Goal: Task Accomplishment & Management: Use online tool/utility

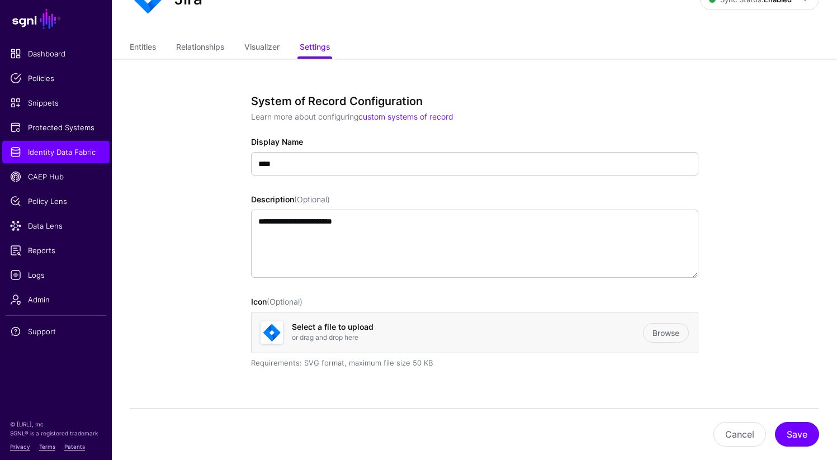
scroll to position [55, 0]
click at [145, 45] on link "Entities" at bounding box center [143, 47] width 26 height 21
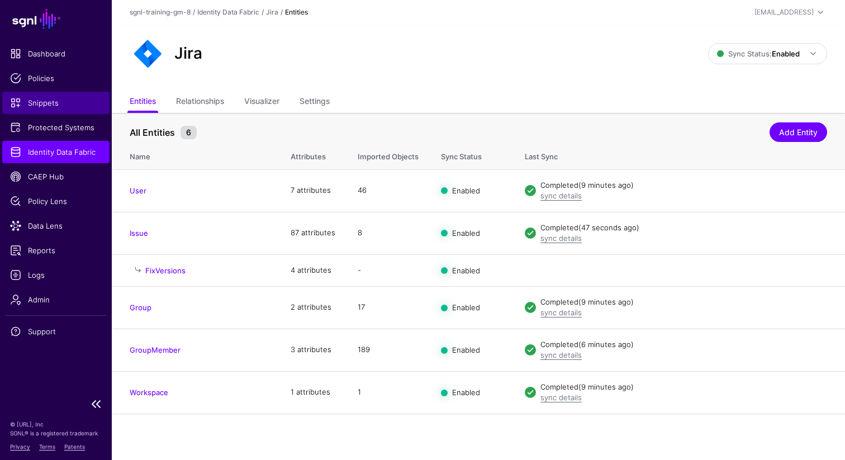
click at [45, 106] on span "Snippets" at bounding box center [56, 102] width 92 height 11
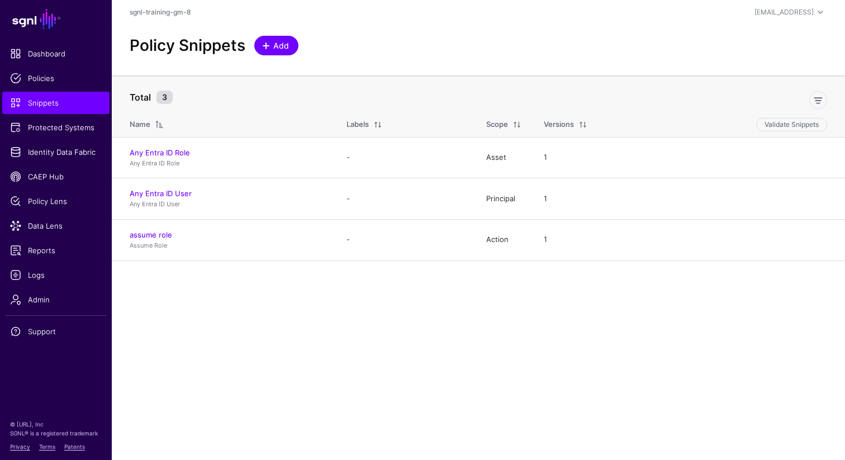
click at [278, 41] on span "Add" at bounding box center [281, 46] width 18 height 12
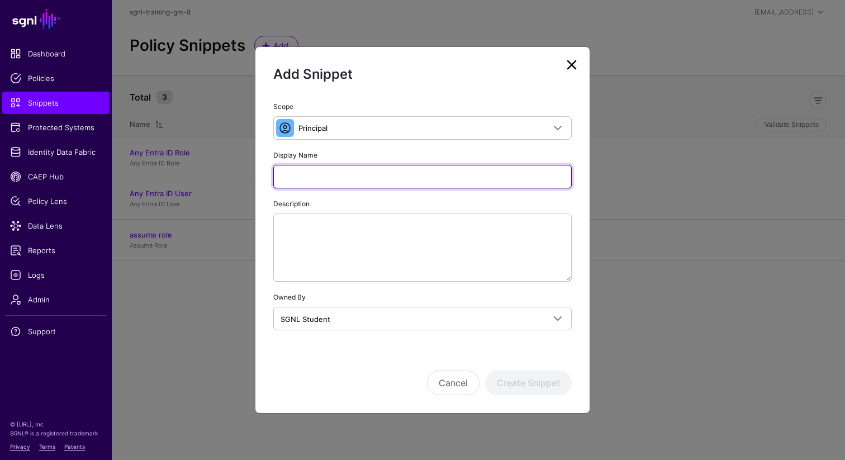
click at [302, 168] on input "Display Name" at bounding box center [422, 176] width 298 height 23
type input "**********"
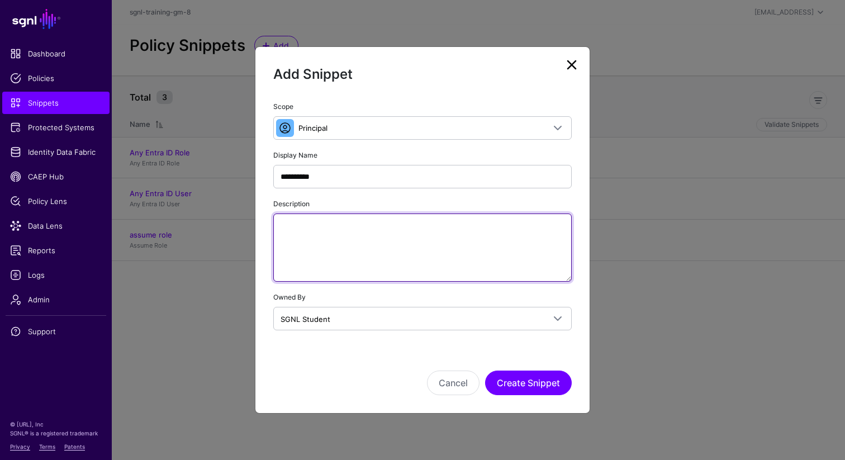
click at [351, 236] on textarea "Description" at bounding box center [422, 247] width 298 height 68
paste textarea "**********"
type textarea "**********"
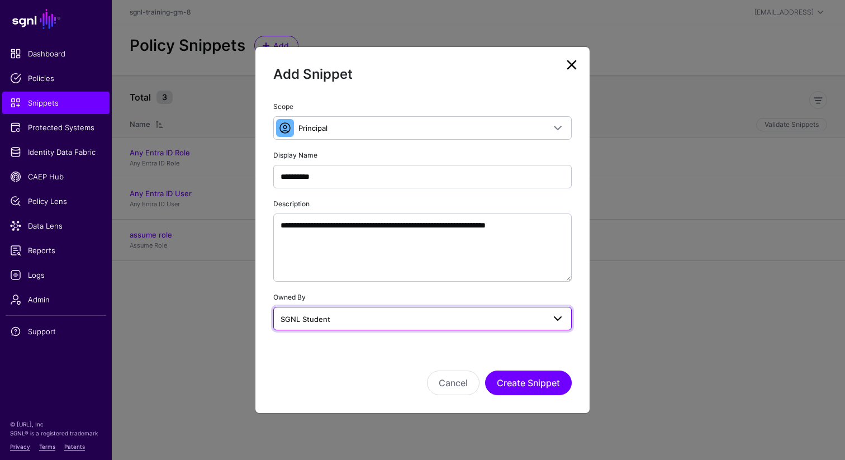
click at [414, 315] on span "SGNL Student" at bounding box center [413, 319] width 264 height 12
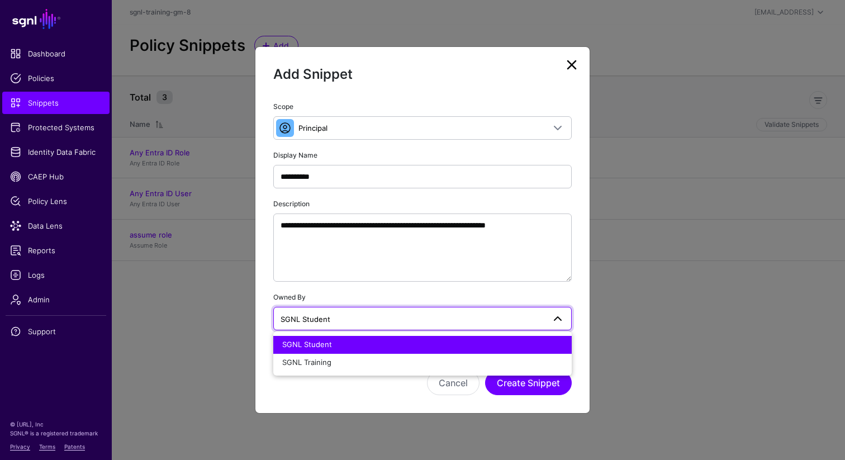
click at [414, 315] on span "SGNL Student" at bounding box center [413, 319] width 264 height 12
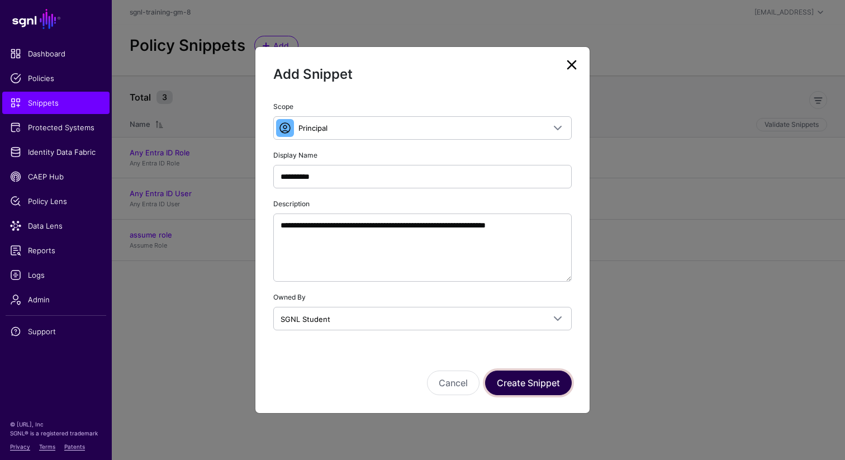
click at [538, 378] on button "Create Snippet" at bounding box center [528, 382] width 87 height 25
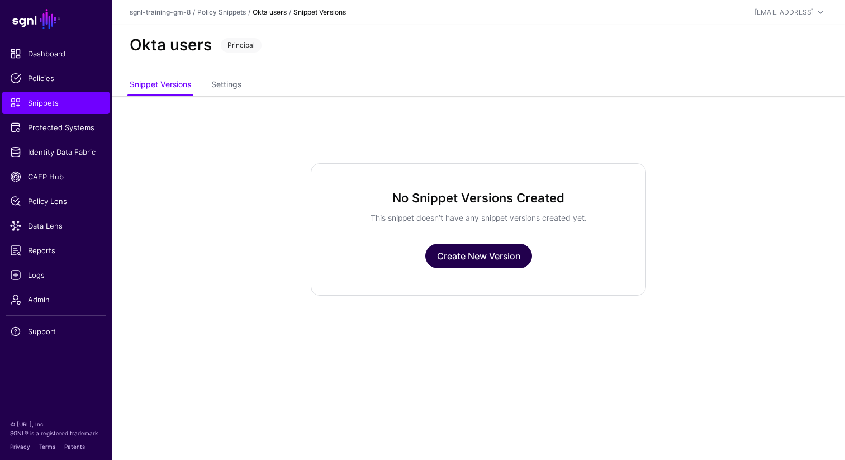
click at [503, 255] on link "Create New Version" at bounding box center [478, 256] width 107 height 25
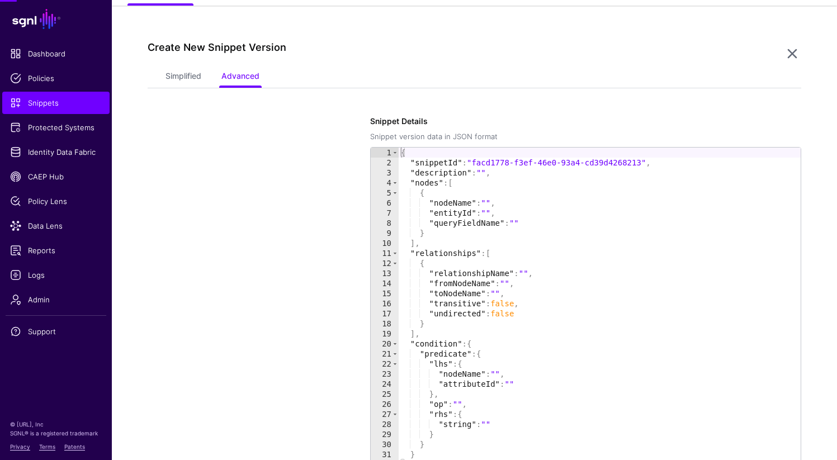
scroll to position [96, 0]
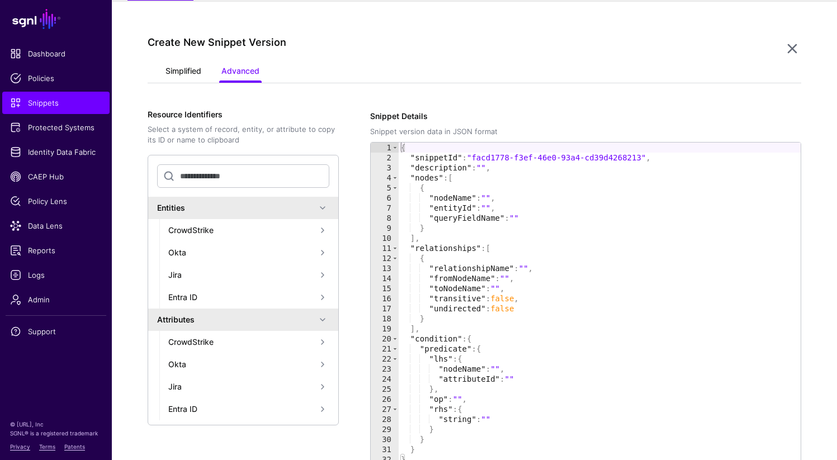
click at [180, 75] on link "Simplified" at bounding box center [183, 71] width 36 height 21
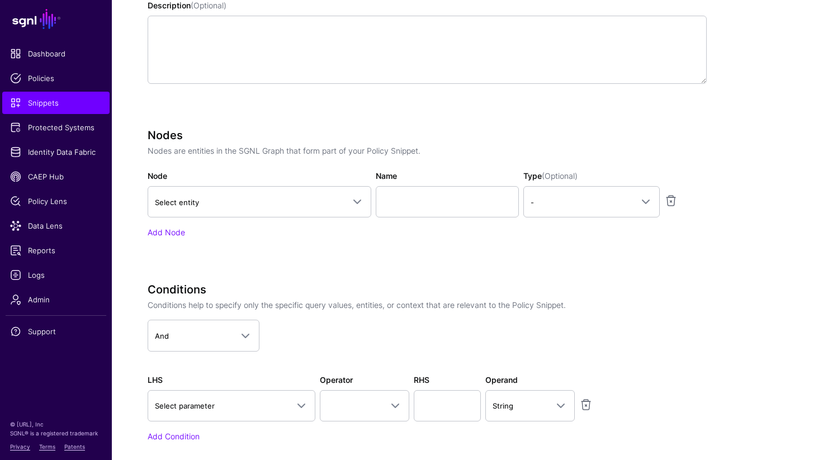
scroll to position [301, 0]
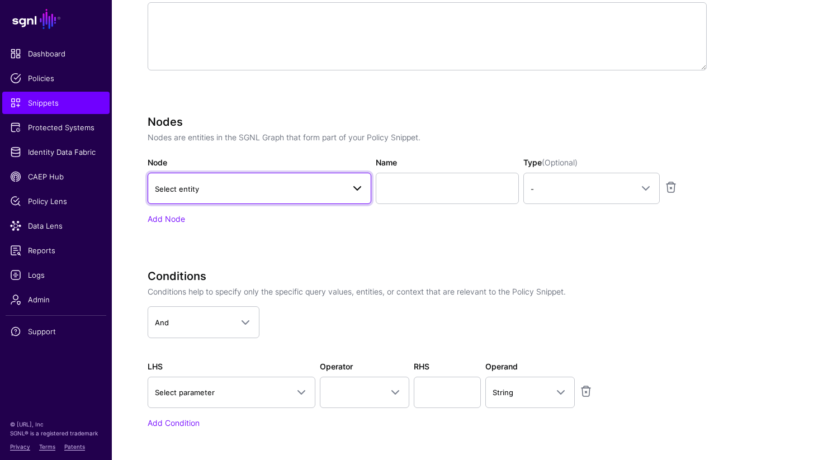
click at [274, 195] on link "Select entity" at bounding box center [260, 188] width 224 height 31
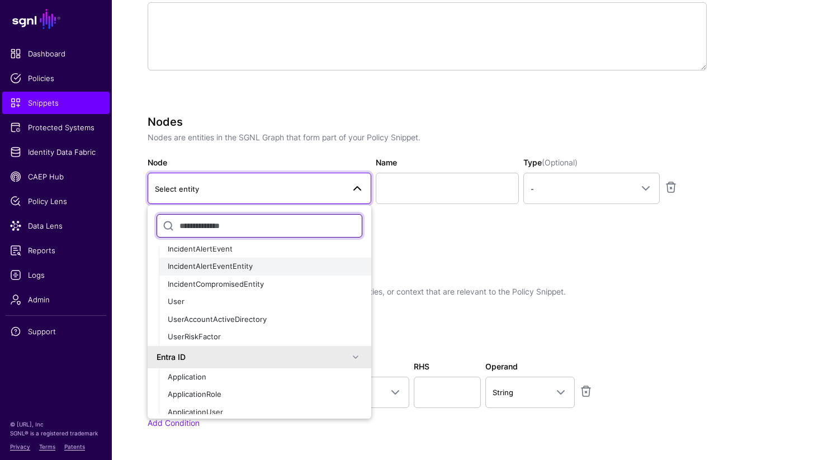
scroll to position [175, 0]
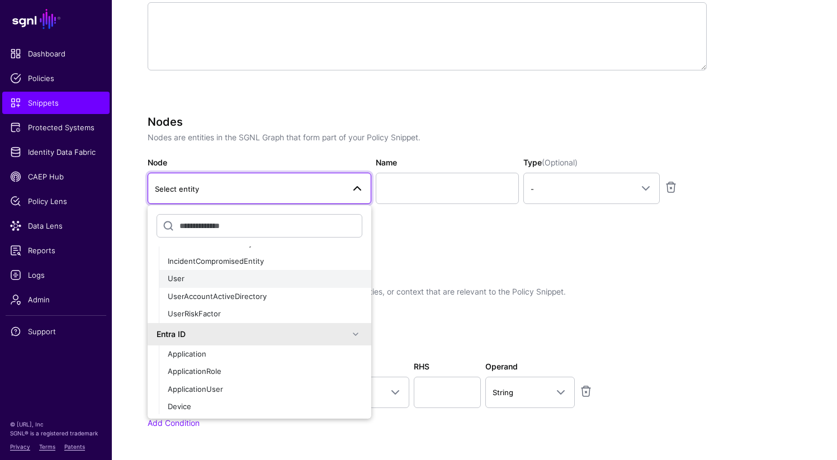
click at [218, 281] on div "User" at bounding box center [265, 278] width 194 height 11
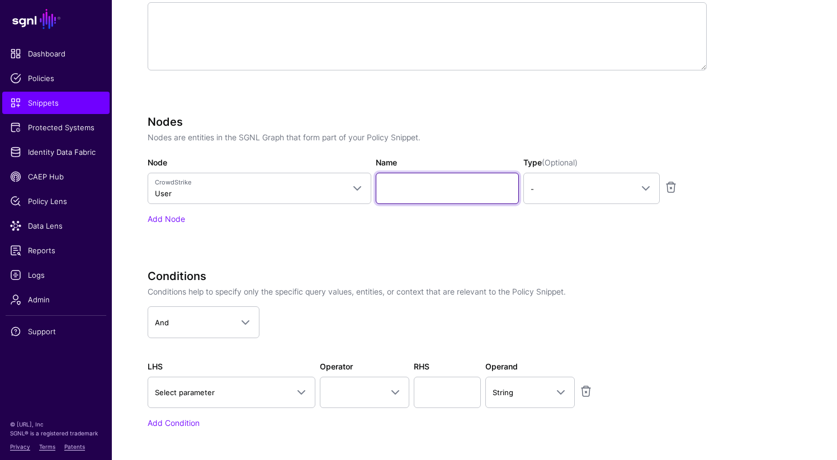
click at [439, 187] on input "Name" at bounding box center [447, 188] width 143 height 31
type input "*"
type input "********"
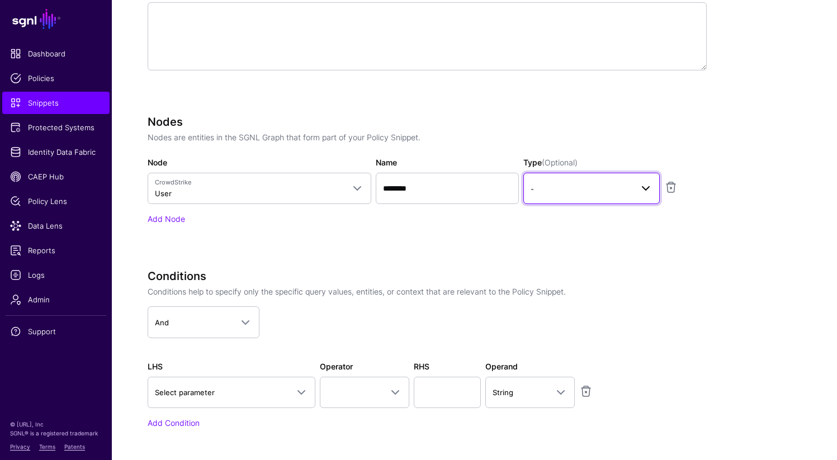
click at [605, 181] on link "-" at bounding box center [591, 188] width 136 height 31
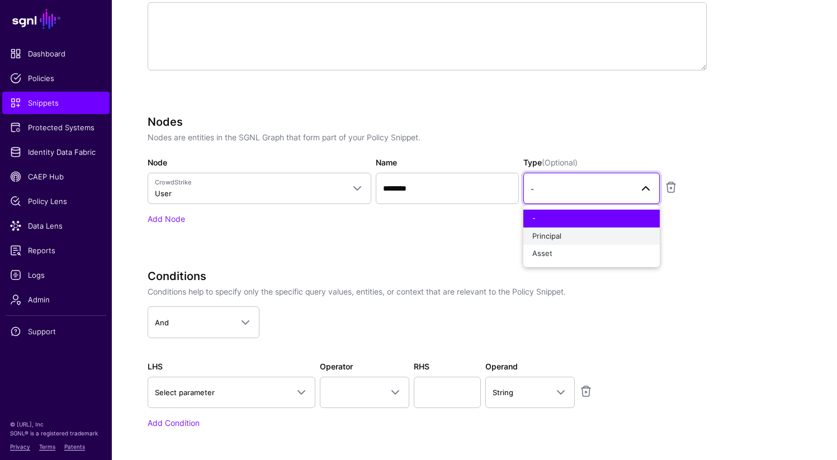
click at [562, 238] on div "Principal" at bounding box center [591, 236] width 118 height 11
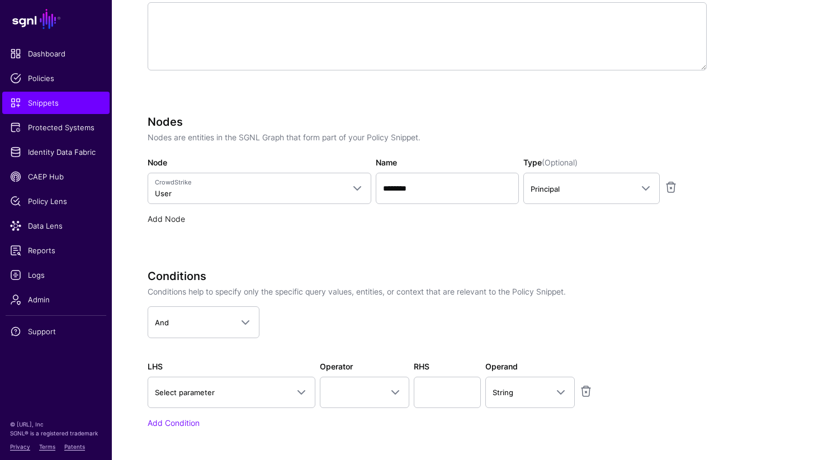
click at [182, 216] on link "Add Node" at bounding box center [166, 218] width 37 height 9
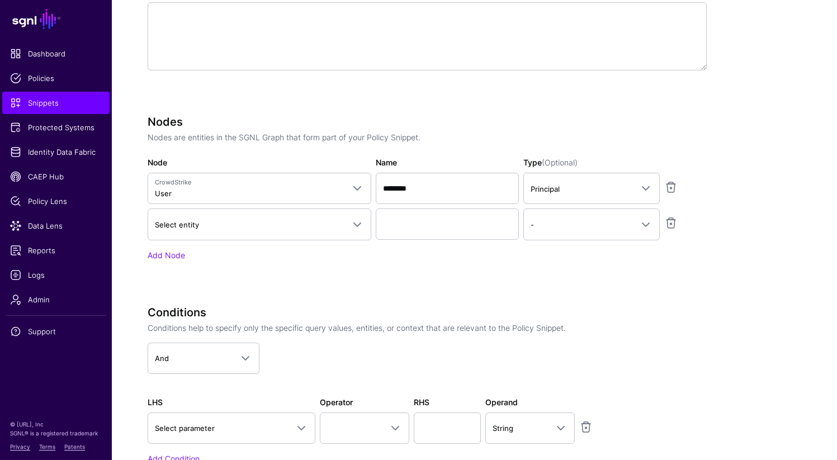
click at [203, 253] on div "Add Node" at bounding box center [427, 255] width 559 height 12
click at [667, 227] on link at bounding box center [670, 222] width 13 height 13
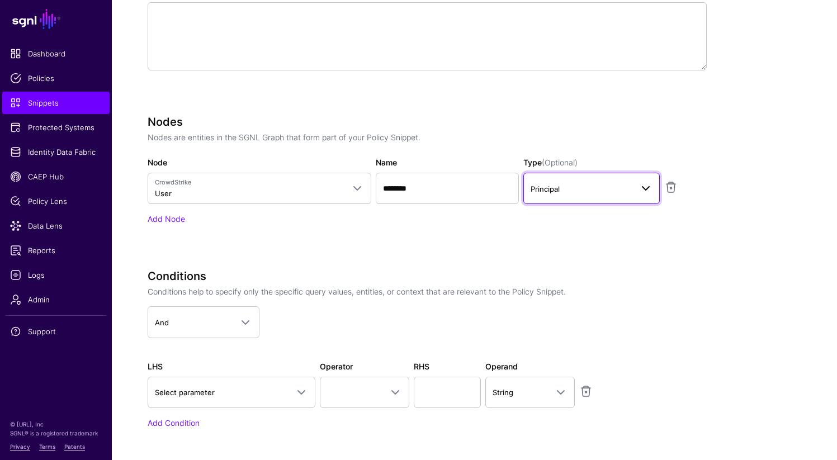
click at [573, 188] on span "Principal" at bounding box center [581, 189] width 102 height 12
click at [507, 221] on div "Add Node" at bounding box center [427, 219] width 559 height 12
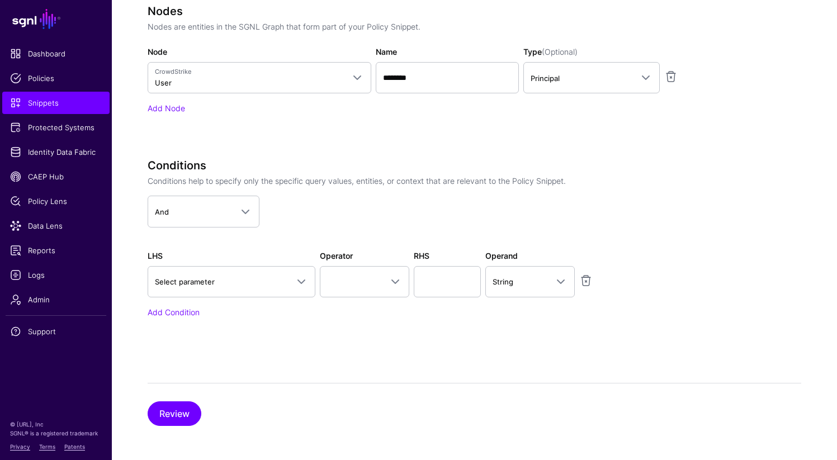
scroll to position [413, 0]
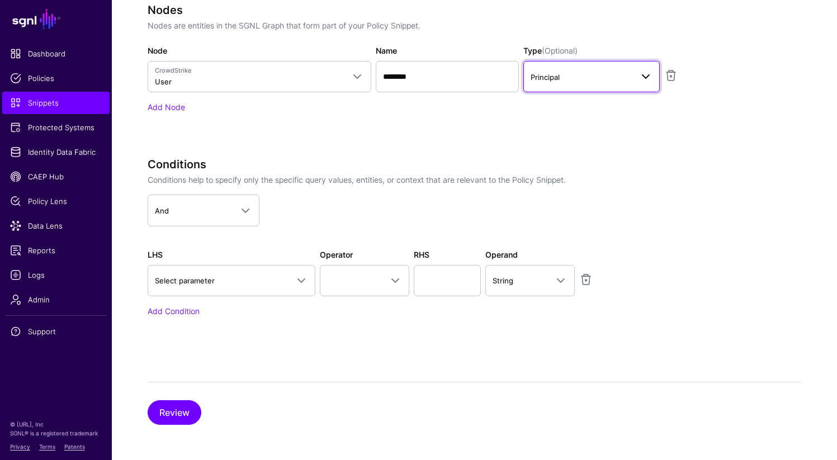
click at [616, 77] on span "Principal" at bounding box center [581, 77] width 102 height 12
click at [538, 141] on div "Nodes Nodes are entities in the SGNL Graph that form part of your Policy Snippe…" at bounding box center [427, 73] width 559 height 141
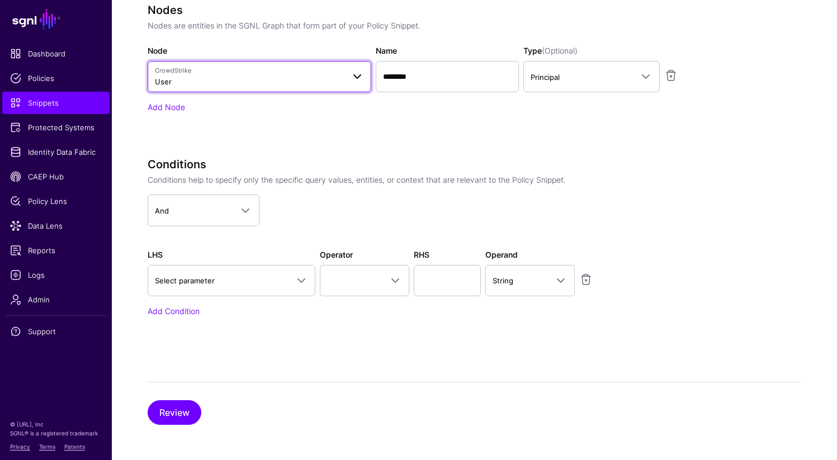
click at [354, 75] on span at bounding box center [356, 76] width 13 height 13
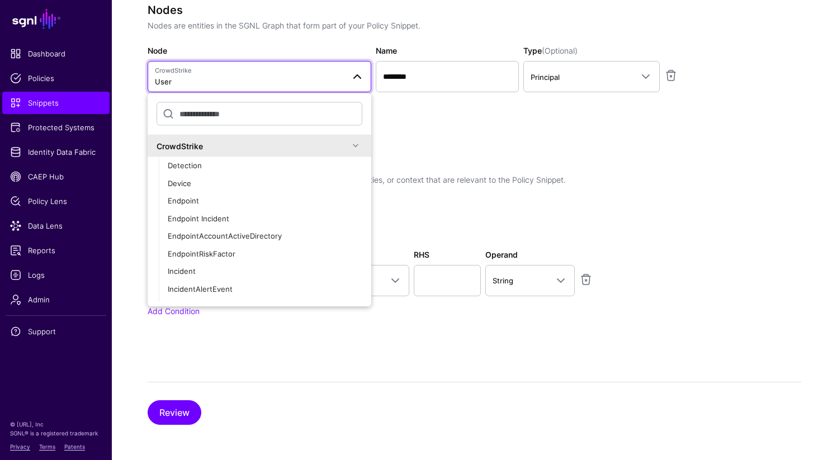
click at [537, 134] on div "Nodes Nodes are entities in the SGNL Graph that form part of your Policy Snippe…" at bounding box center [427, 73] width 559 height 141
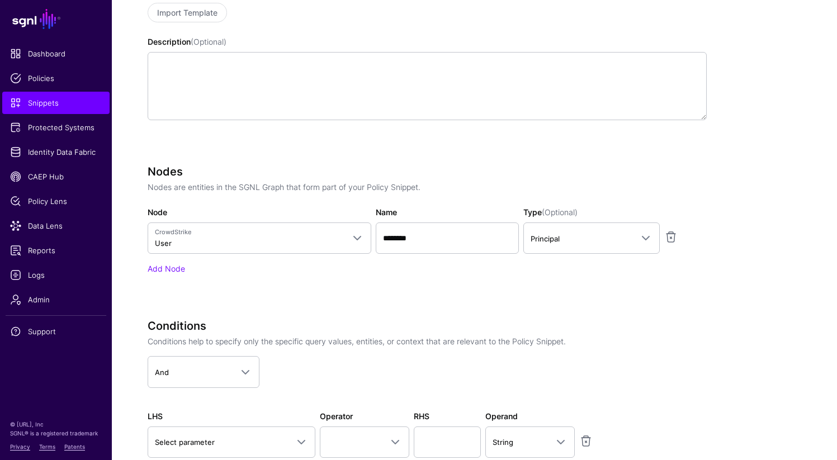
scroll to position [245, 0]
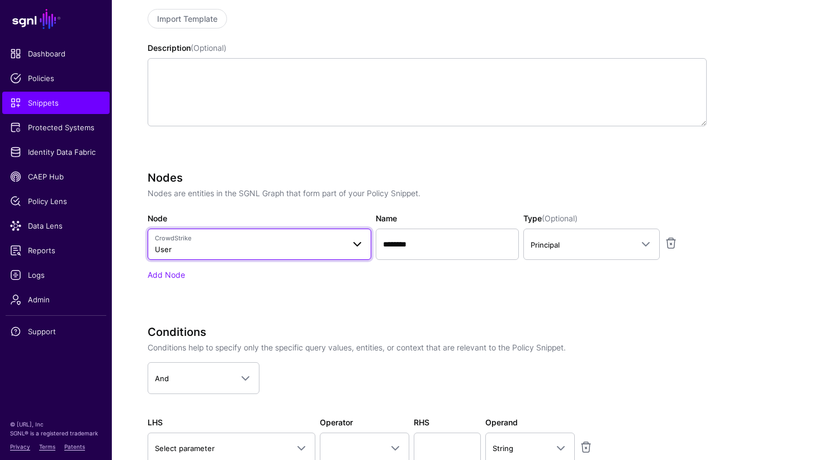
click at [340, 242] on span "CrowdStrike" at bounding box center [249, 238] width 189 height 9
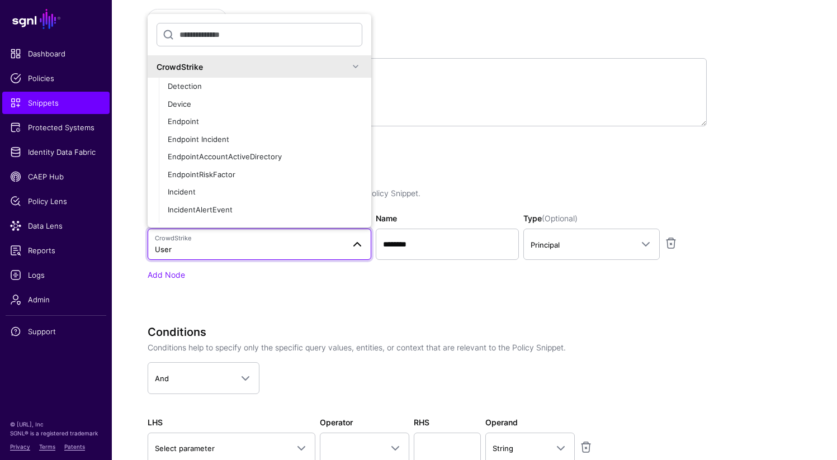
click at [340, 66] on div "CrowdStrike" at bounding box center [252, 67] width 192 height 12
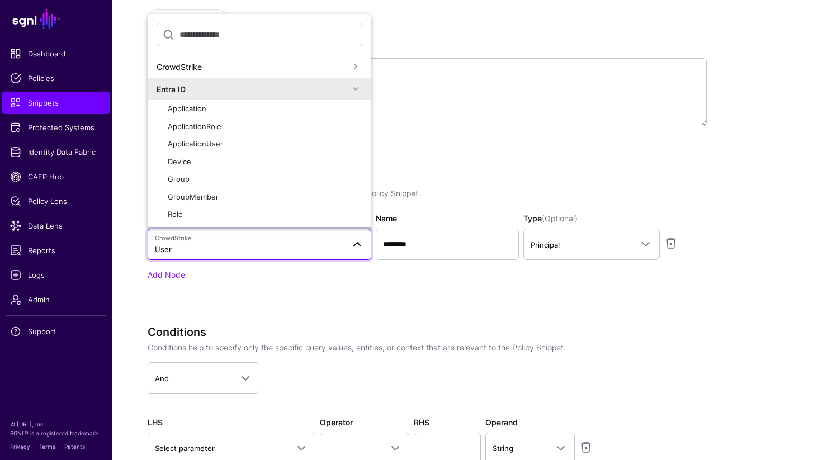
click at [301, 90] on div "Entra ID" at bounding box center [252, 89] width 192 height 12
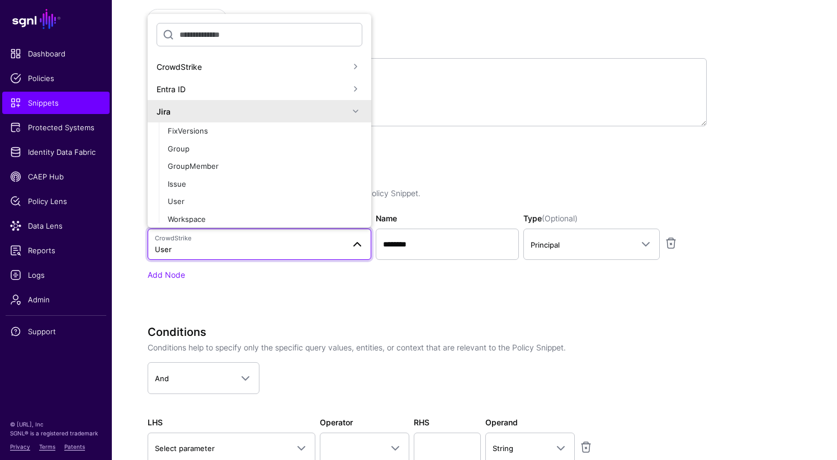
click at [272, 111] on div "Jira" at bounding box center [252, 112] width 192 height 12
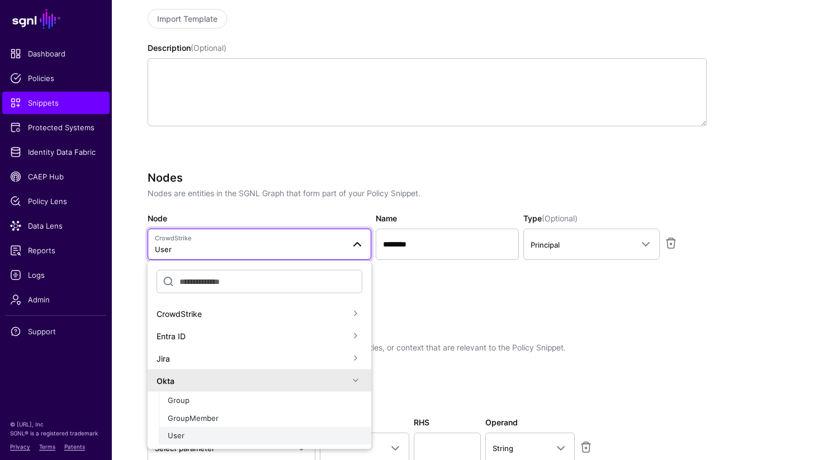
click at [186, 440] on div "User" at bounding box center [265, 435] width 194 height 11
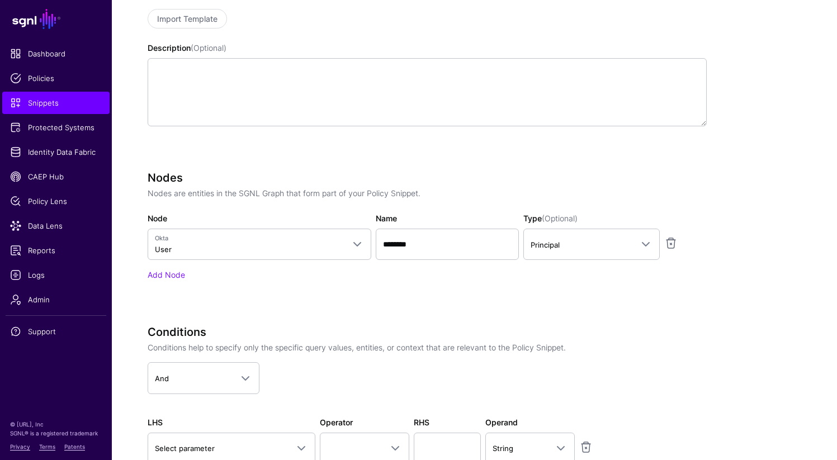
click at [395, 318] on div "Specify the components of your Snippet Version Policy Snippet Versions are comp…" at bounding box center [427, 237] width 559 height 555
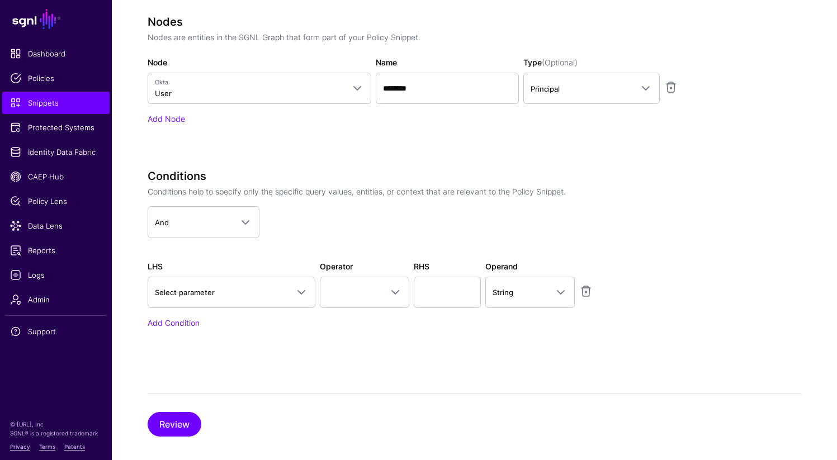
scroll to position [413, 0]
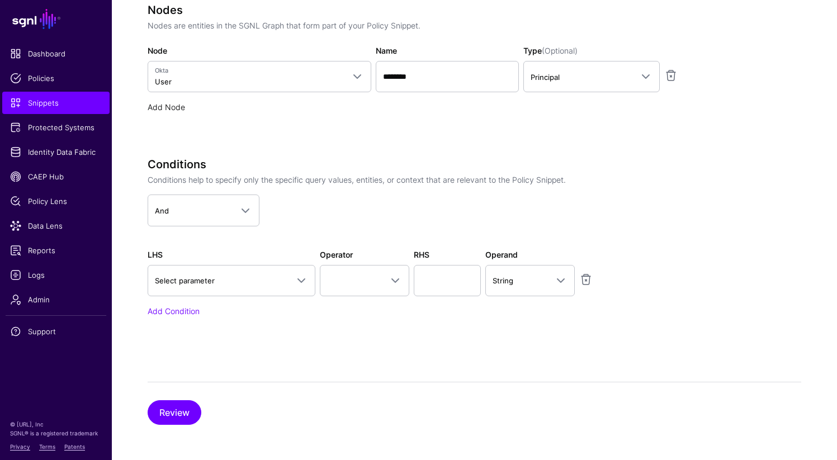
click at [162, 105] on link "Add Node" at bounding box center [166, 106] width 37 height 9
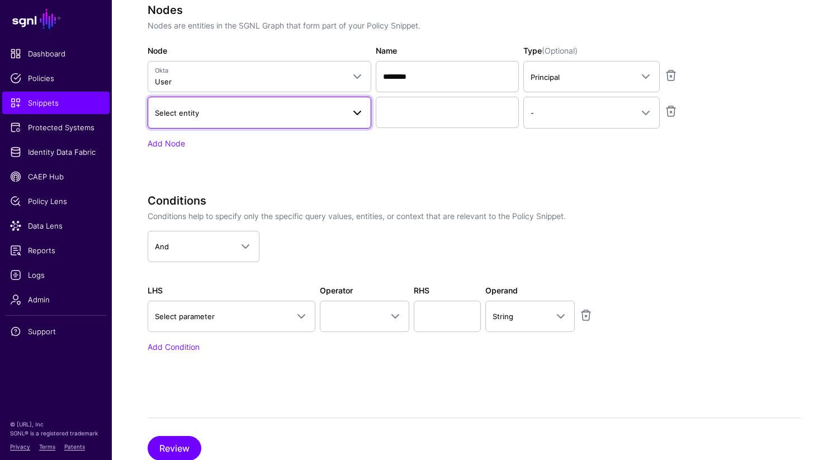
click at [180, 118] on span "Select entity" at bounding box center [259, 112] width 209 height 13
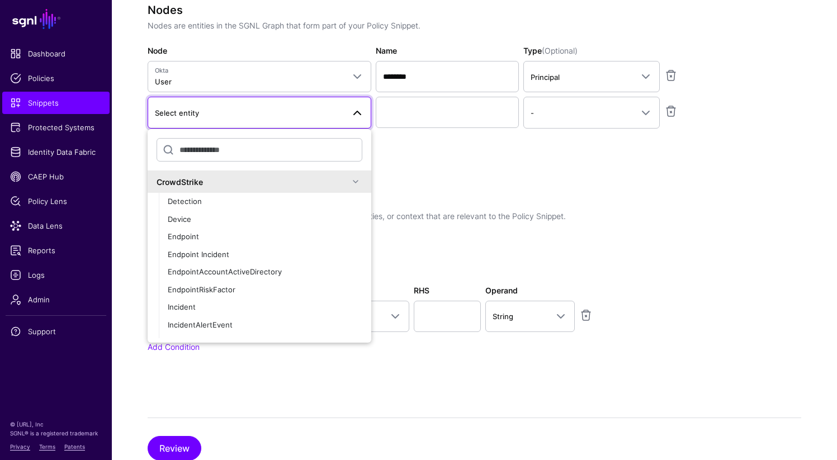
click at [441, 177] on div "Nodes Nodes are entities in the SGNL Graph that form part of your Policy Snippe…" at bounding box center [427, 91] width 559 height 177
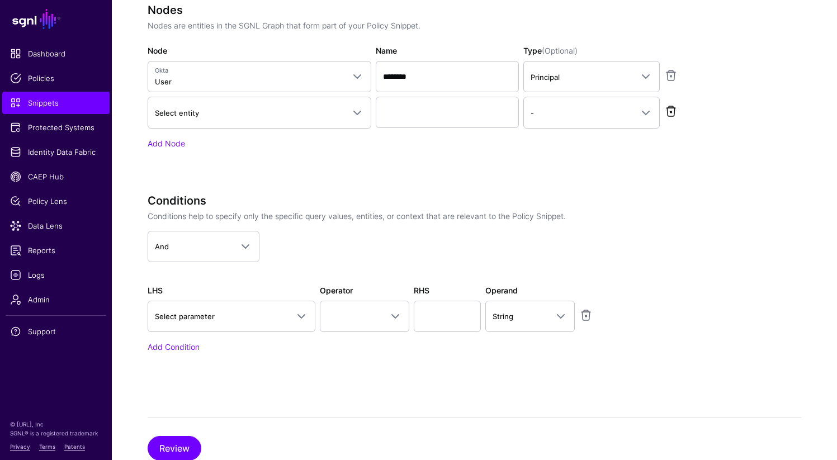
click at [676, 115] on link at bounding box center [670, 110] width 13 height 13
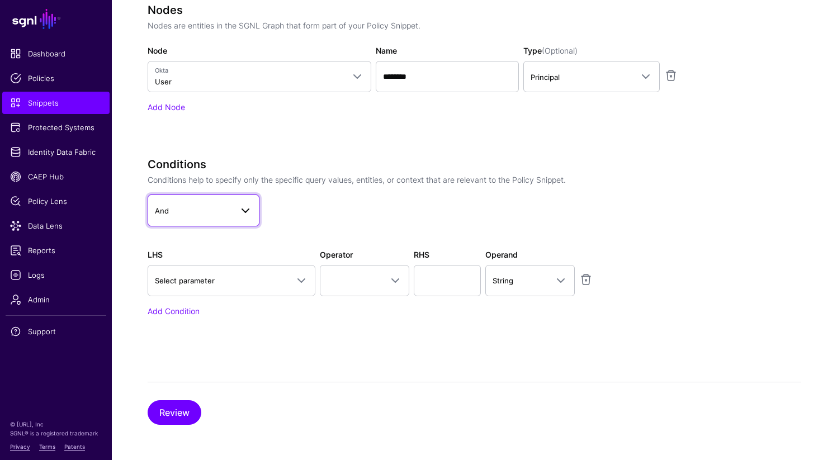
click at [236, 208] on span at bounding box center [242, 209] width 20 height 13
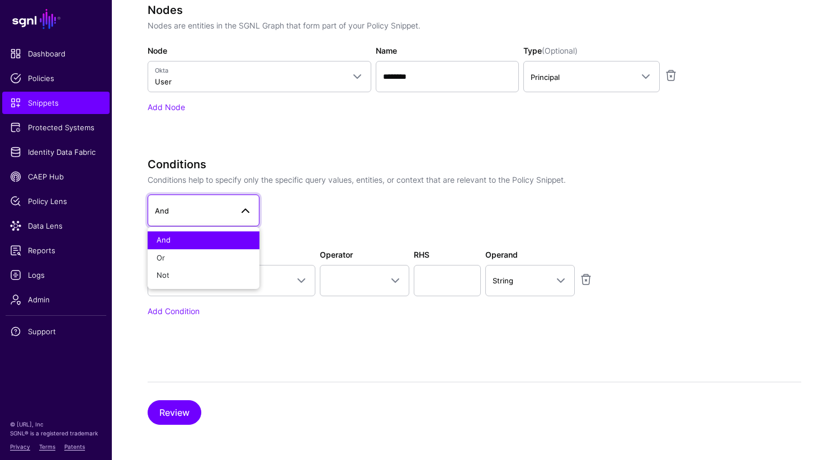
click at [309, 210] on app-dropdown "And And Or Not" at bounding box center [427, 209] width 559 height 31
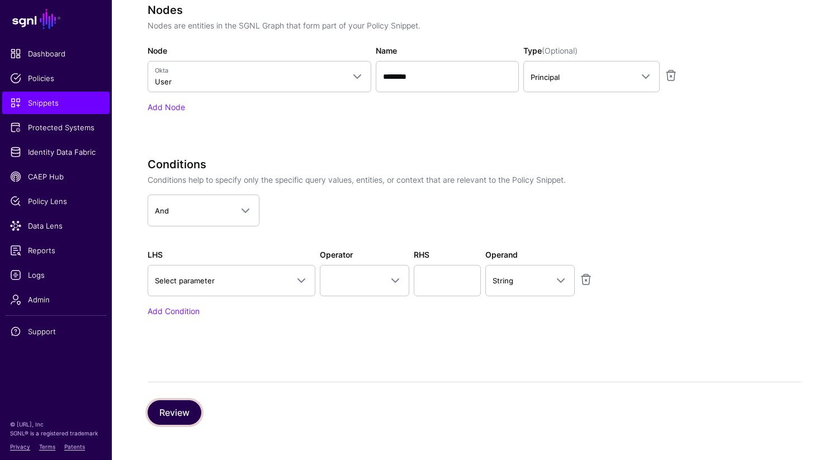
click at [173, 414] on button "Review" at bounding box center [175, 412] width 54 height 25
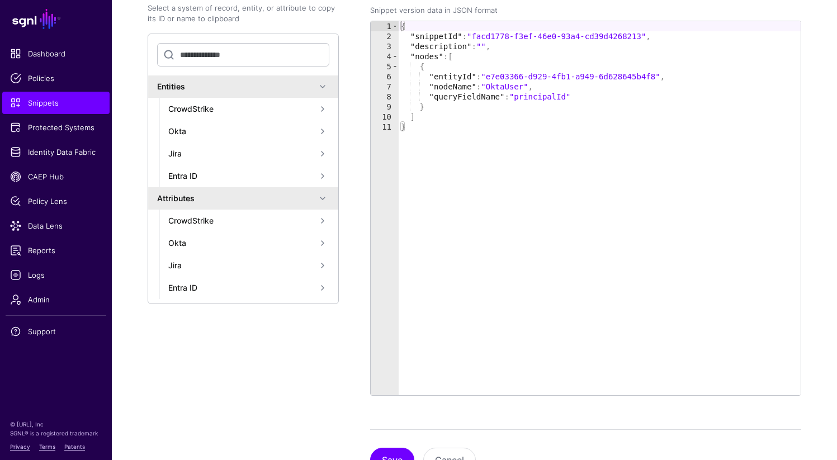
scroll to position [264, 0]
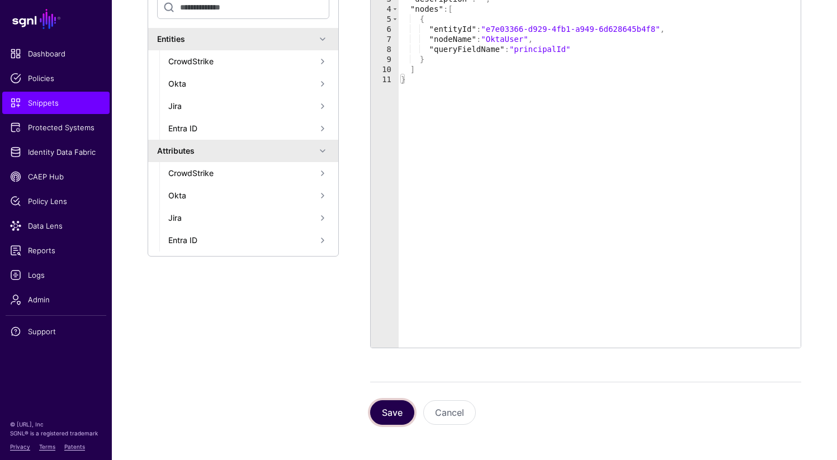
click at [388, 402] on button "Save" at bounding box center [392, 412] width 44 height 25
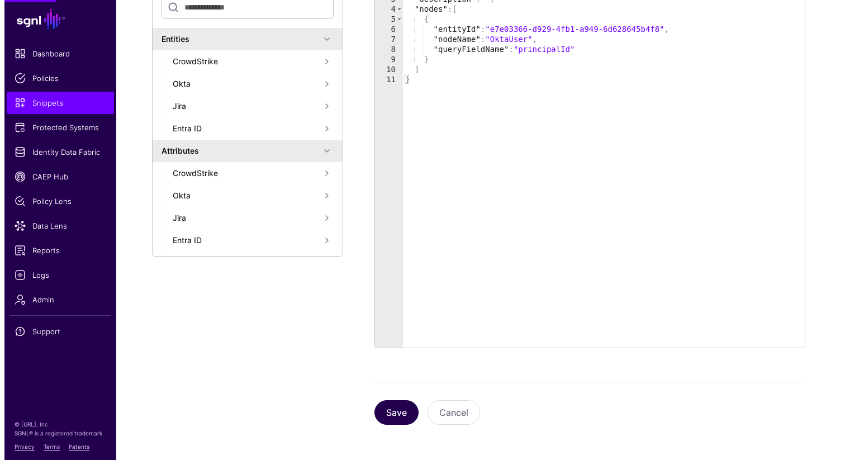
scroll to position [0, 0]
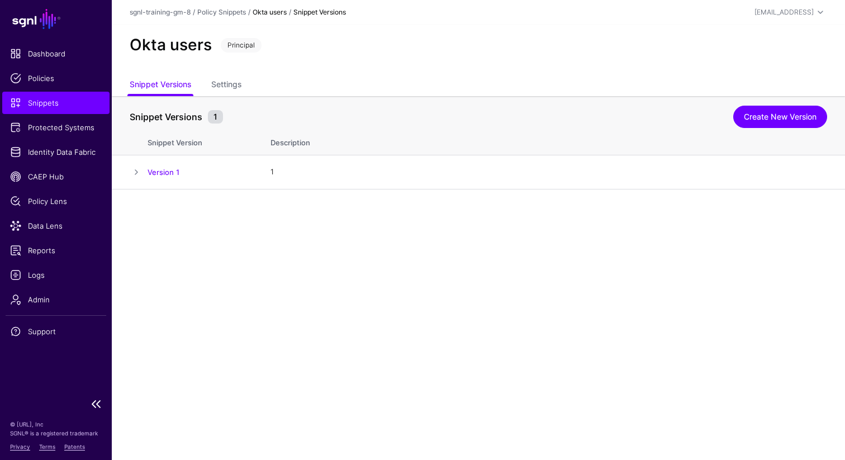
click at [69, 101] on span "Snippets" at bounding box center [56, 102] width 92 height 11
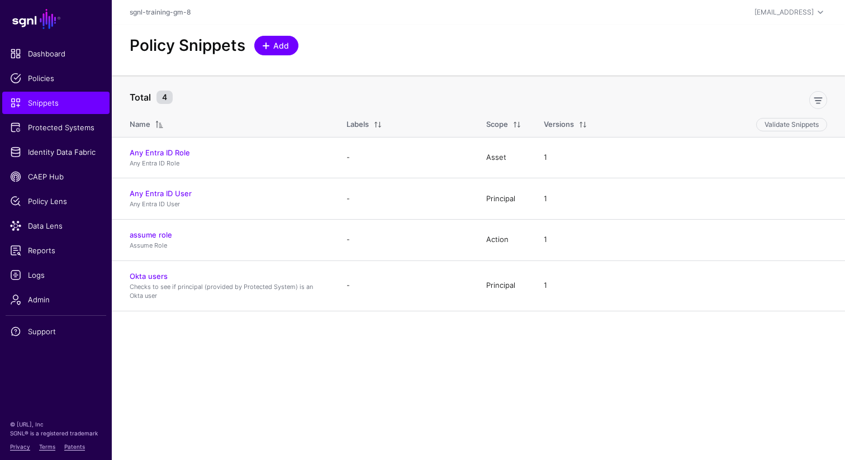
click at [278, 48] on span "Add" at bounding box center [281, 46] width 18 height 12
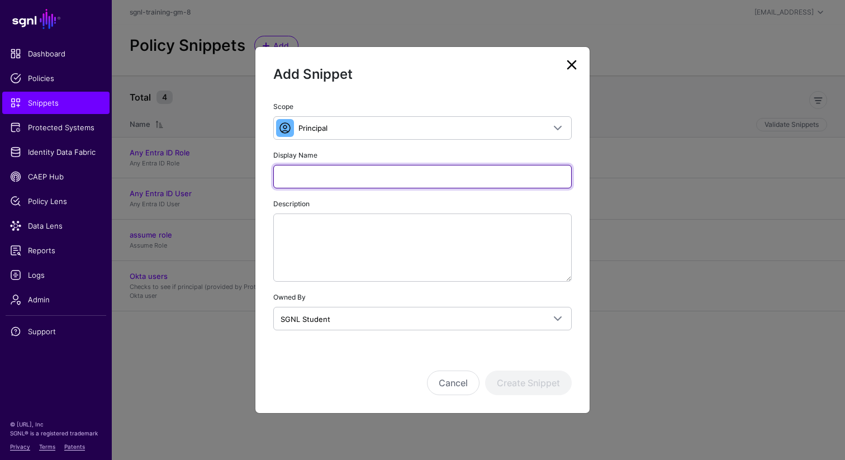
click at [338, 175] on input "Display Name" at bounding box center [422, 176] width 298 height 23
paste input "**********"
type input "**********"
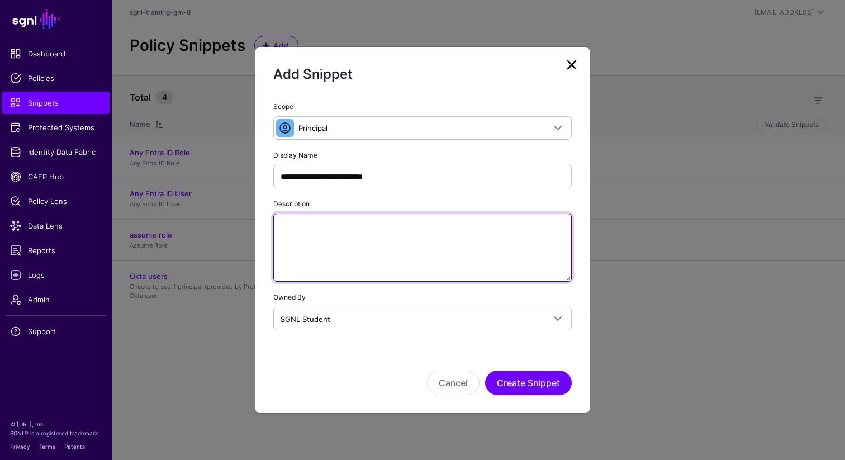
click at [373, 243] on textarea "Description" at bounding box center [422, 247] width 298 height 68
click at [374, 243] on textarea "Description" at bounding box center [422, 247] width 298 height 68
paste textarea "**********"
type textarea "**********"
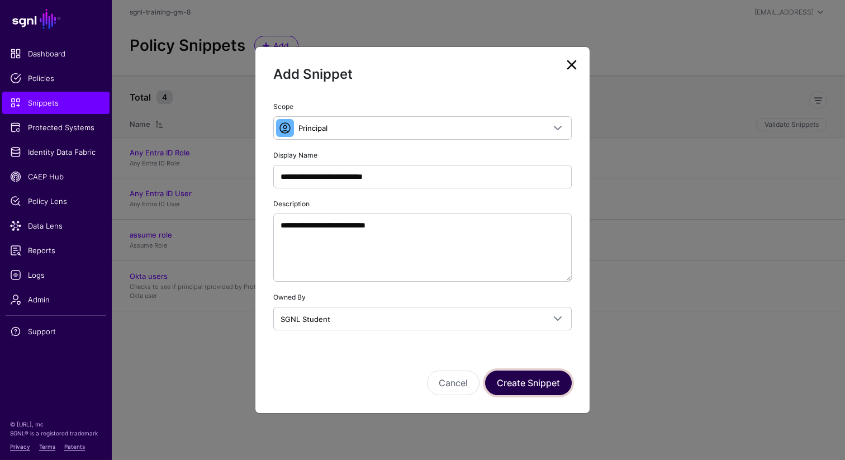
click at [554, 384] on button "Create Snippet" at bounding box center [528, 382] width 87 height 25
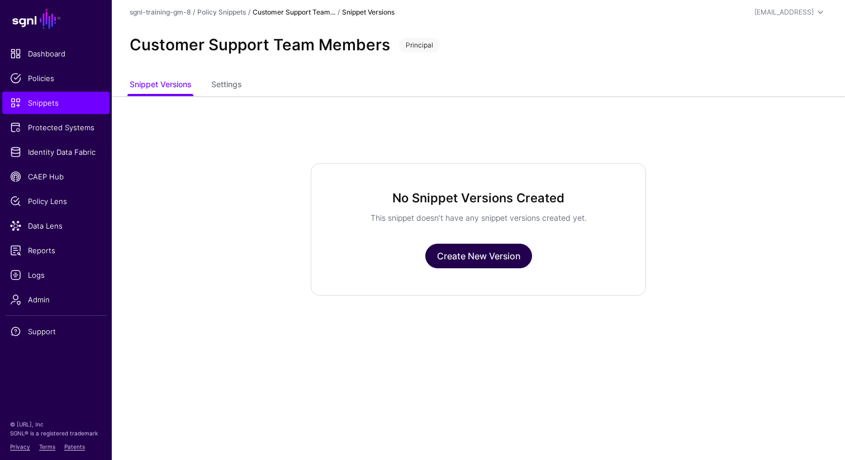
click at [486, 260] on link "Create New Version" at bounding box center [478, 256] width 107 height 25
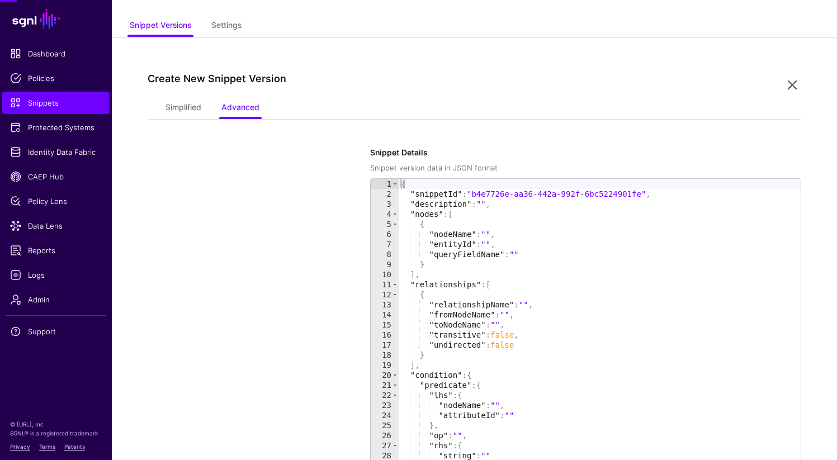
scroll to position [96, 0]
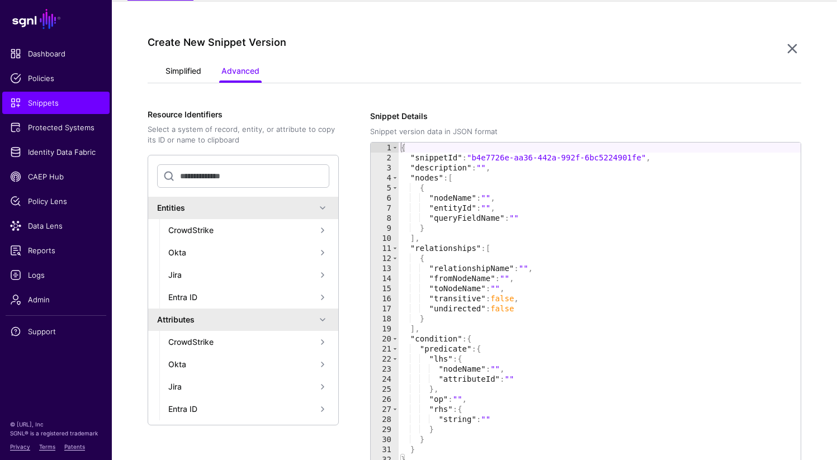
click at [187, 73] on link "Simplified" at bounding box center [183, 71] width 36 height 21
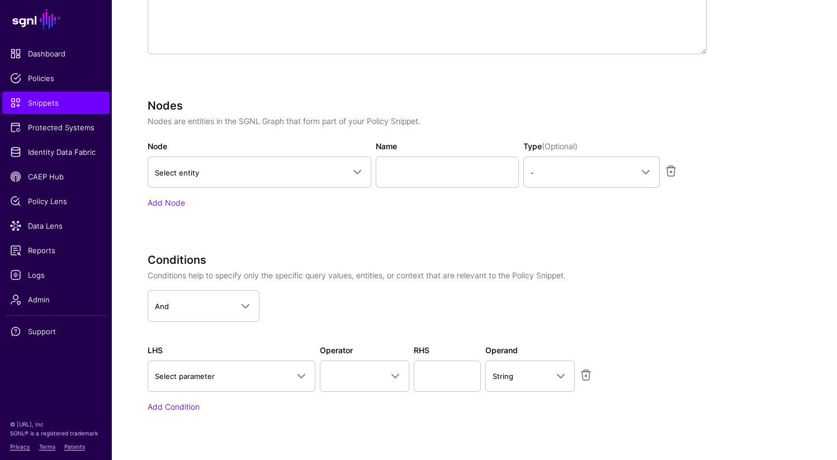
scroll to position [319, 0]
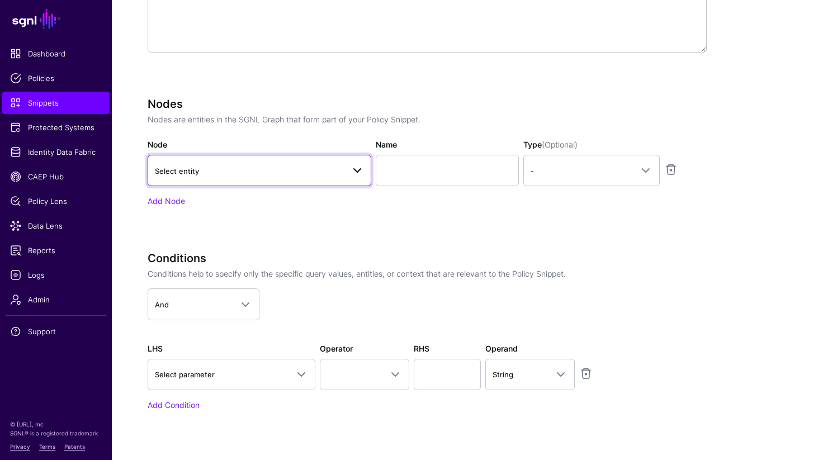
click at [334, 175] on span "Select entity" at bounding box center [259, 170] width 209 height 13
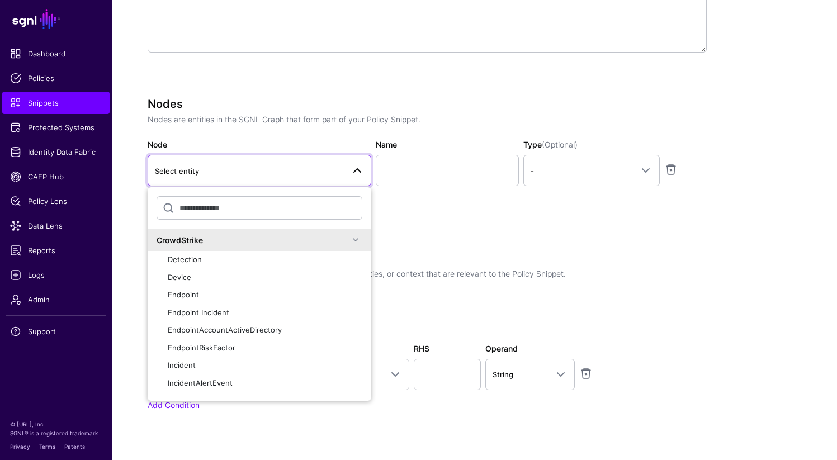
click at [198, 240] on div "CrowdStrike" at bounding box center [252, 240] width 192 height 12
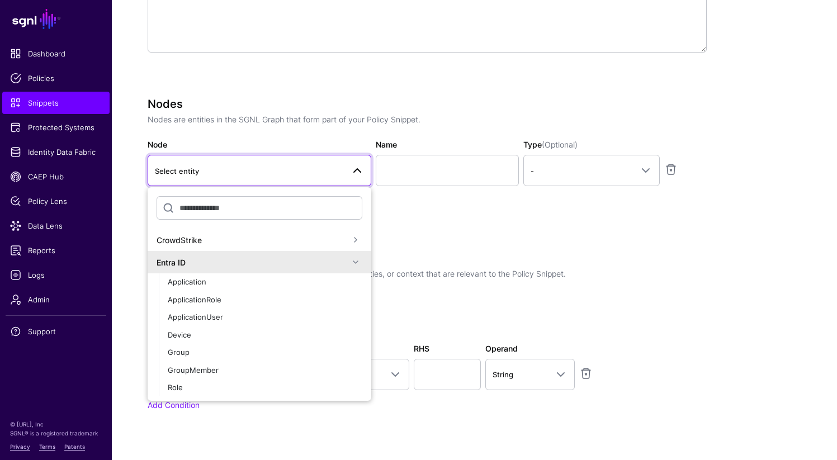
click at [198, 261] on div "Entra ID" at bounding box center [252, 262] width 192 height 12
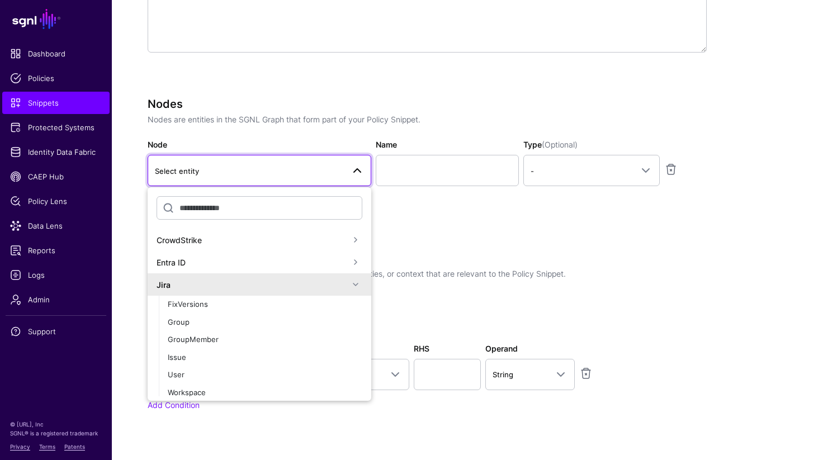
click at [197, 289] on div "Jira" at bounding box center [252, 285] width 192 height 12
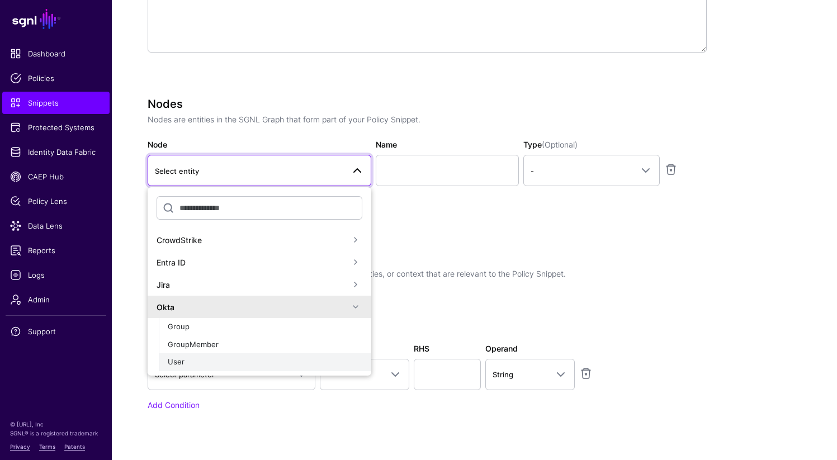
click at [193, 363] on div "User" at bounding box center [265, 362] width 194 height 11
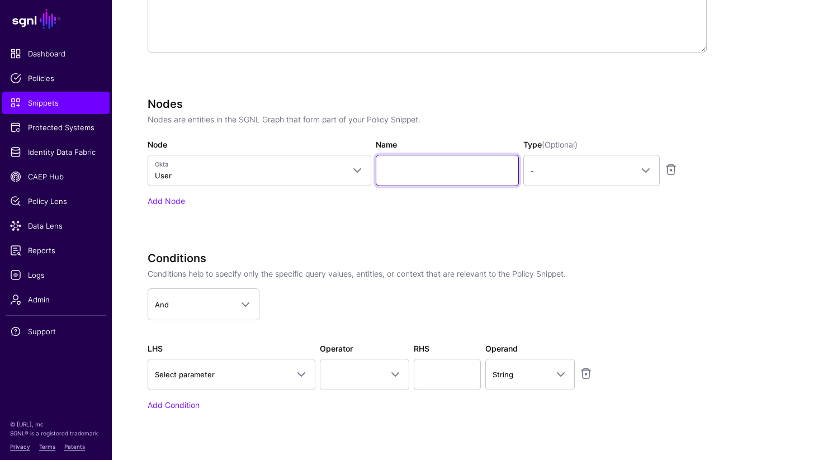
click at [404, 169] on input "Name" at bounding box center [447, 170] width 143 height 31
type input "********"
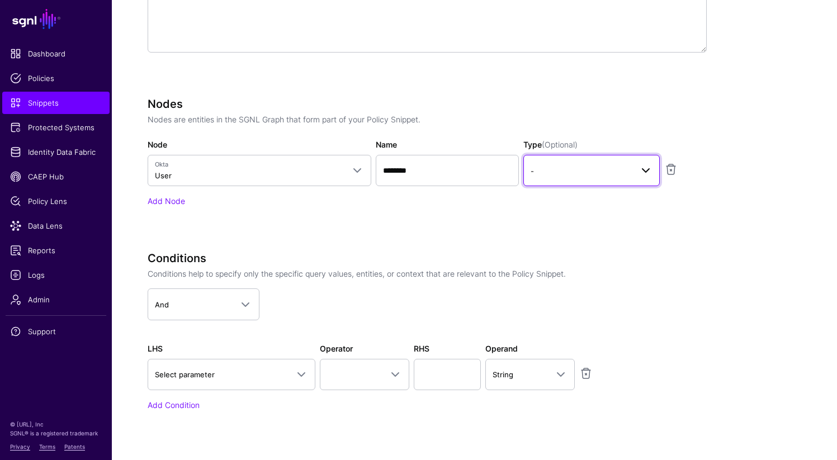
click at [558, 172] on span "-" at bounding box center [581, 171] width 102 height 12
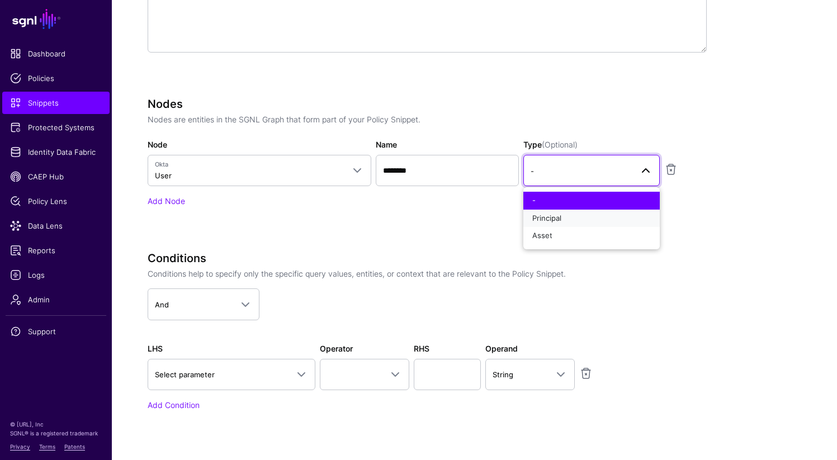
click at [570, 213] on button "Principal" at bounding box center [591, 219] width 136 height 18
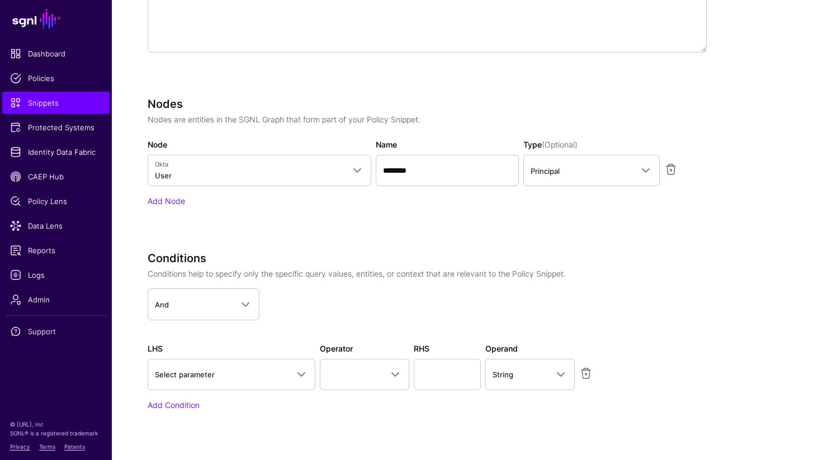
click at [763, 197] on app-snippets-creator "Specify the components of your Snippet Version Policy Snippet Versions are comp…" at bounding box center [474, 164] width 653 height 555
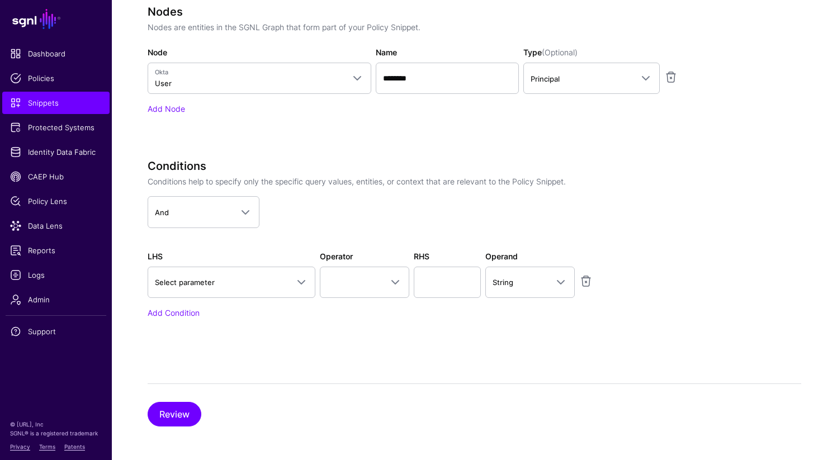
scroll to position [413, 0]
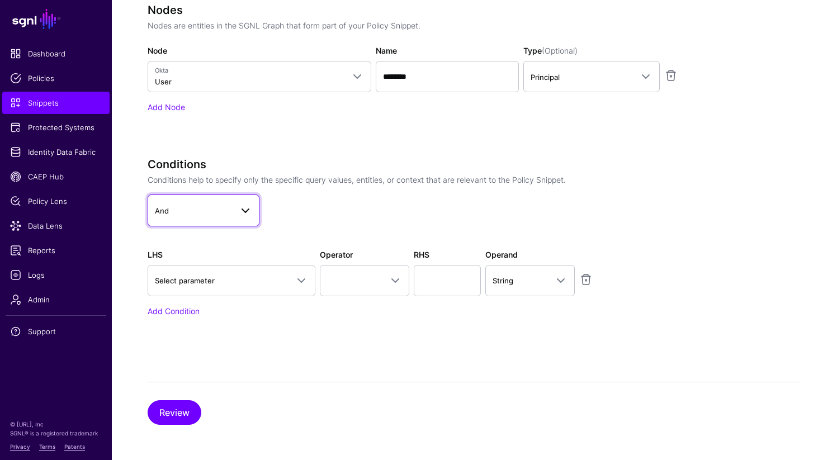
click at [236, 216] on span at bounding box center [242, 209] width 20 height 13
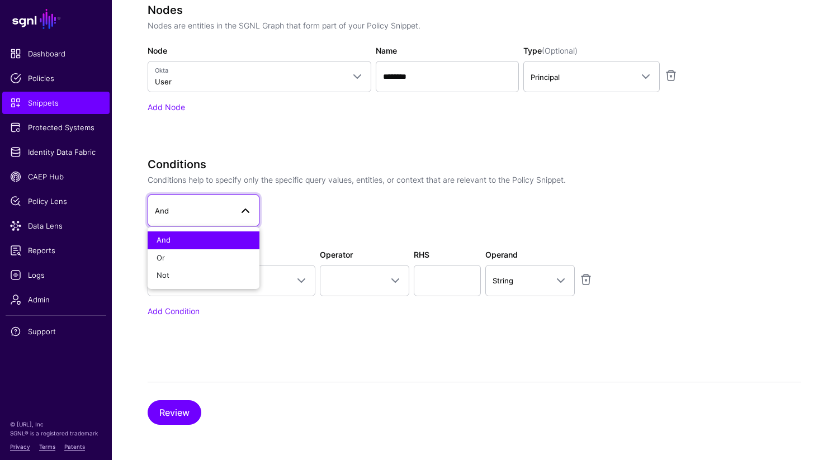
click at [349, 203] on app-dropdown "And And Or Not" at bounding box center [427, 209] width 559 height 31
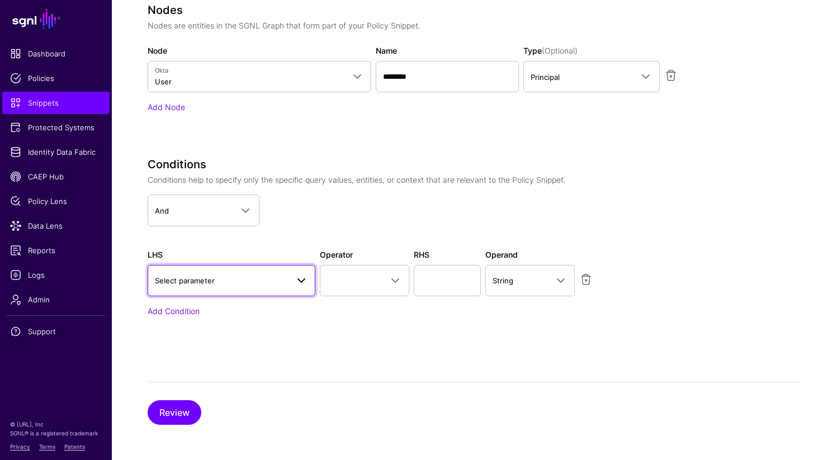
click at [242, 286] on span "Select parameter" at bounding box center [231, 280] width 153 height 13
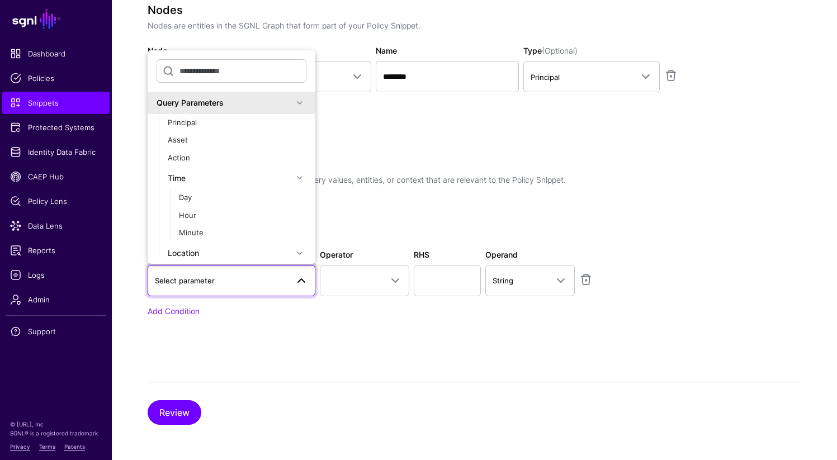
click at [223, 99] on div "Query Parameters" at bounding box center [224, 103] width 136 height 12
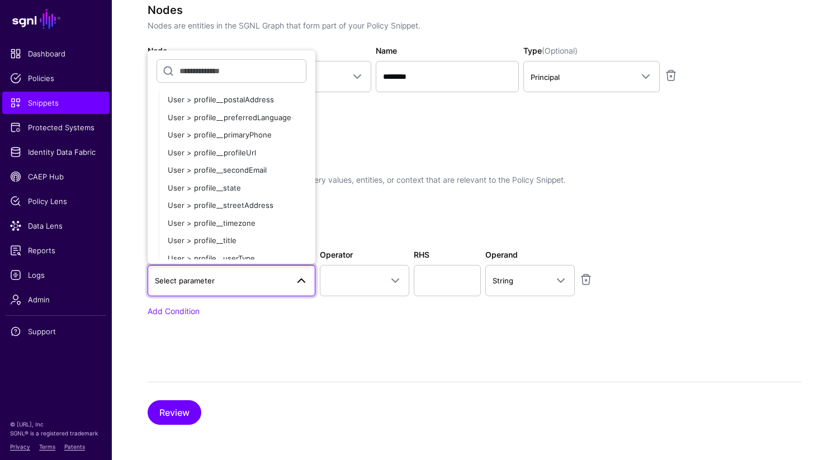
scroll to position [521, 0]
click at [228, 238] on span "User > profile__title" at bounding box center [202, 239] width 69 height 9
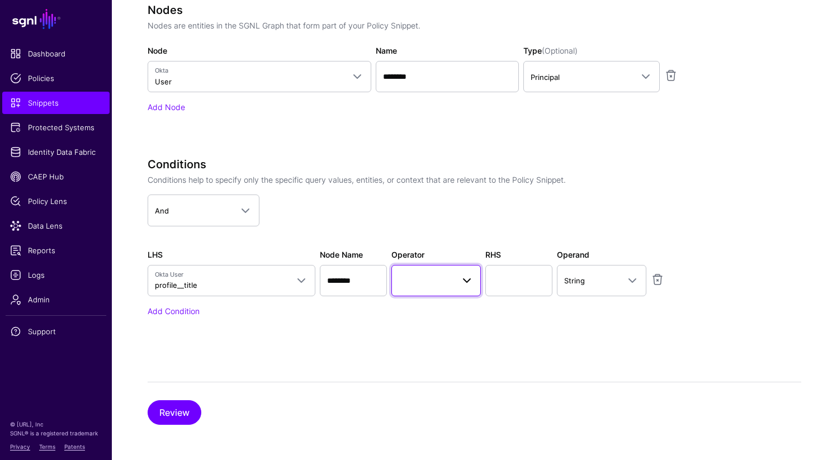
click at [454, 278] on span at bounding box center [463, 280] width 20 height 13
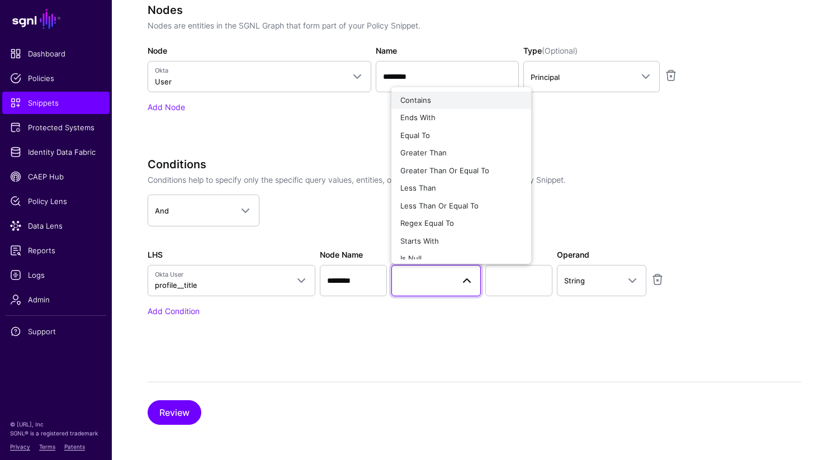
click at [437, 94] on button "Contains" at bounding box center [461, 101] width 140 height 18
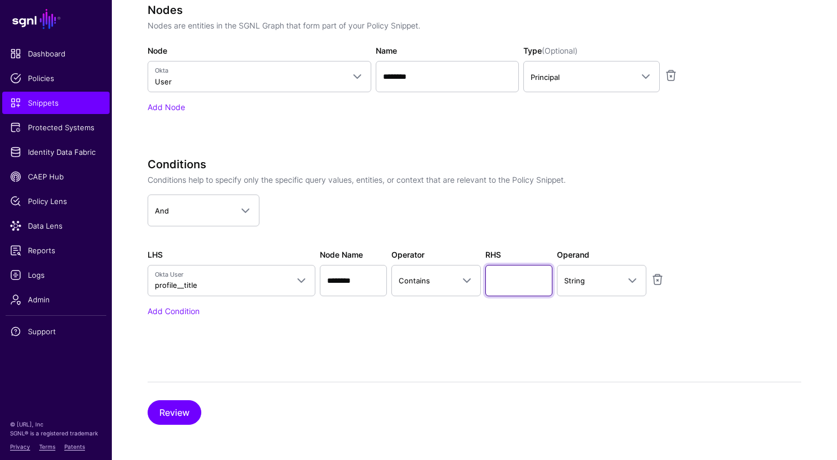
click at [527, 281] on input "text" at bounding box center [518, 280] width 67 height 31
type input "*******"
click at [604, 324] on div "Conditions Conditions help to specify only the specific query values, entities,…" at bounding box center [427, 253] width 559 height 190
click at [178, 411] on button "Review" at bounding box center [175, 412] width 54 height 25
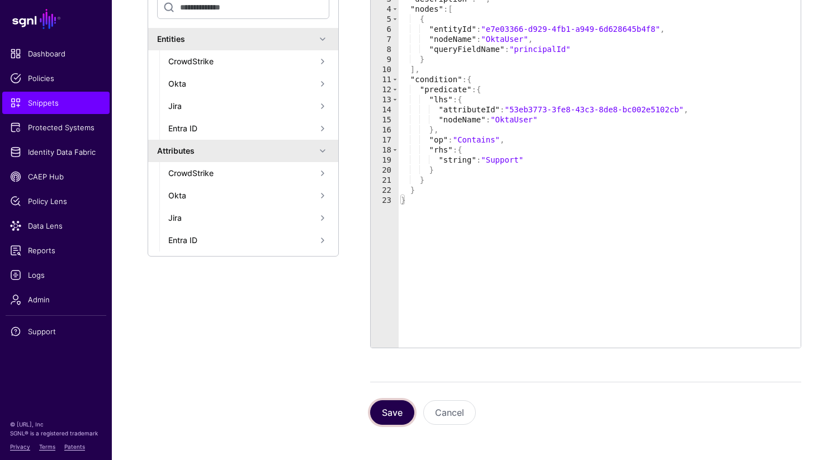
click at [392, 415] on button "Save" at bounding box center [392, 412] width 44 height 25
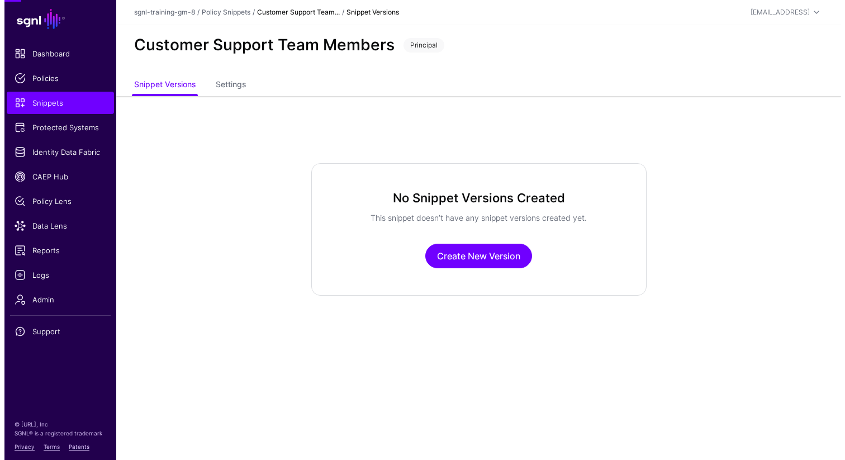
scroll to position [0, 0]
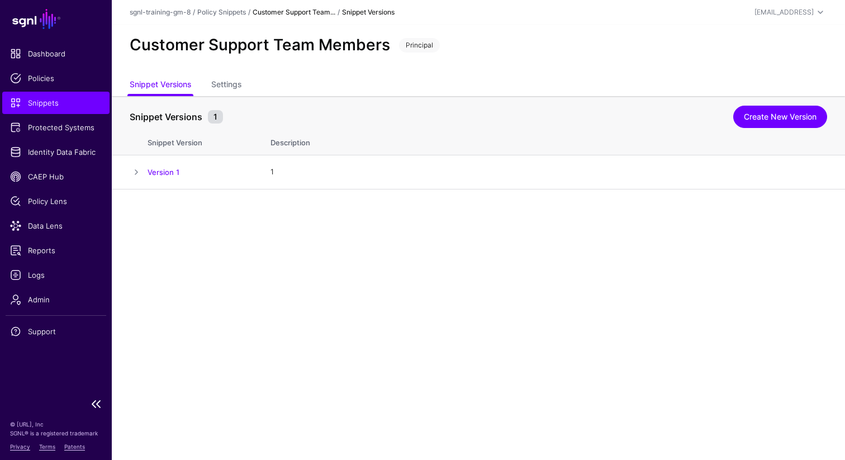
click at [65, 97] on span "Snippets" at bounding box center [56, 102] width 92 height 11
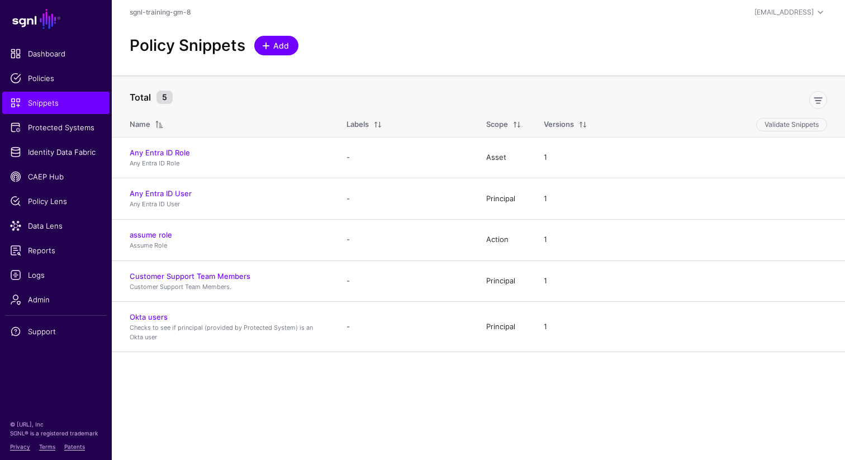
click at [278, 42] on span "Add" at bounding box center [281, 46] width 18 height 12
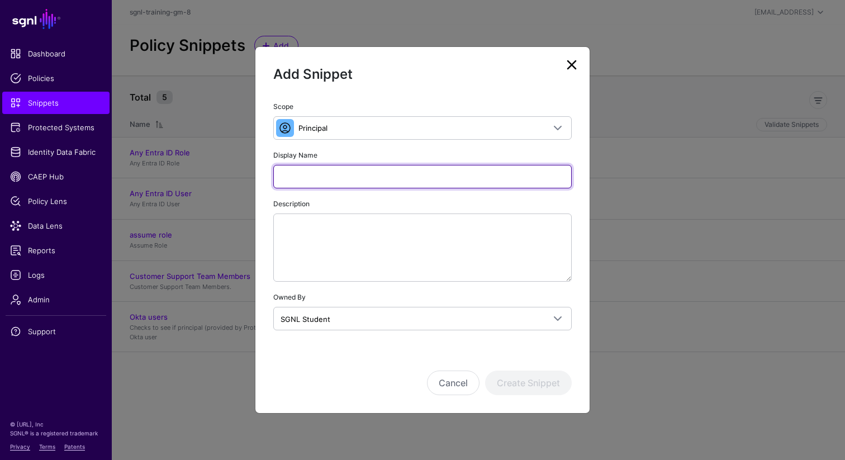
click at [327, 175] on input "Display Name" at bounding box center [422, 176] width 298 height 23
paste input "**********"
type input "**********"
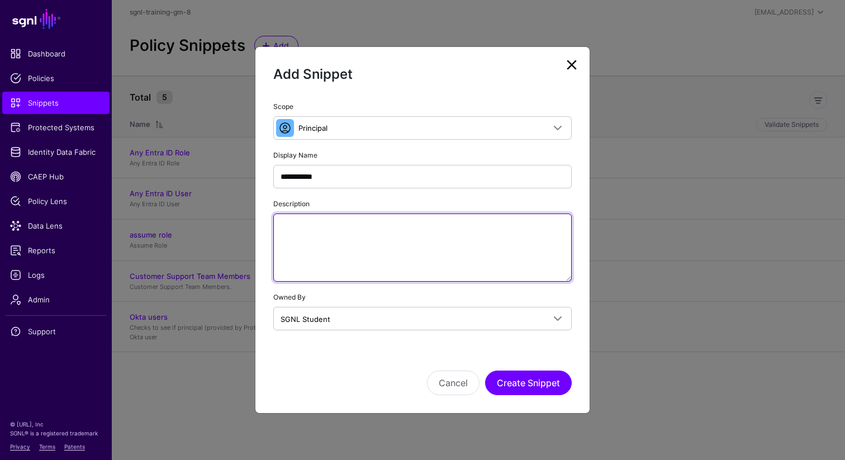
click at [303, 251] on textarea "Description" at bounding box center [422, 247] width 298 height 68
paste textarea "**********"
type textarea "**********"
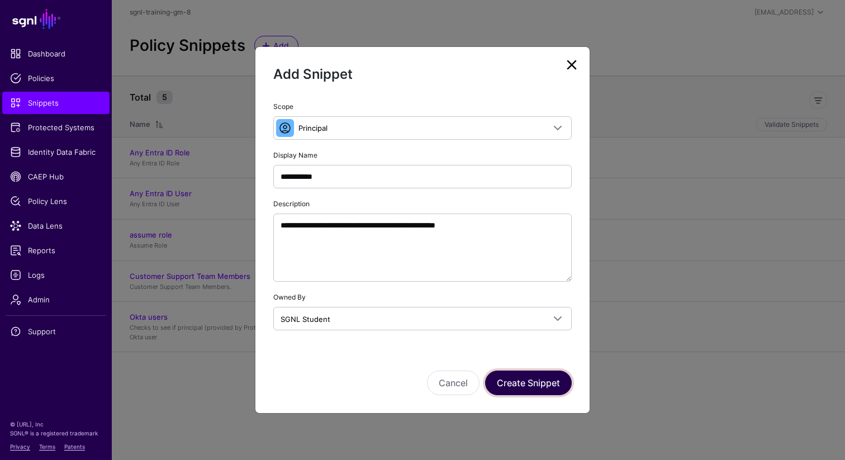
click at [523, 383] on button "Create Snippet" at bounding box center [528, 382] width 87 height 25
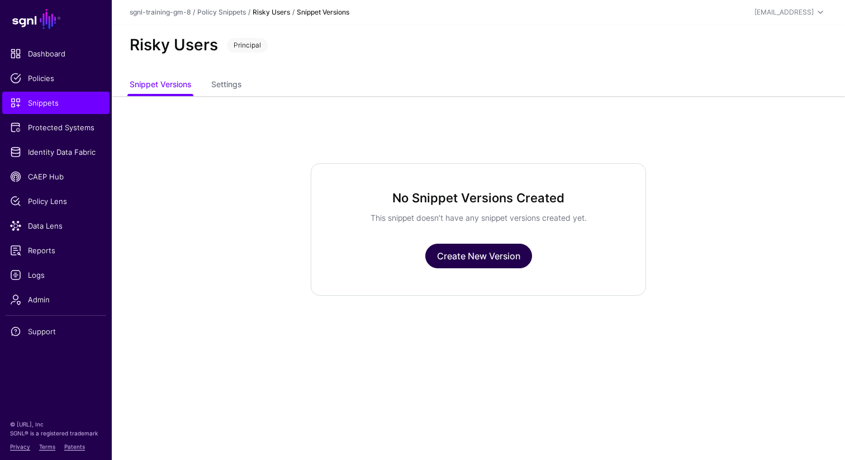
click at [475, 262] on link "Create New Version" at bounding box center [478, 256] width 107 height 25
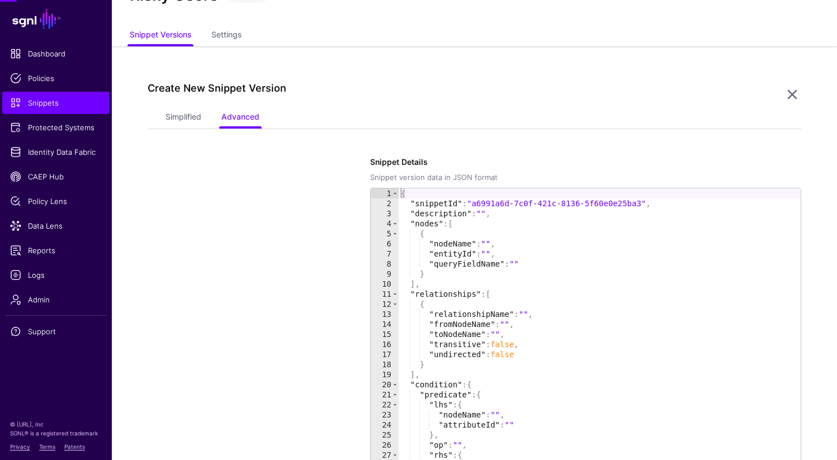
scroll to position [96, 0]
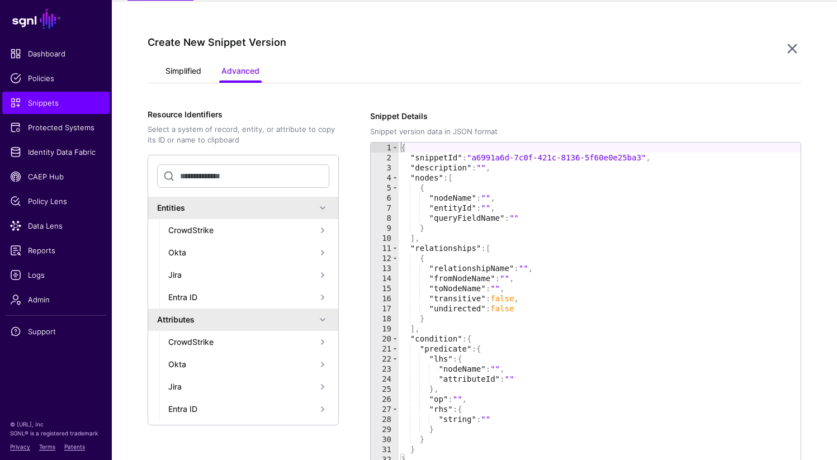
click at [177, 74] on link "Simplified" at bounding box center [183, 71] width 36 height 21
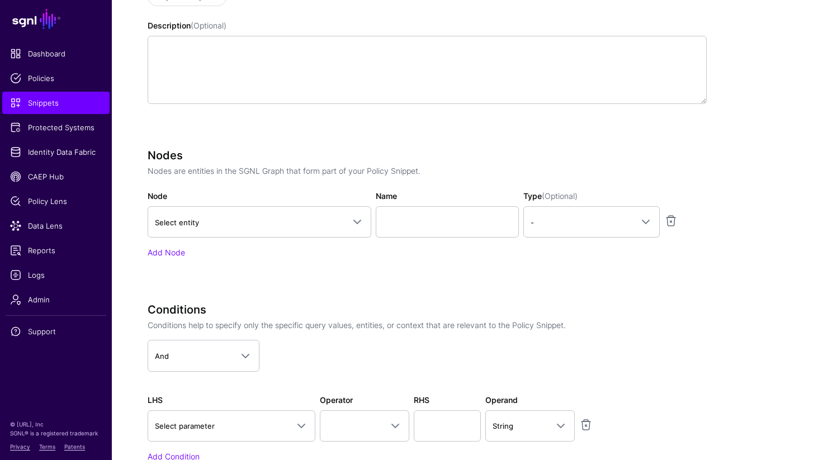
scroll to position [378, 0]
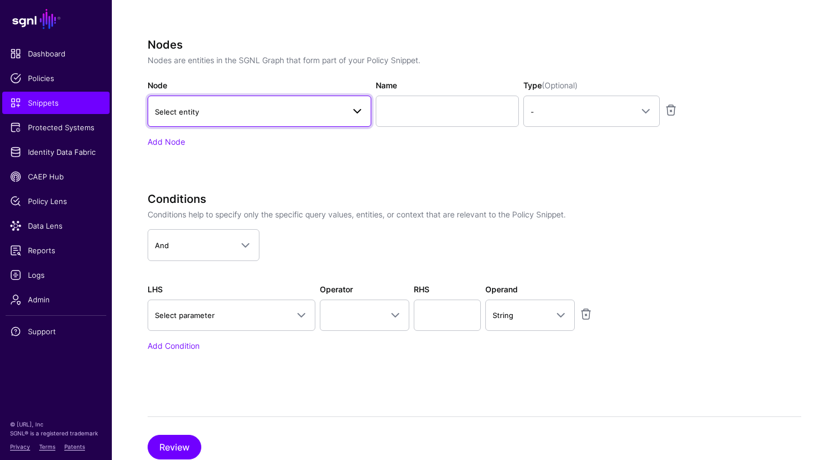
click at [309, 104] on link "Select entity" at bounding box center [260, 111] width 224 height 31
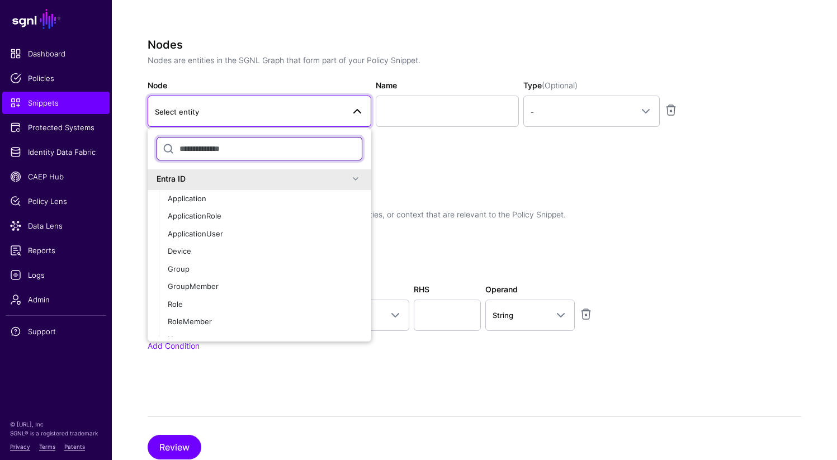
scroll to position [298, 0]
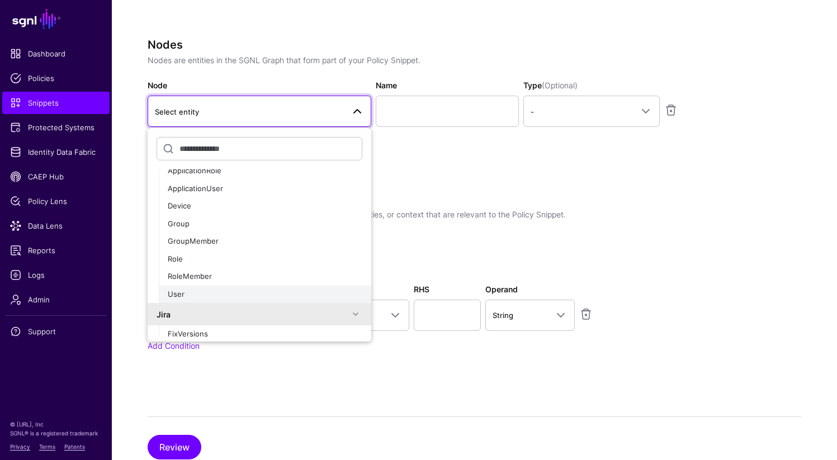
click at [190, 295] on div "User" at bounding box center [265, 294] width 194 height 11
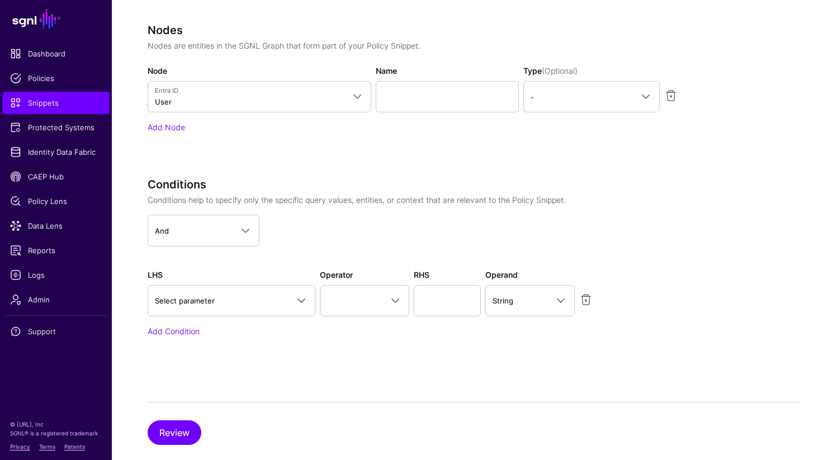
scroll to position [396, 0]
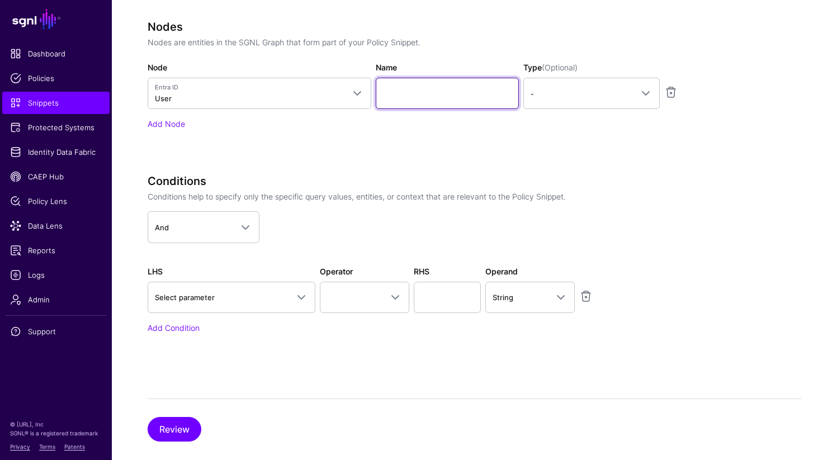
click at [407, 90] on input "Name" at bounding box center [447, 93] width 143 height 31
type input "*"
type input "****"
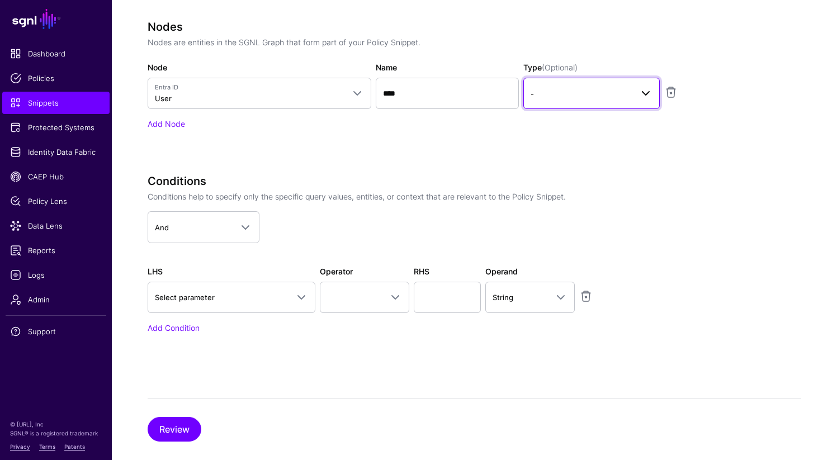
click at [583, 98] on span "-" at bounding box center [581, 94] width 102 height 12
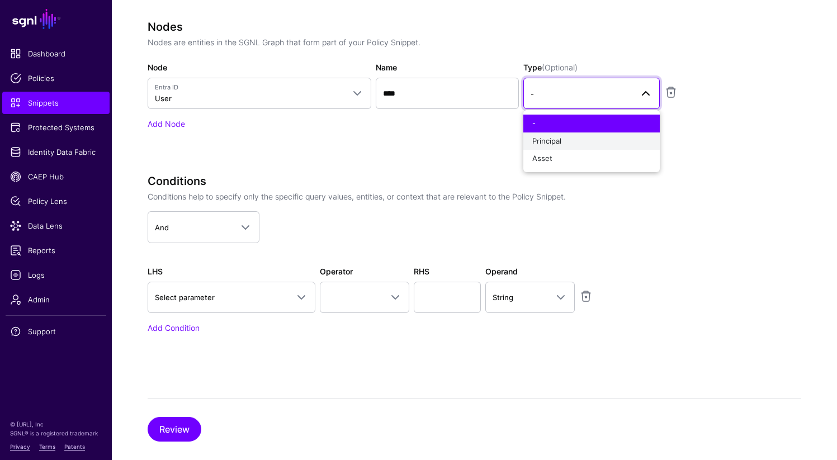
click at [568, 142] on div "Principal" at bounding box center [591, 141] width 118 height 11
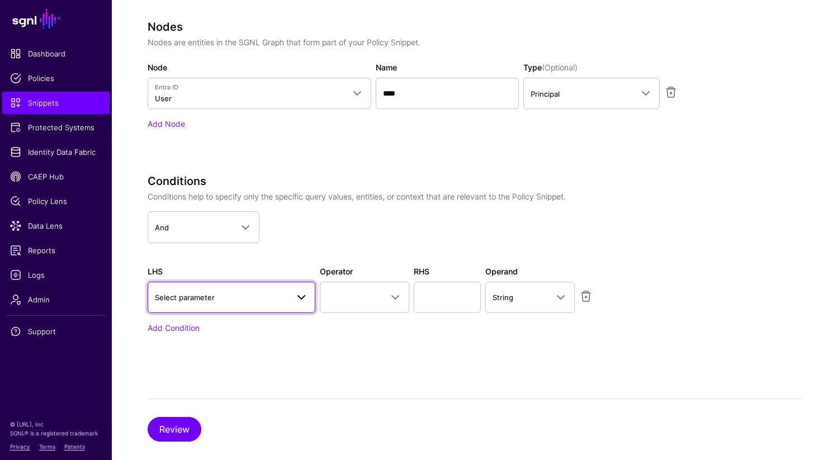
click at [270, 295] on span "Select parameter" at bounding box center [221, 297] width 133 height 12
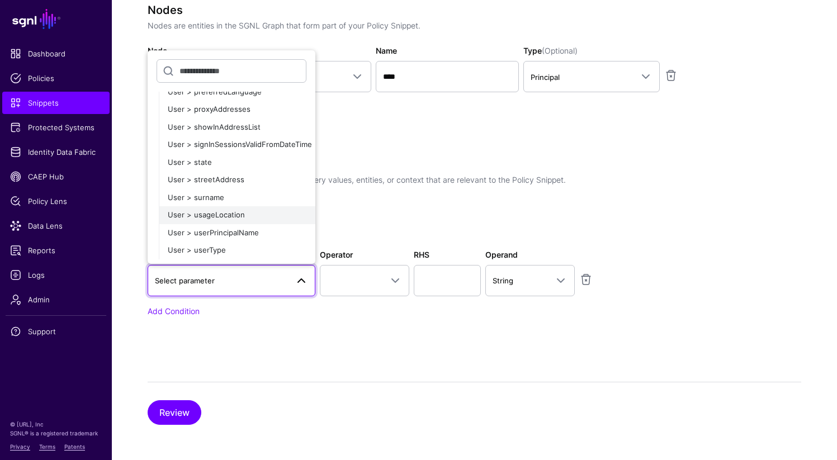
scroll to position [1091, 0]
type input "*****"
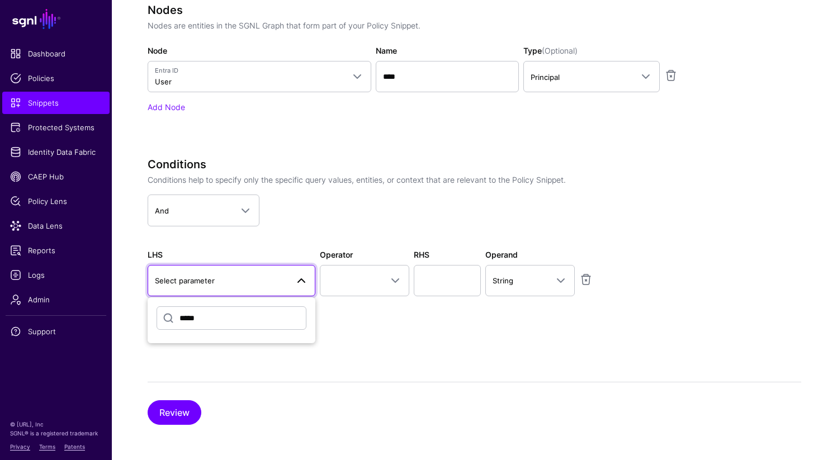
click at [237, 320] on input "*****" at bounding box center [231, 317] width 150 height 23
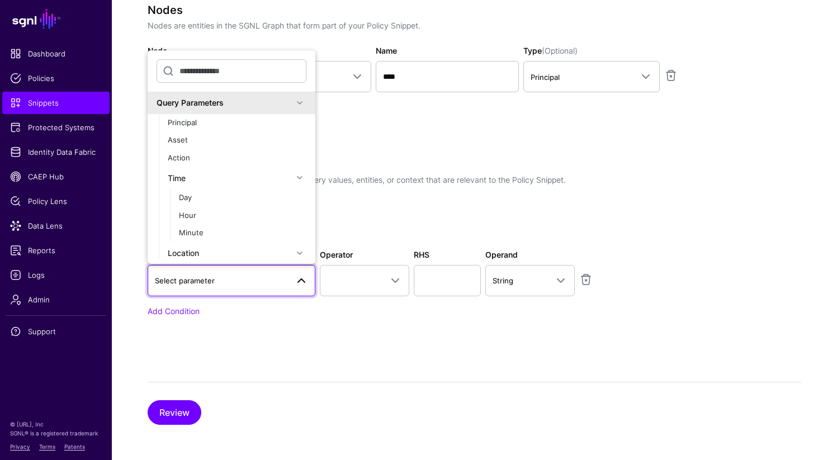
click at [441, 356] on div "Specify the components of your Snippet Version Policy Snippet Versions are comp…" at bounding box center [474, 109] width 653 height 632
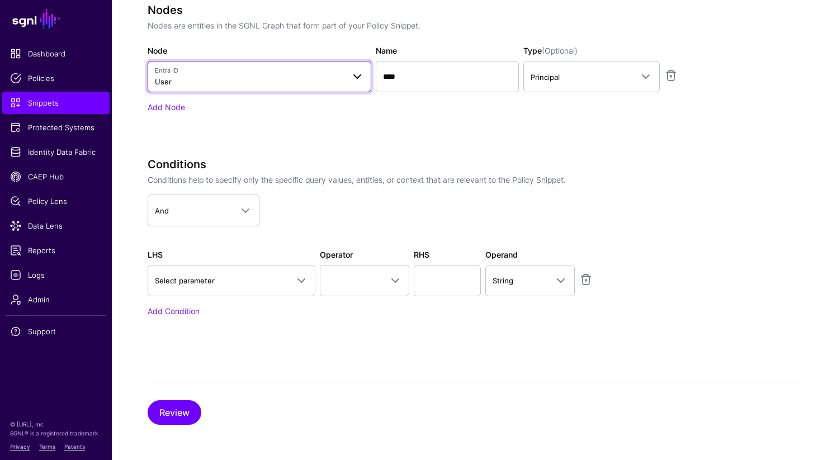
click at [346, 81] on span at bounding box center [354, 76] width 20 height 13
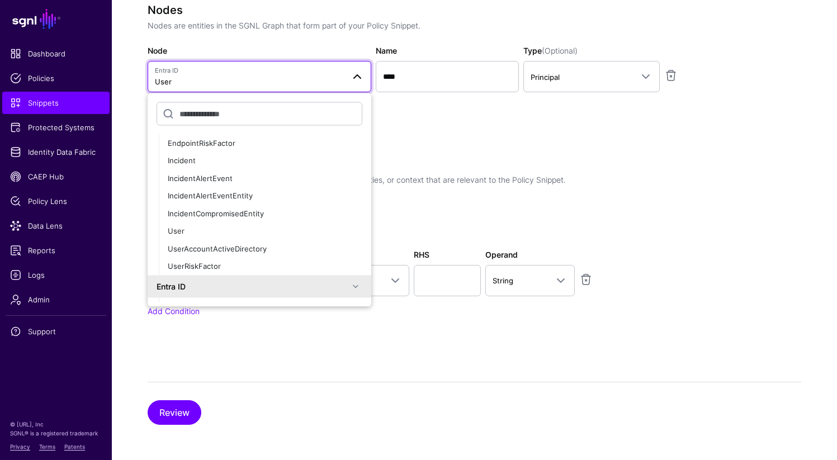
scroll to position [118, 0]
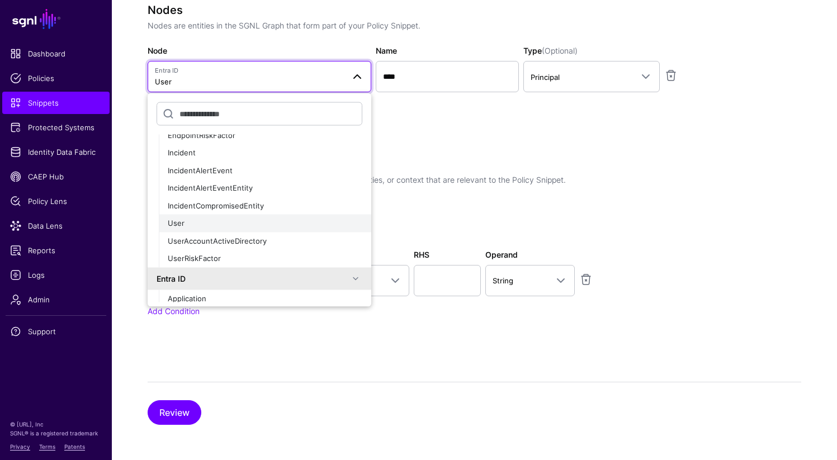
click at [218, 227] on div "User" at bounding box center [265, 223] width 194 height 11
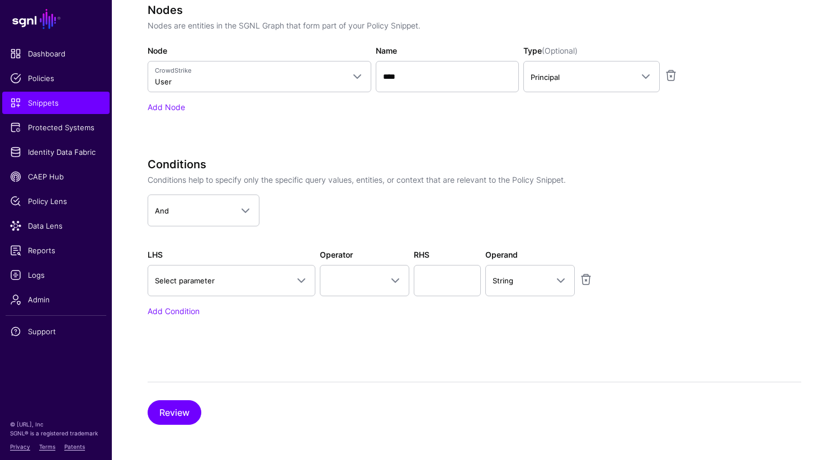
click at [330, 128] on div "Nodes Nodes are entities in the SGNL Graph that form part of your Policy Snippe…" at bounding box center [427, 73] width 559 height 141
click at [258, 291] on link "Select parameter" at bounding box center [232, 280] width 168 height 31
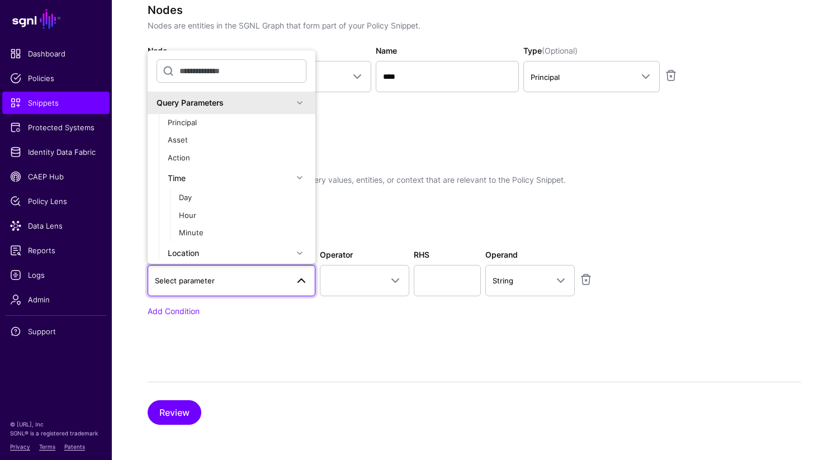
click at [324, 355] on div "Specify the components of your Snippet Version Policy Snippet Versions are comp…" at bounding box center [474, 109] width 653 height 632
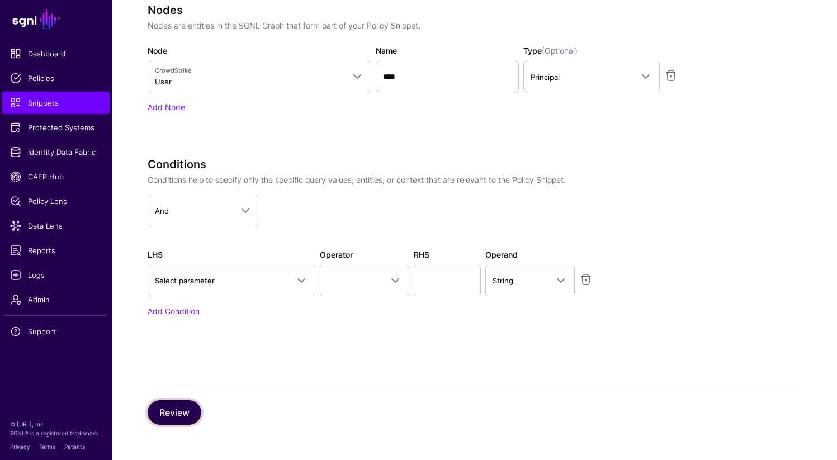
click at [191, 406] on button "Review" at bounding box center [175, 412] width 54 height 25
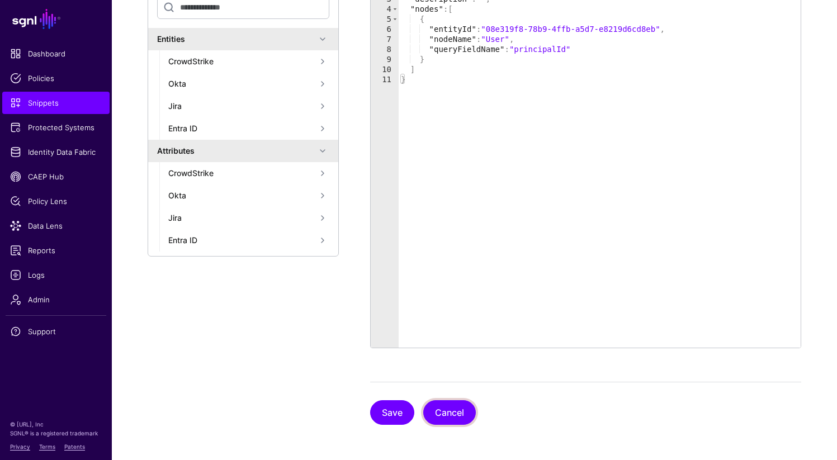
click at [452, 409] on button "Cancel" at bounding box center [449, 412] width 53 height 25
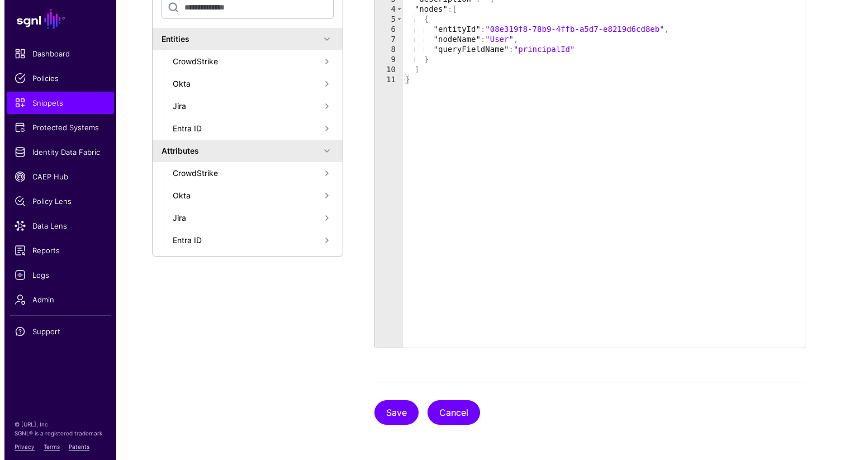
scroll to position [0, 0]
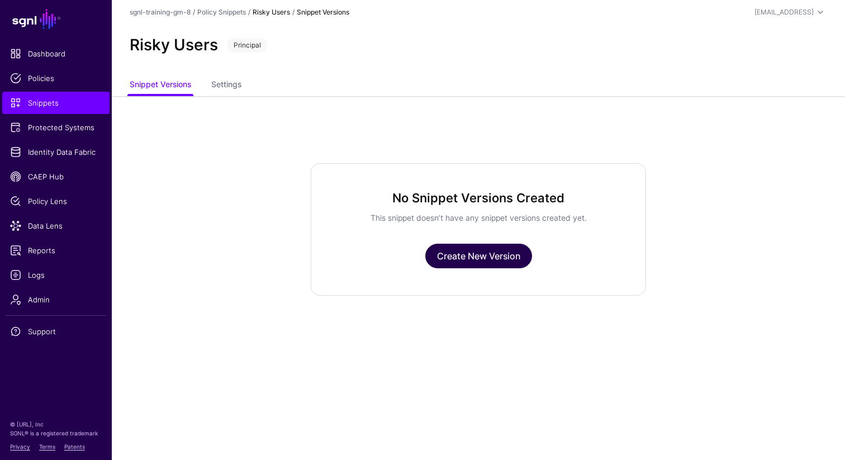
click at [472, 259] on link "Create New Version" at bounding box center [478, 256] width 107 height 25
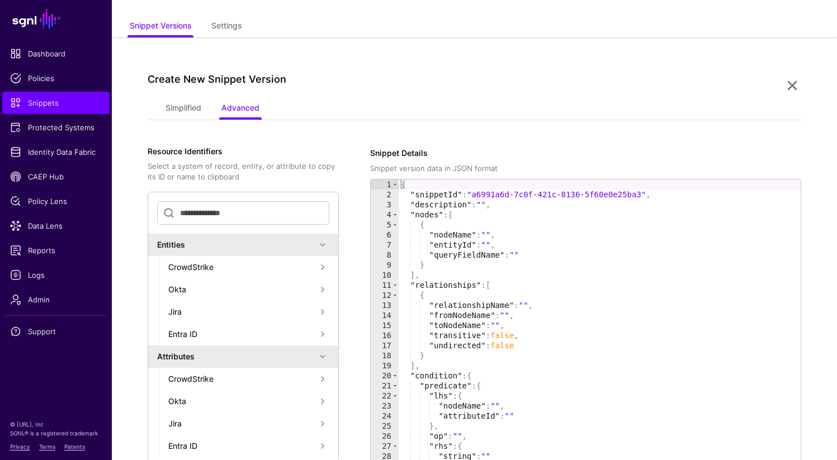
scroll to position [96, 0]
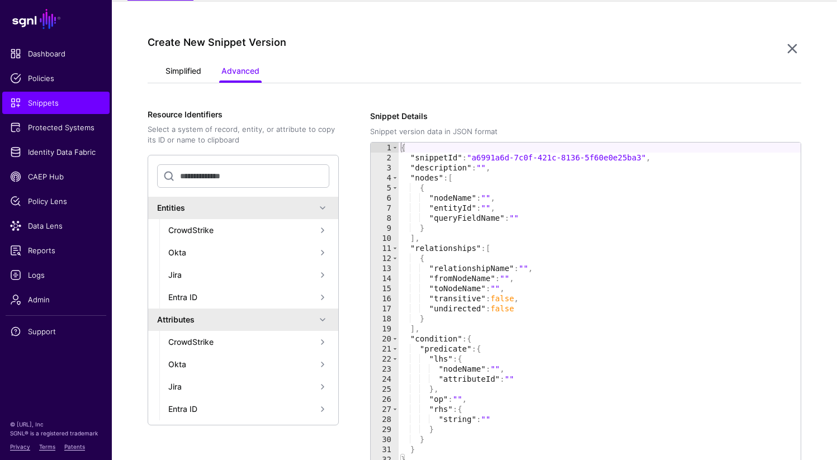
click at [184, 74] on link "Simplified" at bounding box center [183, 71] width 36 height 21
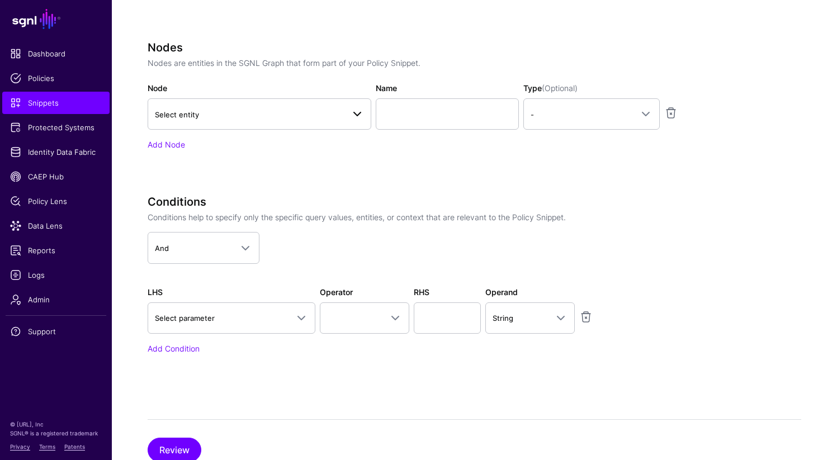
scroll to position [375, 0]
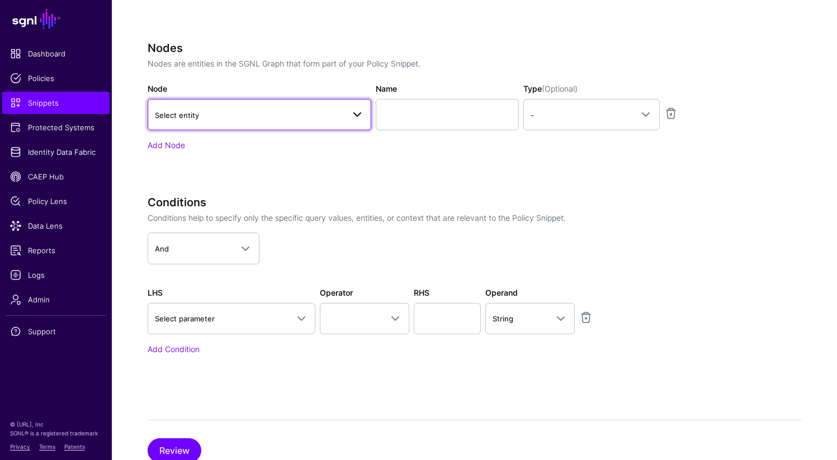
click at [348, 117] on span at bounding box center [354, 114] width 20 height 13
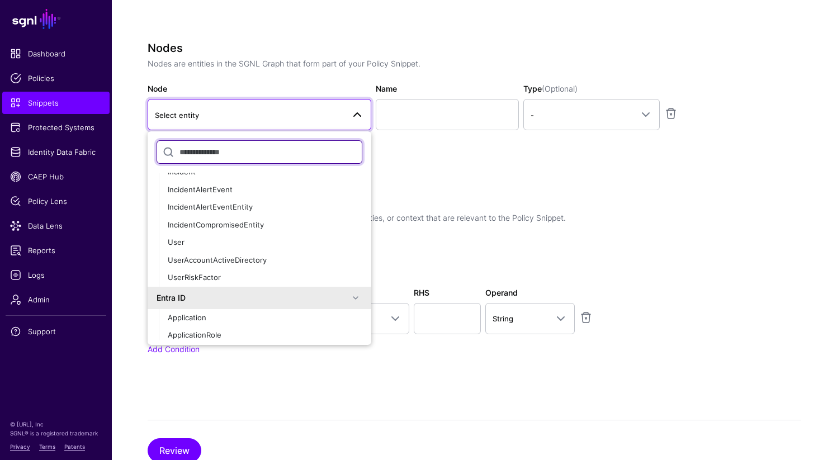
scroll to position [142, 0]
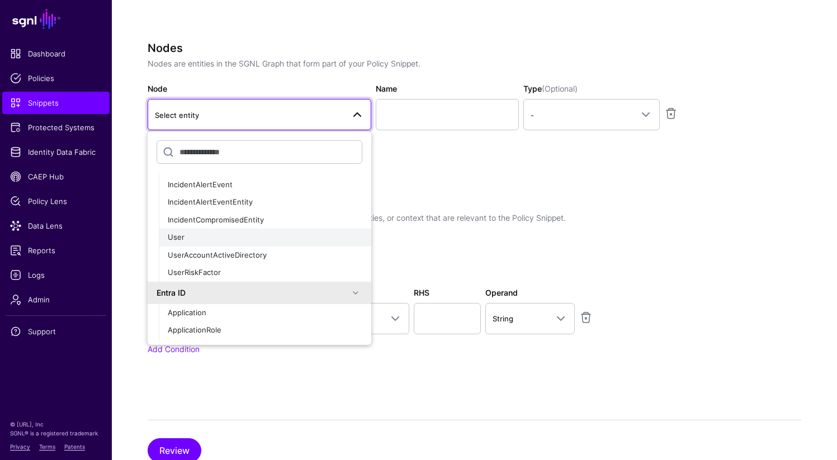
click at [222, 238] on div "User" at bounding box center [265, 237] width 194 height 11
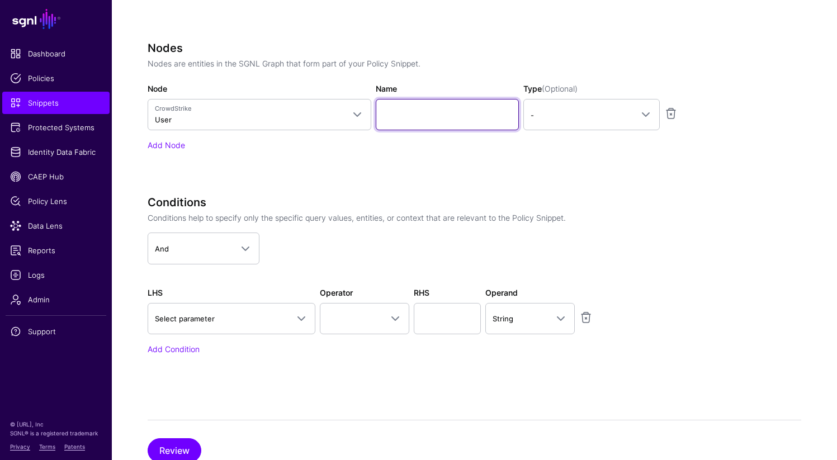
click at [430, 105] on input "Name" at bounding box center [447, 114] width 143 height 31
type input "****"
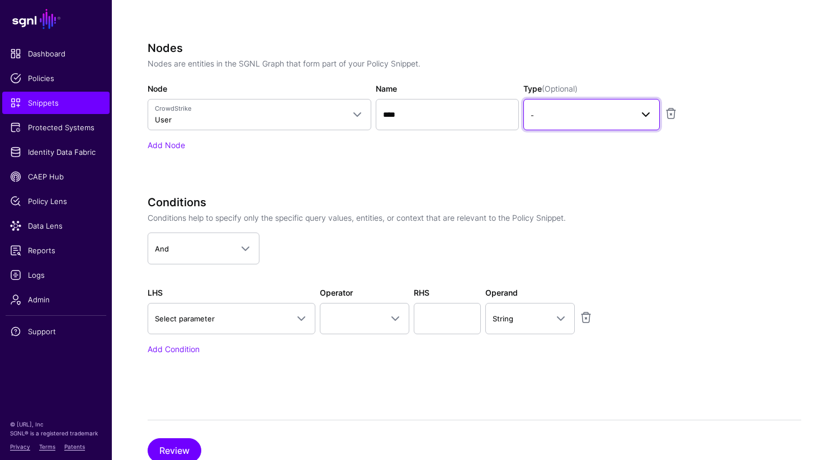
click at [559, 115] on span "-" at bounding box center [581, 115] width 102 height 12
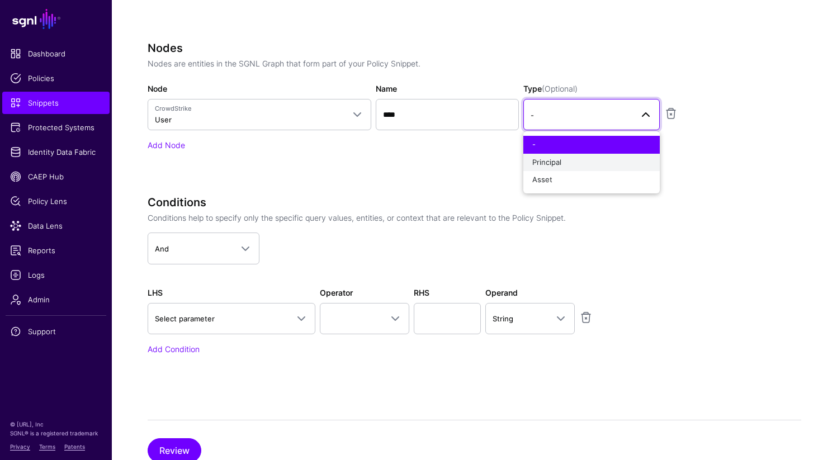
click at [554, 165] on span "Principal" at bounding box center [546, 162] width 29 height 9
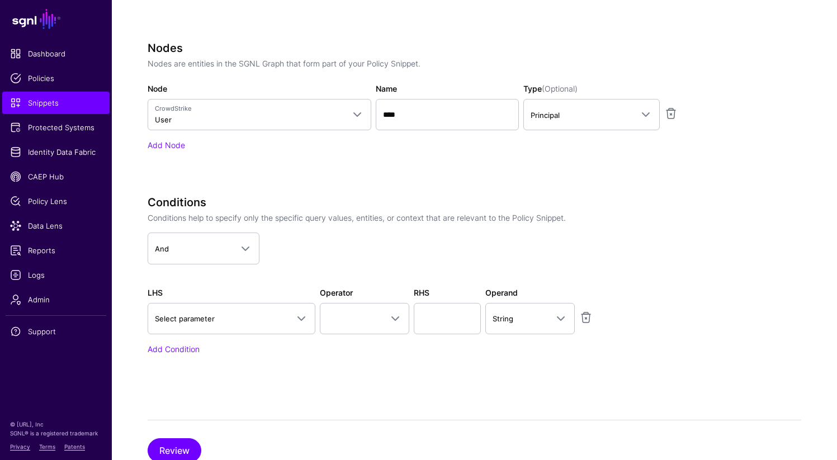
click at [505, 179] on div "Nodes Nodes are entities in the SGNL Graph that form part of your Policy Snippe…" at bounding box center [427, 111] width 559 height 141
click at [273, 364] on div "Conditions Conditions help to specify only the specific query values, entities,…" at bounding box center [427, 291] width 559 height 190
click at [274, 326] on link "Select parameter" at bounding box center [232, 318] width 168 height 31
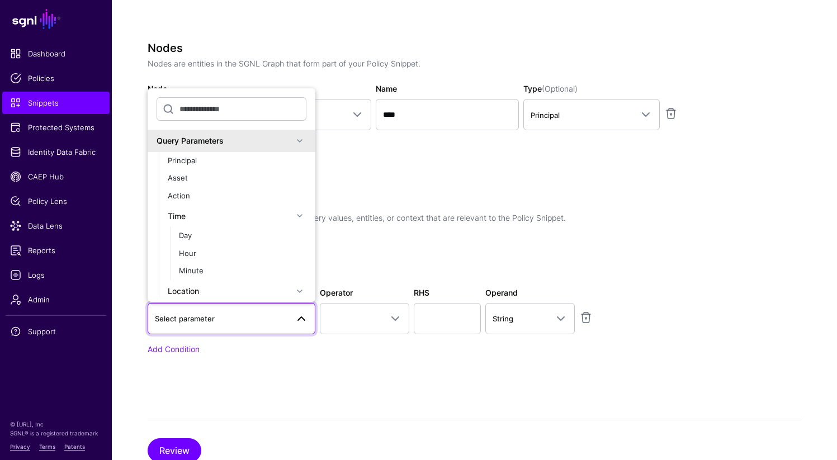
click at [293, 141] on span at bounding box center [299, 140] width 13 height 13
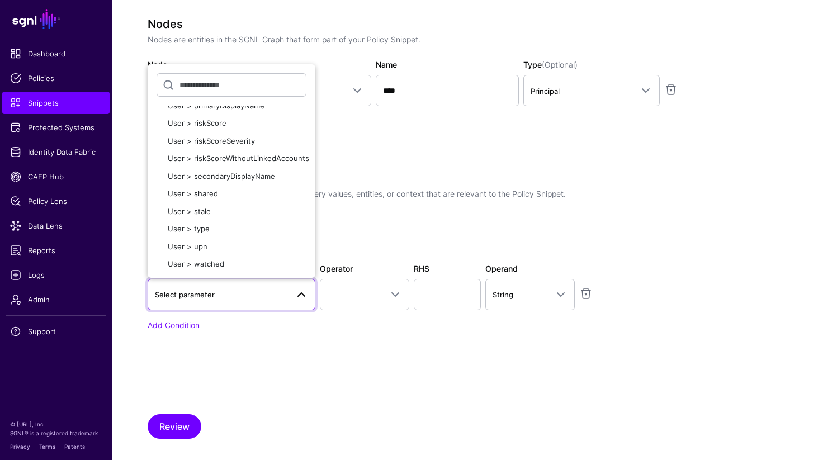
scroll to position [413, 0]
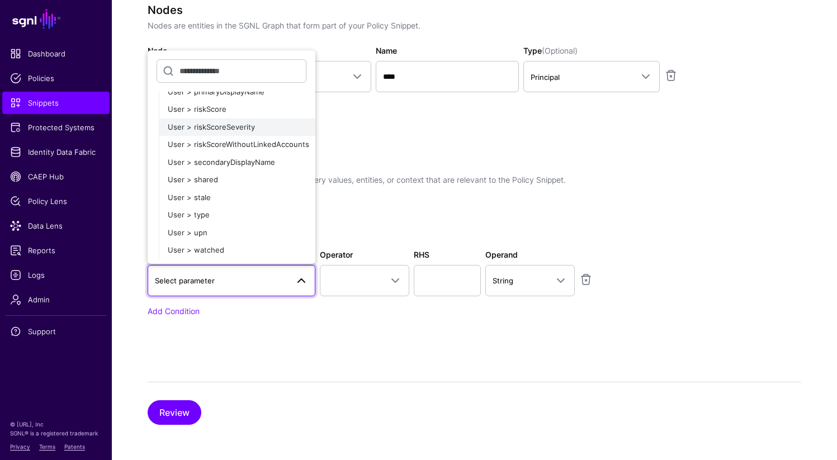
click at [237, 126] on span "User > riskScoreSeverity" at bounding box center [211, 126] width 87 height 9
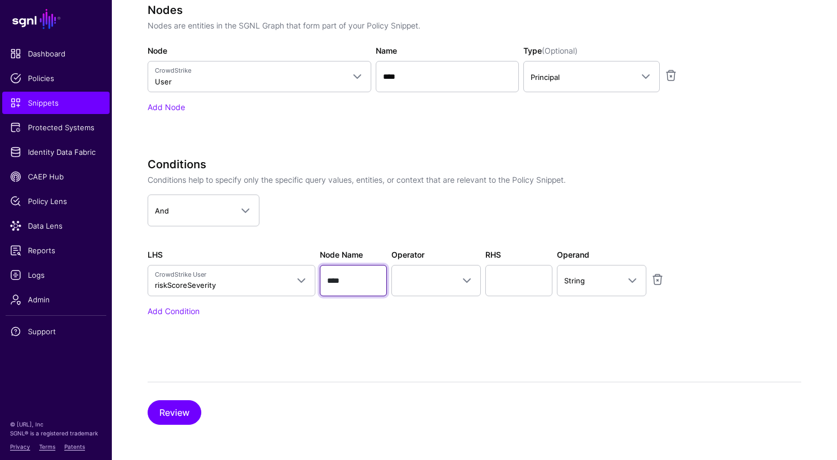
click at [346, 283] on input "****" at bounding box center [353, 280] width 67 height 31
click at [439, 282] on span at bounding box center [435, 280] width 75 height 13
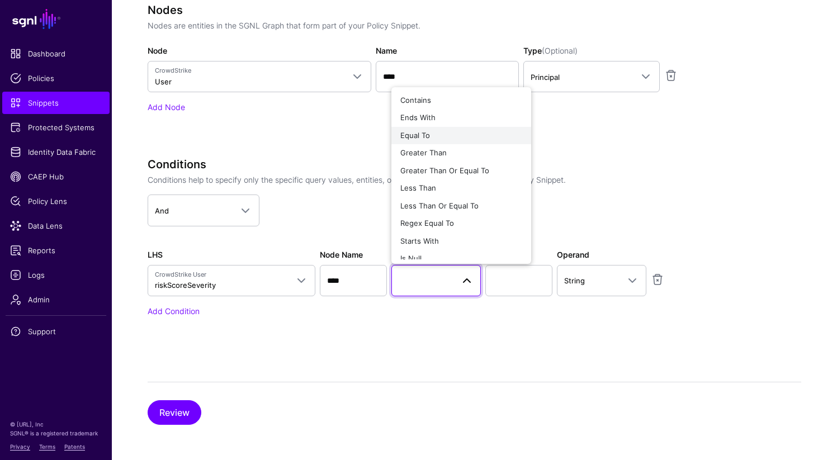
click at [434, 131] on div "Equal To" at bounding box center [461, 135] width 122 height 11
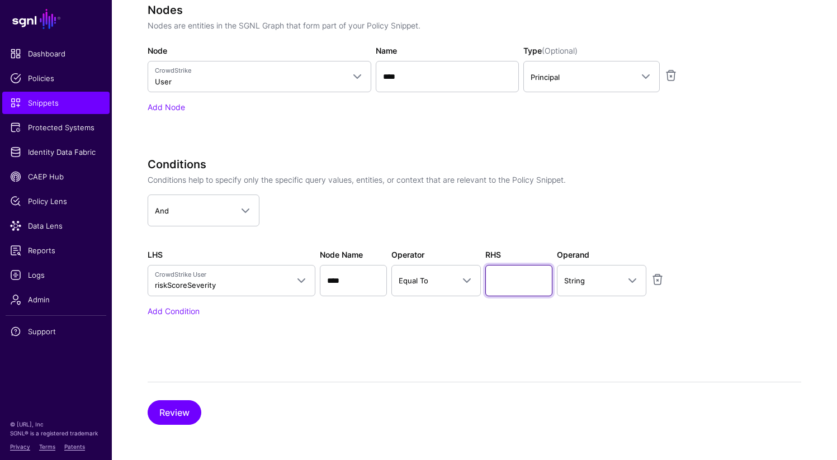
click at [496, 283] on input "text" at bounding box center [518, 280] width 67 height 31
type input "****"
click at [583, 329] on div "Conditions Conditions help to specify only the specific query values, entities,…" at bounding box center [427, 253] width 559 height 190
click at [176, 412] on button "Review" at bounding box center [175, 412] width 54 height 25
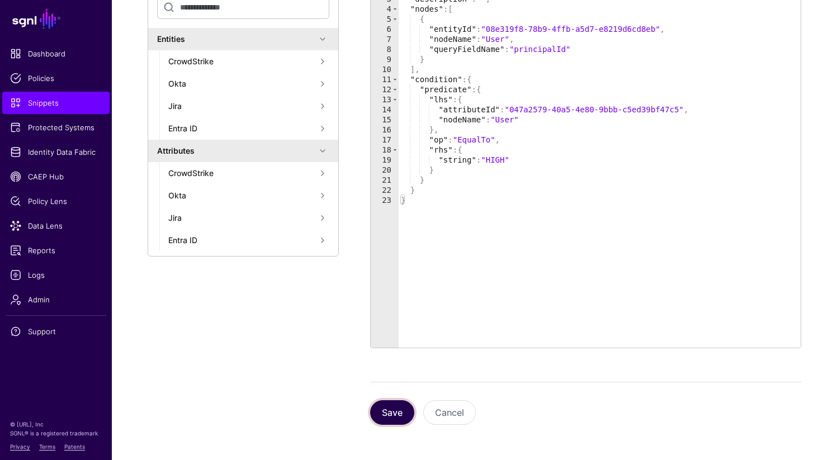
click at [380, 413] on button "Save" at bounding box center [392, 412] width 44 height 25
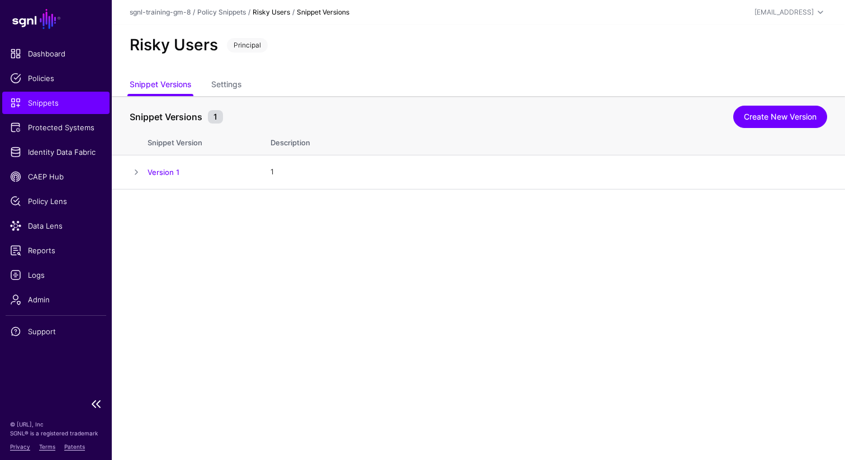
click at [58, 101] on span "Snippets" at bounding box center [56, 102] width 92 height 11
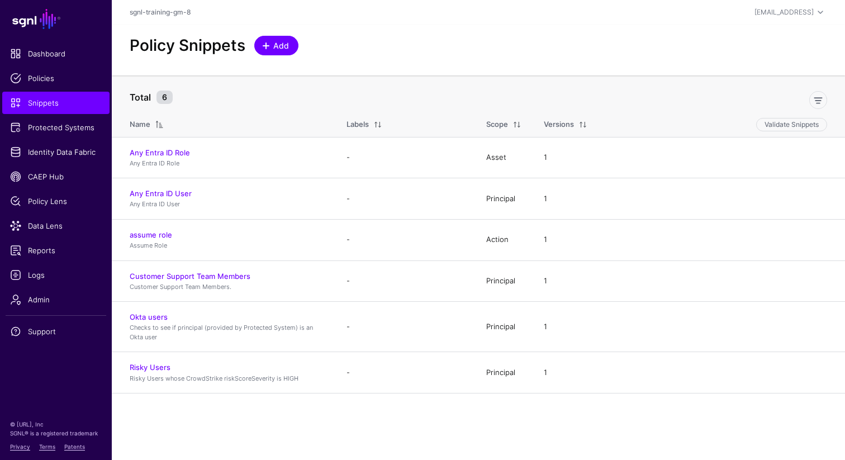
click at [280, 47] on span "Add" at bounding box center [281, 46] width 18 height 12
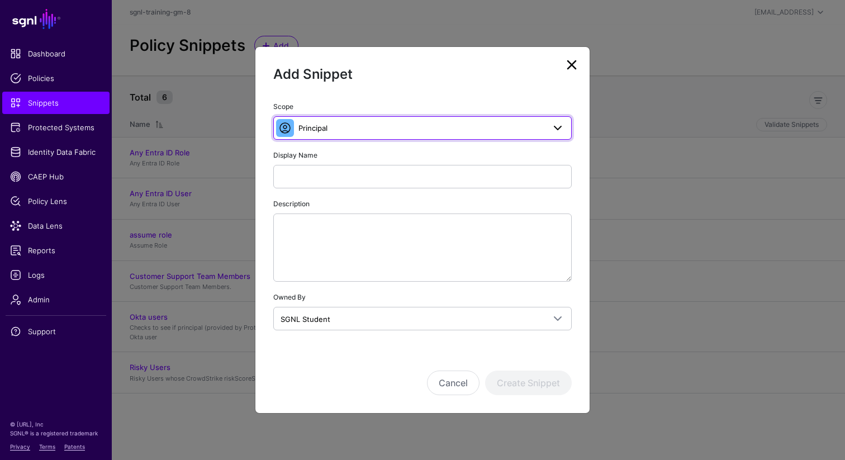
click at [327, 131] on span "Principal" at bounding box center [312, 127] width 29 height 9
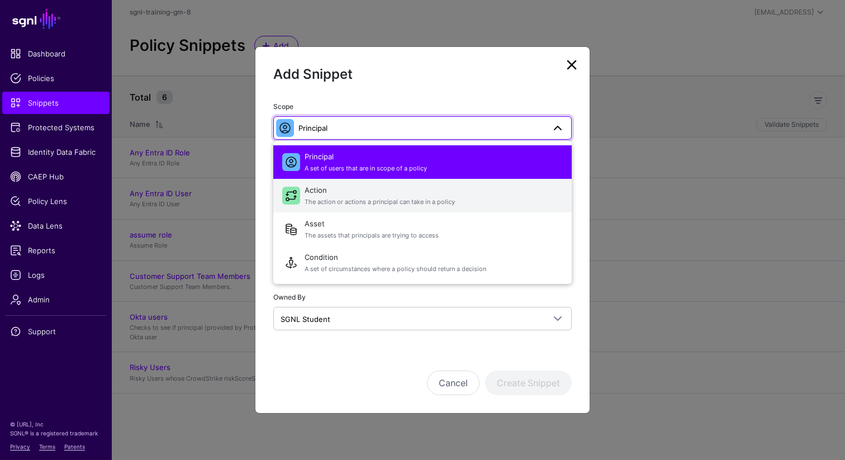
click at [313, 202] on span "The action or actions a principal can take in a policy" at bounding box center [434, 201] width 258 height 9
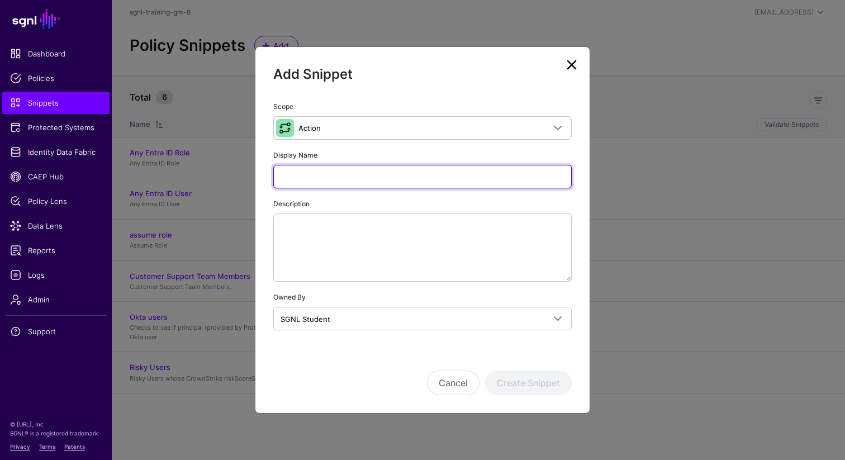
click at [331, 177] on input "Display Name" at bounding box center [422, 176] width 298 height 23
type input "**********"
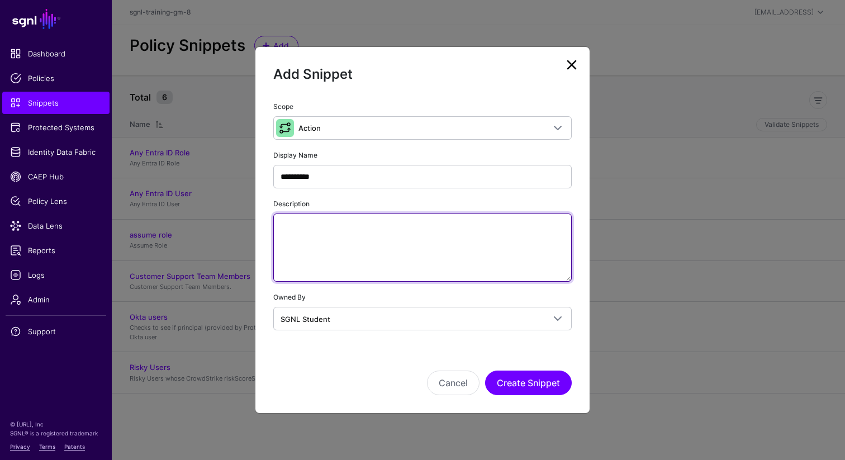
click at [370, 258] on textarea "Description" at bounding box center [422, 247] width 298 height 68
click at [415, 247] on textarea "Description" at bounding box center [422, 247] width 298 height 68
type textarea "**********"
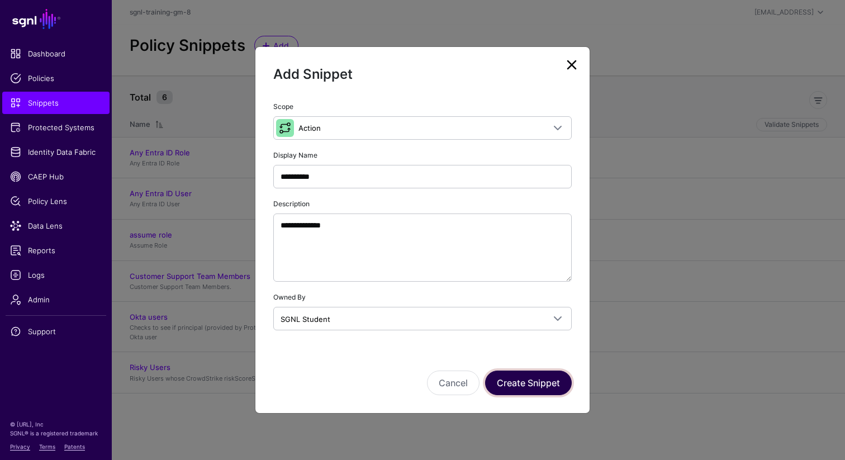
click at [522, 387] on button "Create Snippet" at bounding box center [528, 382] width 87 height 25
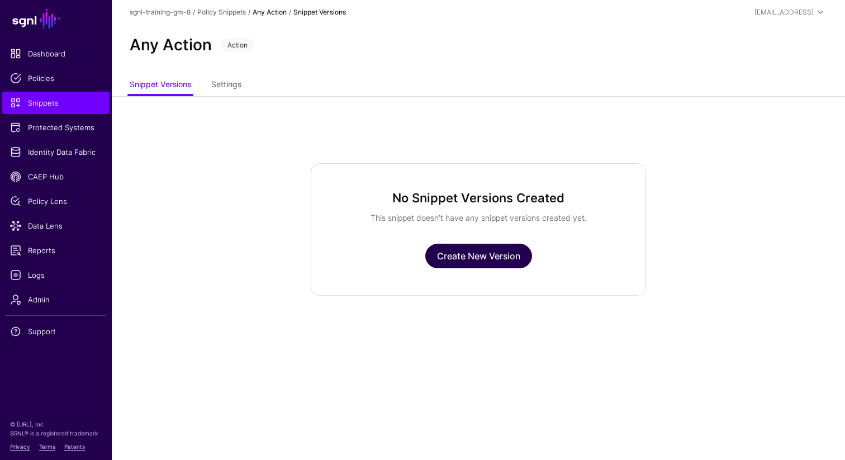
click at [475, 261] on link "Create New Version" at bounding box center [478, 256] width 107 height 25
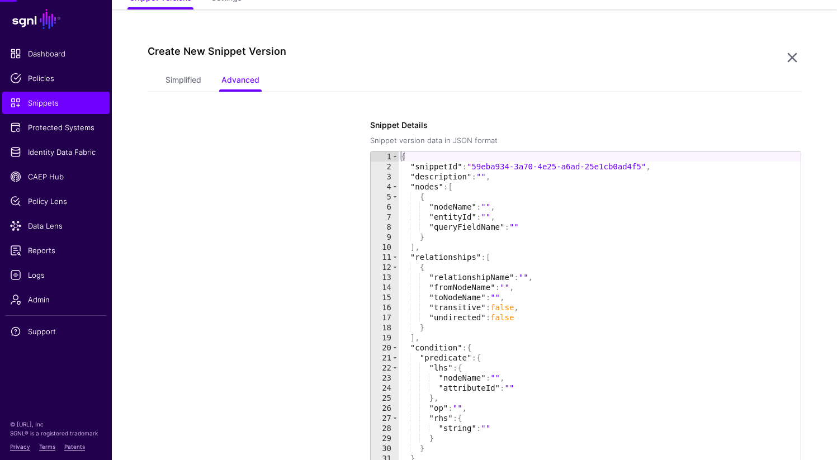
scroll to position [96, 0]
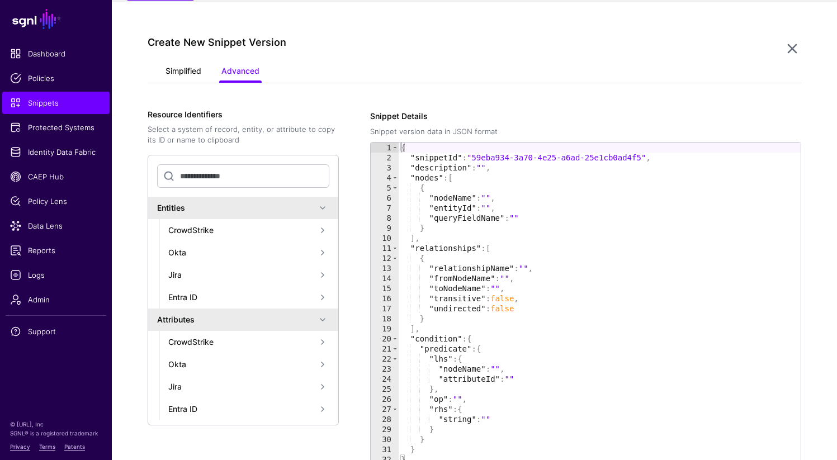
click at [187, 70] on link "Simplified" at bounding box center [183, 71] width 36 height 21
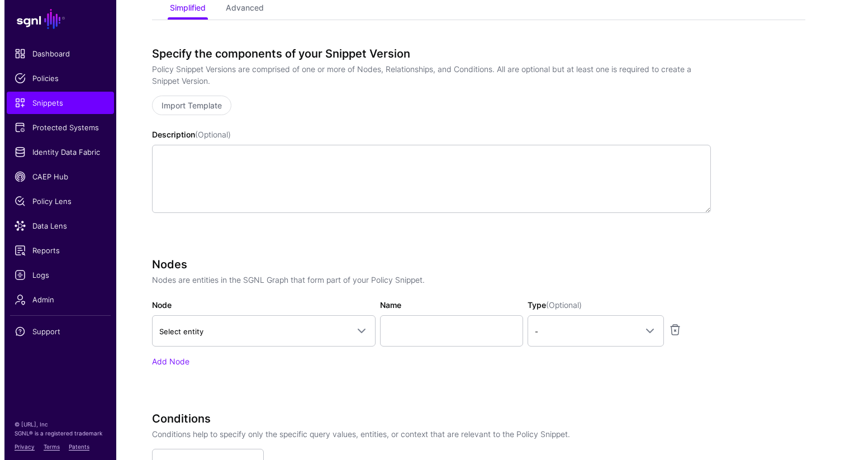
scroll to position [142, 0]
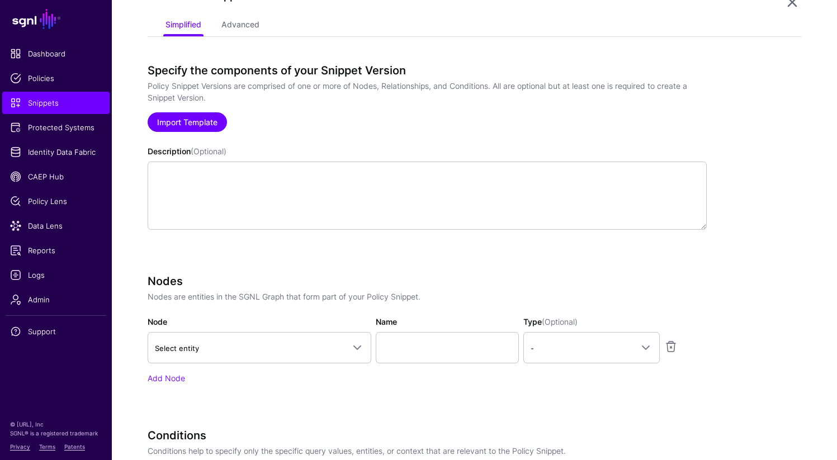
click at [198, 120] on link "Import Template" at bounding box center [187, 122] width 79 height 20
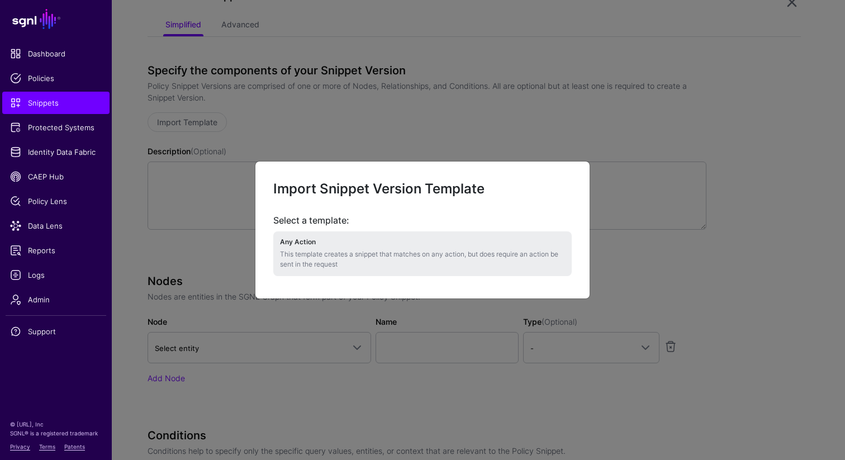
click at [305, 248] on li "Any Action This template creates a snippet that matches on any action, but does…" at bounding box center [422, 253] width 298 height 44
type textarea "**********"
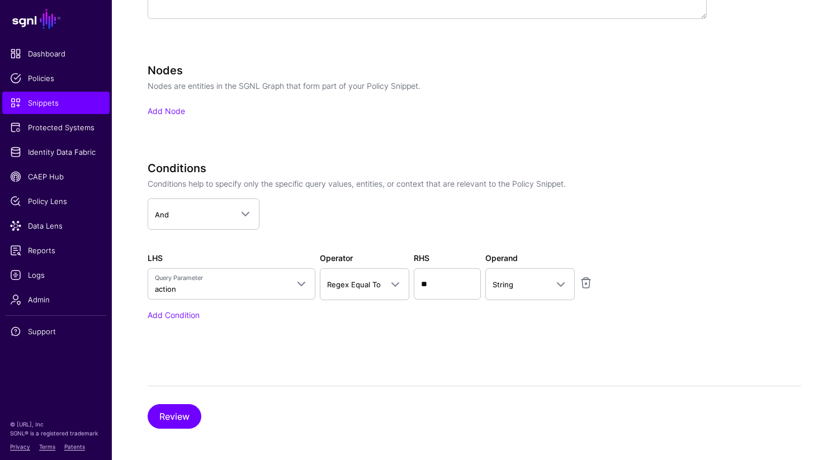
scroll to position [357, 0]
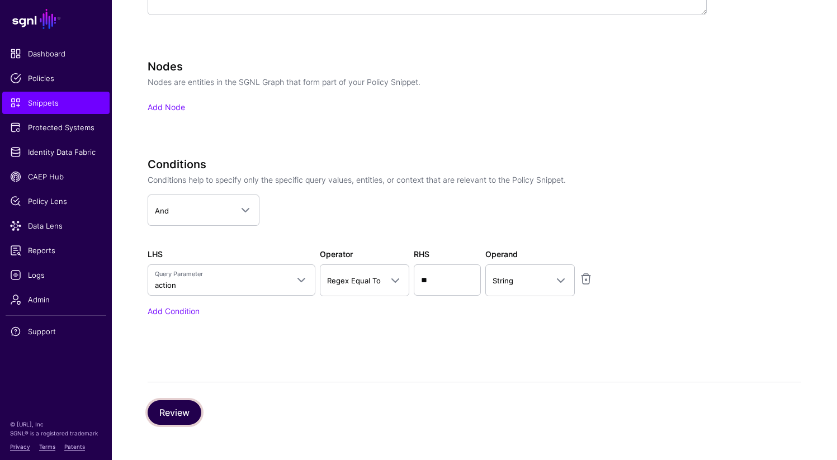
click at [171, 418] on button "Review" at bounding box center [175, 412] width 54 height 25
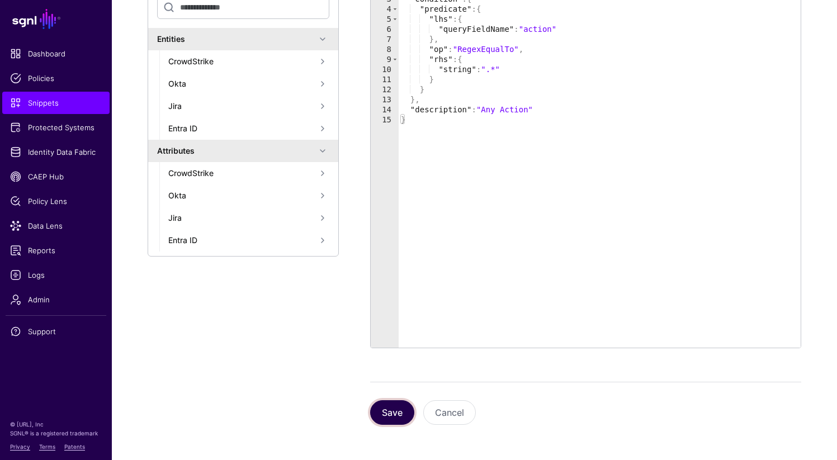
click at [386, 407] on button "Save" at bounding box center [392, 412] width 44 height 25
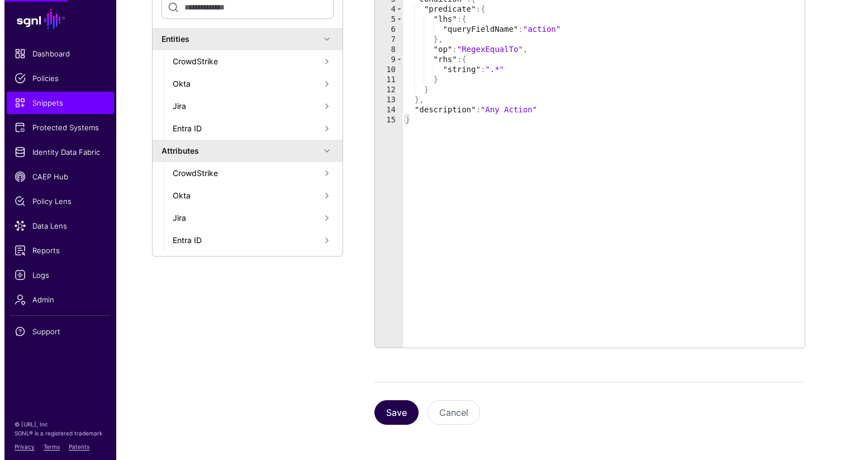
scroll to position [0, 0]
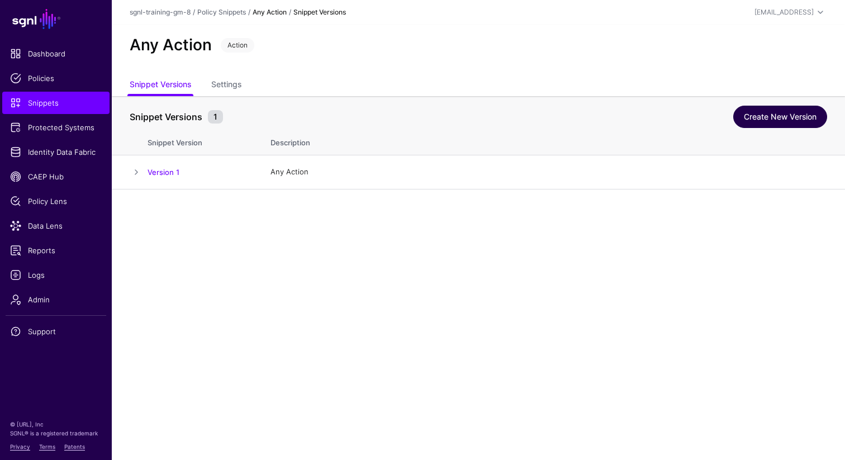
click at [797, 123] on link "Create New Version" at bounding box center [780, 117] width 94 height 22
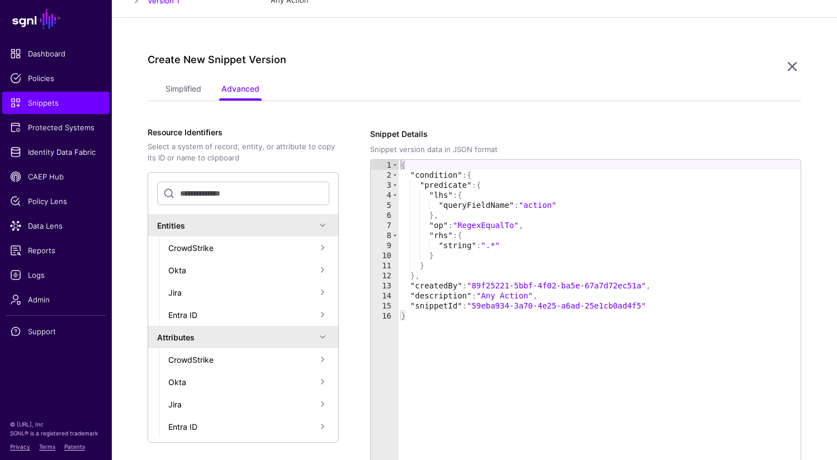
scroll to position [189, 0]
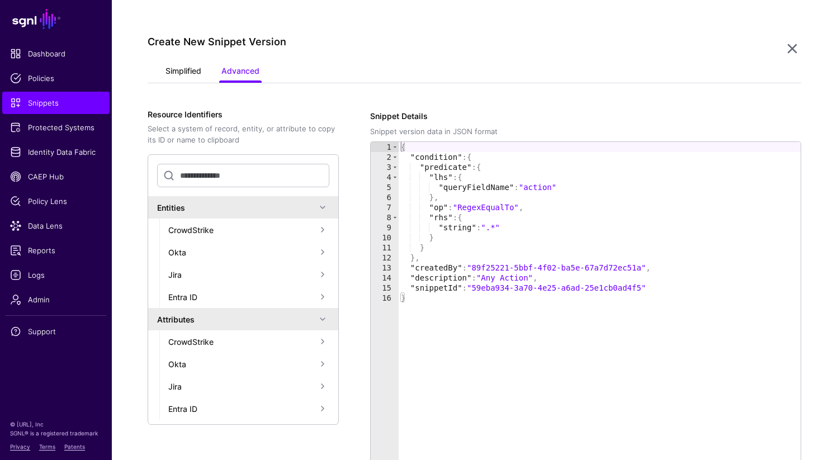
click at [171, 69] on link "Simplified" at bounding box center [183, 71] width 36 height 21
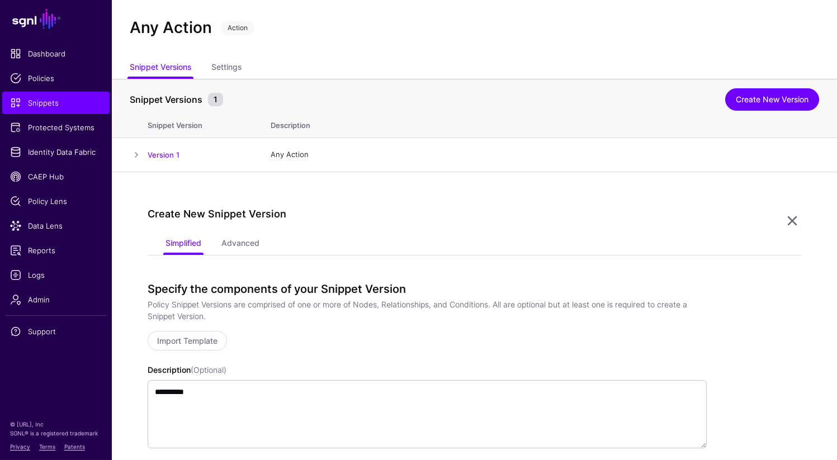
scroll to position [15, 0]
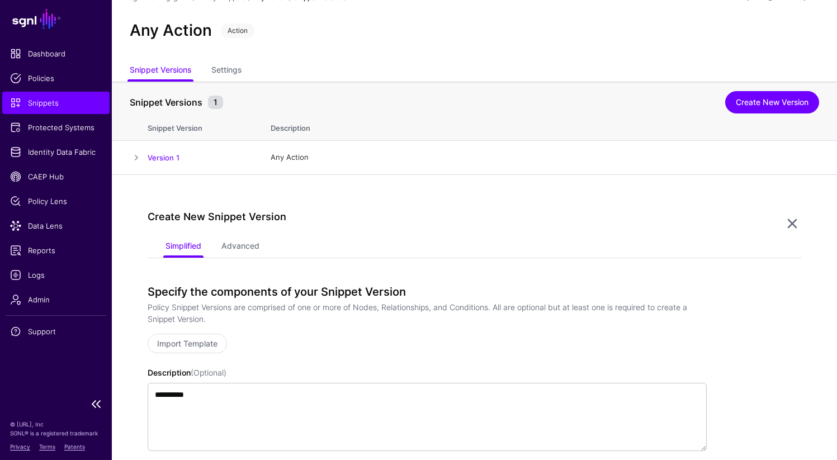
click at [55, 107] on span "Snippets" at bounding box center [56, 102] width 92 height 11
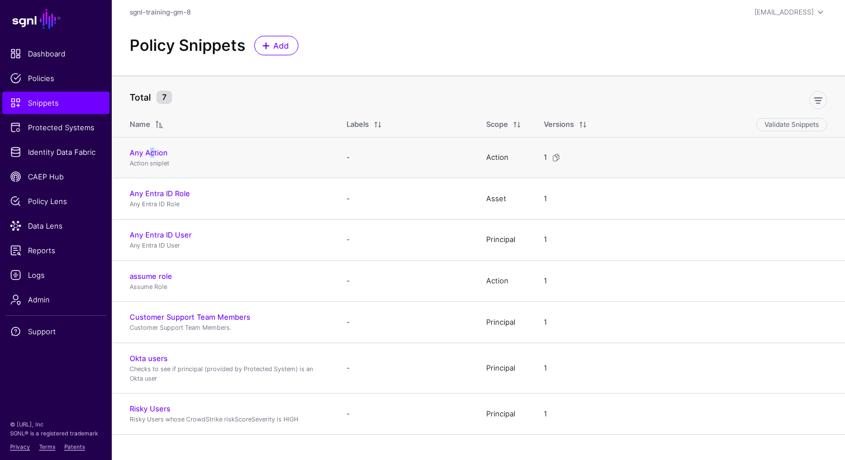
click at [151, 158] on h4 "Any Action" at bounding box center [227, 153] width 194 height 10
click at [132, 153] on link "Any Action" at bounding box center [149, 152] width 38 height 9
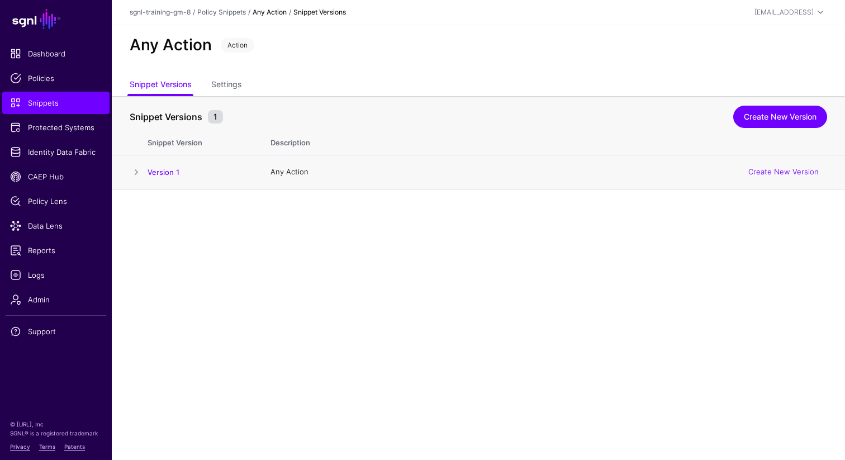
click at [134, 173] on span at bounding box center [136, 171] width 13 height 13
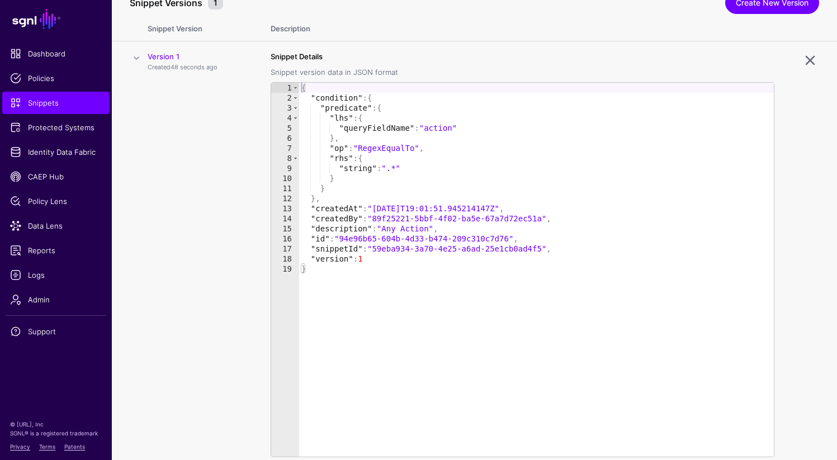
scroll to position [155, 0]
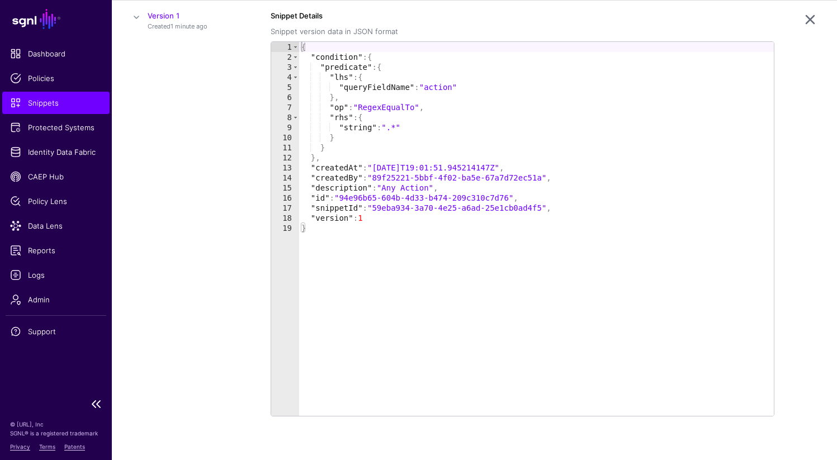
click at [54, 106] on span "Snippets" at bounding box center [56, 102] width 92 height 11
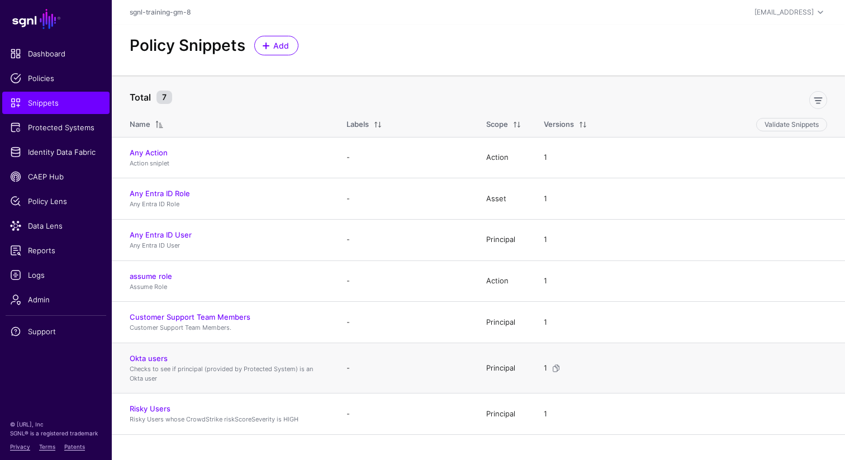
click at [173, 365] on p "Checks to see if principal (provided by Protected System) is an Okta user" at bounding box center [227, 373] width 194 height 18
click at [146, 360] on link "Okta users" at bounding box center [149, 358] width 38 height 9
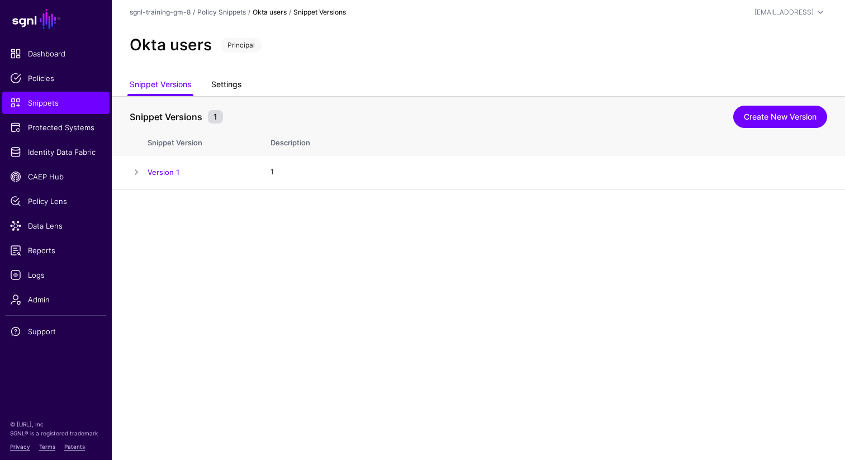
click at [222, 80] on link "Settings" at bounding box center [226, 85] width 30 height 21
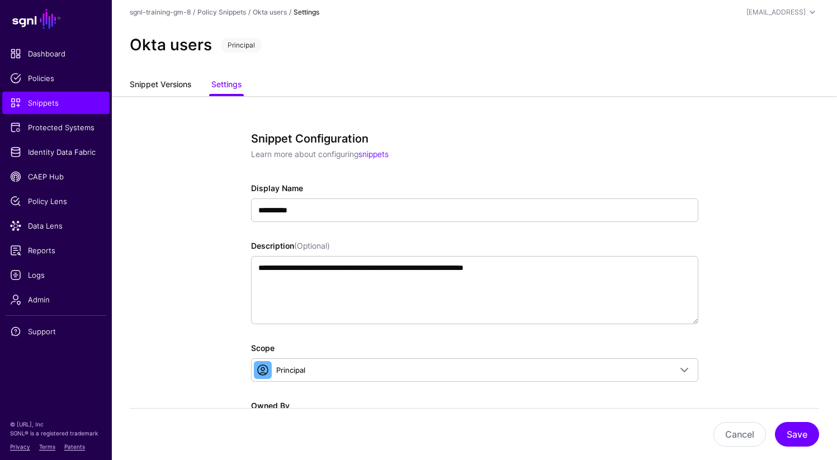
click at [166, 83] on link "Snippet Versions" at bounding box center [160, 85] width 61 height 21
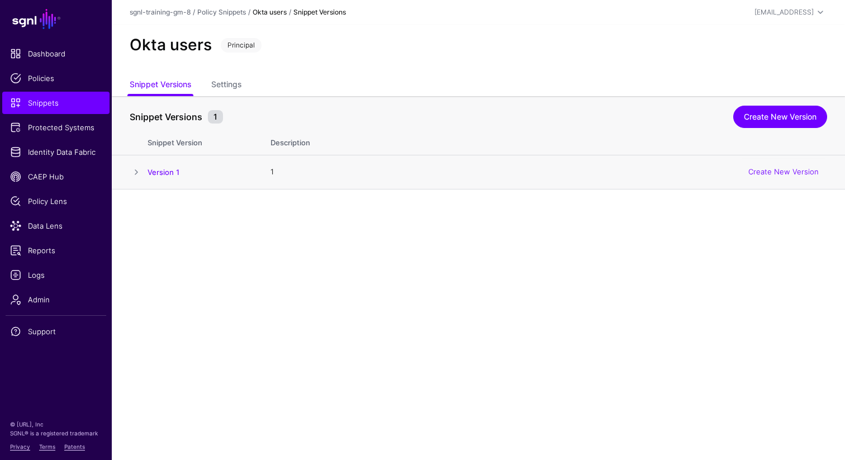
click at [135, 175] on span at bounding box center [136, 171] width 13 height 13
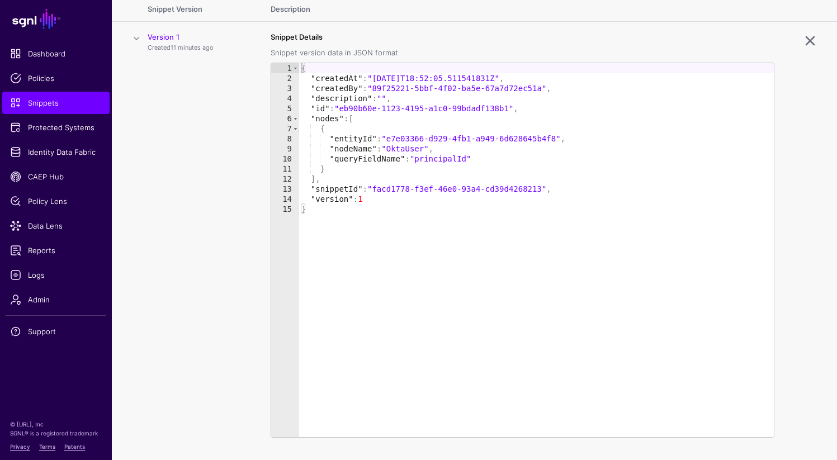
scroll to position [116, 0]
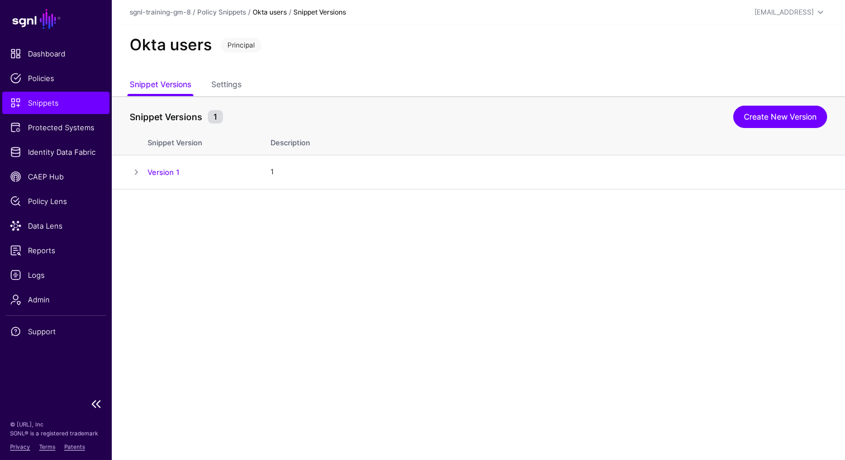
click at [32, 105] on span "Snippets" at bounding box center [56, 102] width 92 height 11
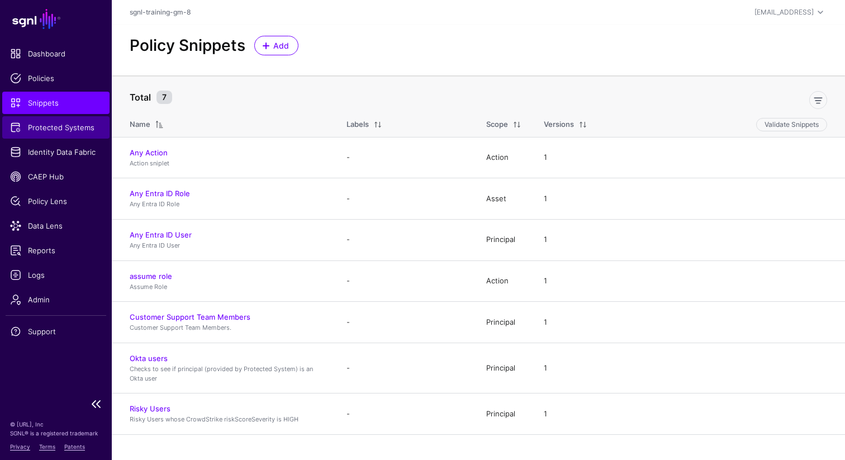
click at [61, 130] on span "Protected Systems" at bounding box center [56, 127] width 92 height 11
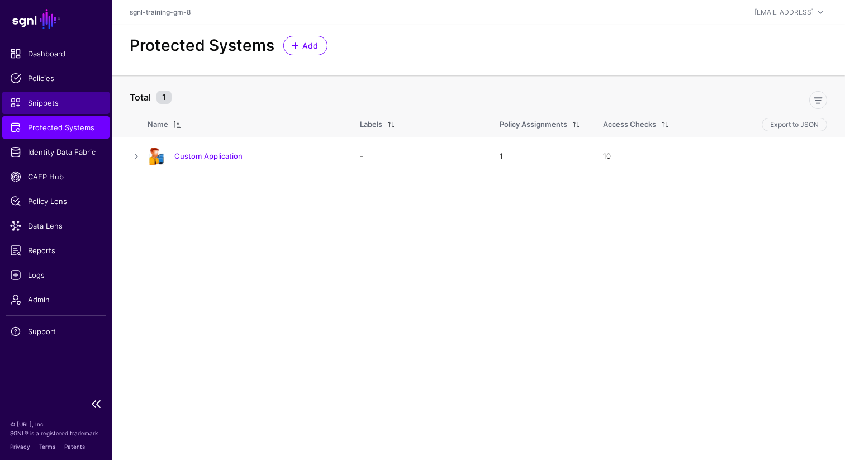
click at [50, 97] on span "Snippets" at bounding box center [56, 102] width 92 height 11
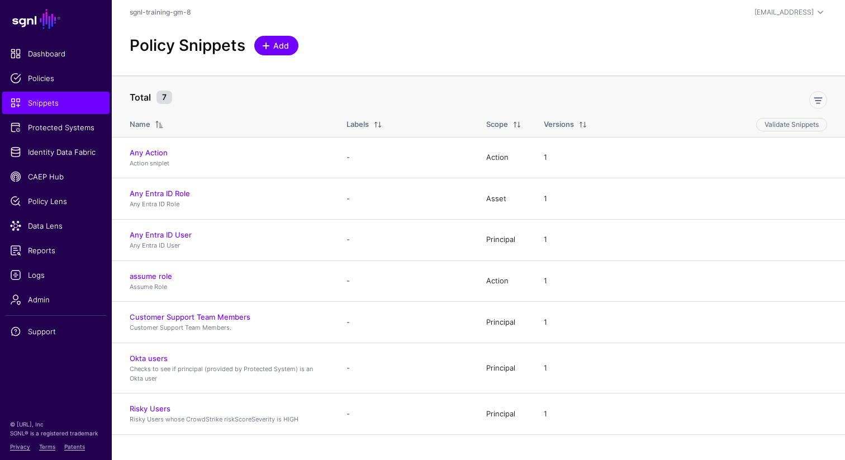
click at [282, 50] on span "Add" at bounding box center [281, 46] width 18 height 12
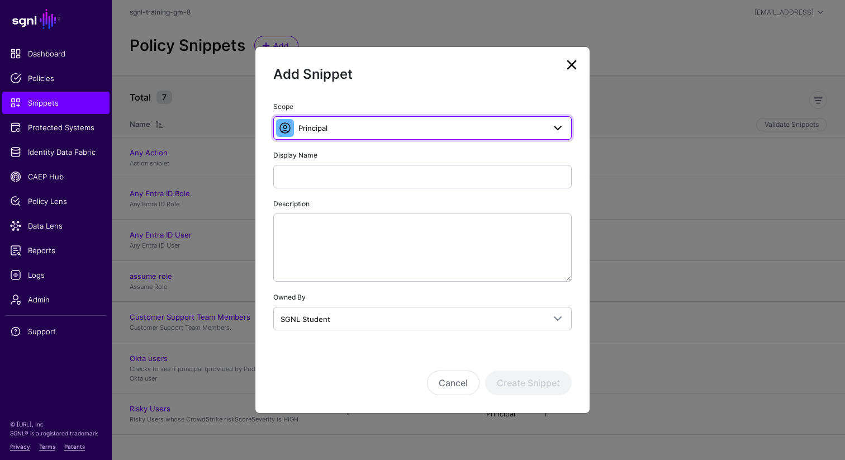
click at [321, 125] on span "Principal" at bounding box center [312, 127] width 29 height 9
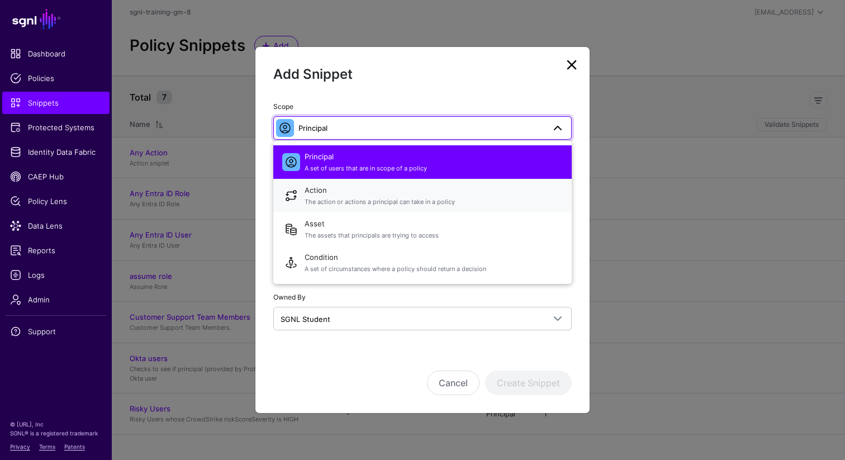
click at [322, 202] on span "The action or actions a principal can take in a policy" at bounding box center [434, 201] width 258 height 9
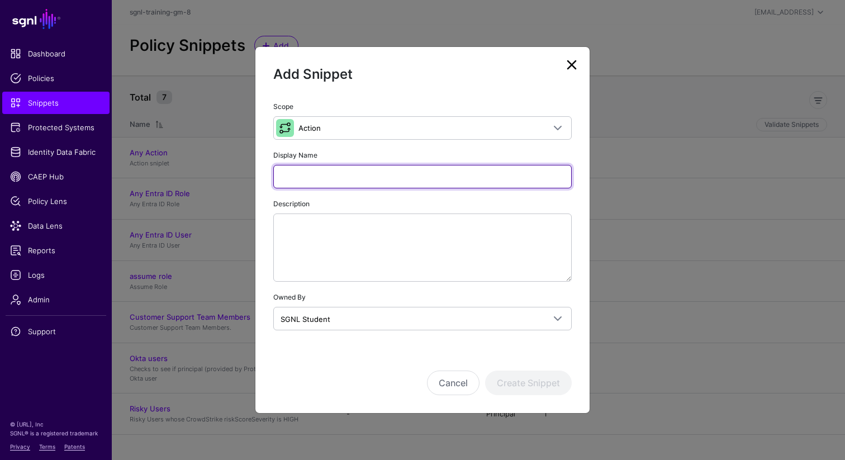
click at [320, 178] on input "Display Name" at bounding box center [422, 176] width 298 height 23
type input "******"
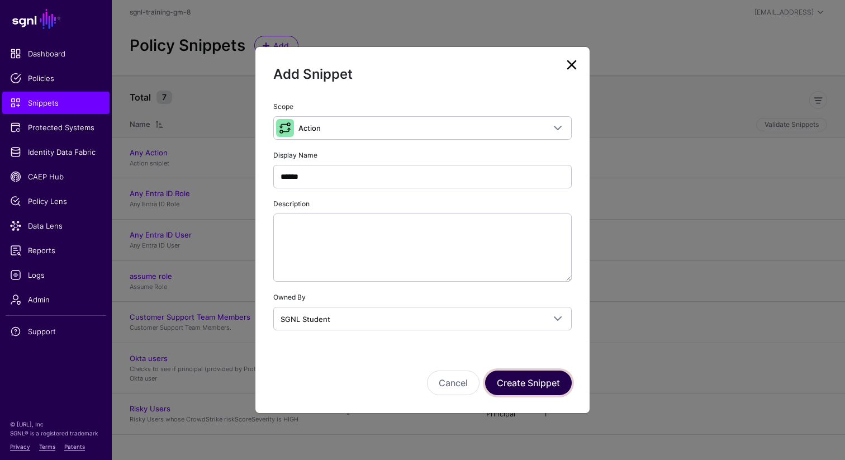
click at [530, 382] on button "Create Snippet" at bounding box center [528, 382] width 87 height 25
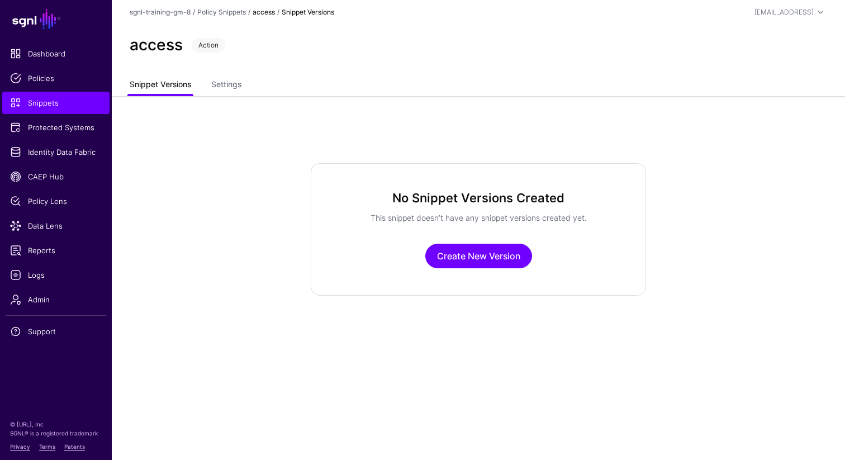
click at [159, 87] on link "Snippet Versions" at bounding box center [160, 85] width 61 height 21
click at [492, 254] on link "Create New Version" at bounding box center [478, 256] width 107 height 25
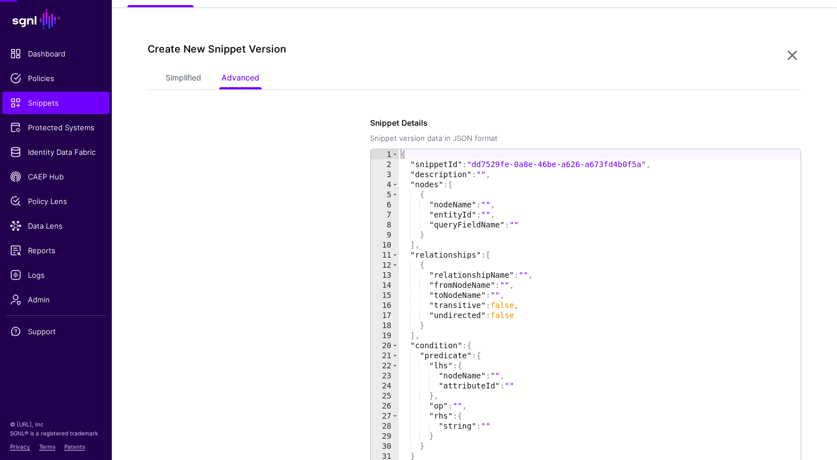
scroll to position [96, 0]
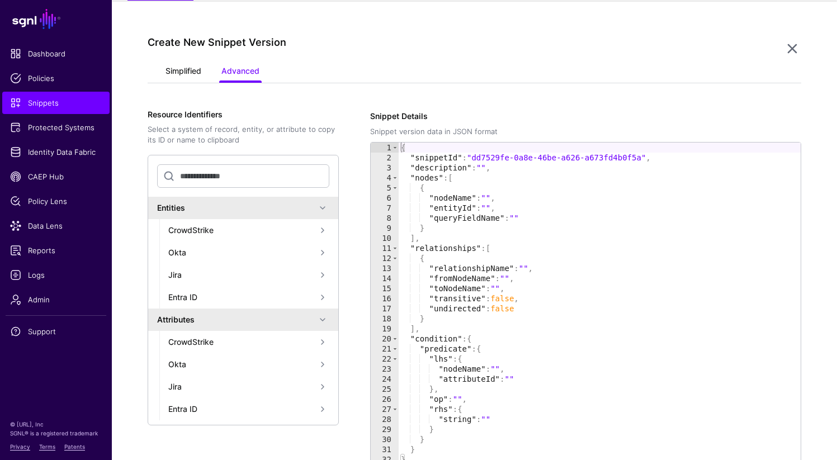
click at [186, 68] on link "Simplified" at bounding box center [183, 71] width 36 height 21
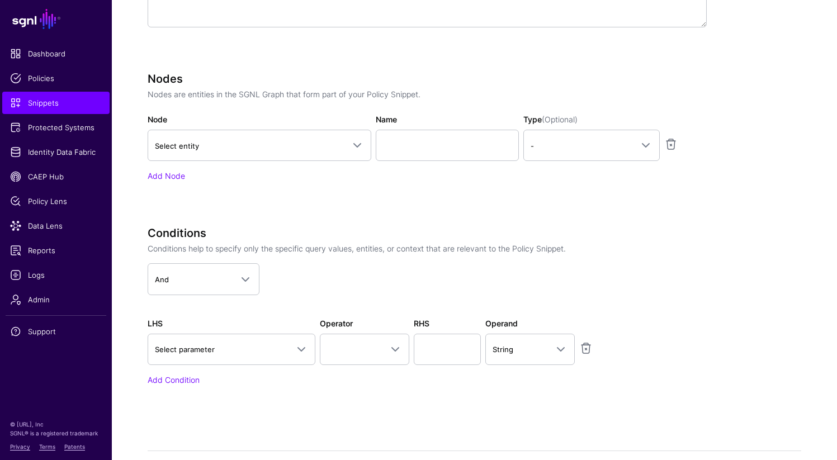
scroll to position [345, 0]
click at [260, 342] on span "Select parameter" at bounding box center [231, 348] width 153 height 13
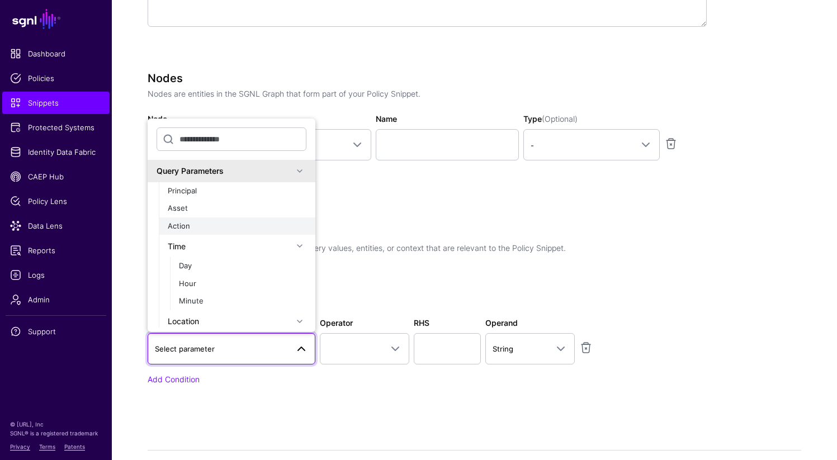
click at [212, 226] on div "Action" at bounding box center [237, 226] width 139 height 11
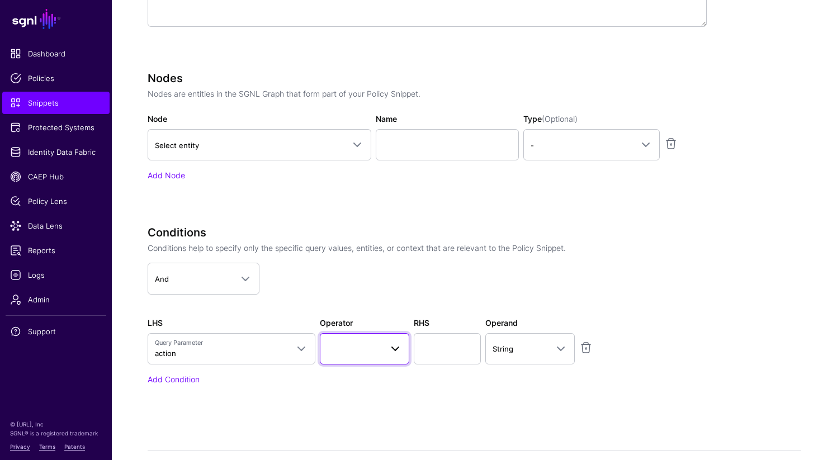
click at [358, 346] on span at bounding box center [364, 348] width 75 height 13
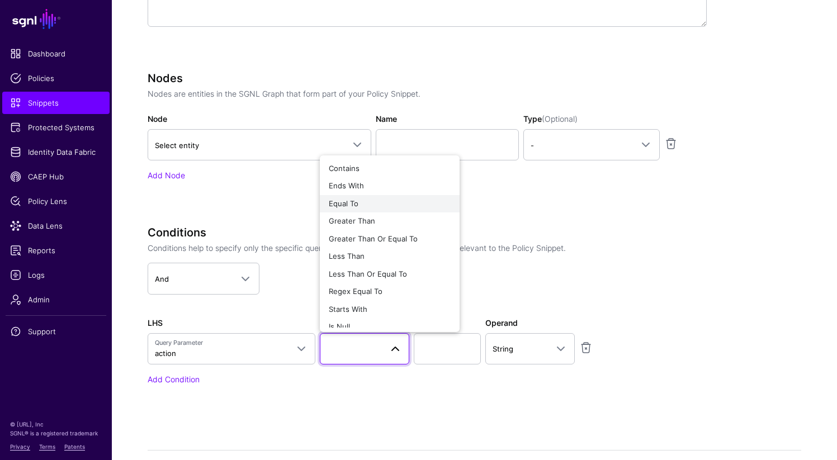
click at [352, 206] on span "Equal To" at bounding box center [344, 203] width 30 height 9
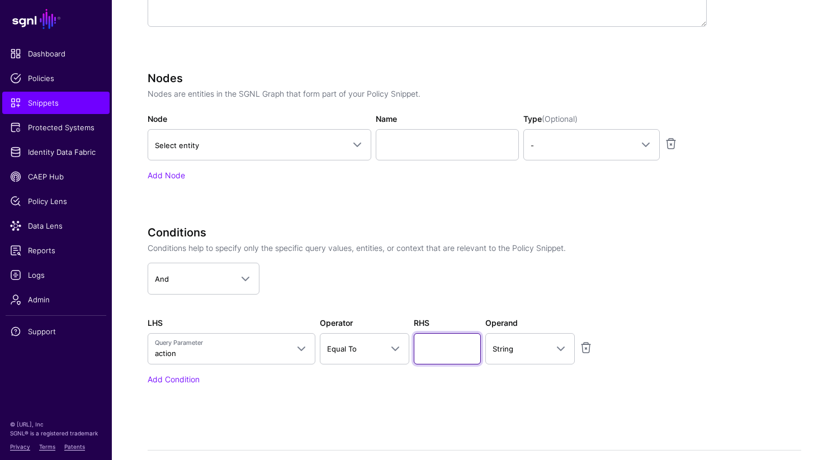
click at [436, 349] on input "text" at bounding box center [447, 348] width 67 height 31
type input "******"
click at [524, 348] on span "String" at bounding box center [519, 349] width 55 height 12
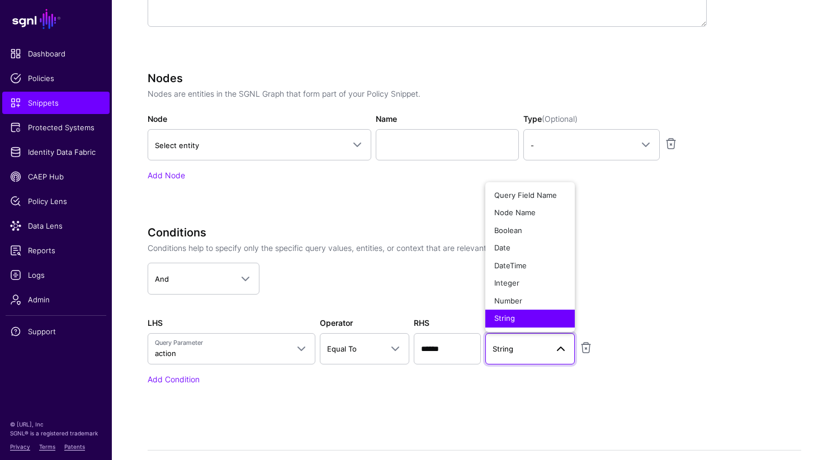
click at [524, 348] on span "String" at bounding box center [519, 349] width 55 height 12
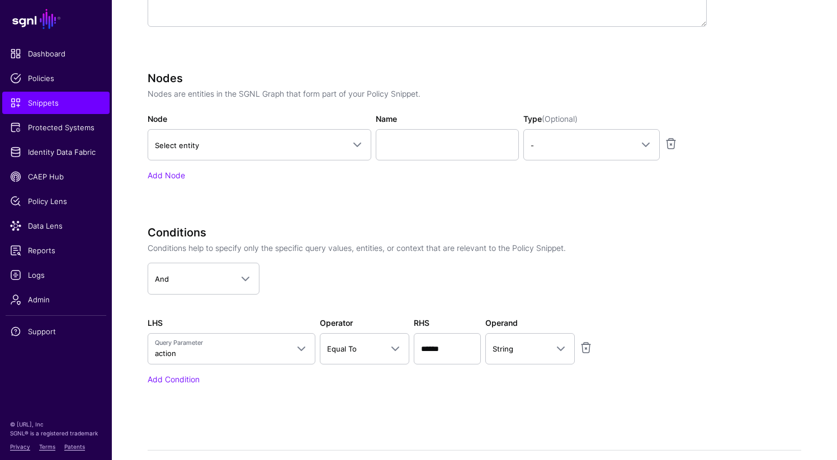
click at [493, 419] on div "Specify the components of your Snippet Version Policy Snippet Versions are comp…" at bounding box center [474, 177] width 653 height 632
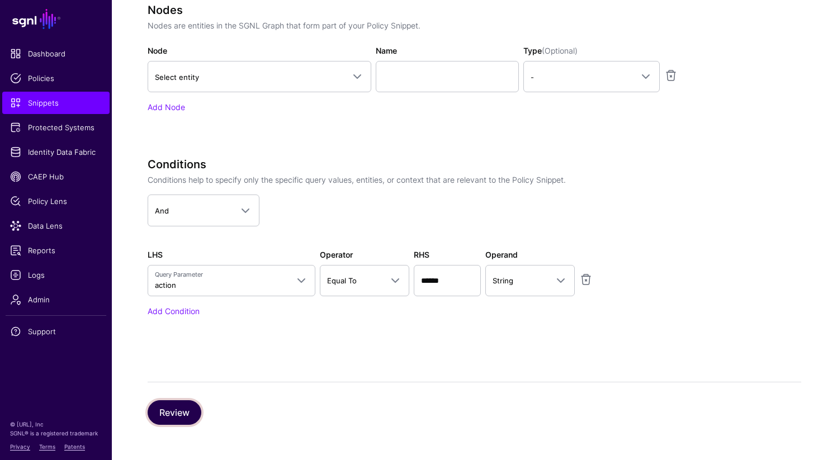
click at [187, 414] on button "Review" at bounding box center [175, 412] width 54 height 25
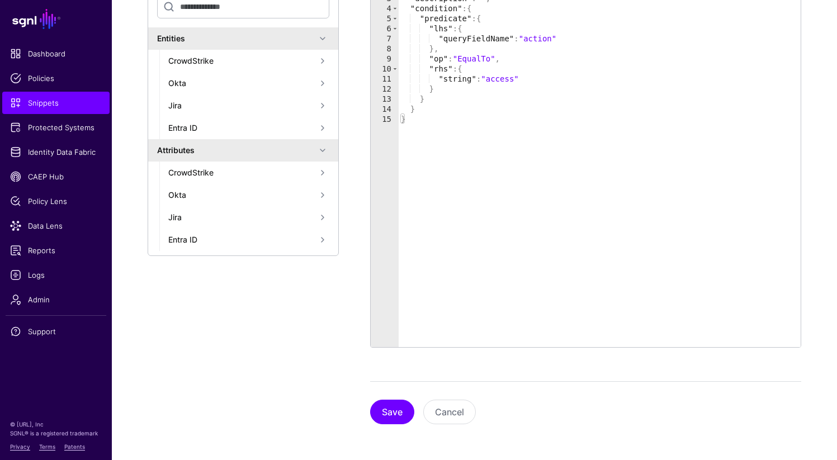
scroll to position [264, 0]
click at [391, 413] on button "Save" at bounding box center [392, 412] width 44 height 25
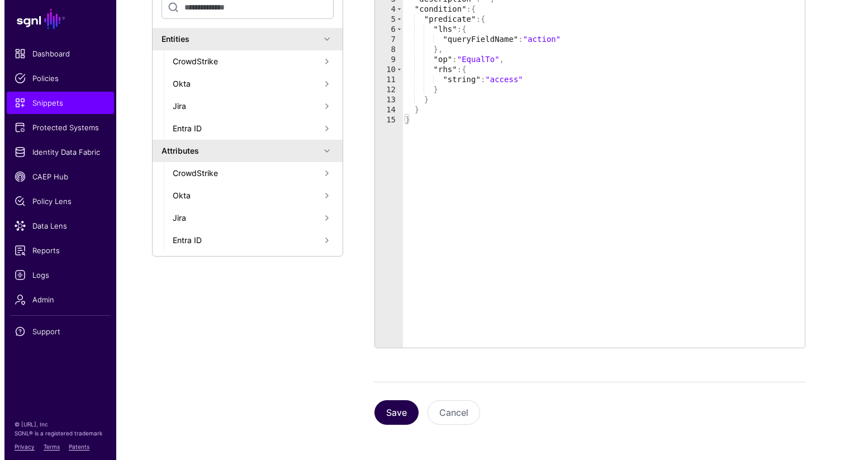
scroll to position [0, 0]
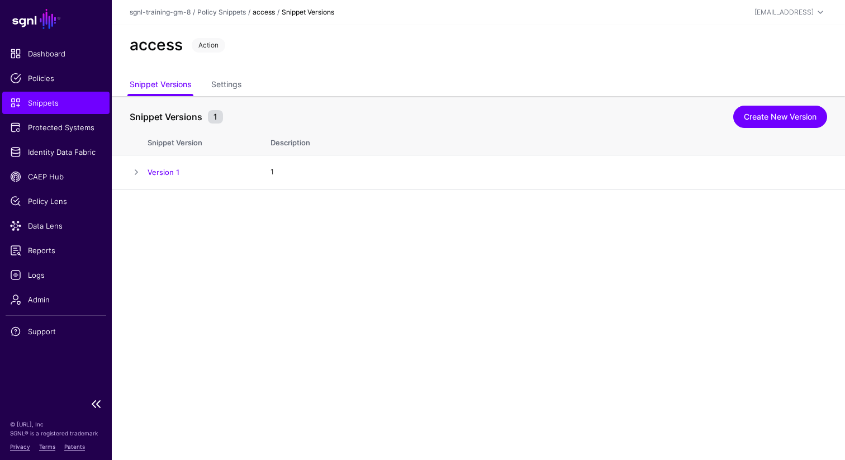
click at [62, 105] on span "Snippets" at bounding box center [56, 102] width 92 height 11
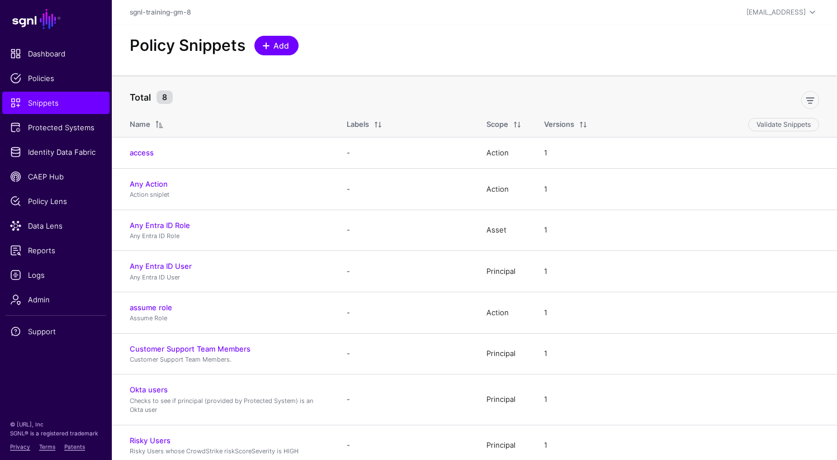
click at [279, 40] on span "Add" at bounding box center [281, 46] width 18 height 12
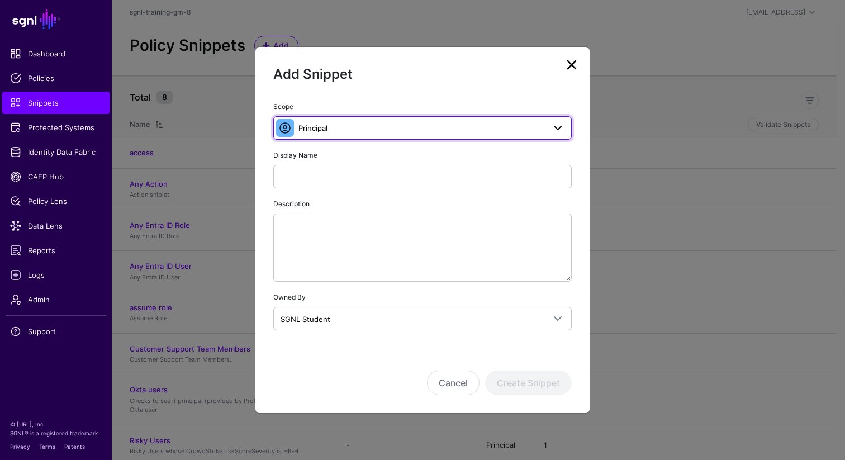
click at [350, 126] on span "Principal" at bounding box center [421, 128] width 246 height 12
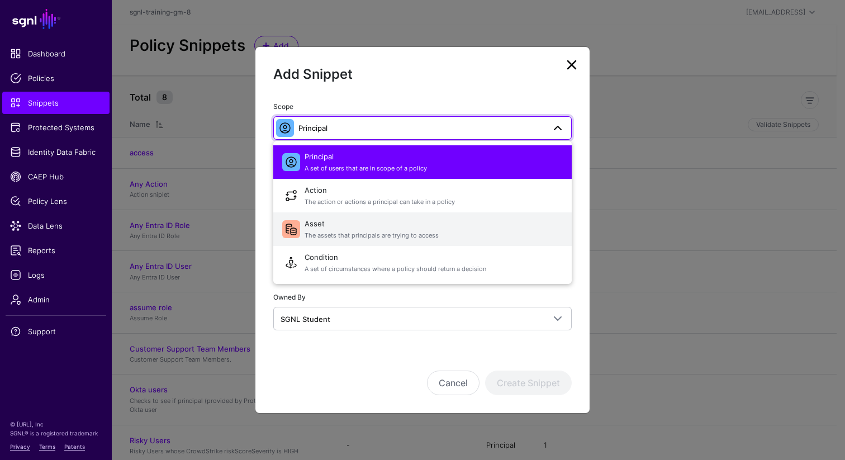
click at [331, 225] on span "Asset The assets that principals are trying to access" at bounding box center [434, 229] width 258 height 27
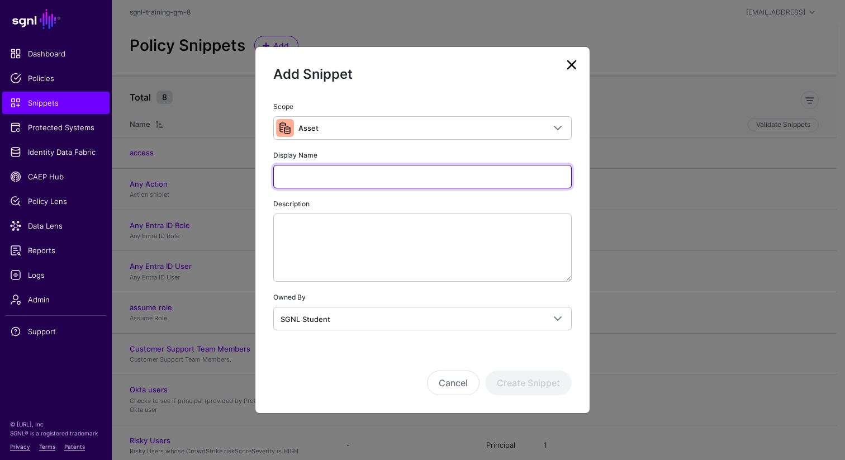
click at [328, 176] on input "Display Name" at bounding box center [422, 176] width 298 height 23
type input "*********"
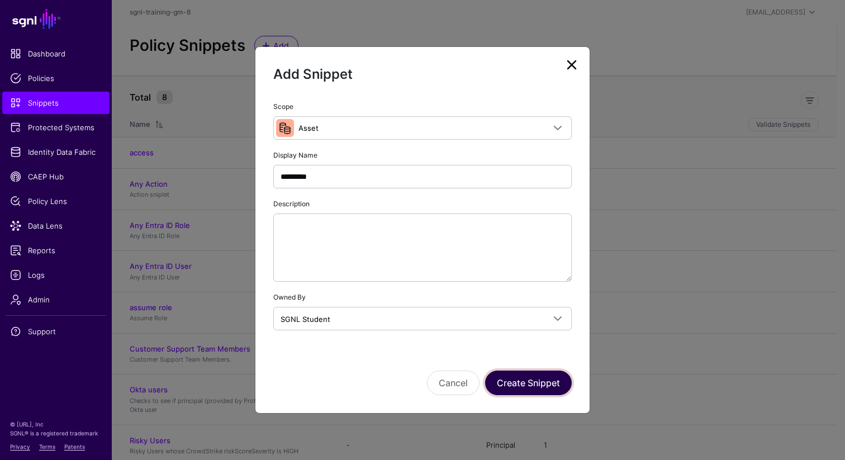
click at [535, 391] on button "Create Snippet" at bounding box center [528, 382] width 87 height 25
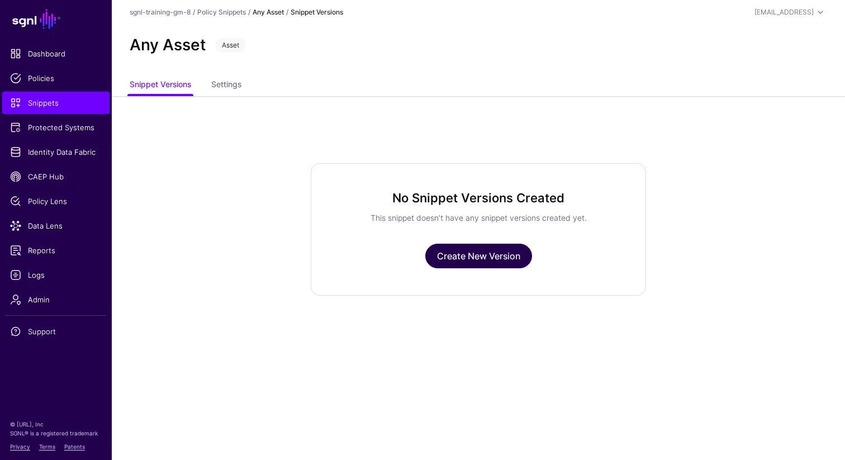
click at [488, 261] on link "Create New Version" at bounding box center [478, 256] width 107 height 25
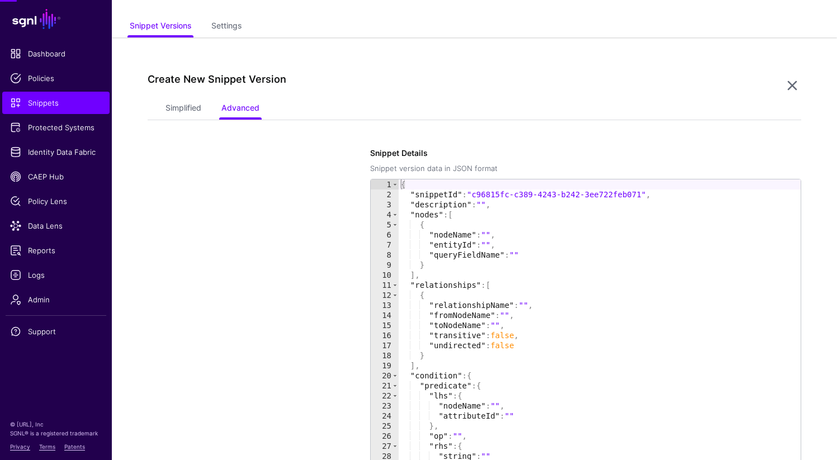
scroll to position [96, 0]
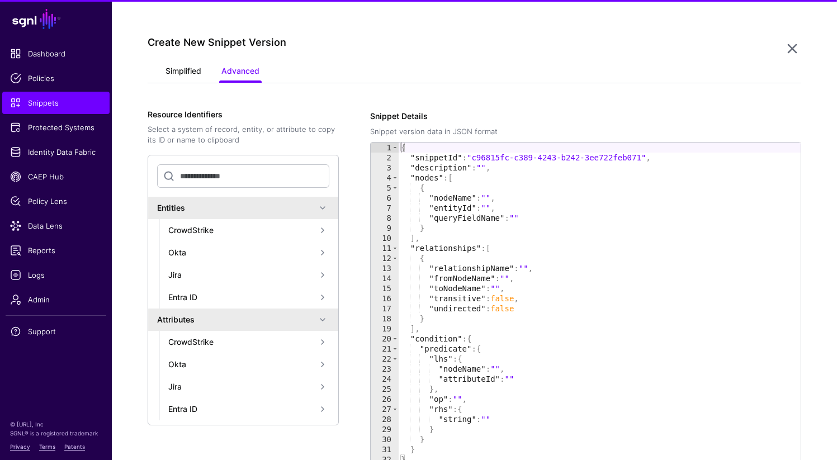
click at [178, 70] on link "Simplified" at bounding box center [183, 71] width 36 height 21
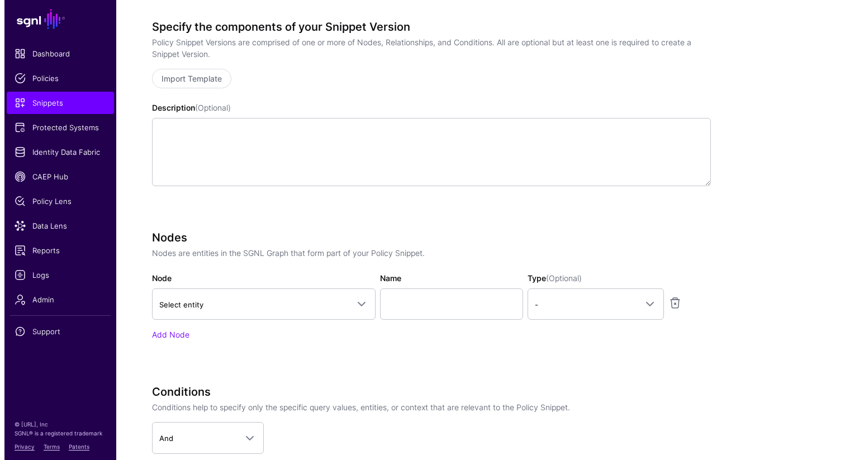
scroll to position [187, 0]
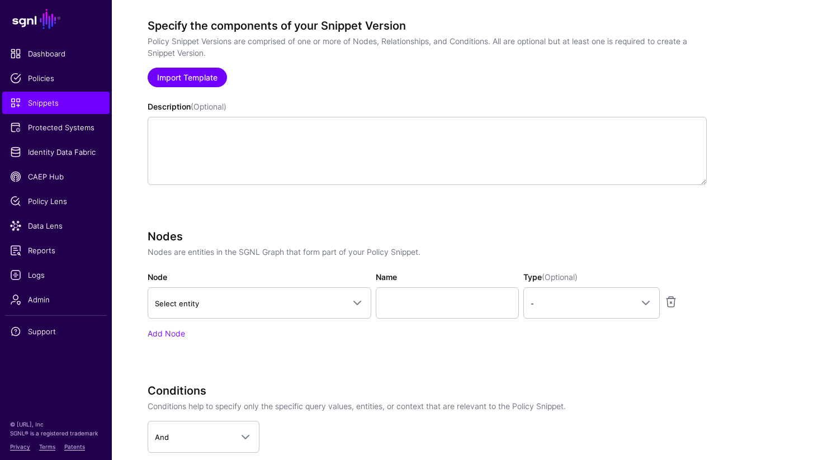
click at [196, 78] on link "Import Template" at bounding box center [187, 78] width 79 height 20
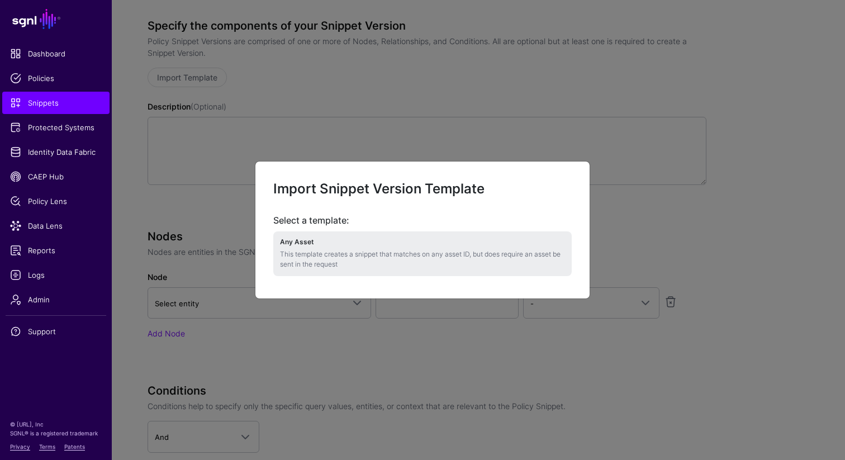
click at [304, 254] on p "This template creates a snippet that matches on any asset ID, but does require …" at bounding box center [422, 259] width 285 height 20
type textarea "**********"
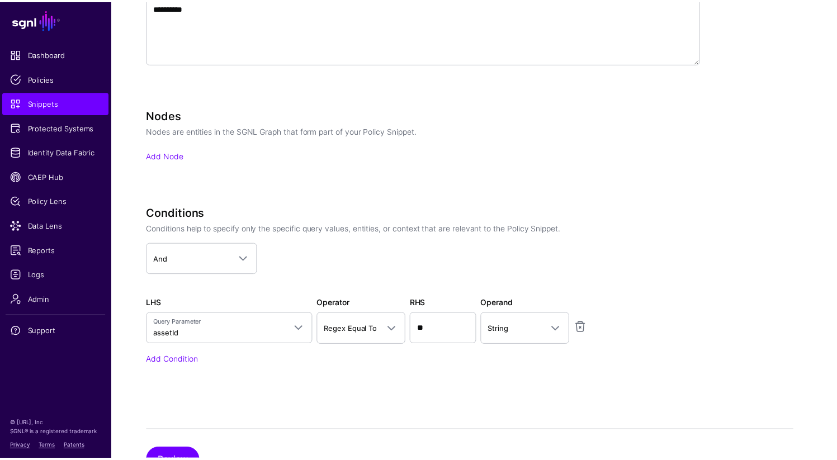
scroll to position [357, 0]
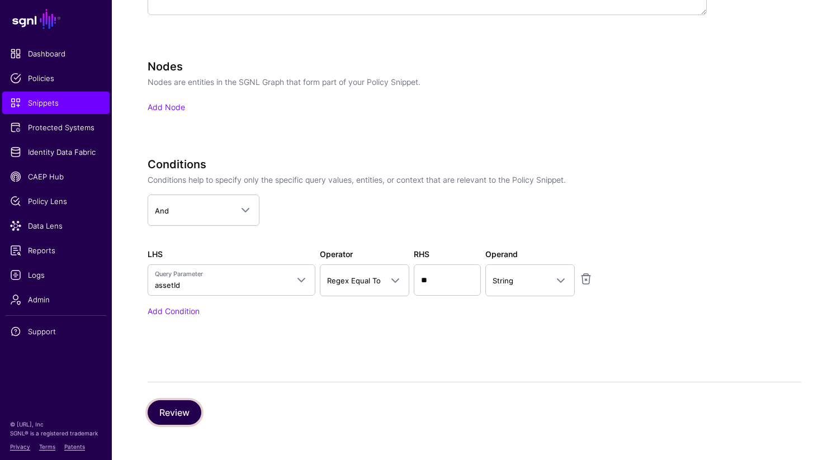
click at [177, 412] on button "Review" at bounding box center [175, 412] width 54 height 25
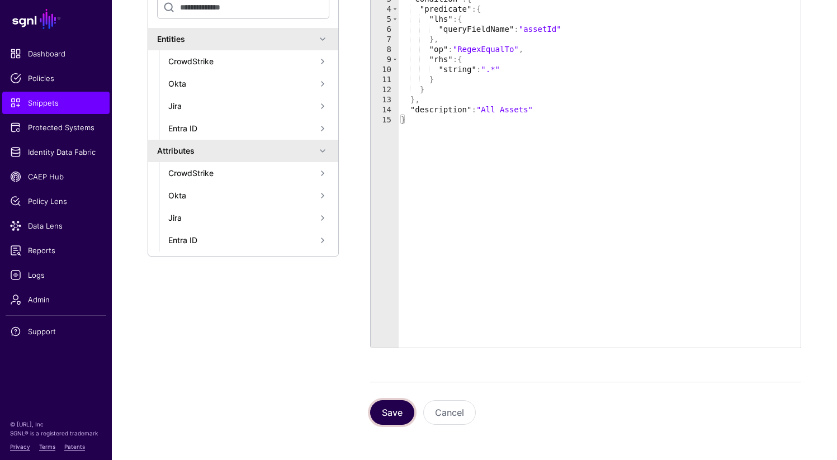
click at [384, 411] on button "Save" at bounding box center [392, 412] width 44 height 25
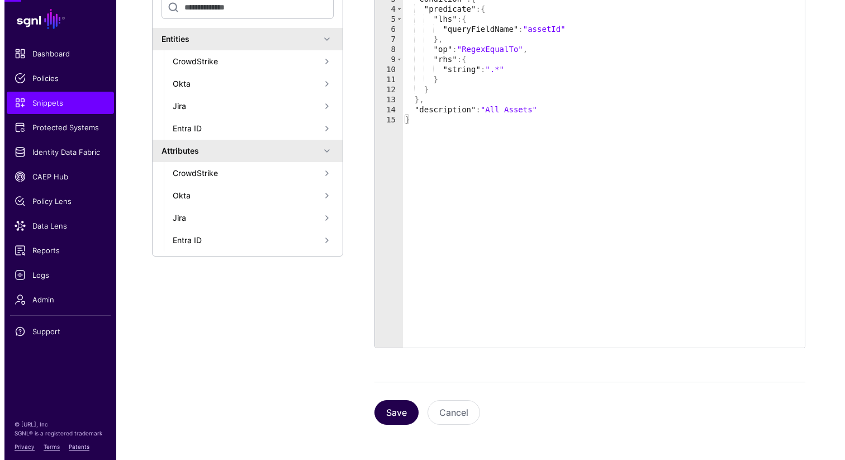
scroll to position [0, 0]
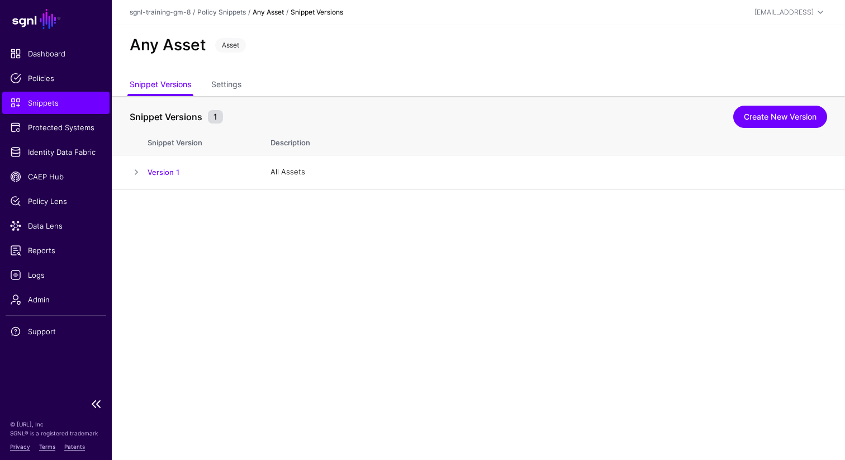
click at [50, 101] on span "Snippets" at bounding box center [56, 102] width 92 height 11
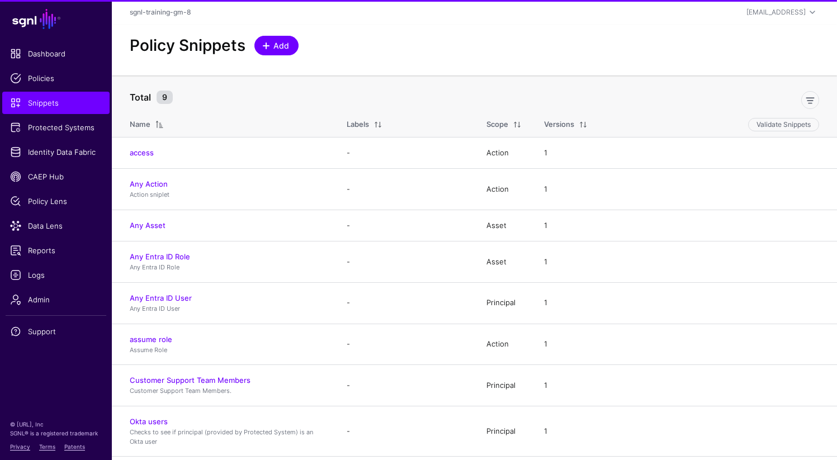
click at [276, 47] on span "Add" at bounding box center [281, 46] width 18 height 12
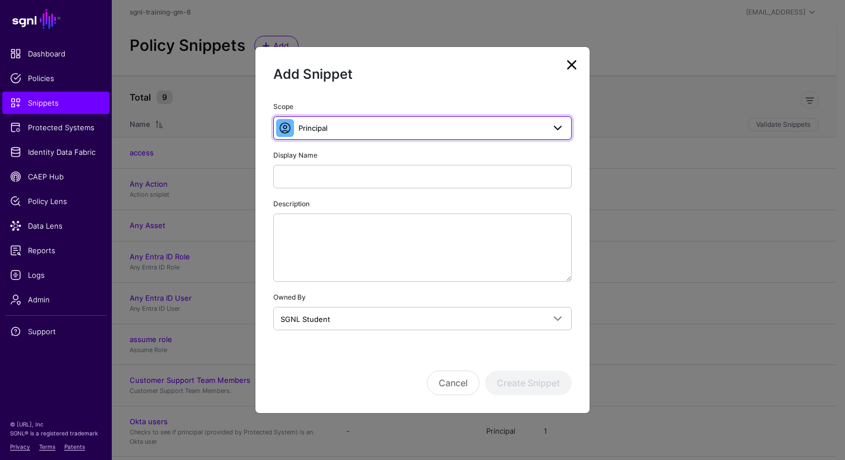
click at [315, 127] on span "Principal" at bounding box center [312, 127] width 29 height 9
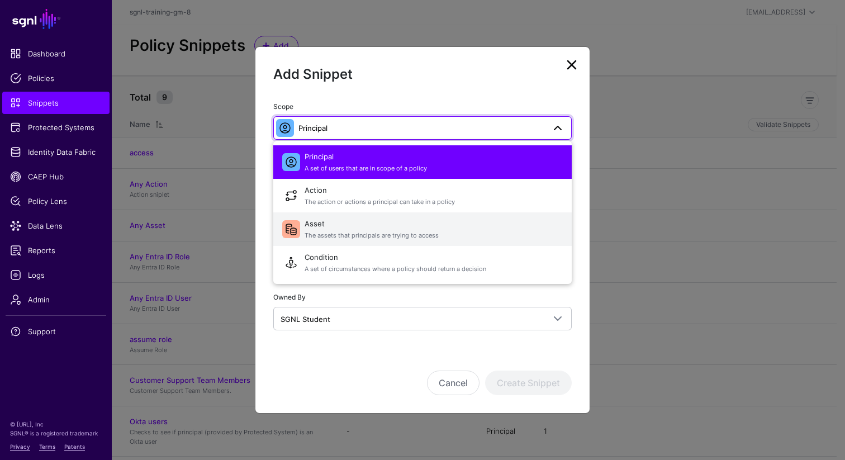
click at [326, 225] on span "Asset The assets that principals are trying to access" at bounding box center [434, 229] width 258 height 27
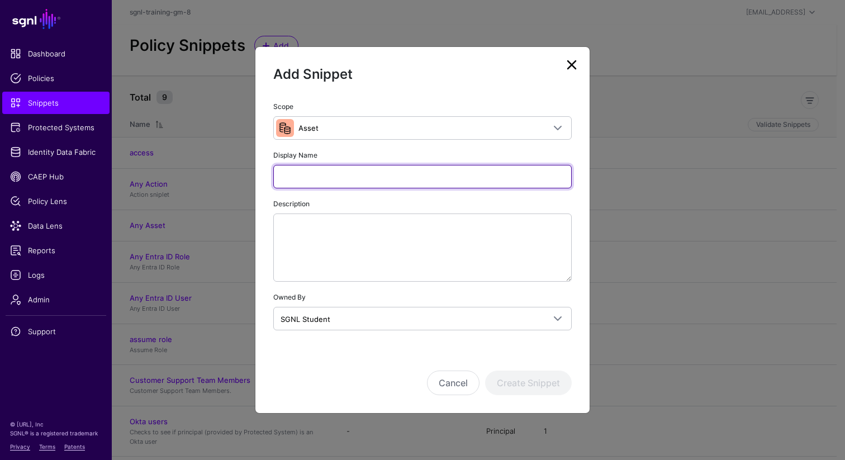
click at [312, 185] on input "Display Name" at bounding box center [422, 176] width 298 height 23
type input "**********"
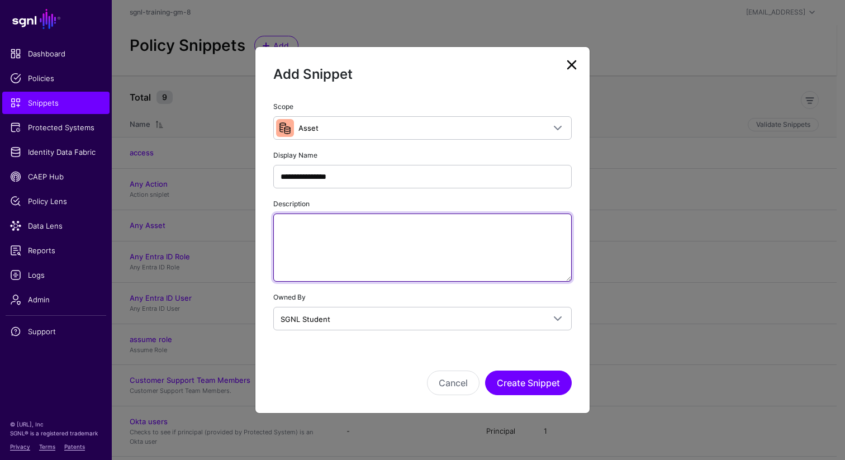
click at [313, 255] on textarea "Description" at bounding box center [422, 247] width 298 height 68
type textarea "**********"
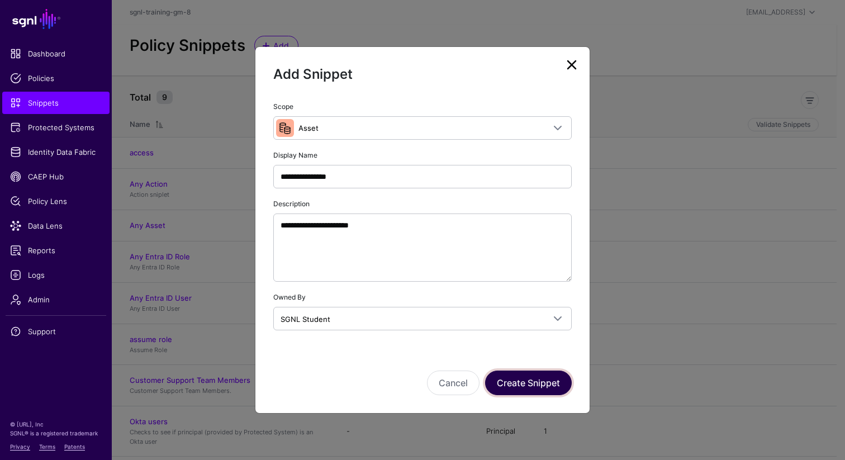
click at [519, 382] on button "Create Snippet" at bounding box center [528, 382] width 87 height 25
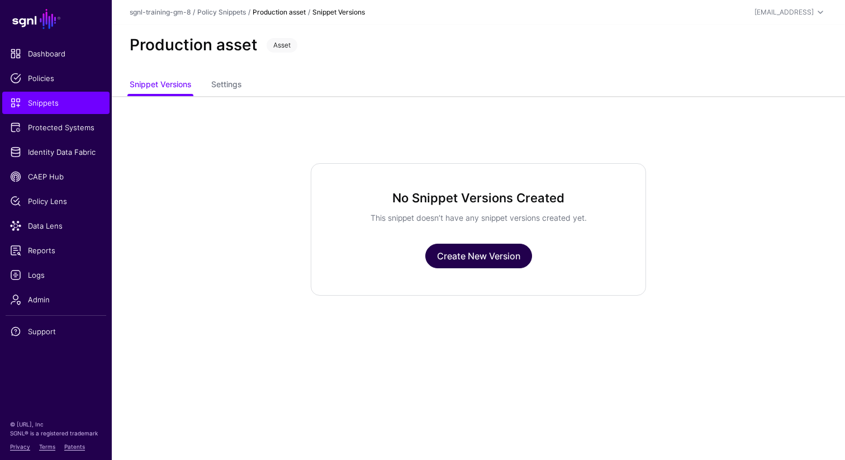
click at [460, 259] on link "Create New Version" at bounding box center [478, 256] width 107 height 25
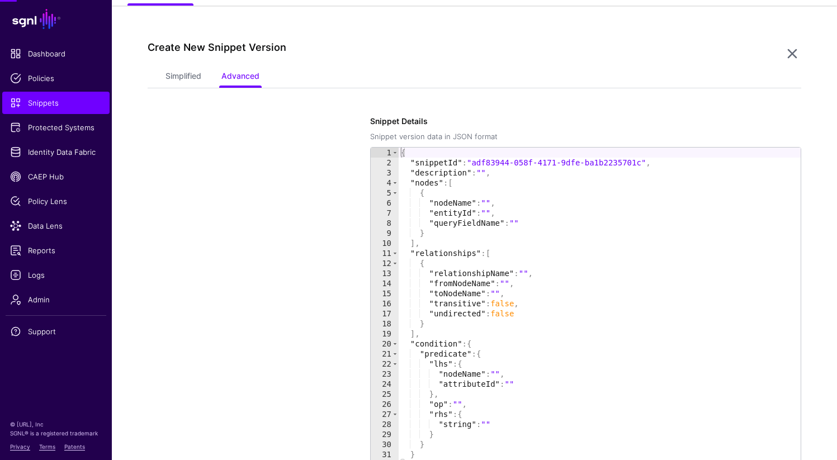
scroll to position [96, 0]
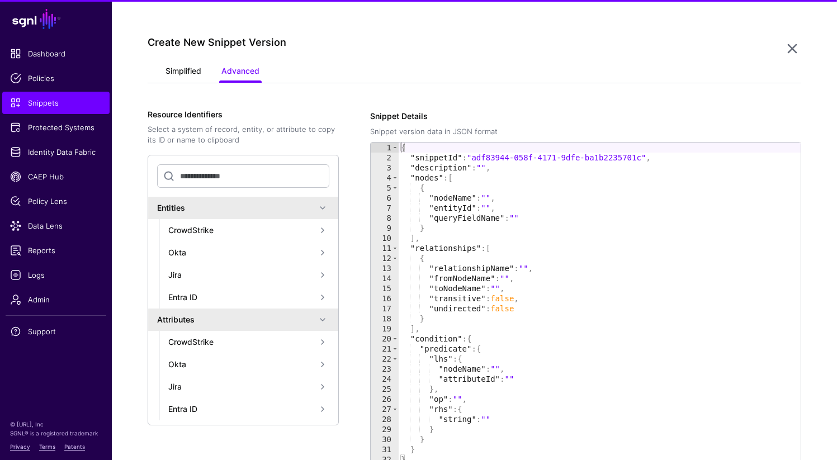
click at [197, 74] on link "Simplified" at bounding box center [183, 71] width 36 height 21
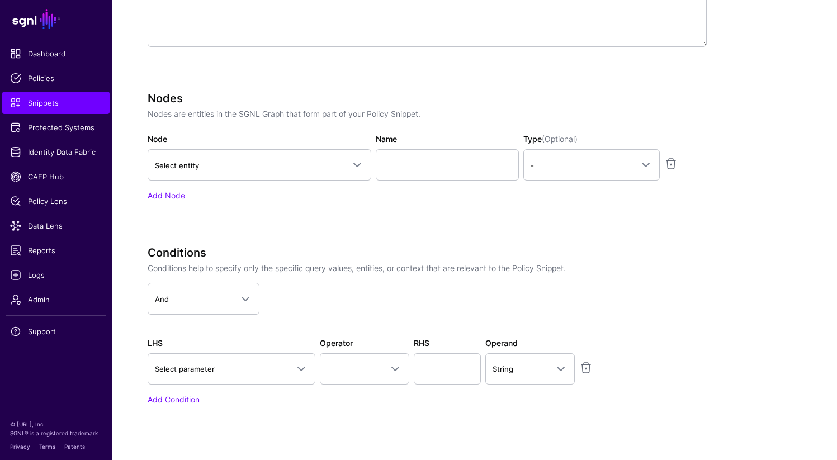
scroll to position [330, 0]
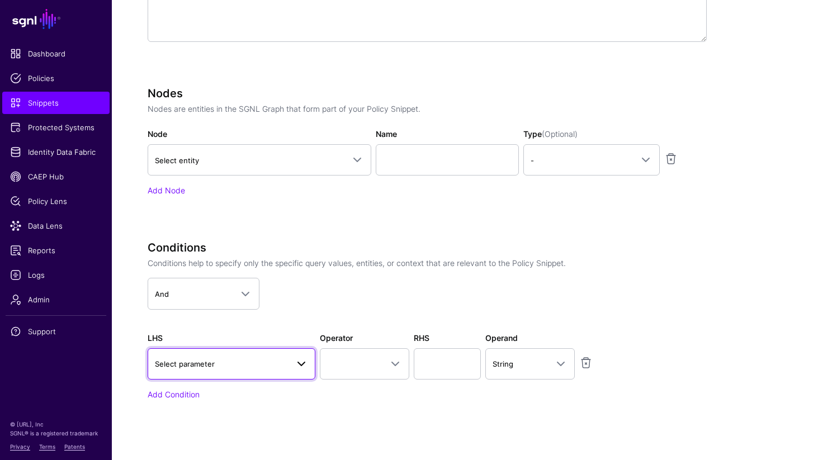
click at [262, 369] on span "Select parameter" at bounding box center [231, 363] width 153 height 13
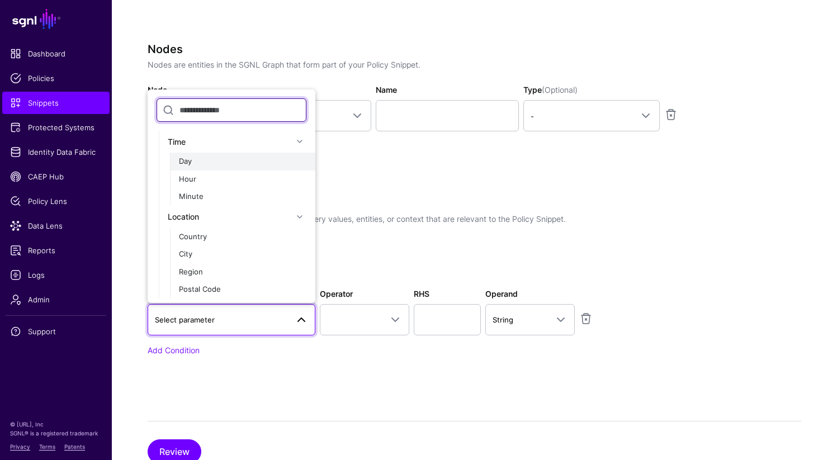
scroll to position [382, 0]
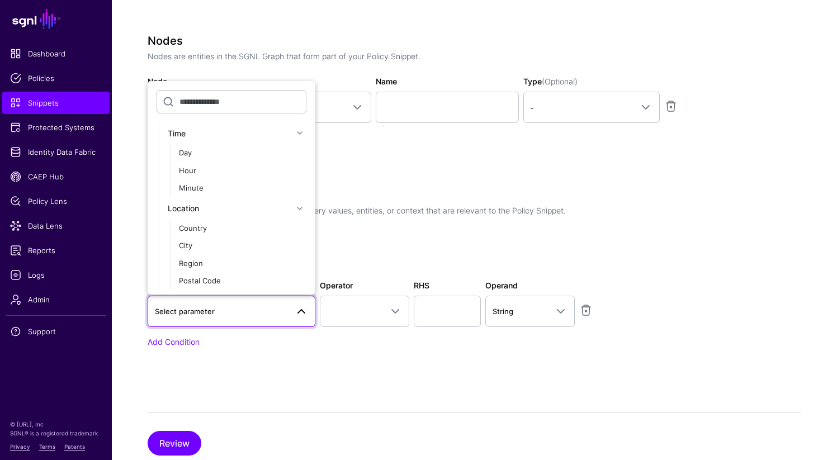
click at [453, 145] on div "Nodes Nodes are entities in the SGNL Graph that form part of your Policy Snippe…" at bounding box center [427, 104] width 559 height 141
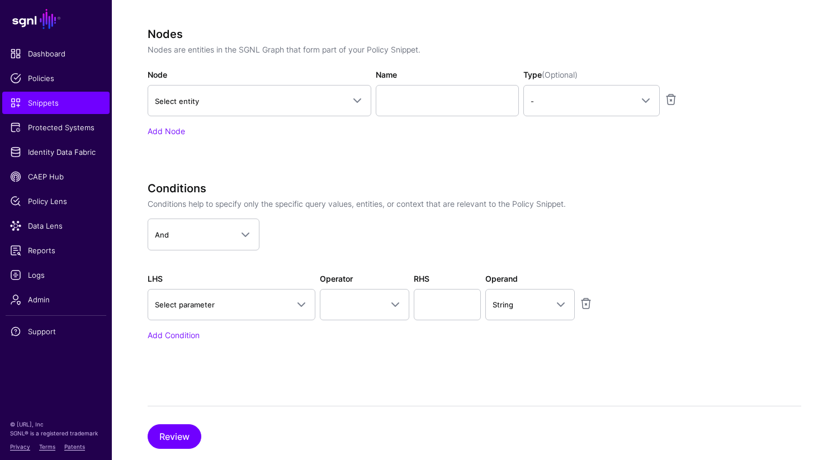
scroll to position [413, 0]
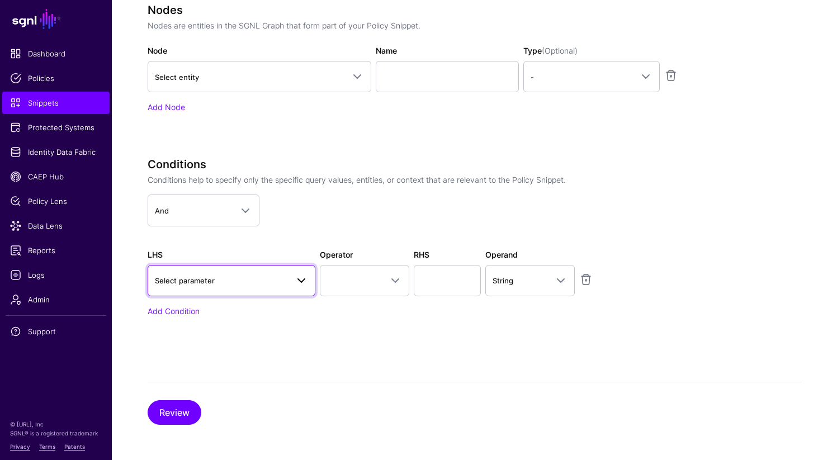
click at [285, 286] on span "Select parameter" at bounding box center [231, 280] width 153 height 13
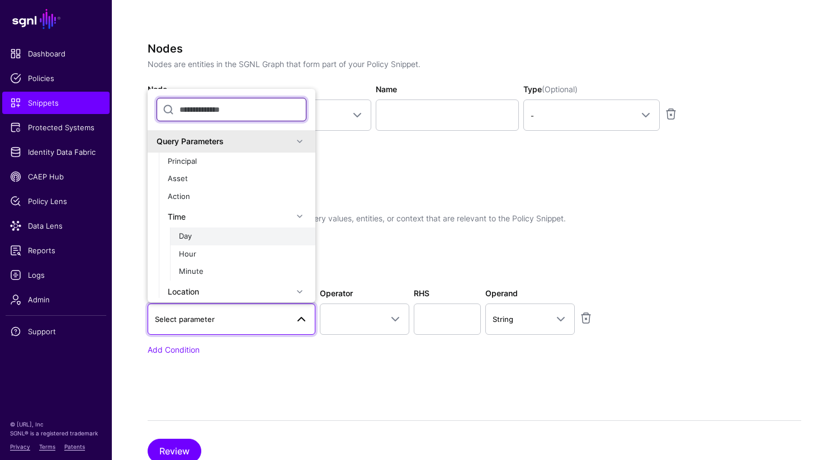
scroll to position [374, 0]
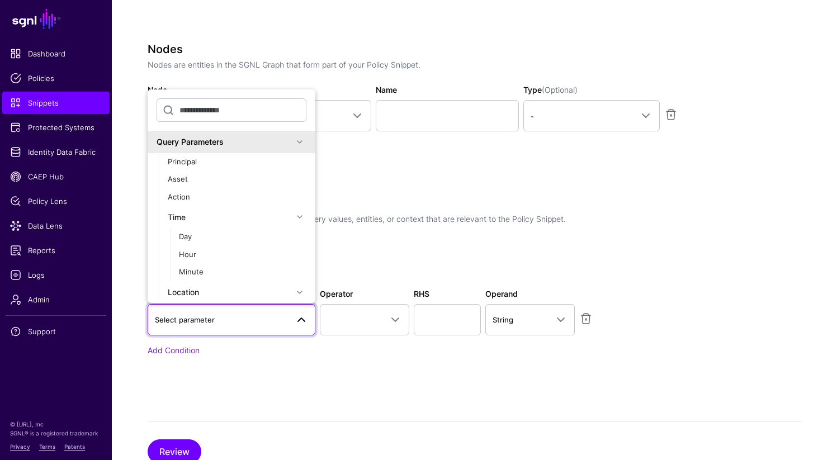
click at [276, 138] on div "Query Parameters" at bounding box center [224, 142] width 136 height 12
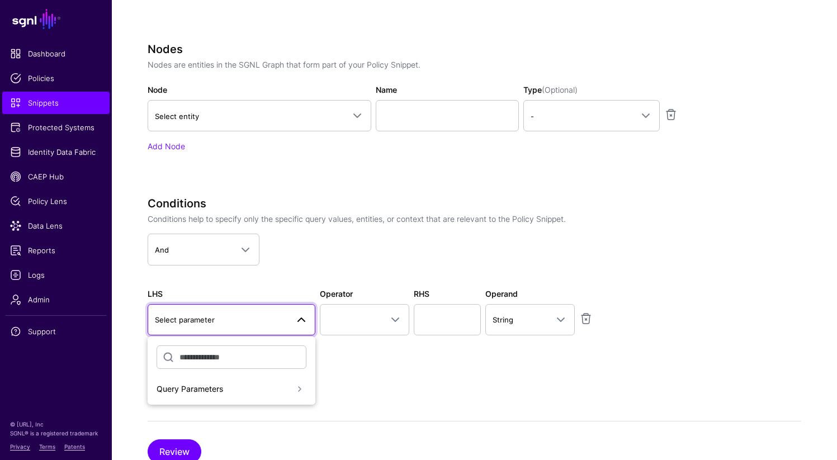
click at [279, 396] on div "Query Parameters" at bounding box center [232, 389] width 168 height 22
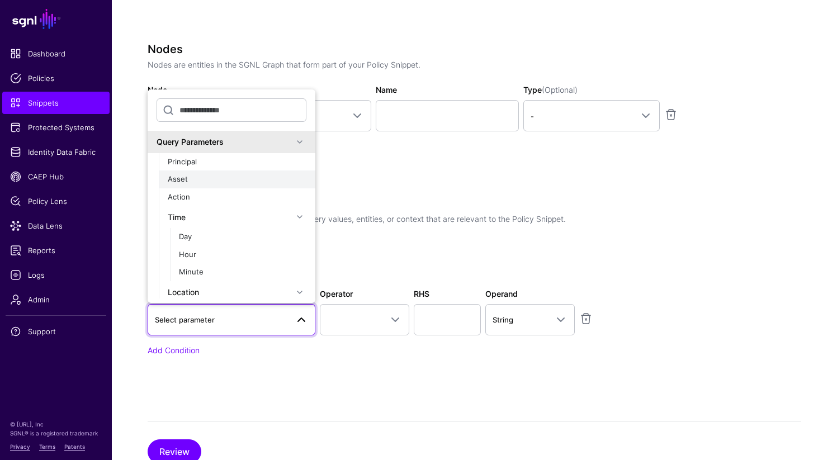
click at [243, 175] on div "Asset" at bounding box center [237, 179] width 139 height 11
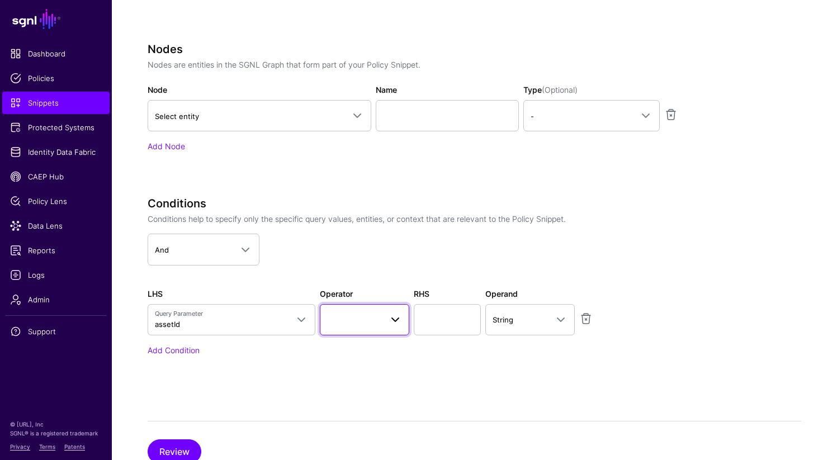
click at [344, 316] on span at bounding box center [364, 319] width 75 height 13
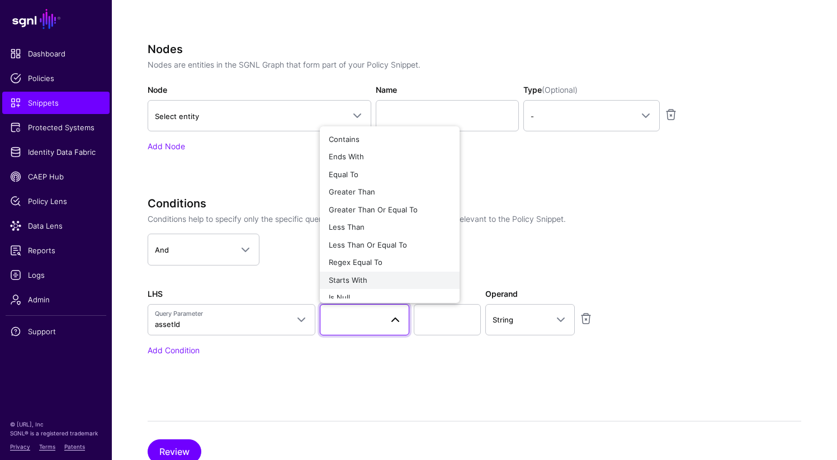
click at [359, 278] on span "Starts With" at bounding box center [348, 279] width 39 height 9
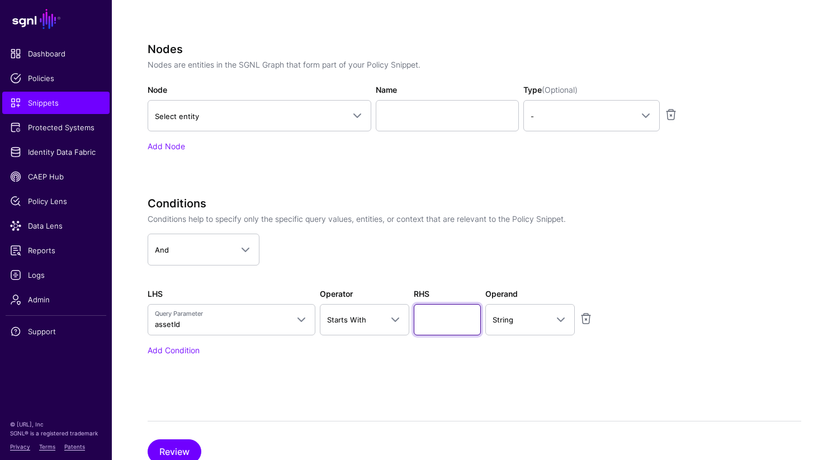
click at [419, 315] on input "text" at bounding box center [447, 319] width 67 height 31
type input "**********"
click at [503, 392] on div "Specify the components of your Snippet Version Policy Snippet Versions are comp…" at bounding box center [474, 148] width 653 height 632
click at [169, 453] on button "Review" at bounding box center [175, 451] width 54 height 25
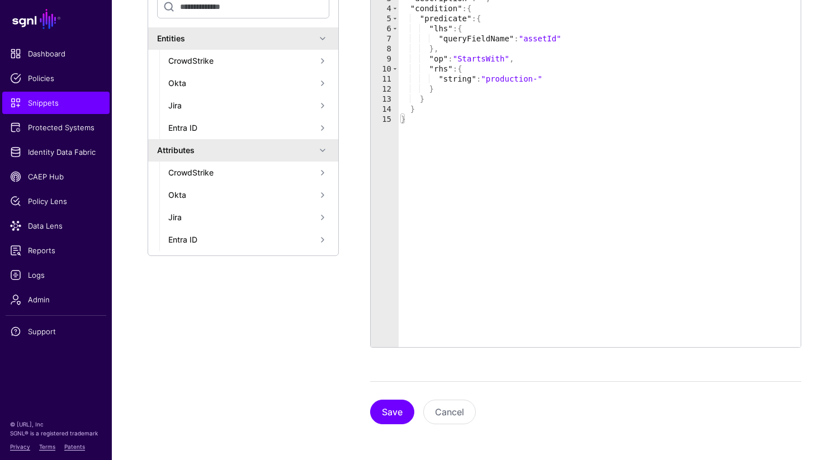
scroll to position [264, 0]
click at [393, 412] on button "Save" at bounding box center [392, 412] width 44 height 25
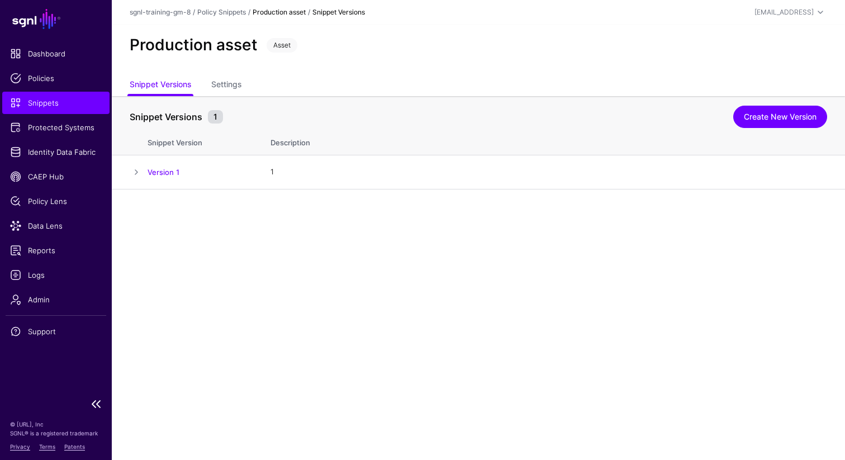
click at [58, 103] on span "Snippets" at bounding box center [56, 102] width 92 height 11
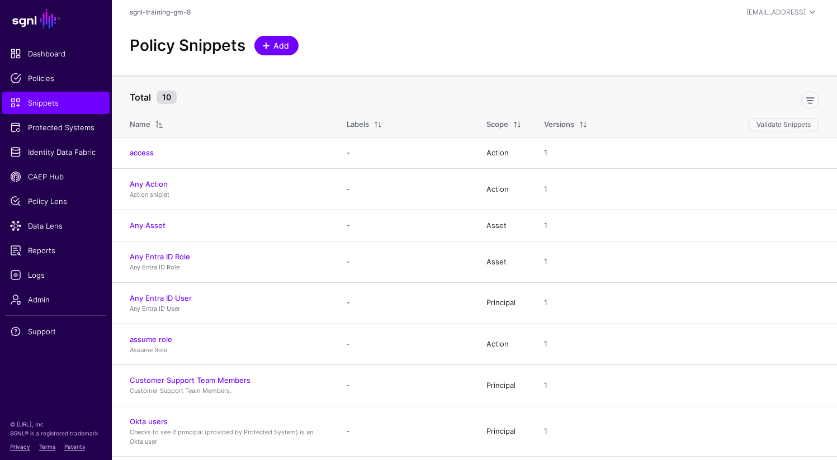
click at [266, 52] on link "Add" at bounding box center [276, 46] width 44 height 20
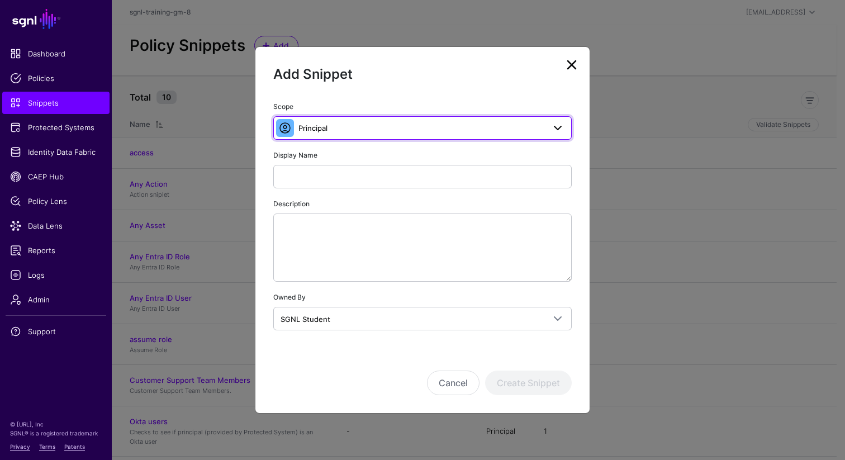
click at [356, 130] on span "Principal" at bounding box center [421, 128] width 246 height 12
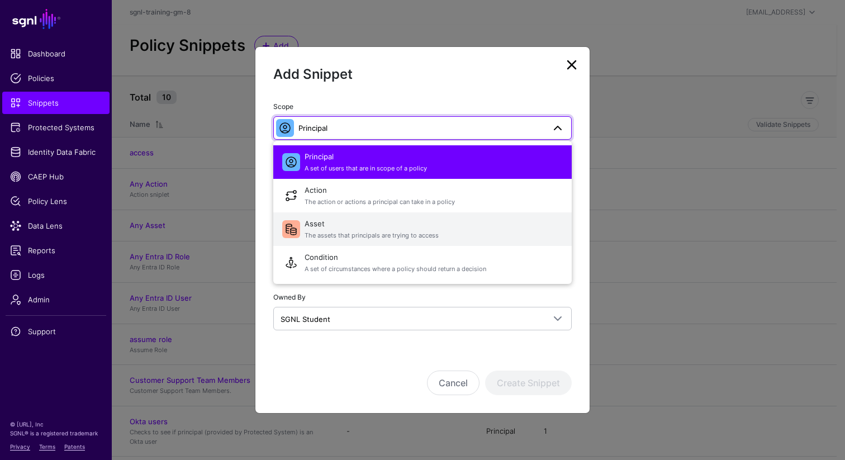
click at [341, 236] on span "The assets that principals are trying to access" at bounding box center [434, 235] width 258 height 9
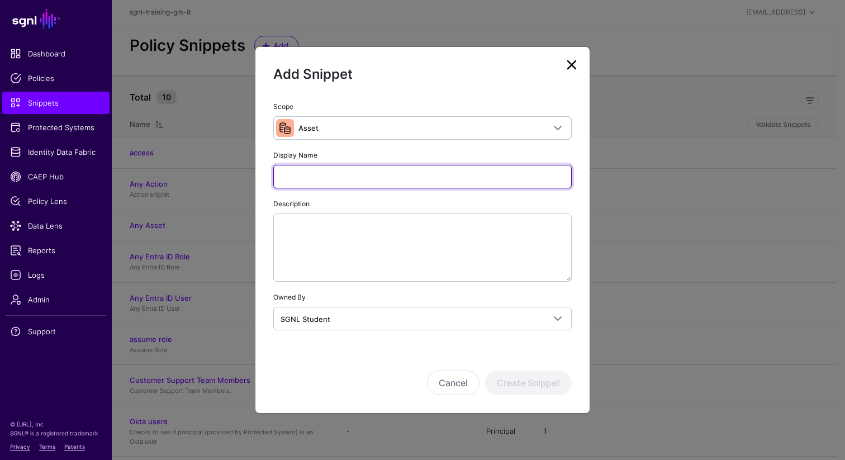
click at [350, 174] on input "Display Name" at bounding box center [422, 176] width 298 height 23
type input "******"
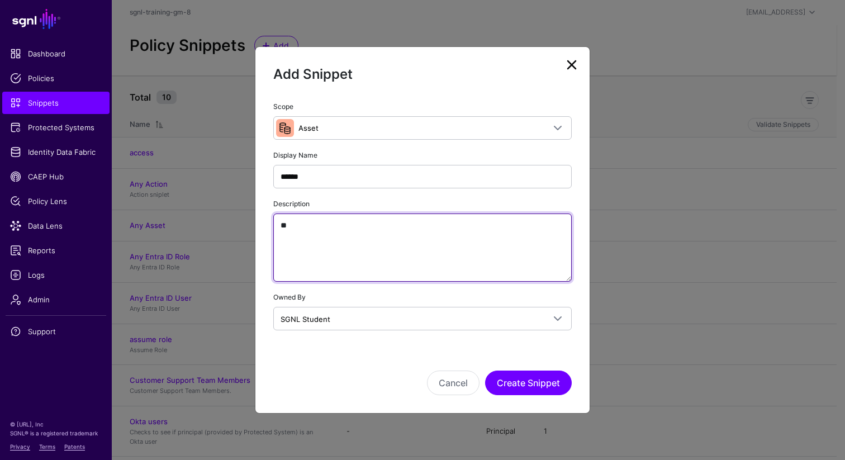
type textarea "*"
paste textarea "**********"
type textarea "**********"
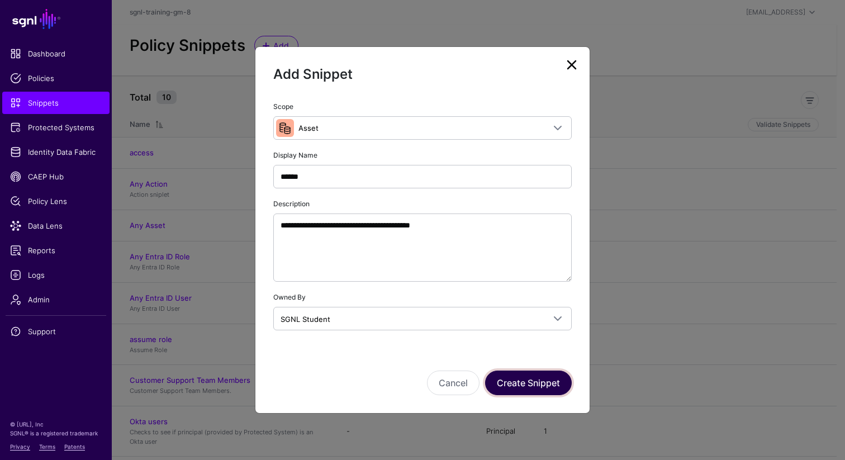
click at [518, 386] on button "Create Snippet" at bounding box center [528, 382] width 87 height 25
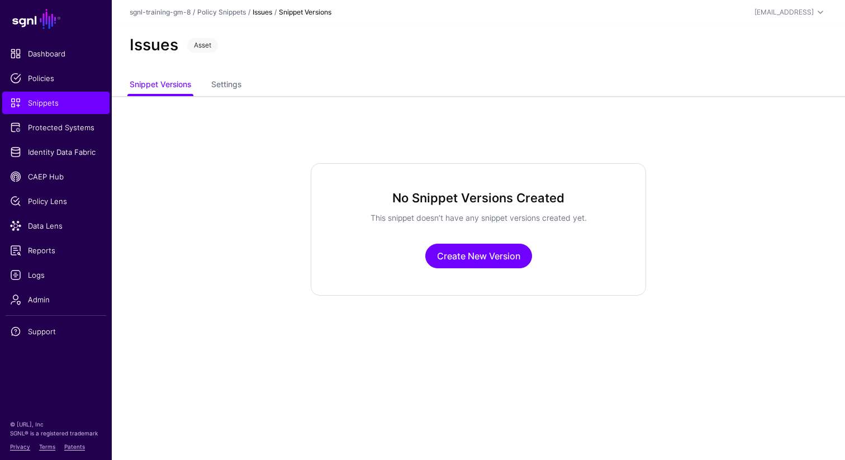
click at [469, 270] on div "No Snippet Versions Created This snippet doesn’t have any snippet versions crea…" at bounding box center [478, 229] width 335 height 132
click at [469, 252] on link "Create New Version" at bounding box center [478, 256] width 107 height 25
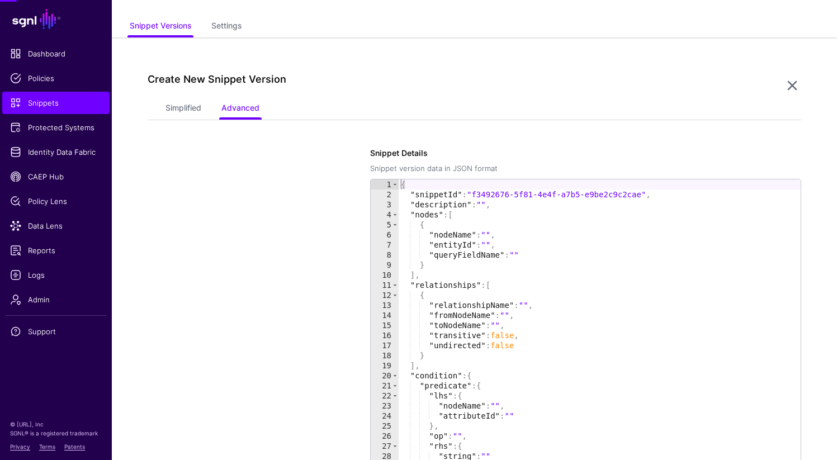
scroll to position [96, 0]
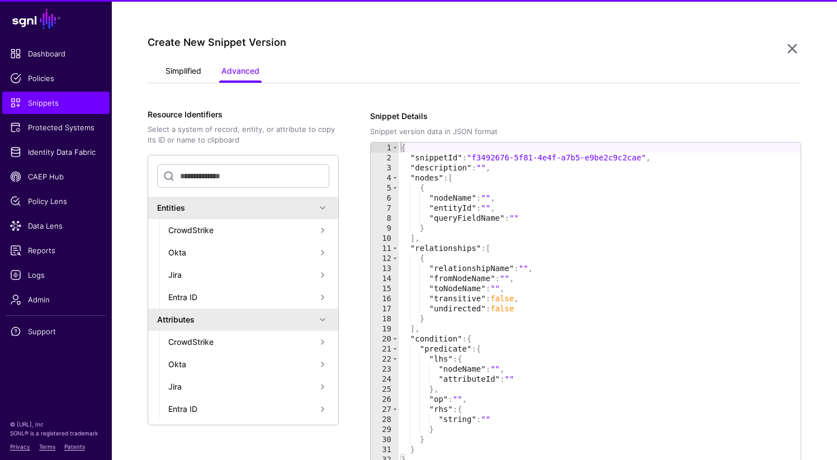
click at [180, 66] on link "Simplified" at bounding box center [183, 71] width 36 height 21
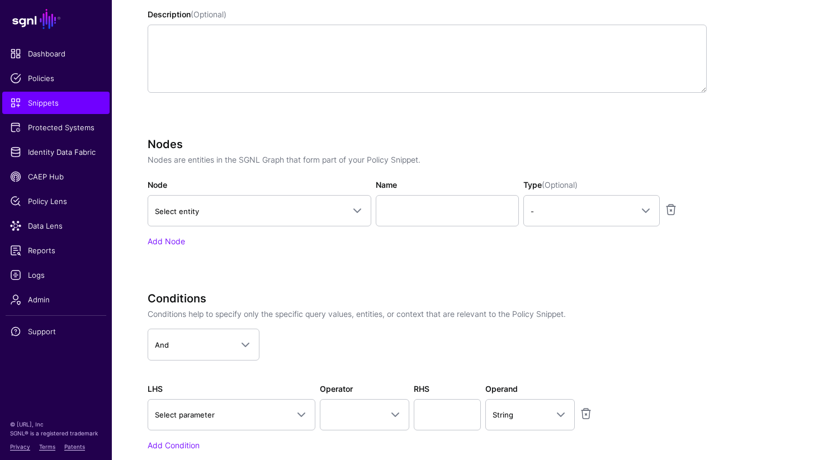
scroll to position [284, 0]
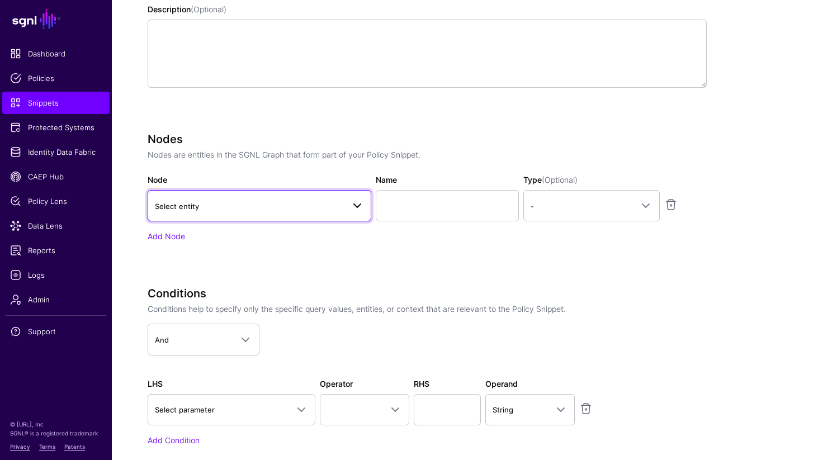
click at [273, 217] on link "Select entity" at bounding box center [260, 205] width 224 height 31
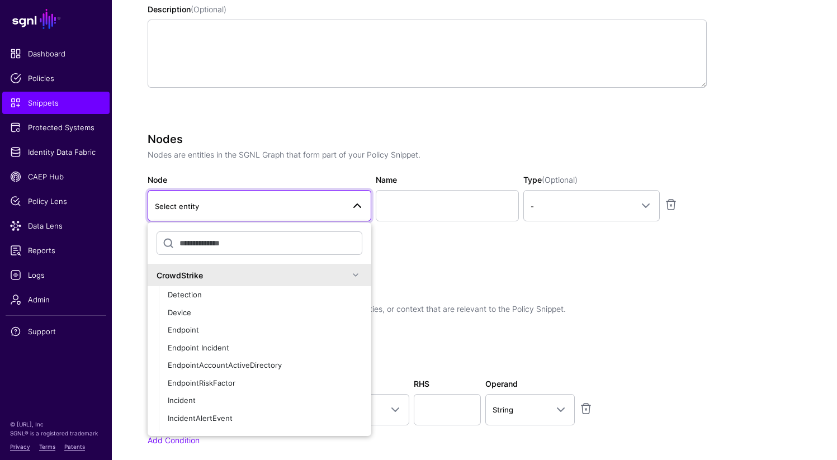
click at [255, 268] on div "CrowdStrike" at bounding box center [259, 274] width 206 height 13
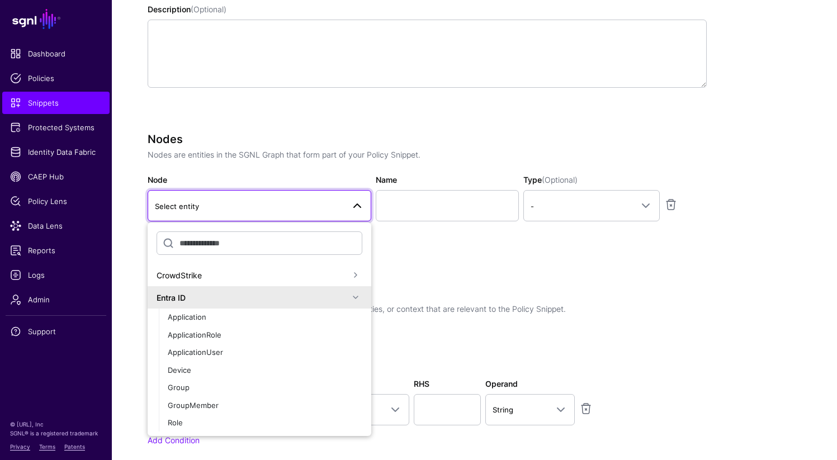
click at [240, 294] on div "Entra ID" at bounding box center [252, 298] width 192 height 12
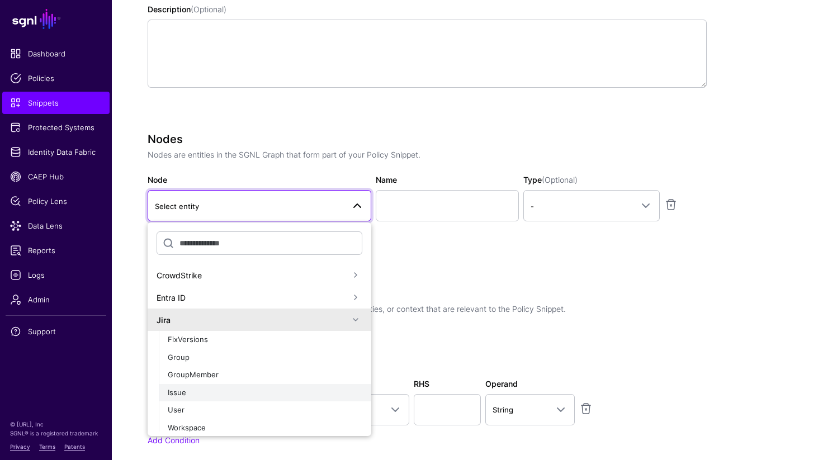
click at [203, 396] on div "Issue" at bounding box center [265, 392] width 194 height 11
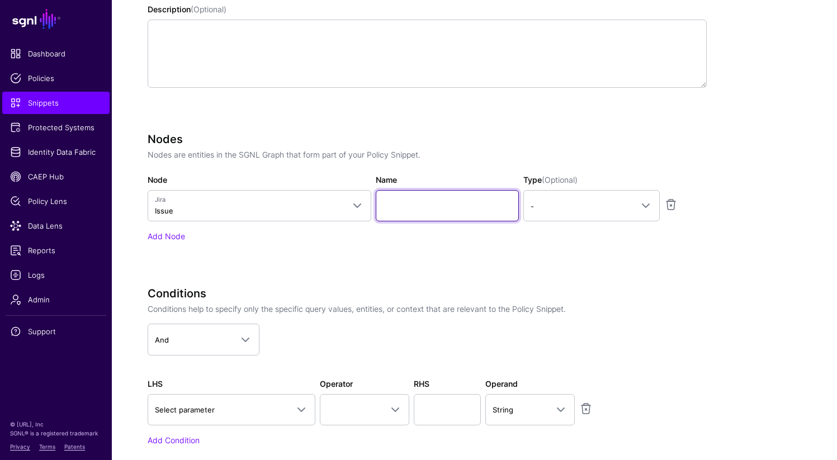
click at [400, 208] on input "Name" at bounding box center [447, 205] width 143 height 31
type input "*********"
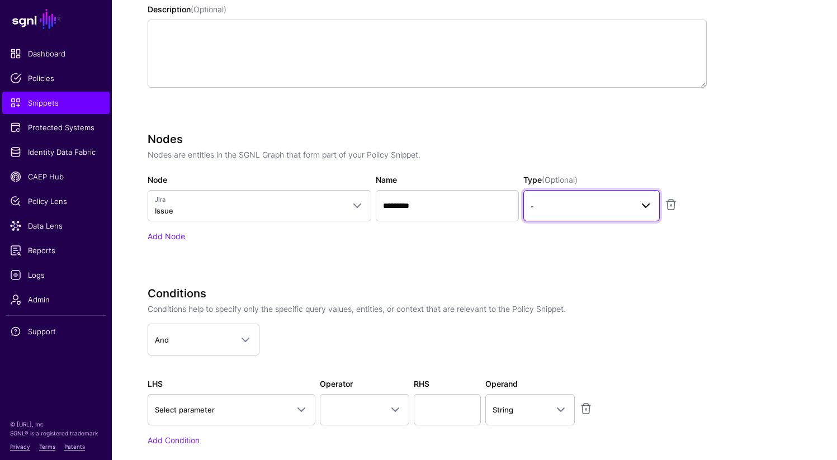
click at [567, 206] on span "-" at bounding box center [581, 206] width 102 height 12
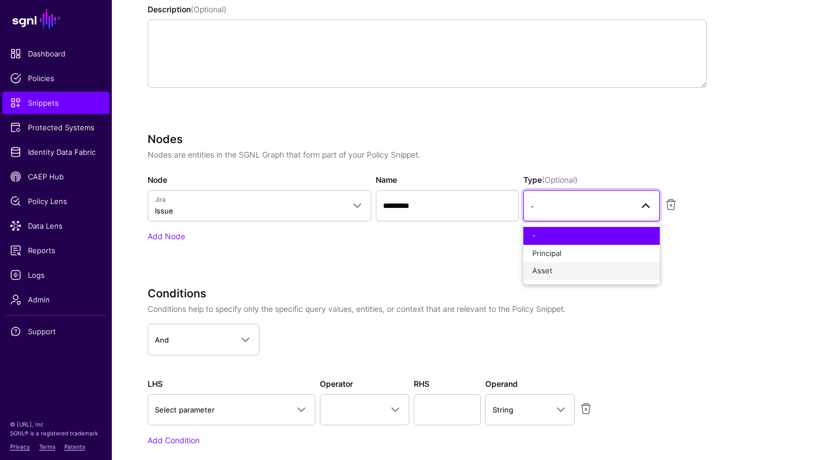
click at [555, 273] on div "Asset" at bounding box center [591, 270] width 118 height 11
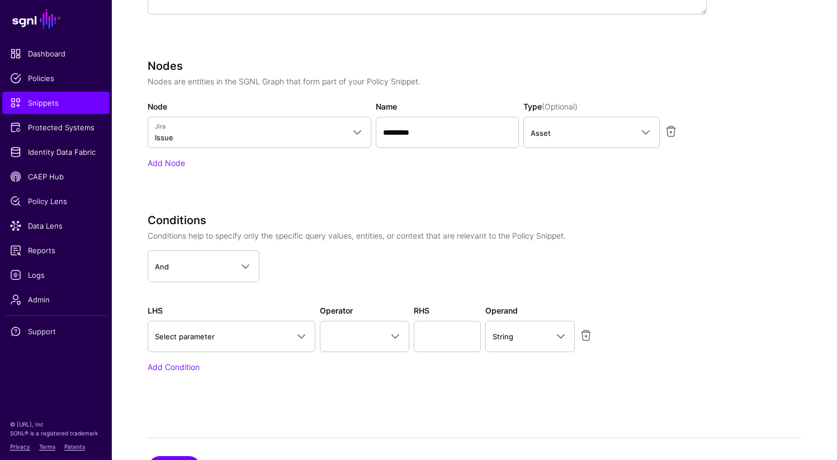
scroll to position [413, 0]
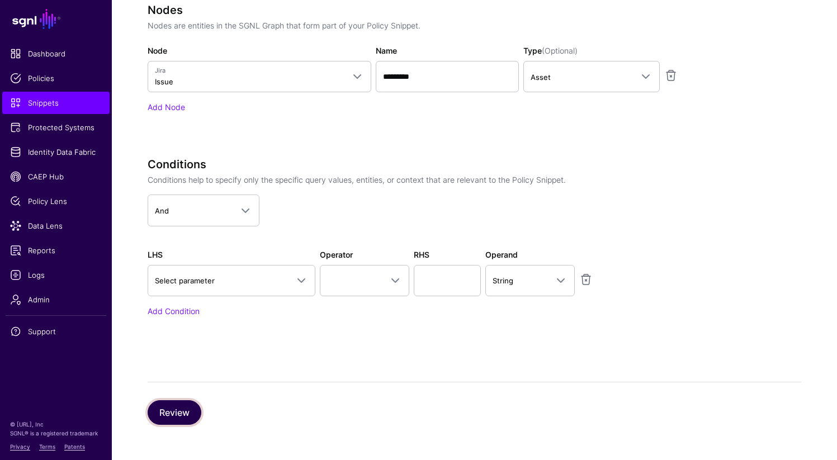
click at [179, 407] on button "Review" at bounding box center [175, 412] width 54 height 25
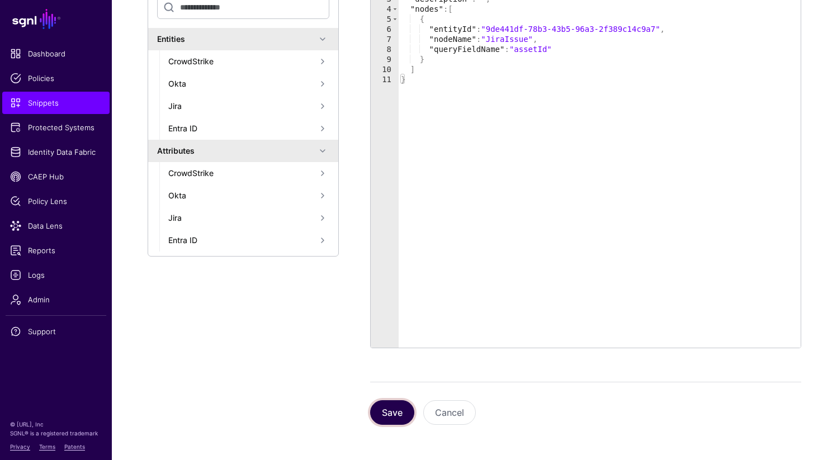
click at [390, 413] on button "Save" at bounding box center [392, 412] width 44 height 25
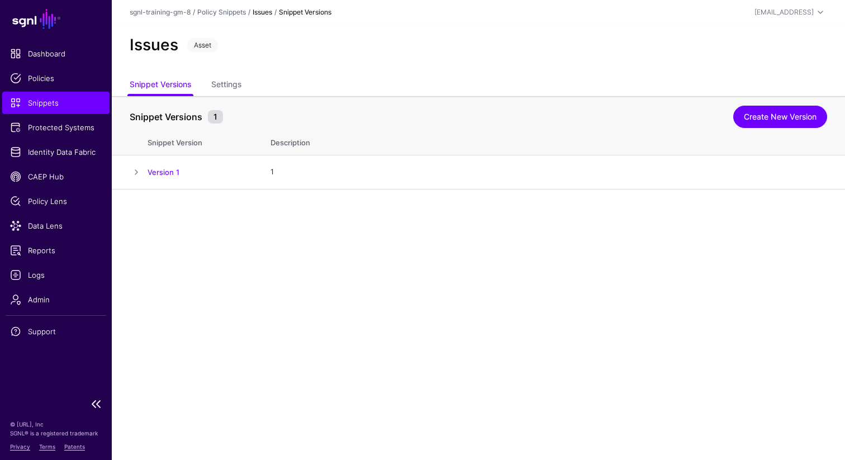
click at [43, 97] on span "Snippets" at bounding box center [56, 102] width 92 height 11
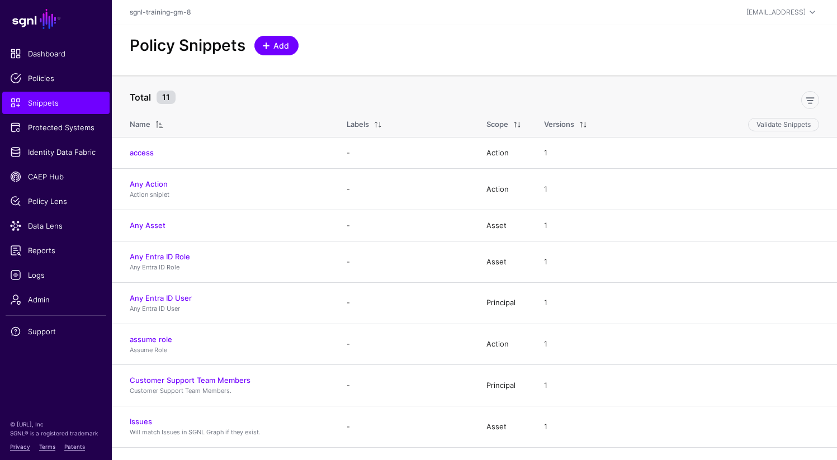
click at [279, 48] on span "Add" at bounding box center [281, 46] width 18 height 12
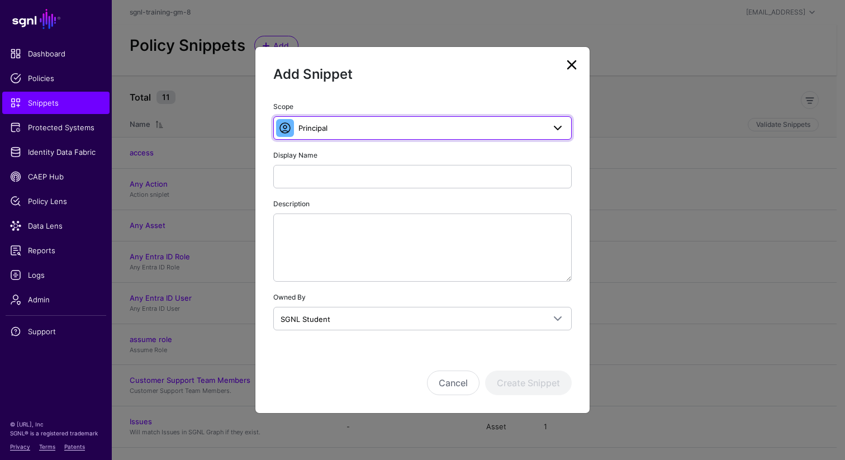
click at [343, 132] on span "Principal" at bounding box center [421, 128] width 246 height 12
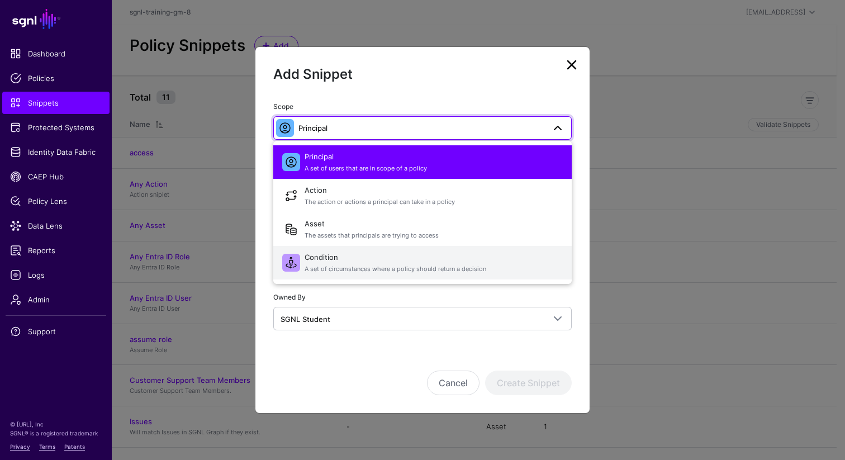
click at [336, 259] on span "Condition A set of circumstances where a policy should return a decision" at bounding box center [434, 262] width 258 height 27
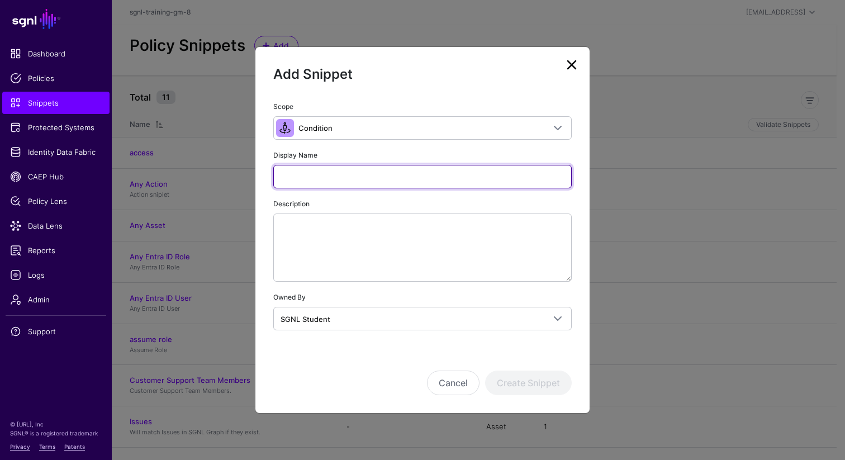
click at [365, 172] on input "Display Name" at bounding box center [422, 176] width 298 height 23
paste input "**********"
type input "**********"
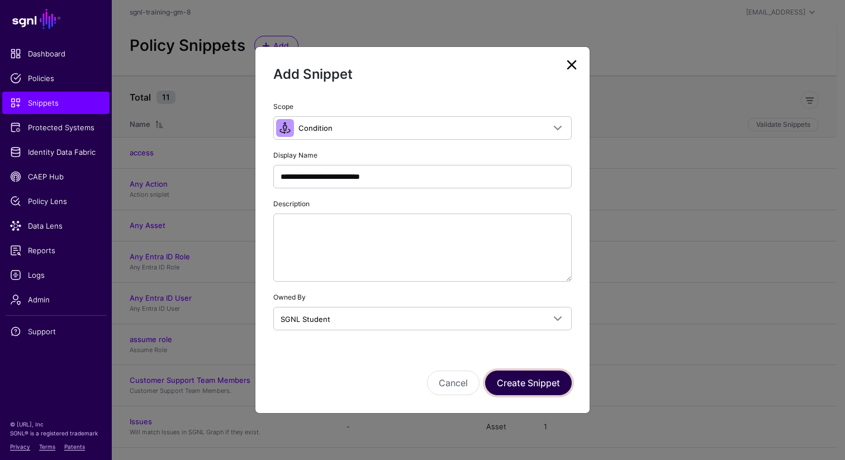
click at [536, 378] on button "Create Snippet" at bounding box center [528, 382] width 87 height 25
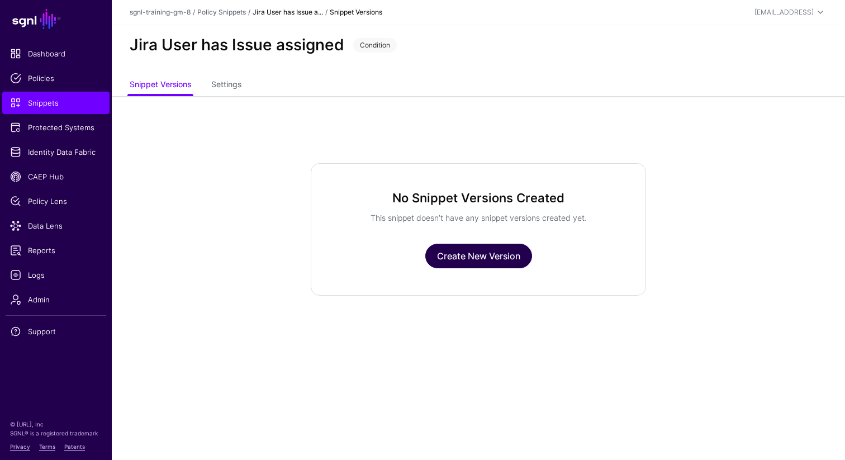
click at [497, 253] on link "Create New Version" at bounding box center [478, 256] width 107 height 25
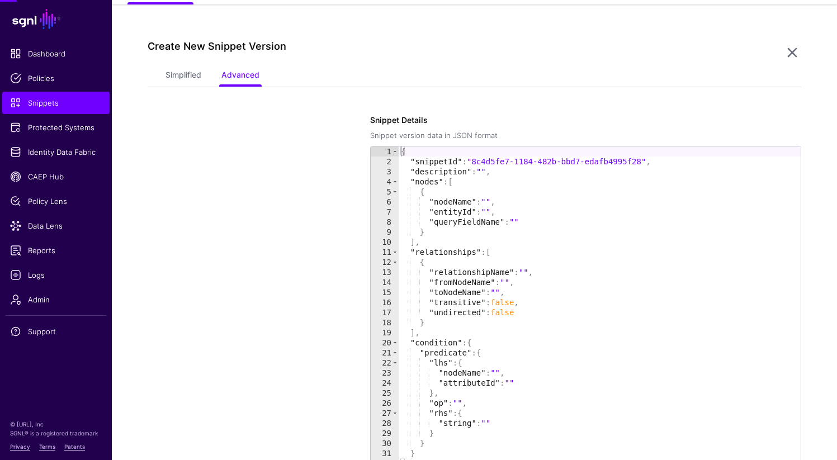
scroll to position [96, 0]
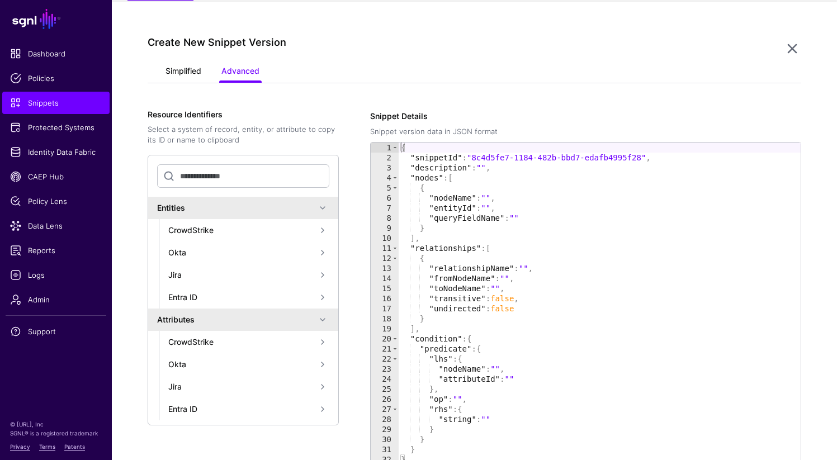
click at [174, 70] on link "Simplified" at bounding box center [183, 71] width 36 height 21
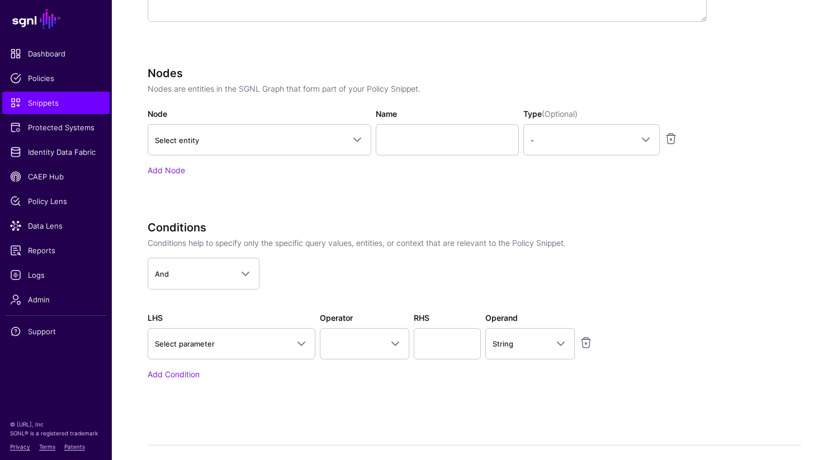
scroll to position [353, 0]
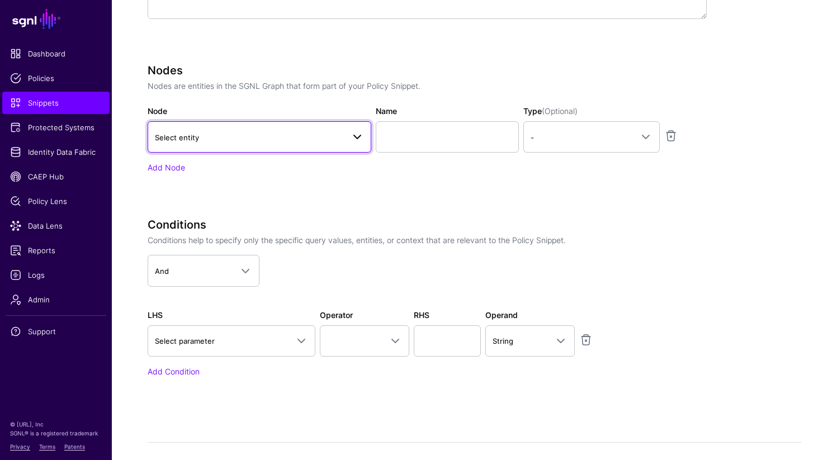
click at [284, 149] on link "Select entity" at bounding box center [260, 136] width 224 height 31
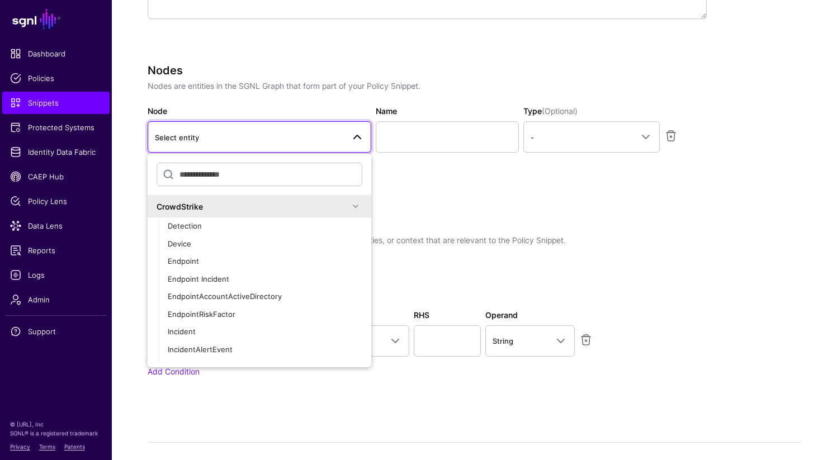
click at [259, 203] on div "CrowdStrike" at bounding box center [252, 207] width 192 height 12
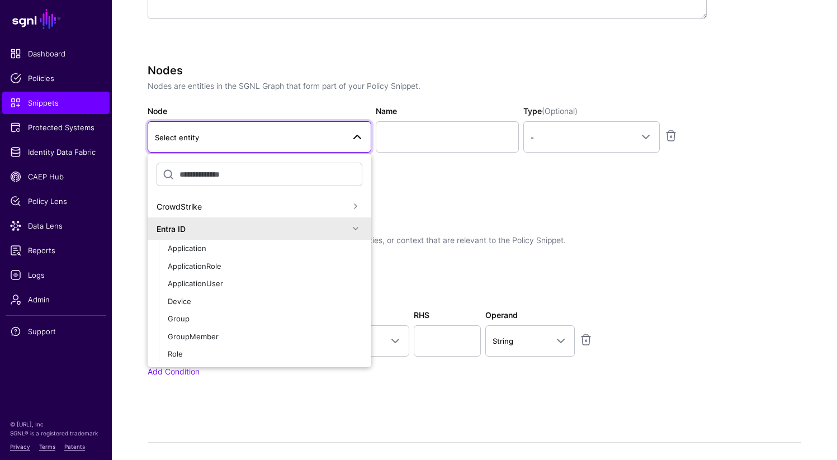
click at [250, 221] on div "Entra ID" at bounding box center [260, 228] width 224 height 22
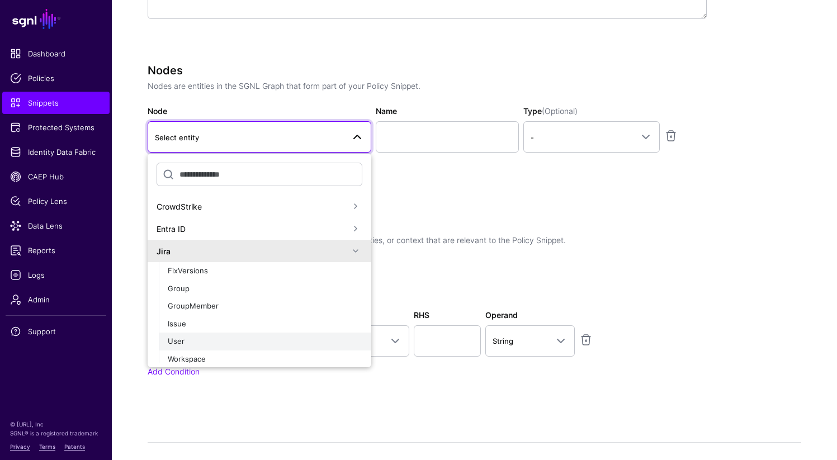
click at [218, 338] on div "User" at bounding box center [265, 341] width 194 height 11
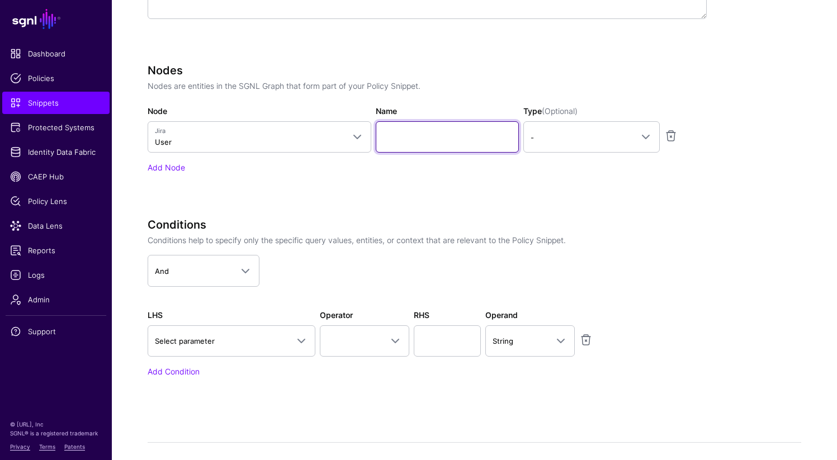
click at [458, 131] on input "Name" at bounding box center [447, 136] width 143 height 31
type input "*********"
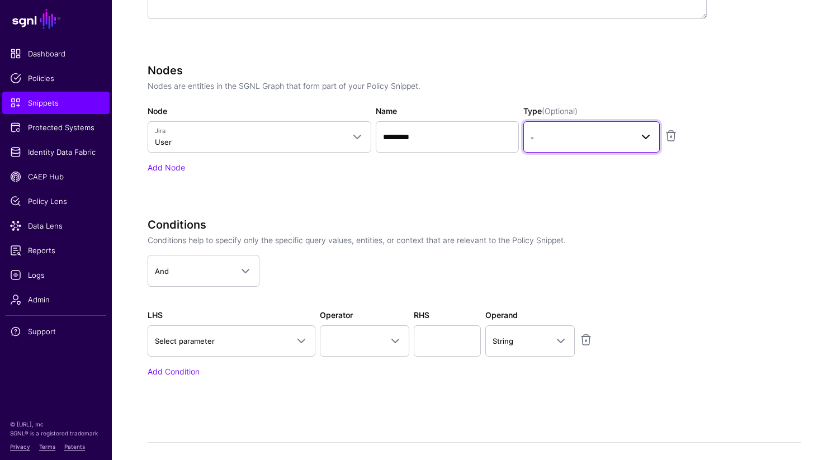
click at [568, 141] on span "-" at bounding box center [581, 137] width 102 height 12
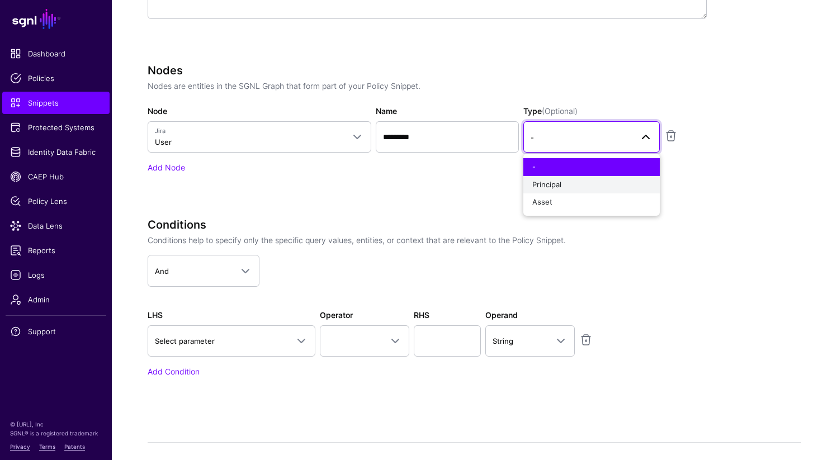
click at [562, 184] on div "Principal" at bounding box center [591, 184] width 118 height 11
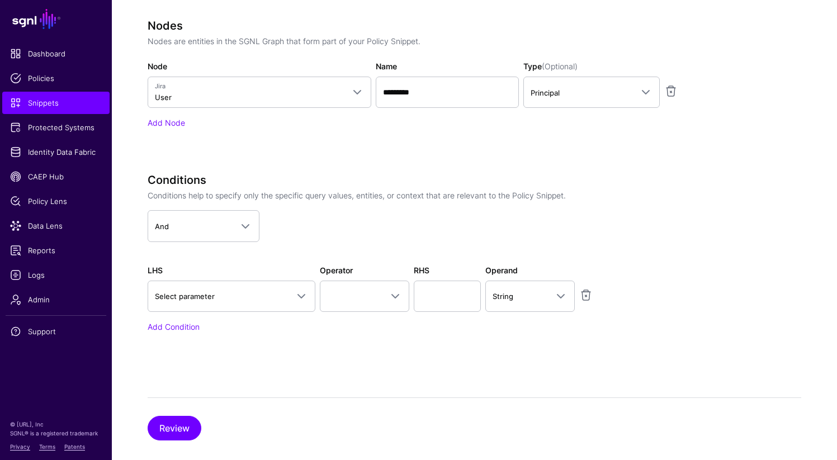
scroll to position [413, 0]
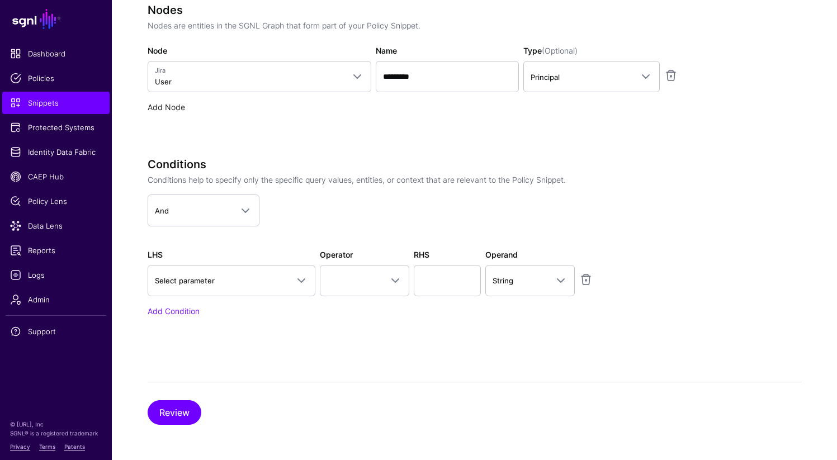
click at [179, 109] on link "Add Node" at bounding box center [166, 106] width 37 height 9
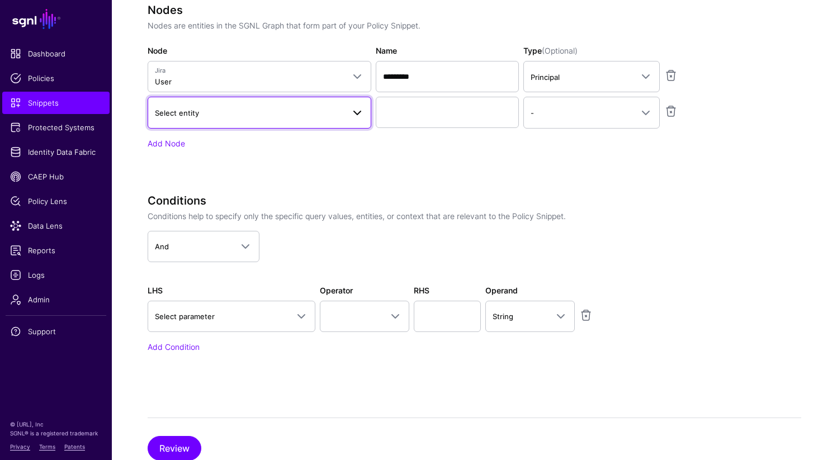
click at [189, 113] on span "Select entity" at bounding box center [177, 112] width 44 height 9
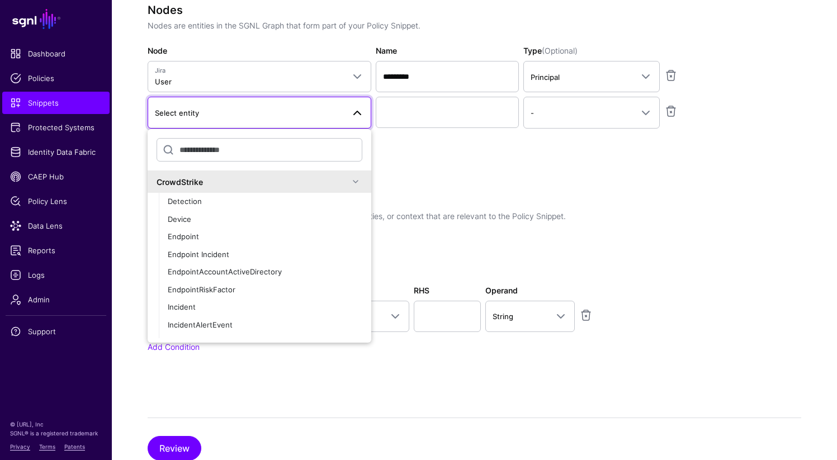
click at [186, 183] on div "CrowdStrike" at bounding box center [252, 182] width 192 height 12
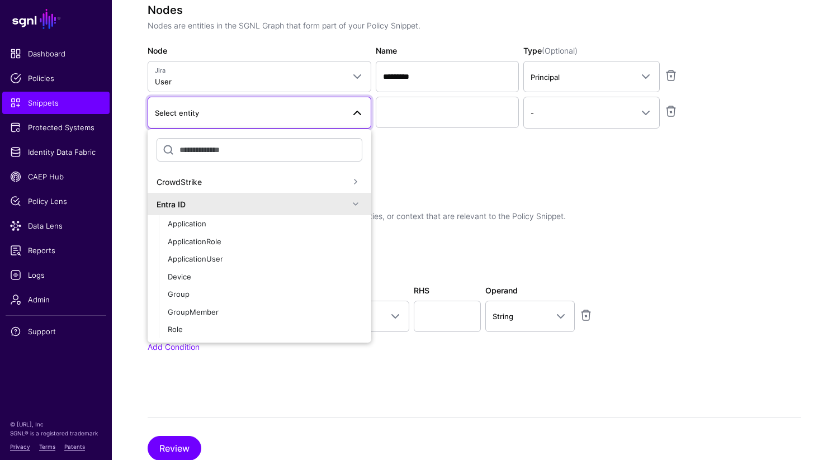
click at [184, 201] on div "Entra ID" at bounding box center [252, 204] width 192 height 12
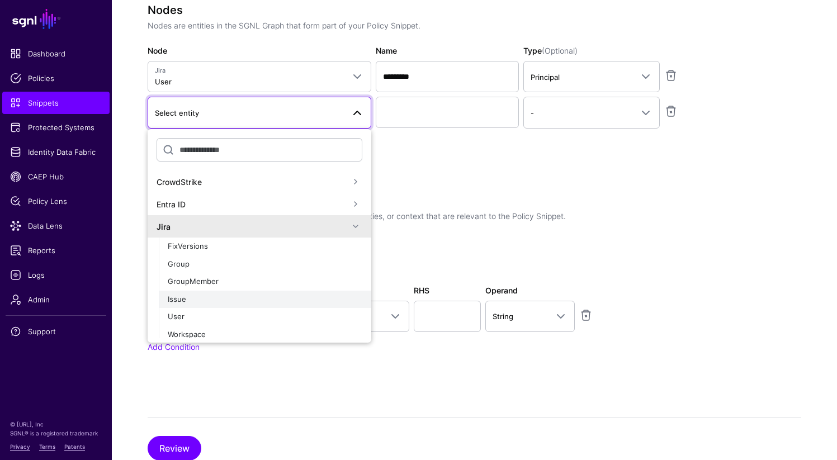
click at [188, 296] on div "Issue" at bounding box center [265, 299] width 194 height 11
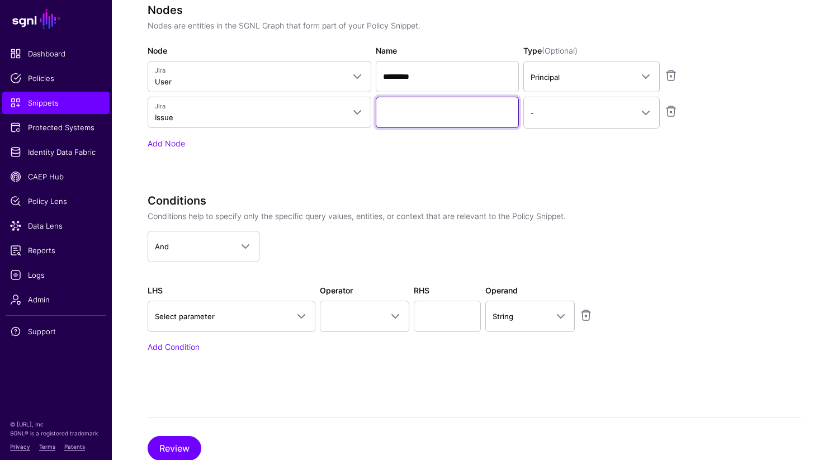
click at [410, 115] on input "Name" at bounding box center [447, 112] width 143 height 31
type input "*********"
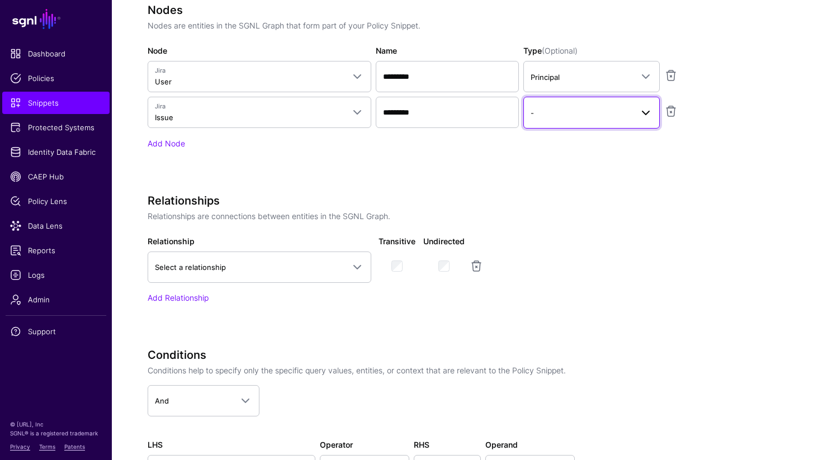
click at [546, 121] on link "-" at bounding box center [591, 112] width 136 height 31
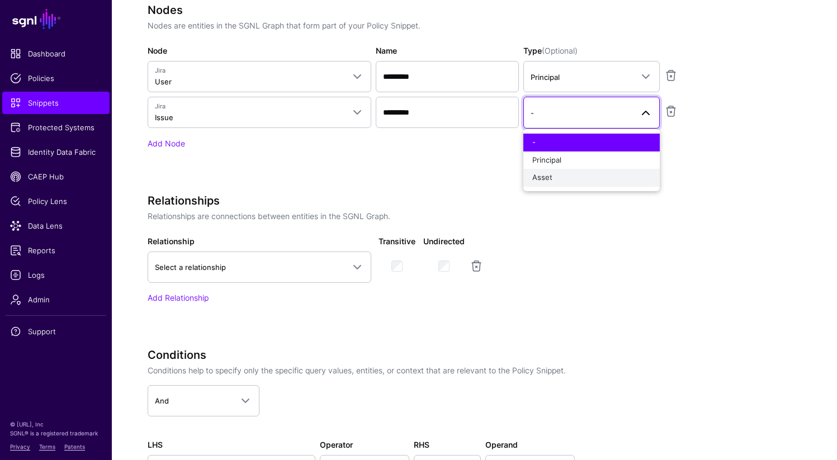
click at [545, 180] on span "Asset" at bounding box center [542, 177] width 20 height 9
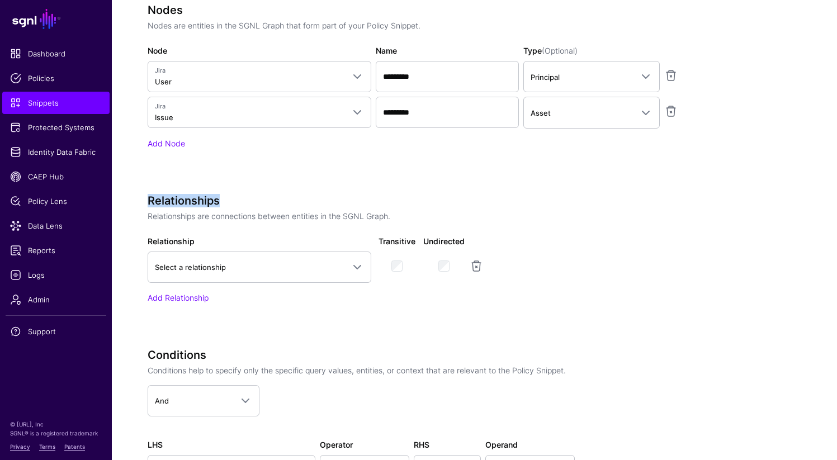
click at [545, 180] on div "Specify the components of your Snippet Version Policy Snippet Versions are comp…" at bounding box center [427, 165] width 559 height 745
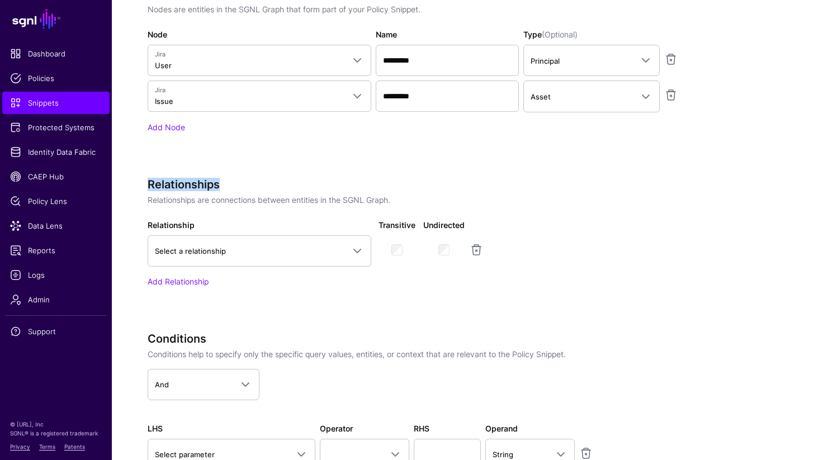
scroll to position [430, 0]
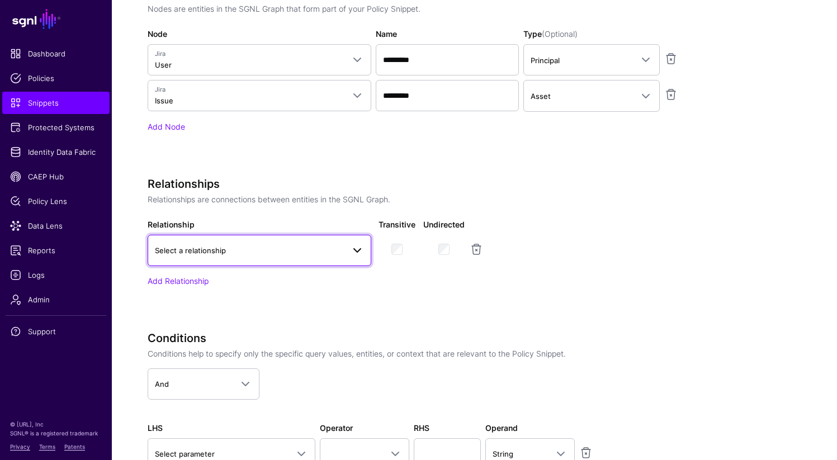
click at [360, 248] on span at bounding box center [356, 250] width 13 height 13
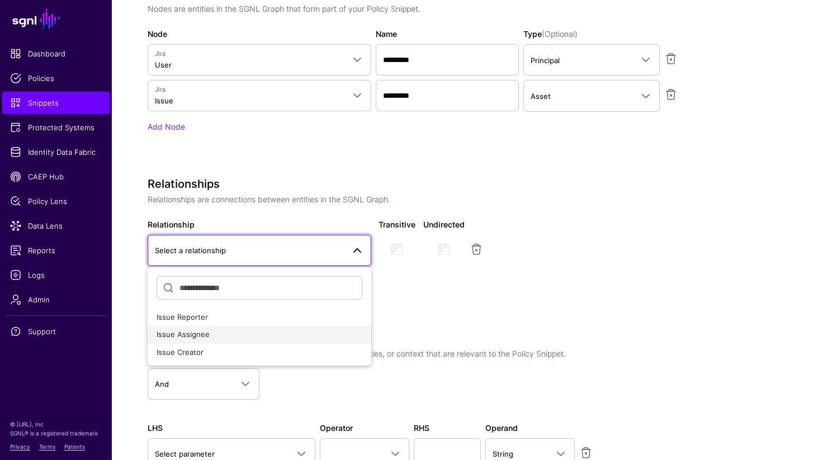
click at [224, 338] on div "Issue Assignee" at bounding box center [259, 334] width 206 height 11
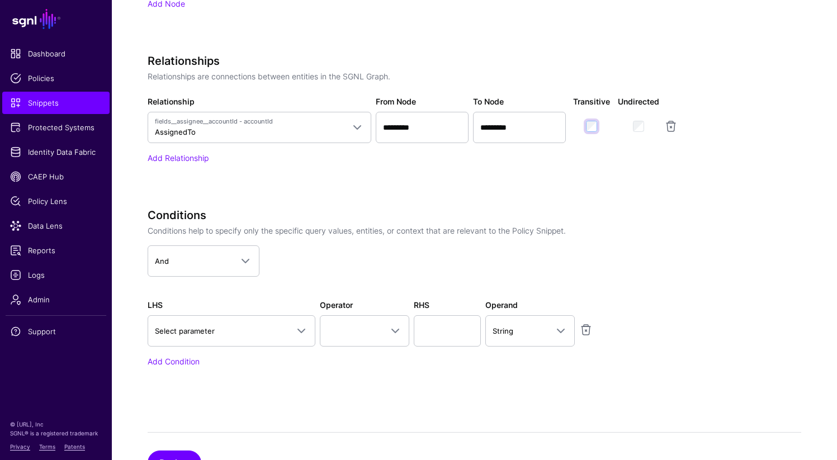
scroll to position [557, 0]
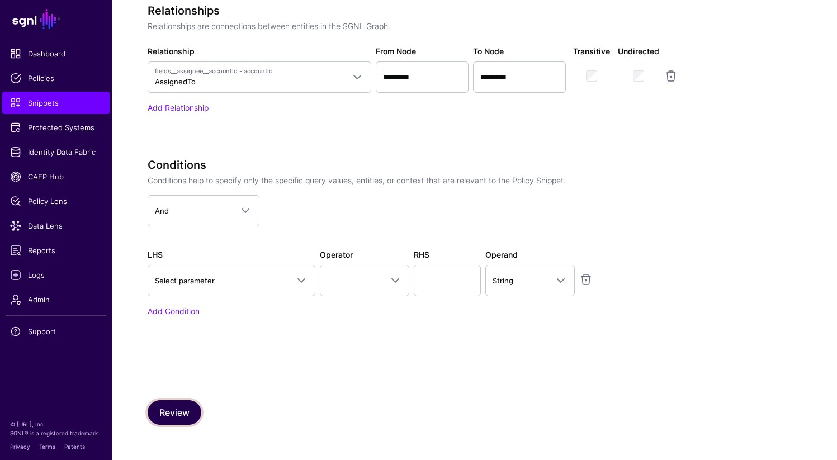
click at [170, 414] on button "Review" at bounding box center [175, 412] width 54 height 25
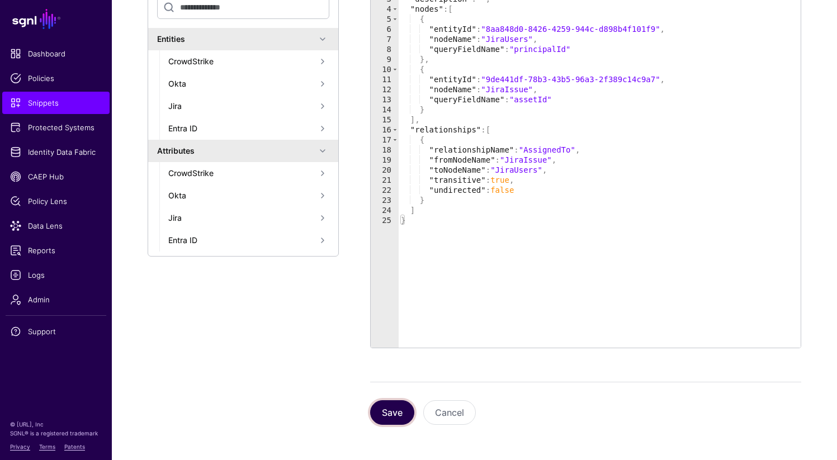
click at [392, 415] on button "Save" at bounding box center [392, 412] width 44 height 25
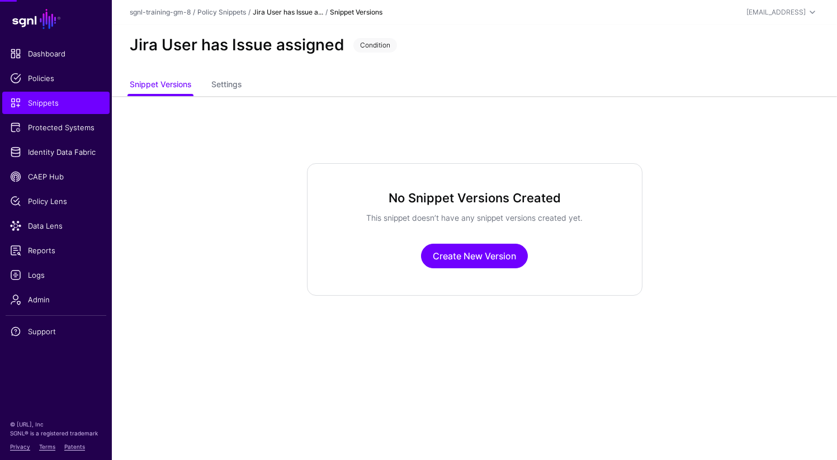
scroll to position [0, 0]
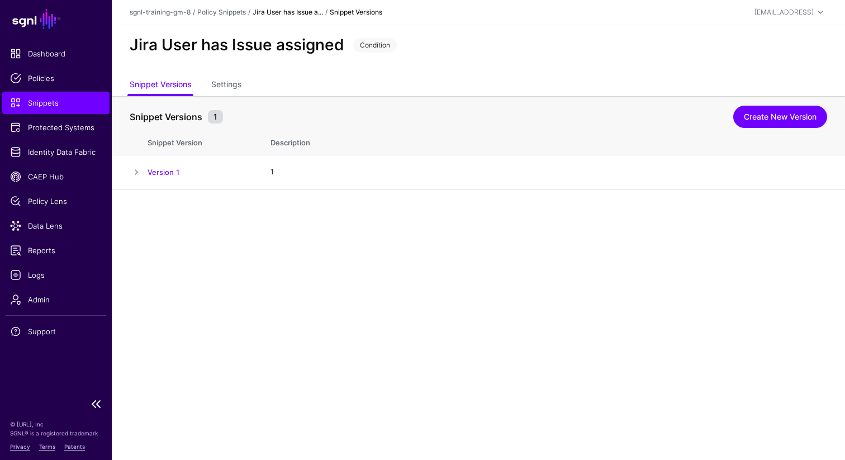
click at [51, 103] on span "Snippets" at bounding box center [56, 102] width 92 height 11
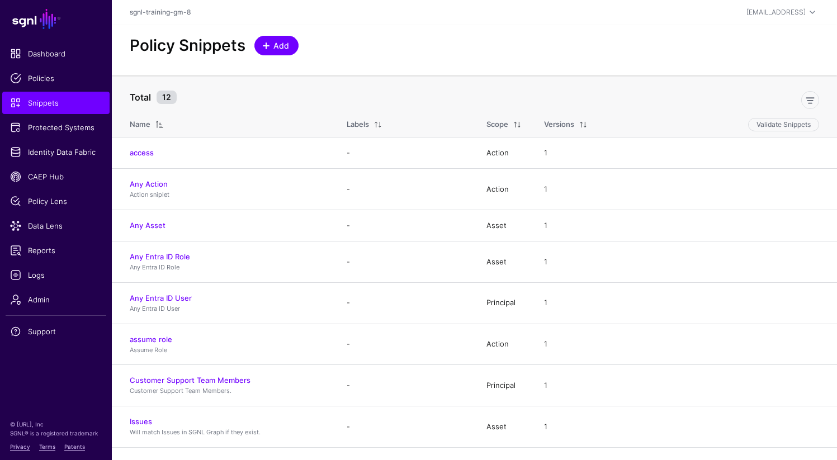
click at [267, 47] on span at bounding box center [266, 45] width 9 height 9
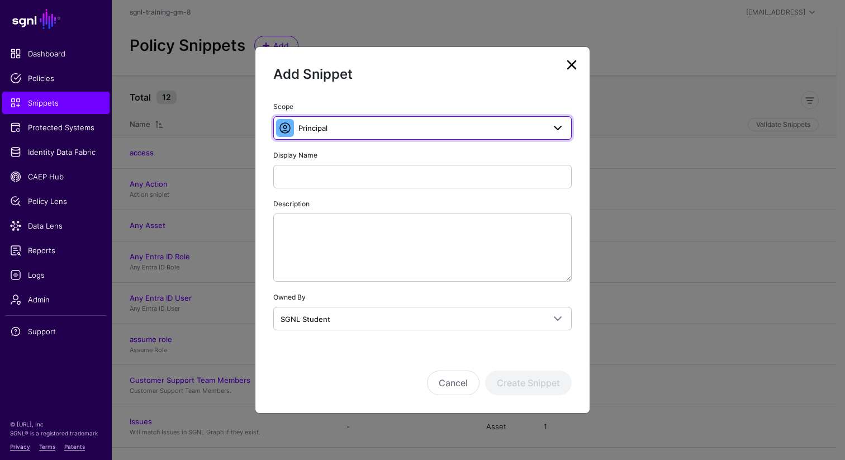
click at [377, 128] on span "Principal" at bounding box center [421, 128] width 246 height 12
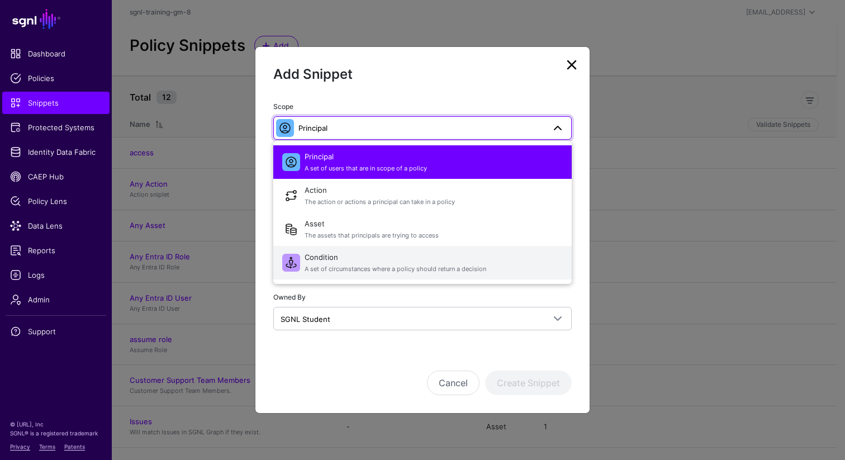
click at [350, 259] on span "Condition A set of circumstances where a policy should return a decision" at bounding box center [434, 262] width 258 height 27
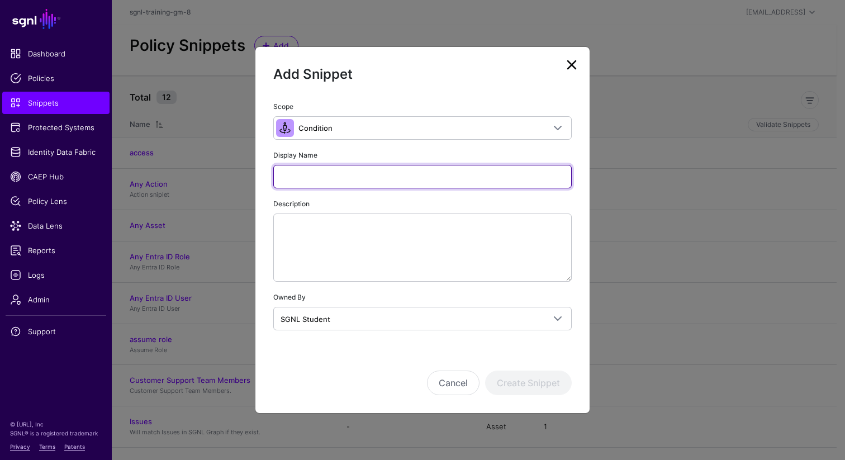
click at [358, 179] on input "Display Name" at bounding box center [422, 176] width 298 height 23
paste input "**********"
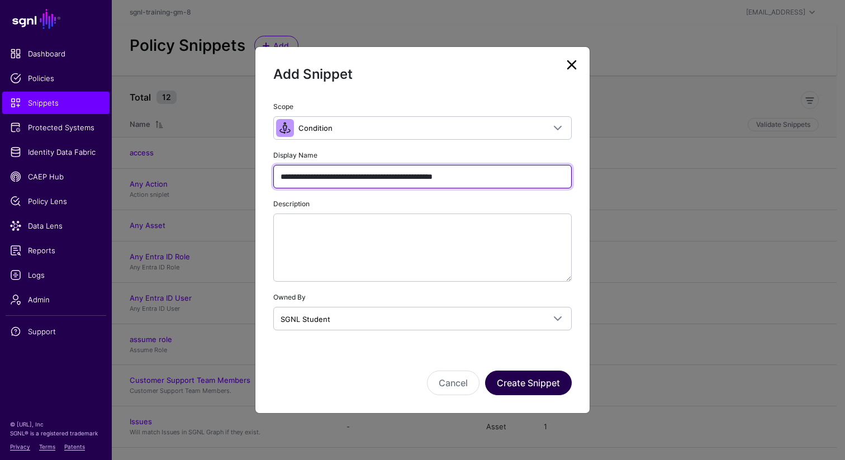
type input "**********"
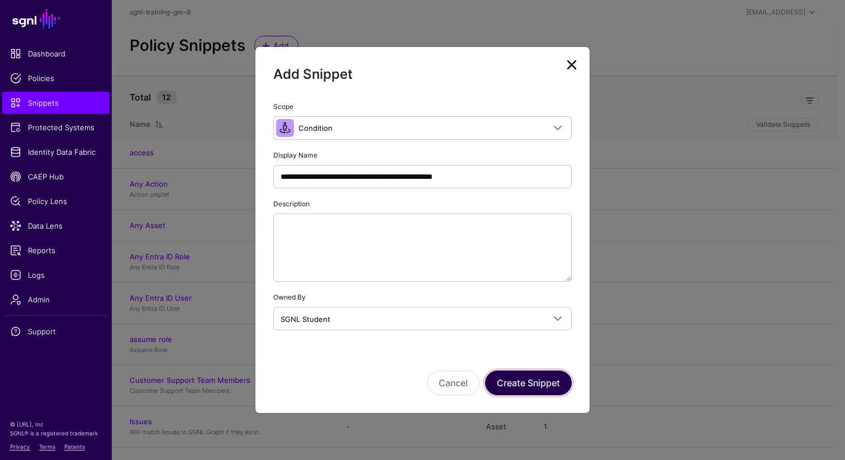
click at [535, 382] on button "Create Snippet" at bounding box center [528, 382] width 87 height 25
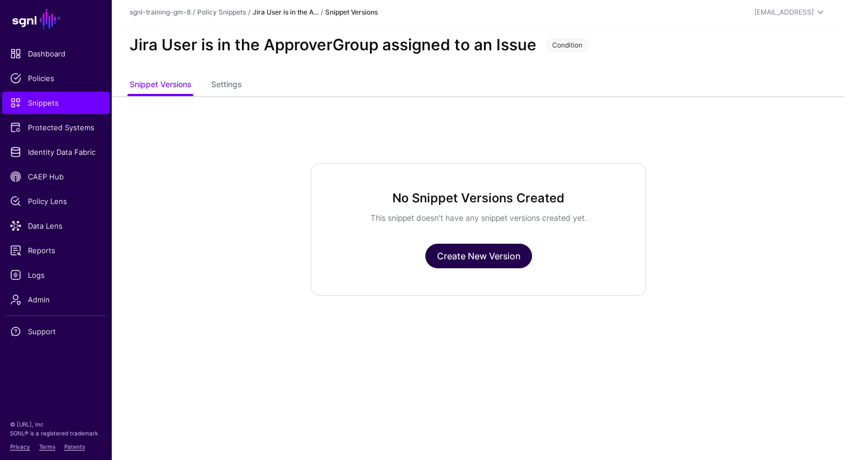
click at [483, 253] on link "Create New Version" at bounding box center [478, 256] width 107 height 25
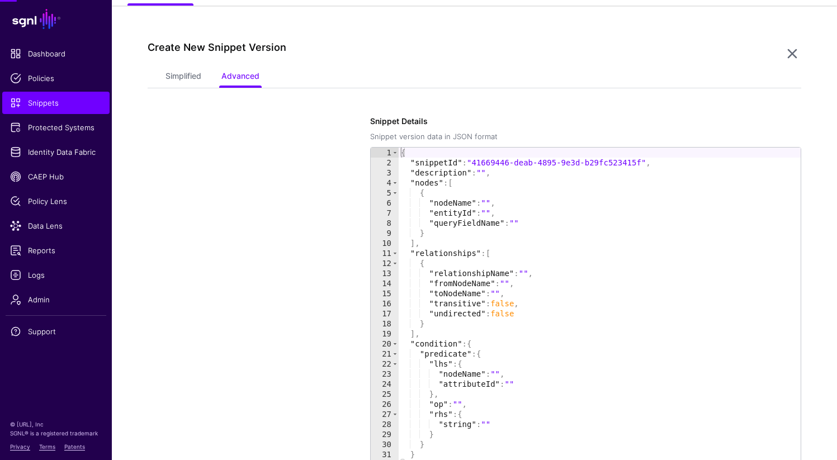
scroll to position [96, 0]
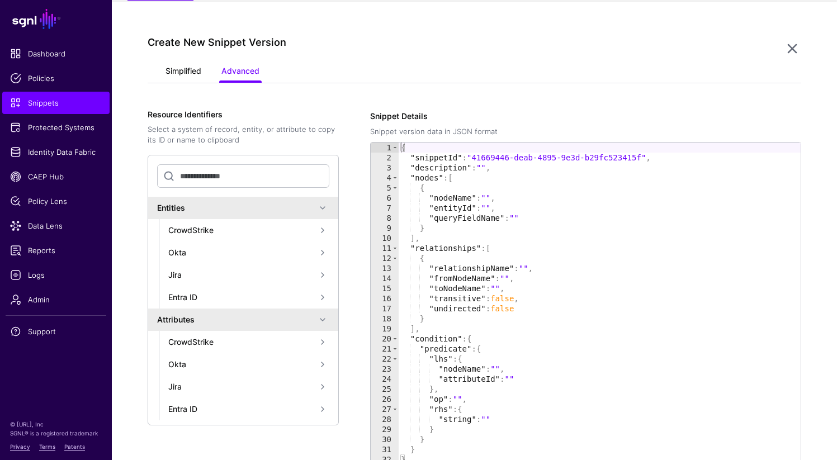
click at [183, 66] on link "Simplified" at bounding box center [183, 71] width 36 height 21
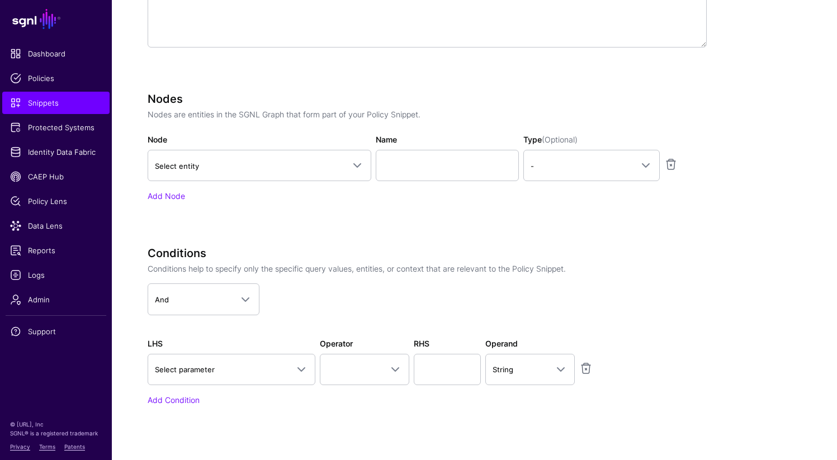
scroll to position [338, 0]
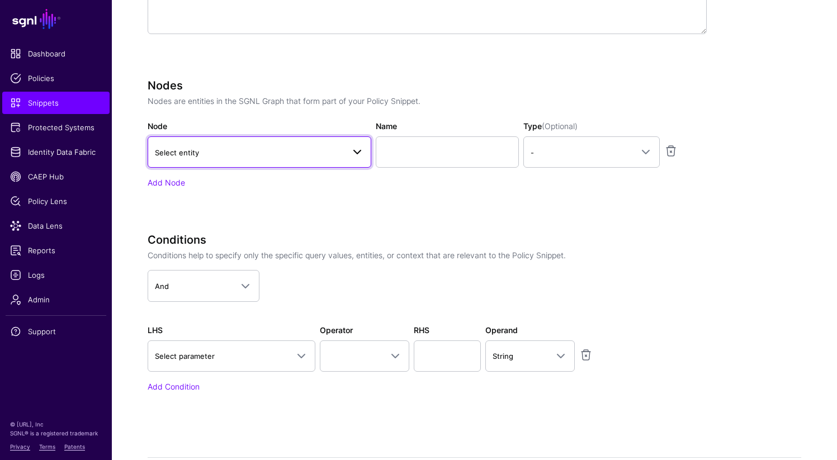
click at [301, 164] on link "Select entity" at bounding box center [260, 151] width 224 height 31
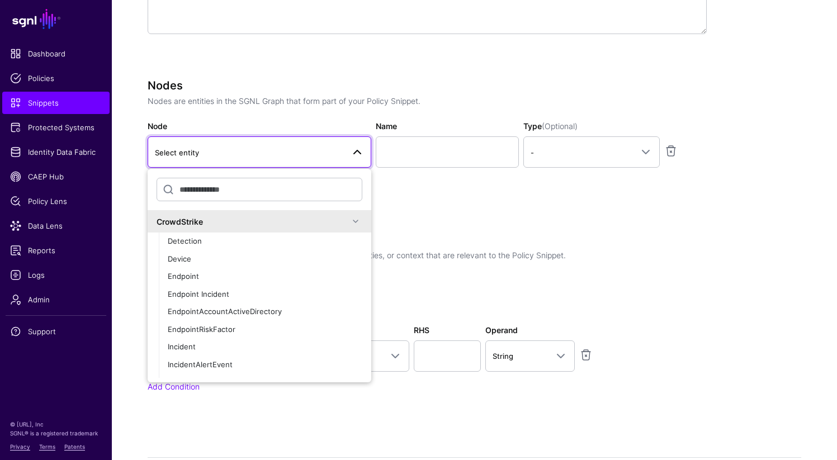
click at [215, 216] on div "CrowdStrike" at bounding box center [252, 222] width 192 height 12
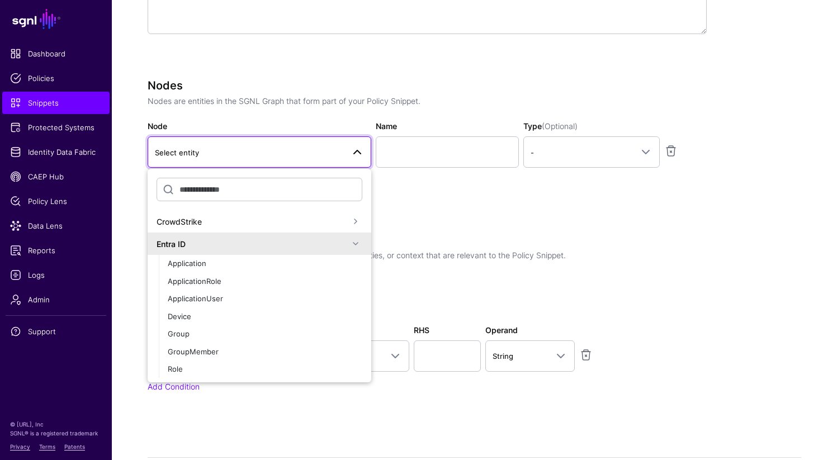
click at [206, 242] on div "Entra ID" at bounding box center [252, 244] width 192 height 12
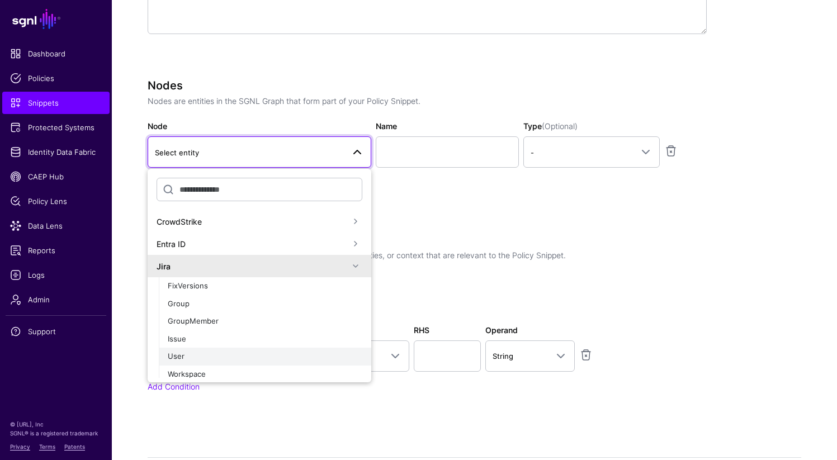
click at [193, 355] on div "User" at bounding box center [265, 356] width 194 height 11
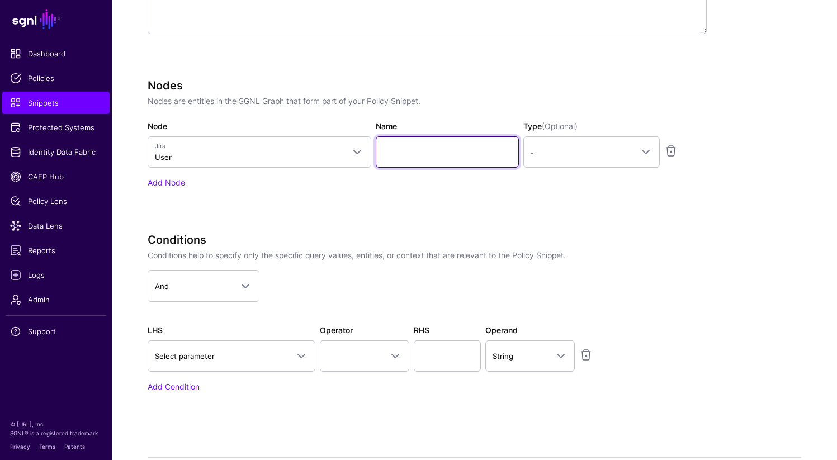
click at [444, 152] on input "Name" at bounding box center [447, 151] width 143 height 31
click at [441, 154] on input "Name" at bounding box center [447, 151] width 143 height 31
type input "*"
type input "********"
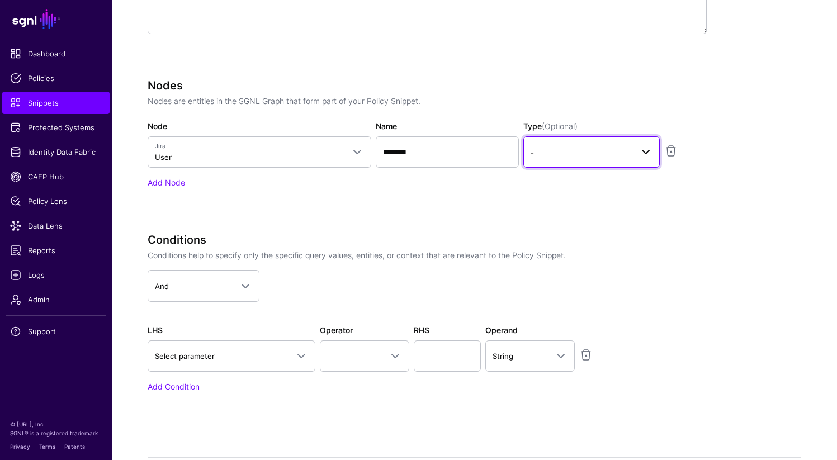
click at [586, 154] on span "-" at bounding box center [581, 152] width 102 height 12
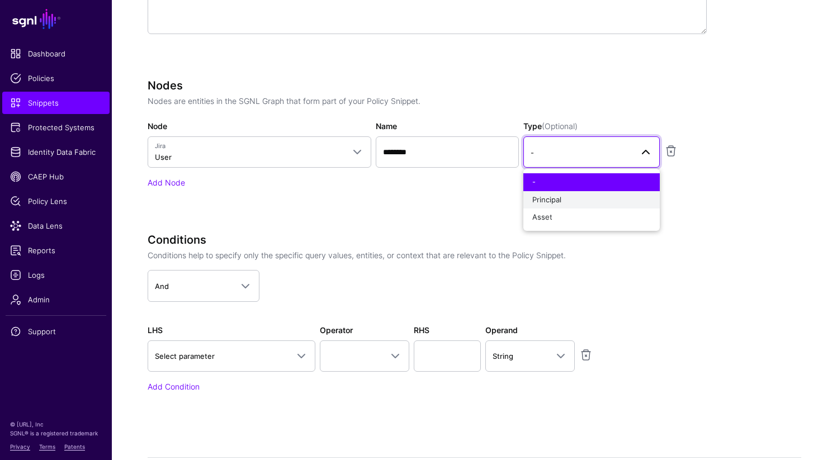
click at [553, 202] on span "Principal" at bounding box center [546, 199] width 29 height 9
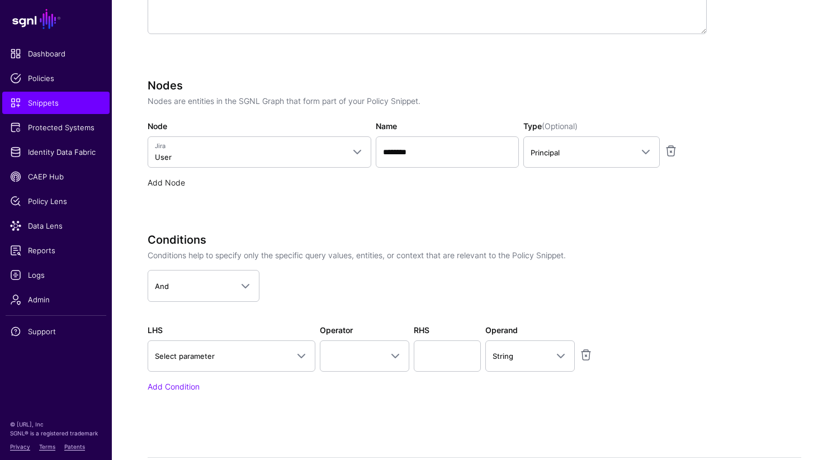
click at [175, 183] on link "Add Node" at bounding box center [166, 182] width 37 height 9
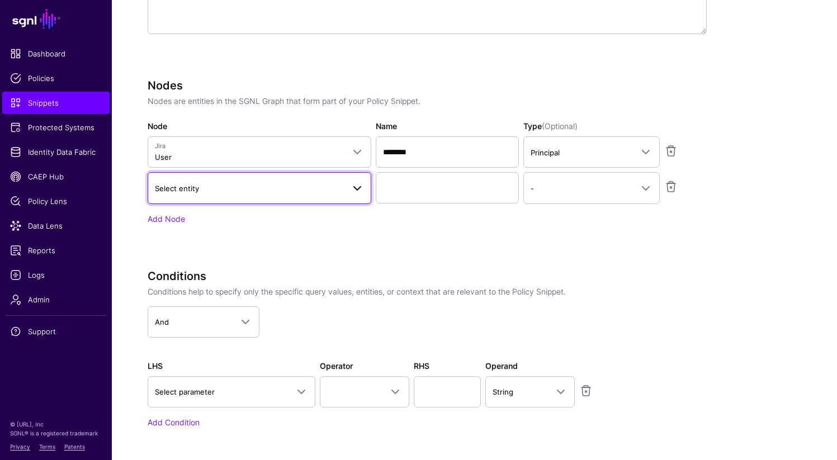
click at [182, 194] on span "Select entity" at bounding box center [259, 187] width 209 height 13
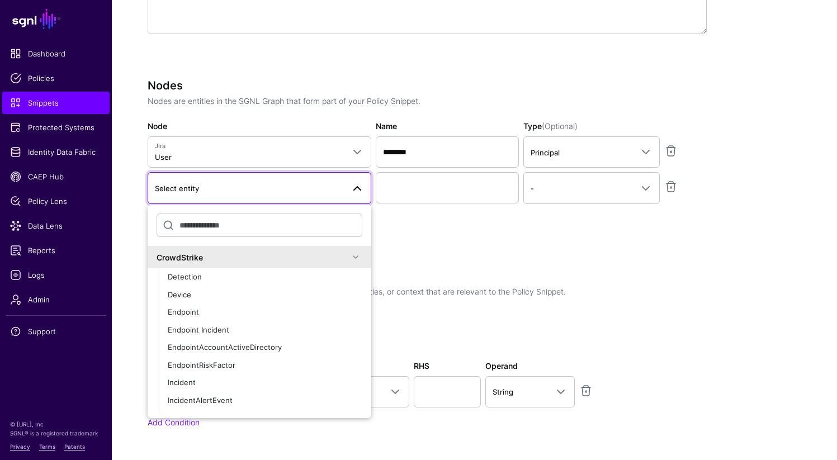
click at [176, 250] on div "CrowdStrike" at bounding box center [259, 256] width 206 height 13
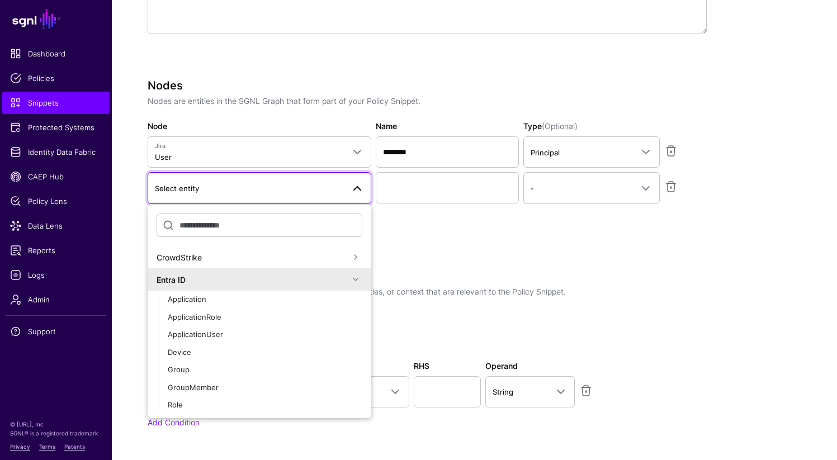
click at [176, 271] on div "Entra ID" at bounding box center [260, 279] width 224 height 22
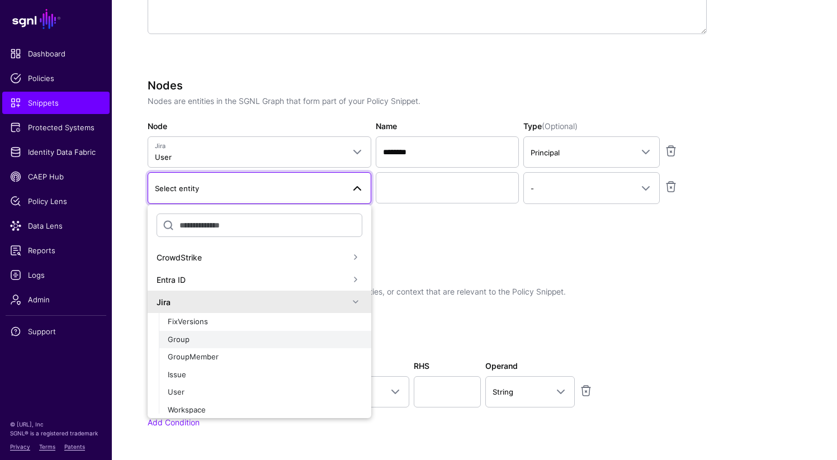
click at [195, 343] on div "Group" at bounding box center [265, 339] width 194 height 11
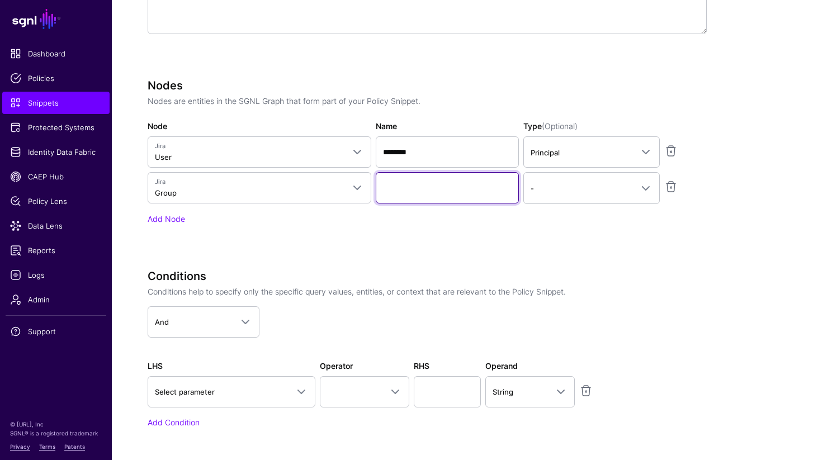
click at [402, 186] on input "Name" at bounding box center [447, 187] width 143 height 31
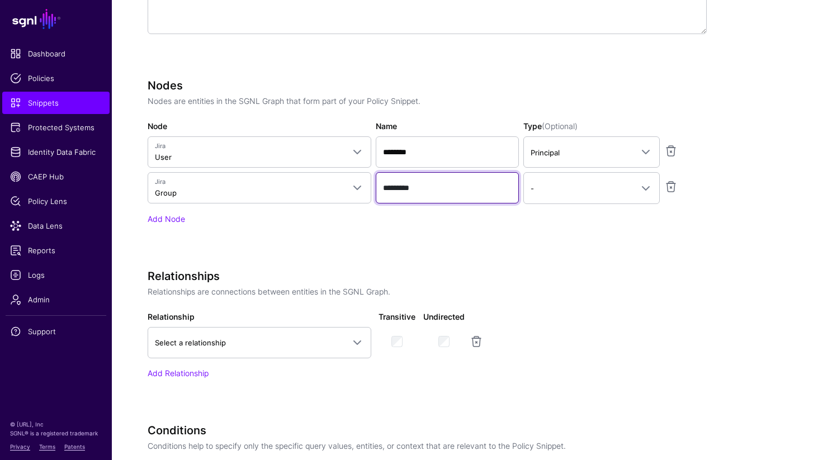
type input "*********"
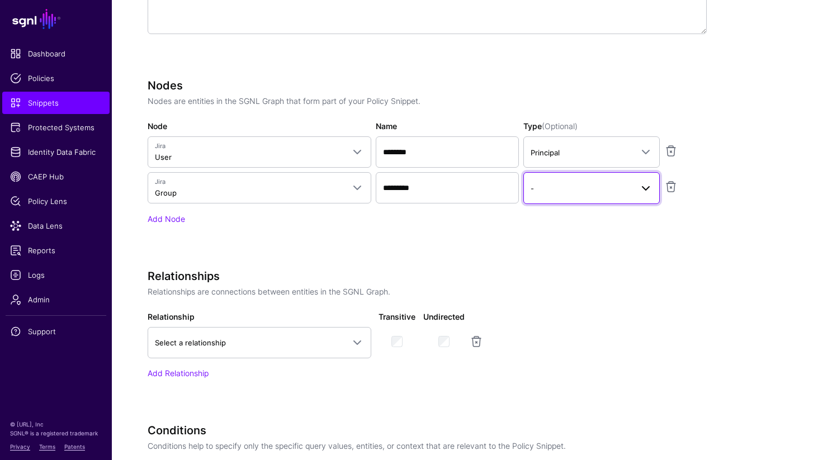
click at [570, 190] on span "-" at bounding box center [581, 188] width 102 height 12
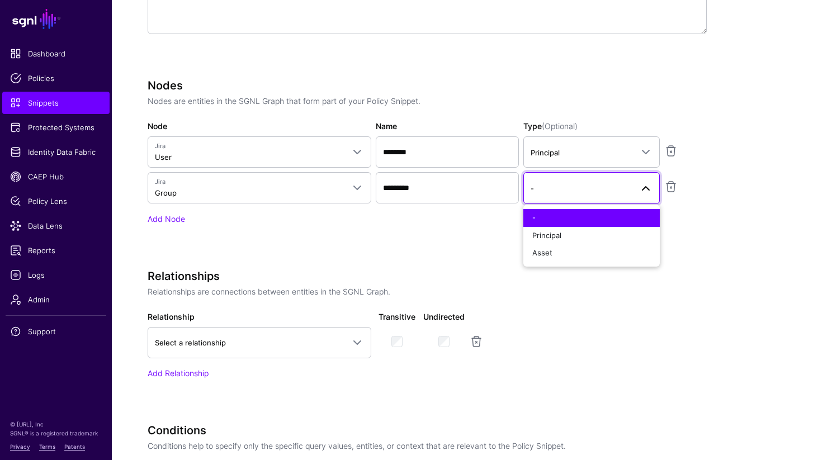
click at [663, 309] on div "Relationships Relationships are connections between entities in the SGNL Graph.…" at bounding box center [427, 324] width 559 height 110
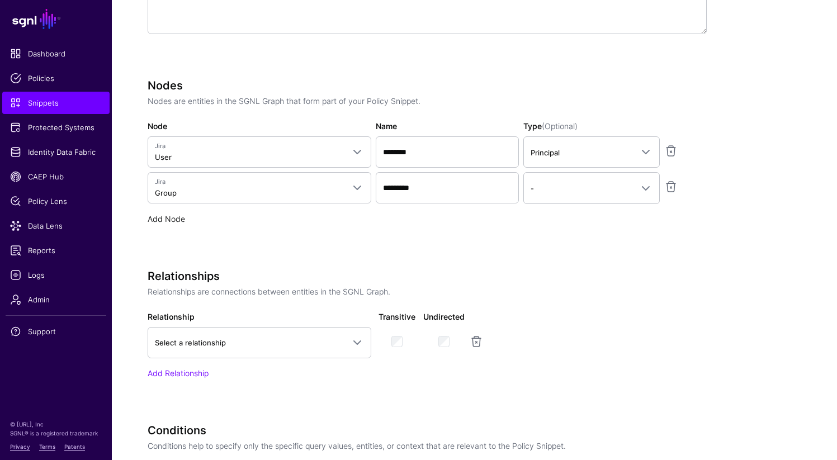
click at [174, 218] on link "Add Node" at bounding box center [166, 218] width 37 height 9
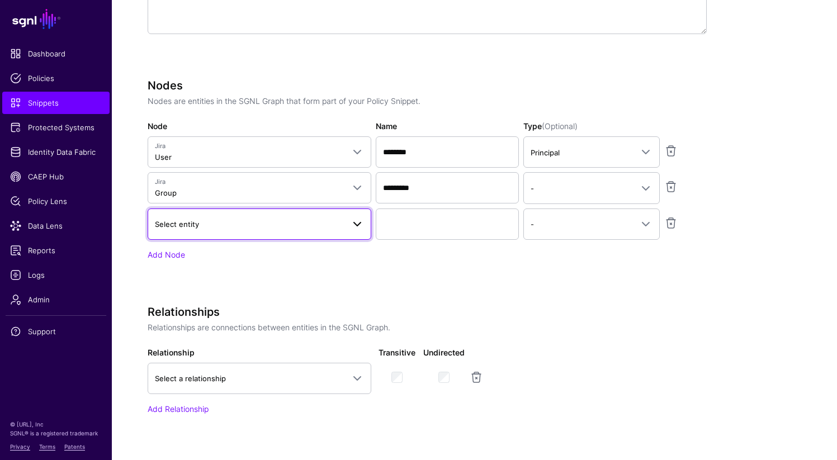
click at [193, 228] on span "Select entity" at bounding box center [249, 224] width 189 height 12
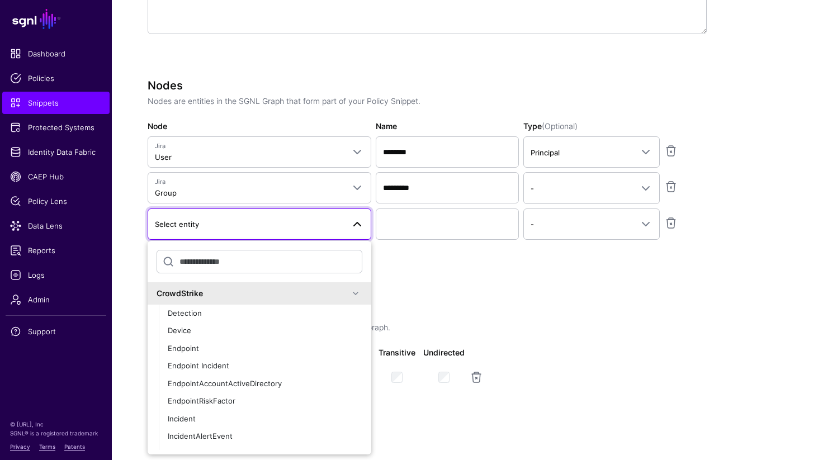
click at [193, 294] on div "CrowdStrike" at bounding box center [252, 293] width 192 height 12
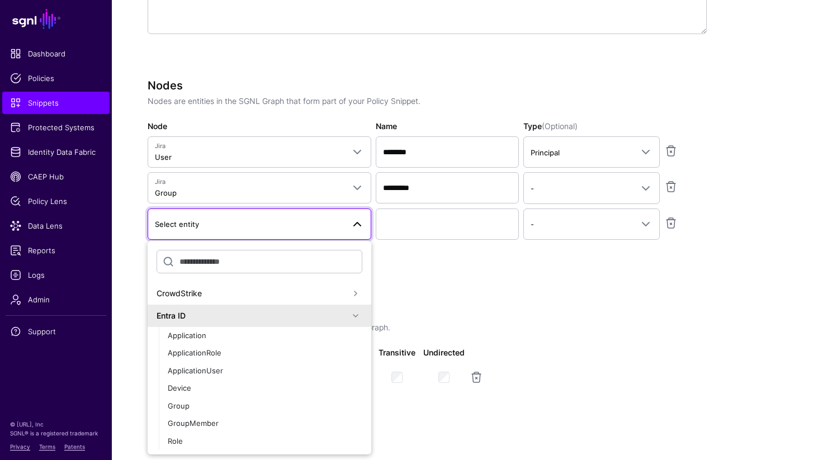
click at [192, 312] on div "Entra ID" at bounding box center [252, 316] width 192 height 12
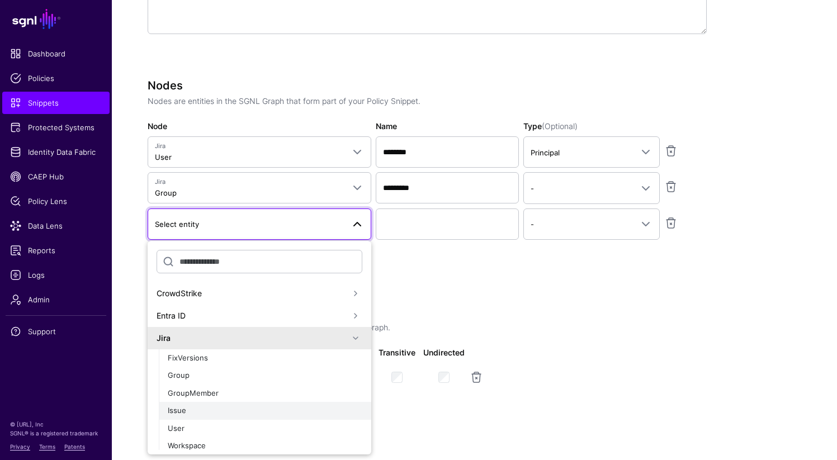
click at [192, 412] on div "Issue" at bounding box center [265, 410] width 194 height 11
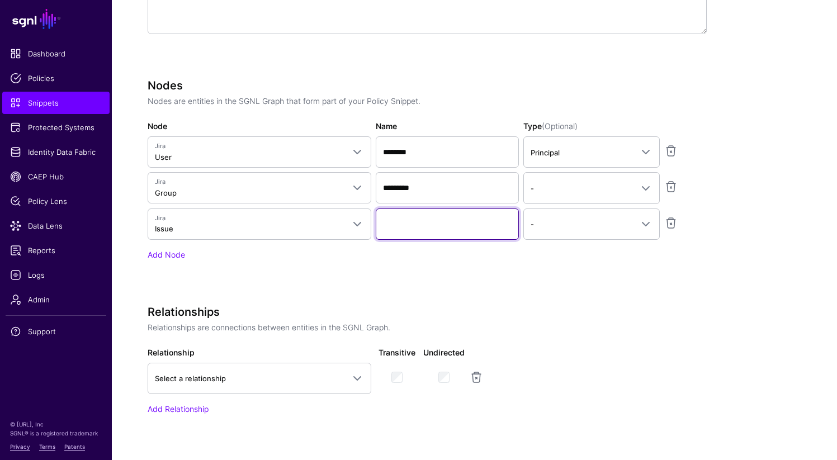
click at [406, 224] on input "Name" at bounding box center [447, 223] width 143 height 31
type input "*********"
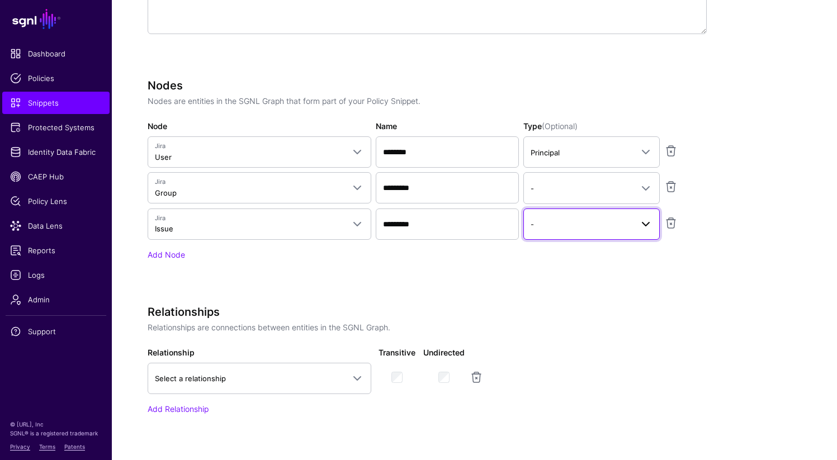
click at [593, 231] on link "-" at bounding box center [591, 223] width 136 height 31
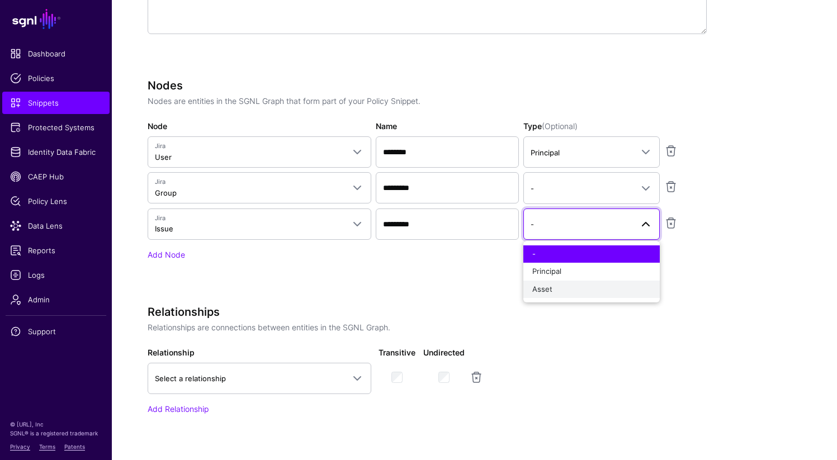
click at [572, 290] on div "Asset" at bounding box center [591, 289] width 118 height 11
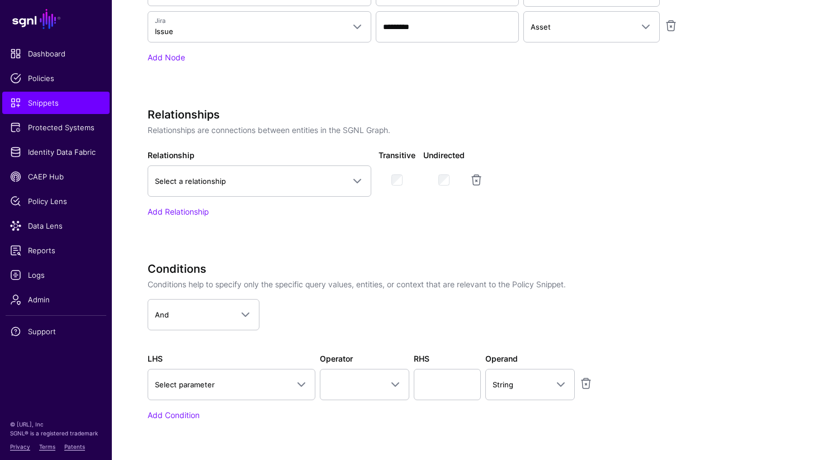
scroll to position [538, 0]
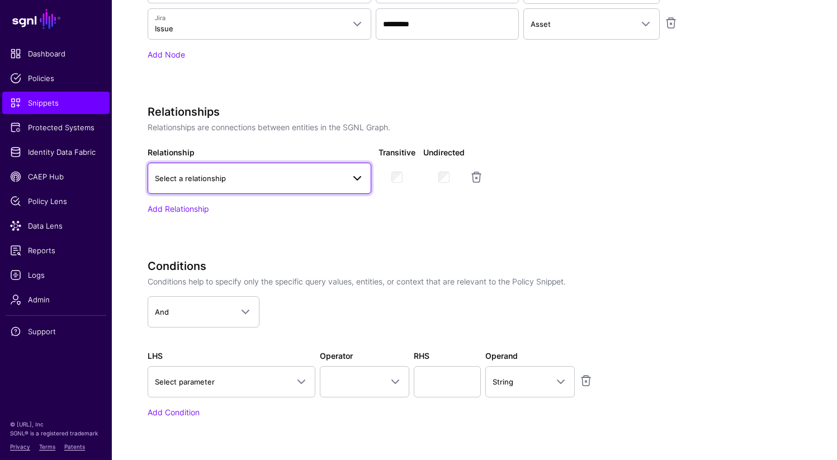
click at [305, 182] on span "Select a relationship" at bounding box center [249, 178] width 189 height 12
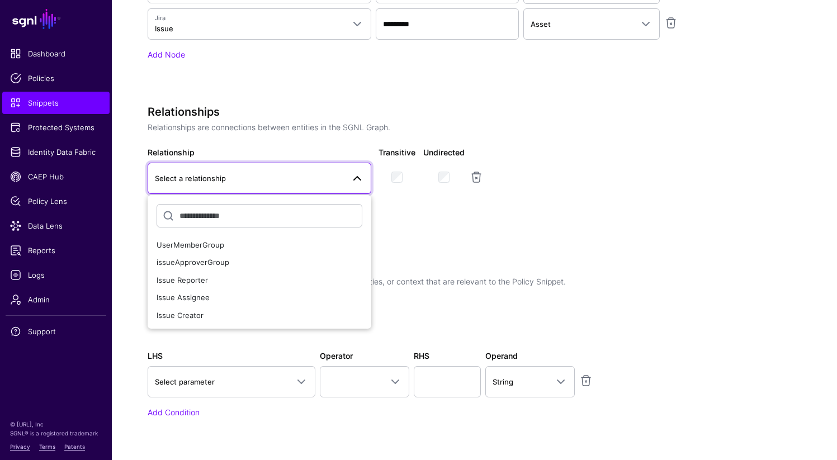
click at [541, 234] on div "Relationships Relationships are connections between entities in the SGNL Graph.…" at bounding box center [427, 175] width 559 height 141
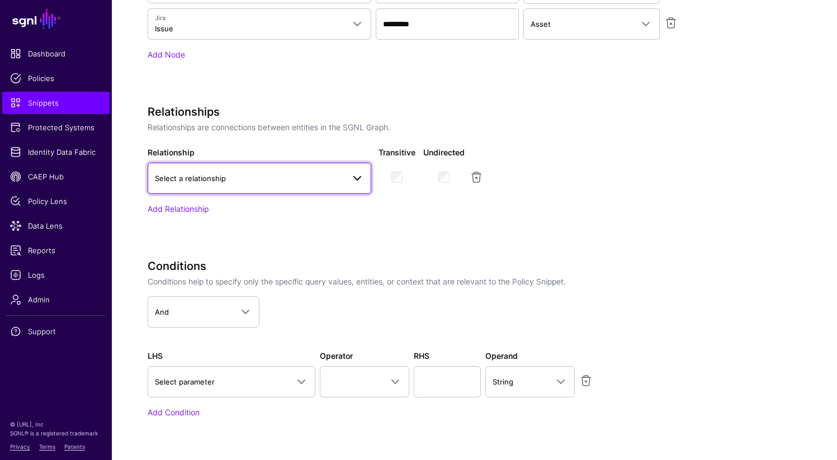
click at [275, 167] on link "Select a relationship" at bounding box center [260, 178] width 224 height 31
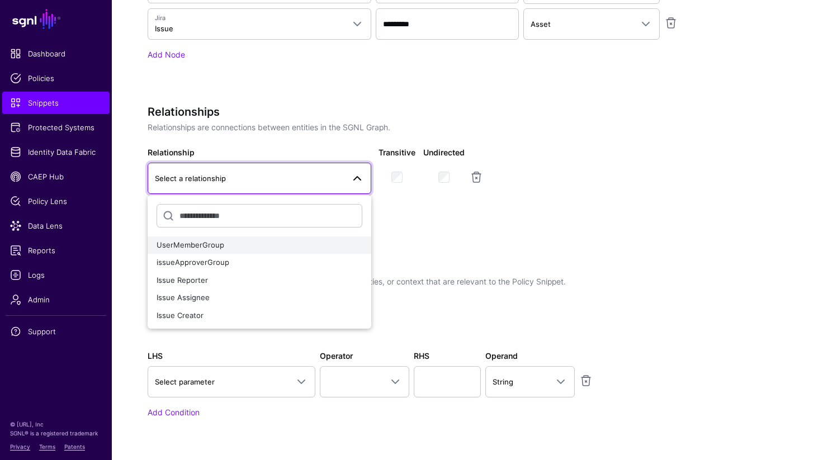
click at [247, 248] on div "UserMemberGroup" at bounding box center [259, 245] width 206 height 11
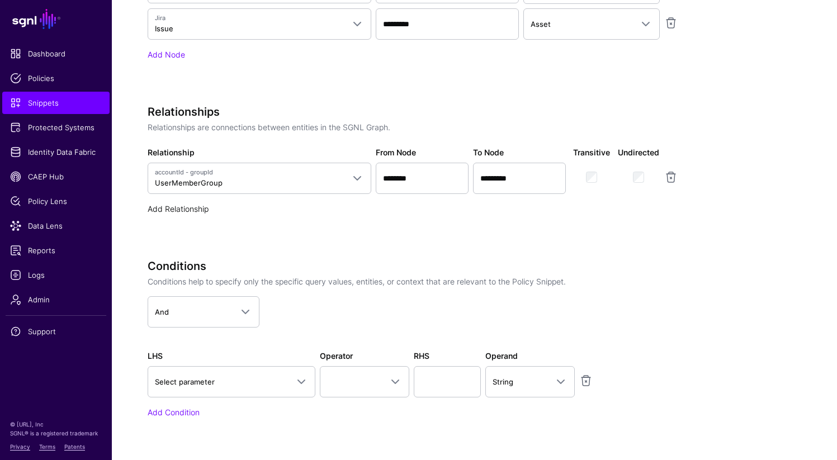
click at [189, 204] on link "Add Relationship" at bounding box center [178, 208] width 61 height 9
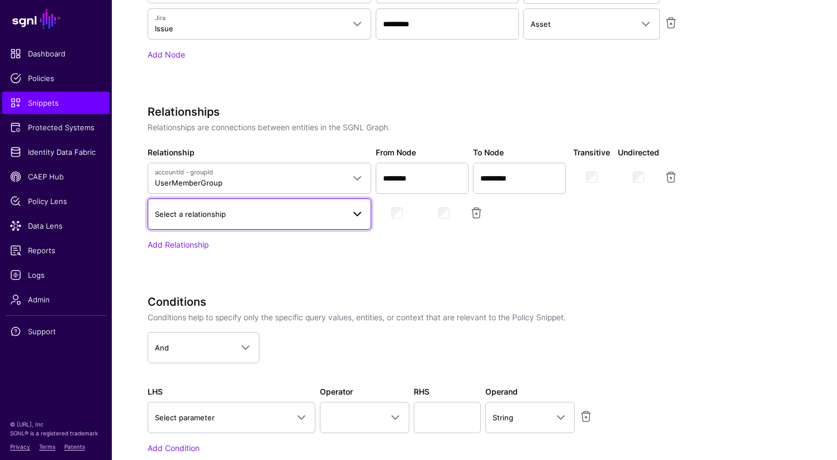
click at [193, 217] on span "Select a relationship" at bounding box center [190, 214] width 71 height 9
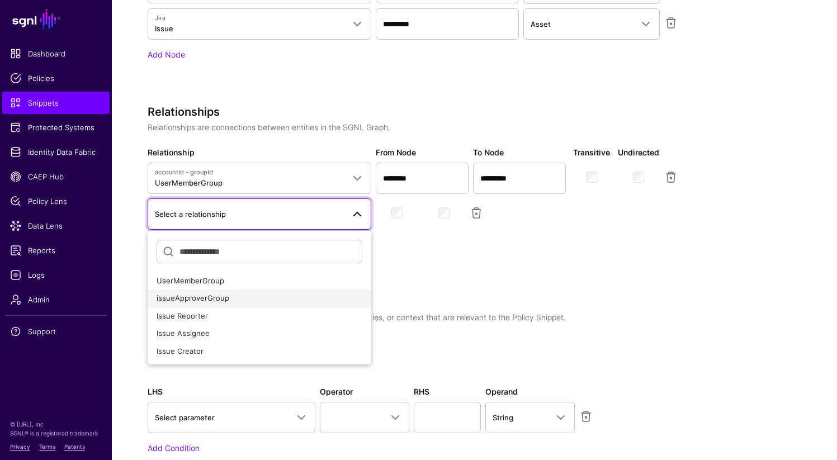
click at [211, 300] on span "issueApproverGroup" at bounding box center [192, 297] width 73 height 9
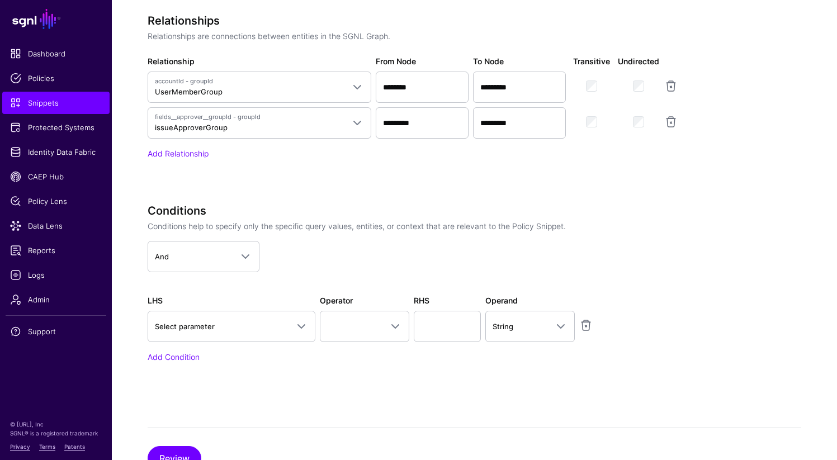
scroll to position [628, 0]
click at [173, 455] on button "Review" at bounding box center [175, 459] width 54 height 25
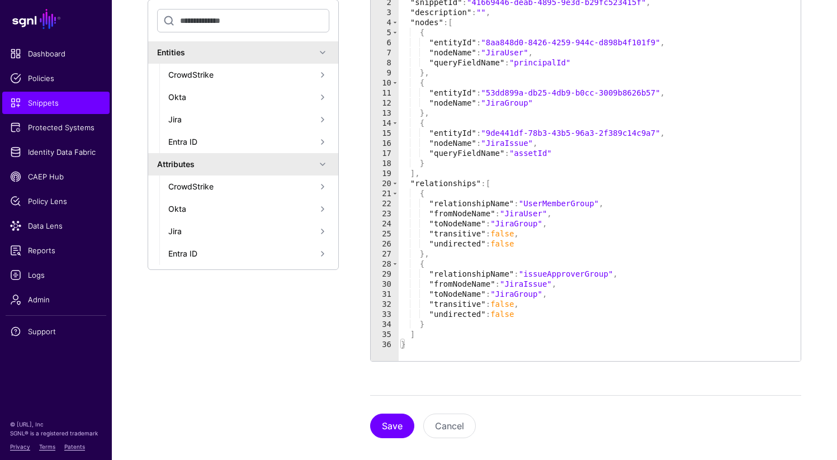
scroll to position [264, 0]
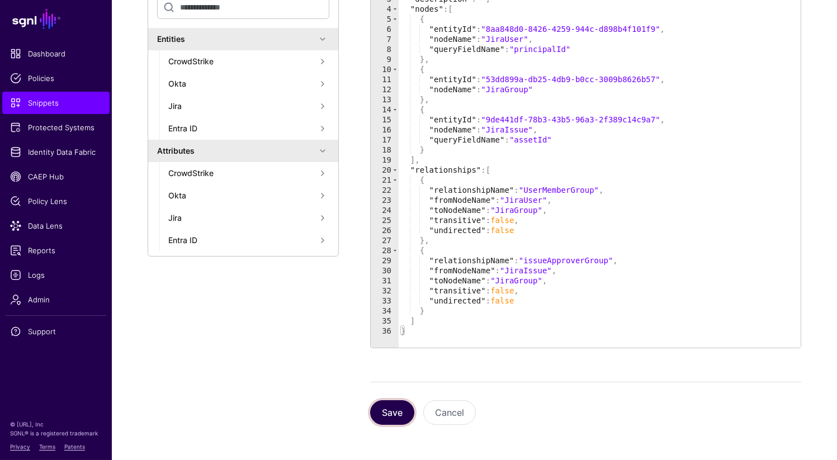
click at [387, 408] on button "Save" at bounding box center [392, 412] width 44 height 25
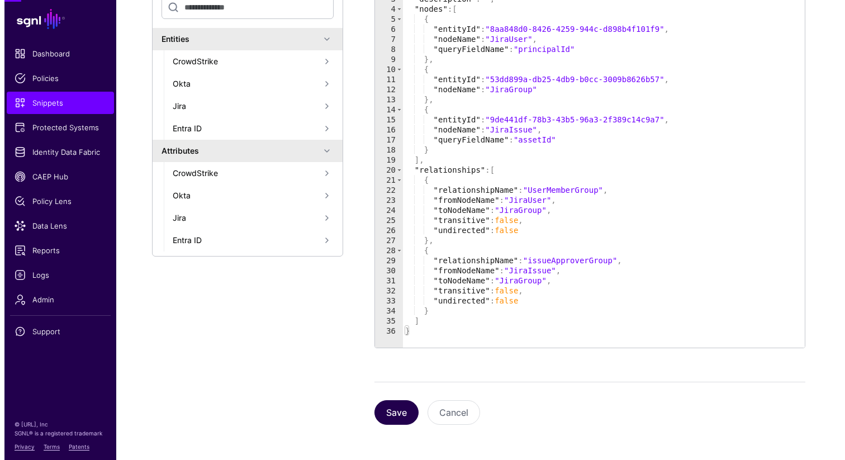
scroll to position [0, 0]
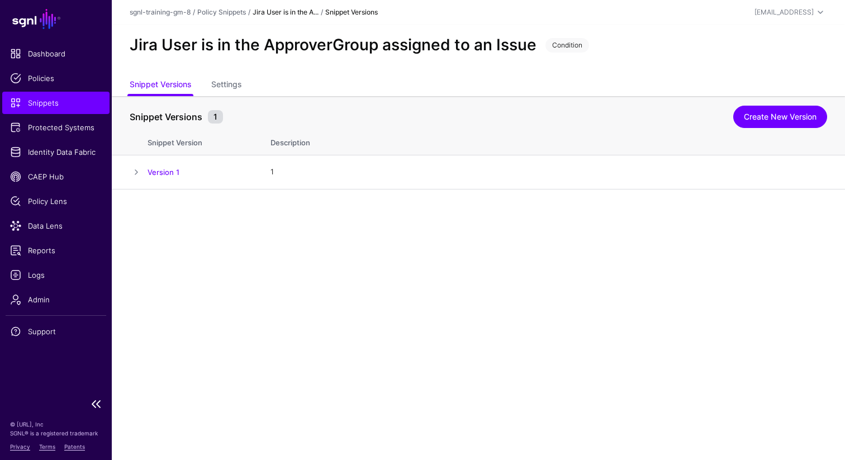
click at [45, 109] on link "Snippets" at bounding box center [55, 103] width 107 height 22
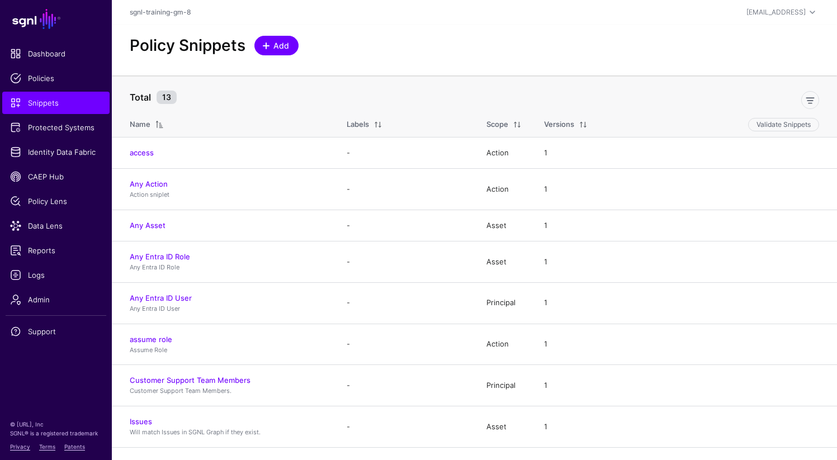
click at [274, 48] on span "Add" at bounding box center [281, 46] width 18 height 12
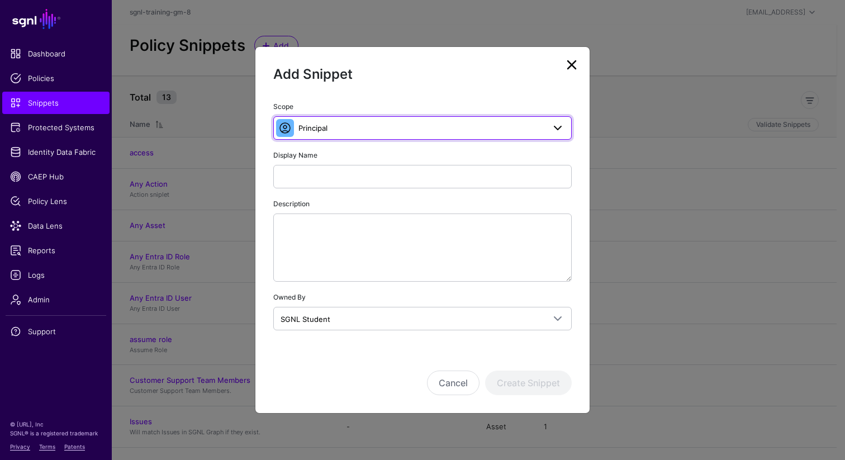
click at [313, 129] on span "Principal" at bounding box center [312, 127] width 29 height 9
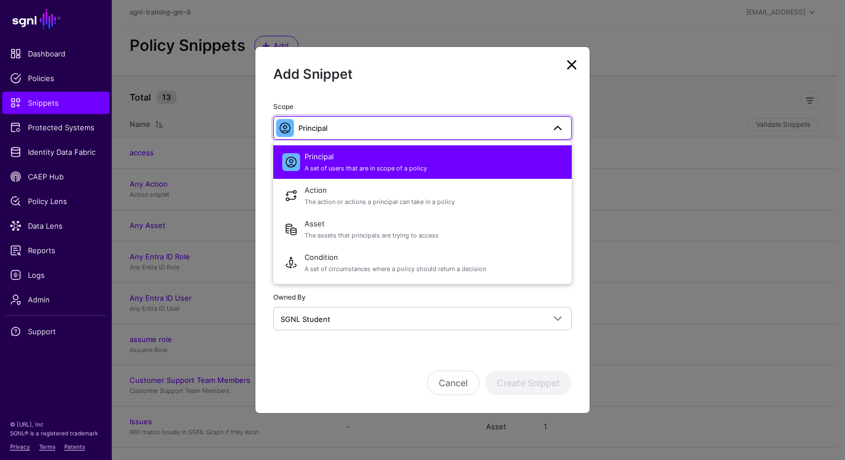
click at [574, 63] on link at bounding box center [572, 65] width 18 height 18
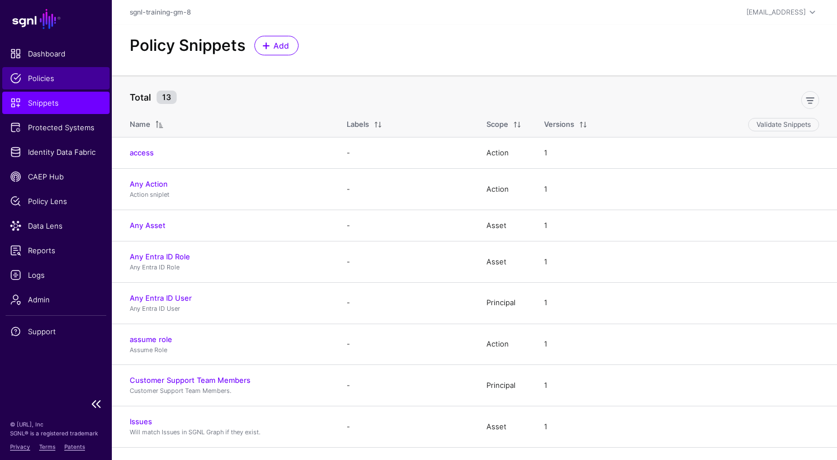
click at [48, 74] on span "Policies" at bounding box center [56, 78] width 92 height 11
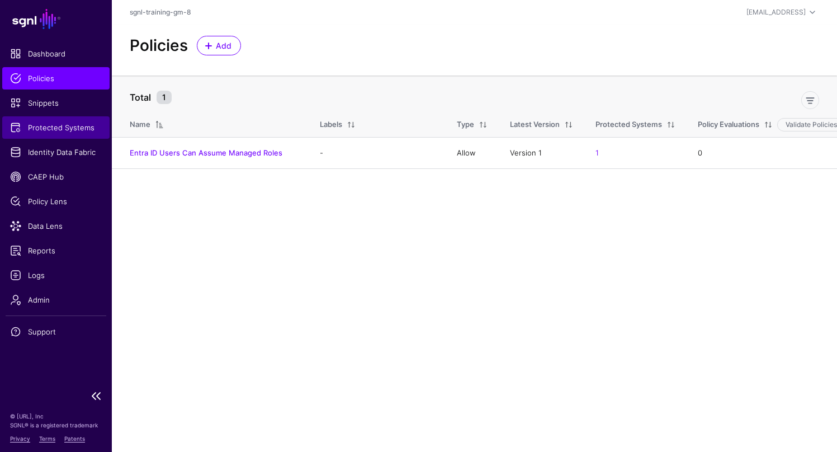
click at [61, 132] on span "Protected Systems" at bounding box center [56, 127] width 92 height 11
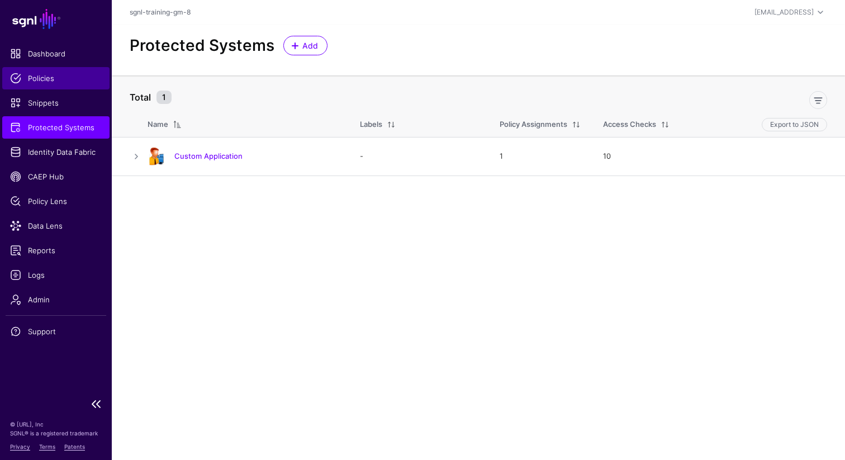
click at [40, 75] on span "Policies" at bounding box center [56, 78] width 92 height 11
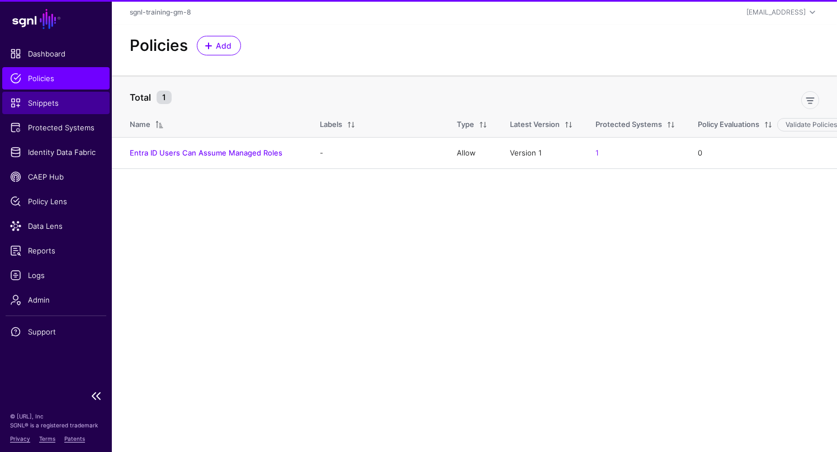
click at [42, 104] on span "Snippets" at bounding box center [56, 102] width 92 height 11
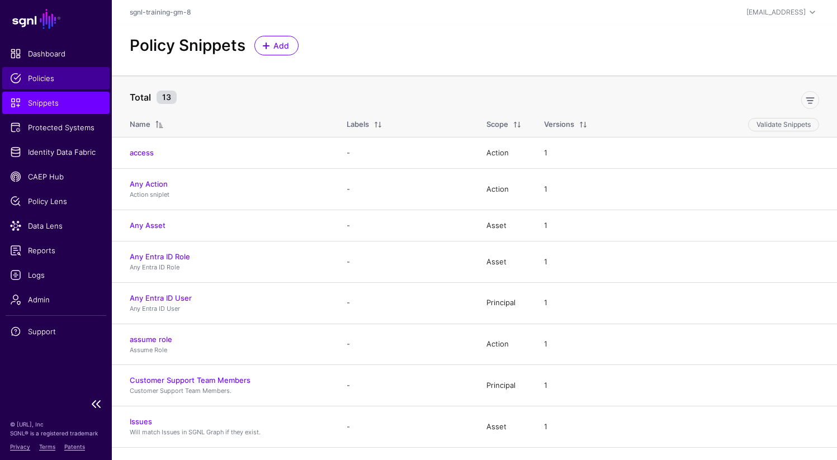
click at [44, 78] on span "Policies" at bounding box center [56, 78] width 92 height 11
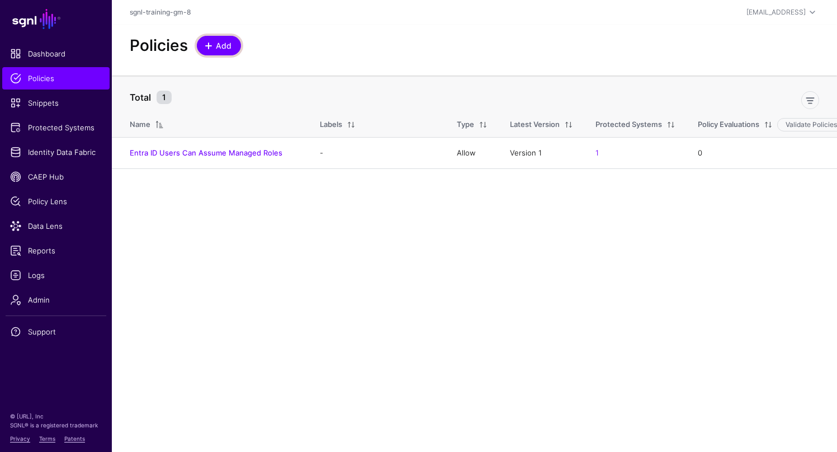
click at [219, 47] on span "Add" at bounding box center [224, 46] width 18 height 12
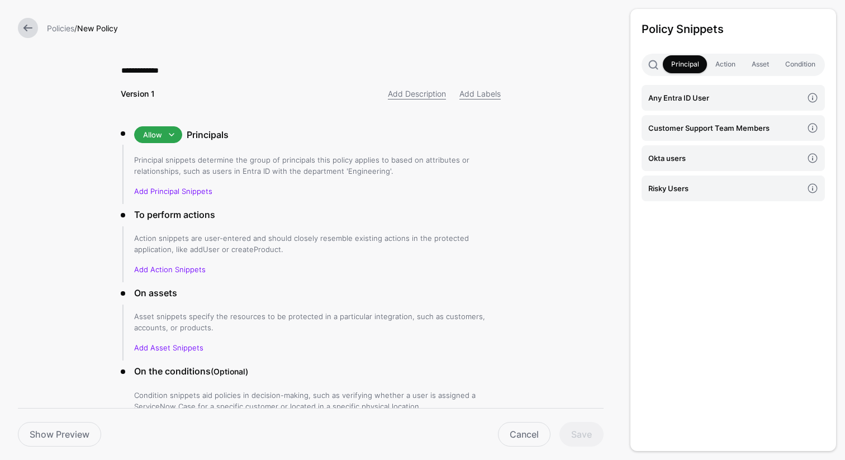
type input "**********"
click at [586, 226] on form "**********" at bounding box center [310, 267] width 621 height 535
click at [164, 190] on link "Add Principal Snippets" at bounding box center [173, 191] width 78 height 9
click at [192, 192] on link "Add Principal Snippets" at bounding box center [173, 191] width 78 height 9
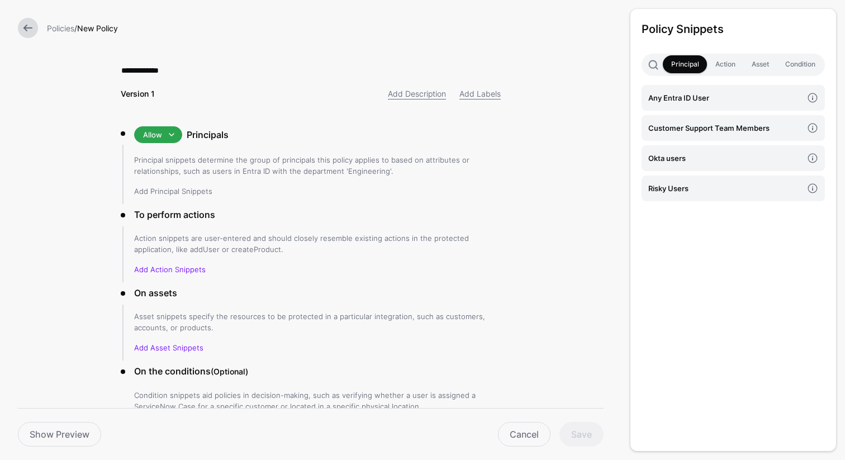
click at [188, 192] on link "Add Principal Snippets" at bounding box center [173, 191] width 78 height 9
click at [202, 191] on link "Add Principal Snippets" at bounding box center [173, 191] width 78 height 9
click at [669, 159] on h4 "Okta users" at bounding box center [725, 158] width 154 height 12
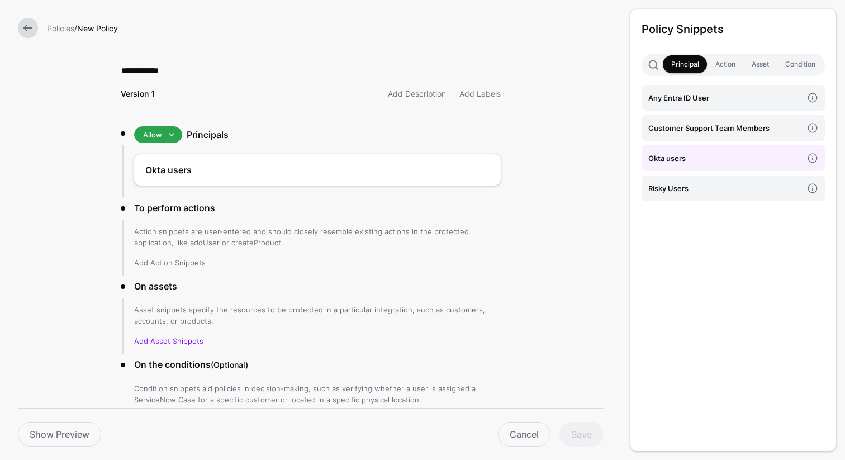
click at [159, 261] on link "Add Action Snippets" at bounding box center [170, 262] width 72 height 9
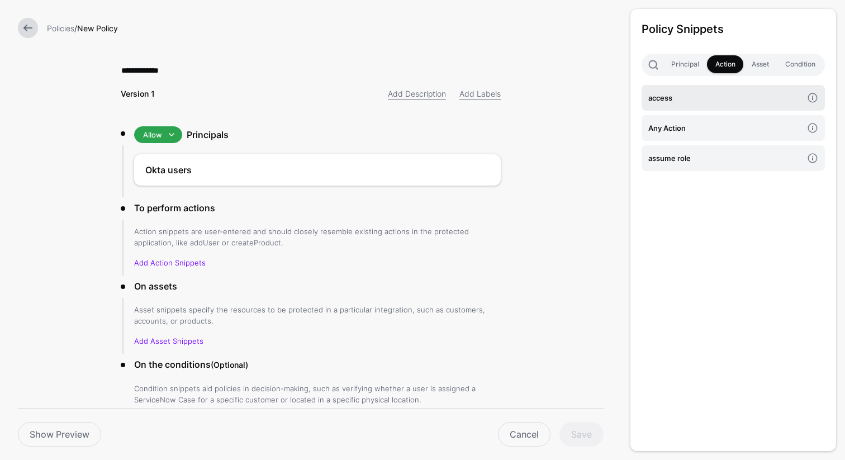
click at [683, 94] on h4 "access" at bounding box center [725, 98] width 154 height 12
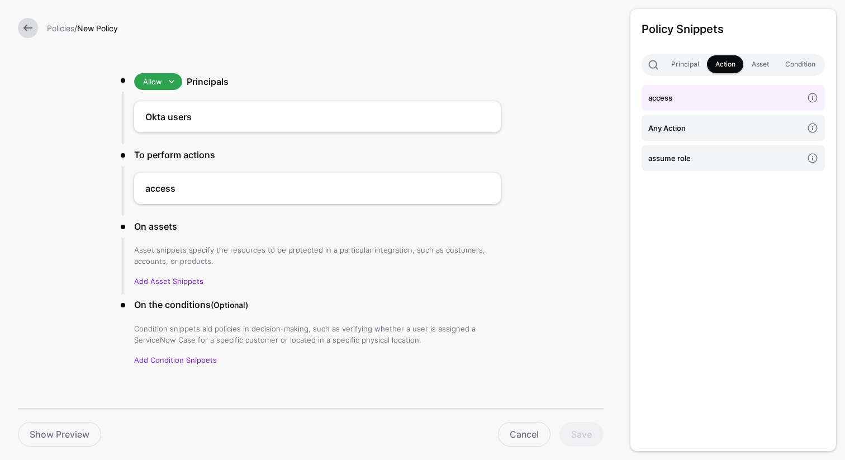
scroll to position [61, 0]
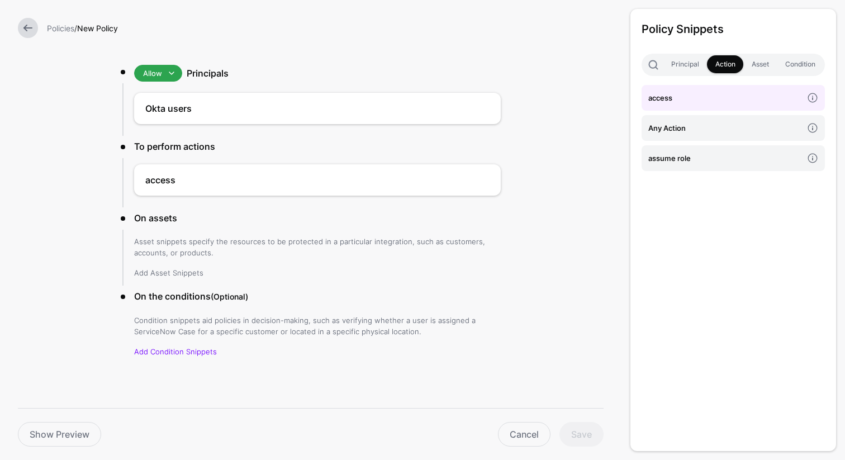
click at [180, 274] on link "Add Asset Snippets" at bounding box center [168, 272] width 69 height 9
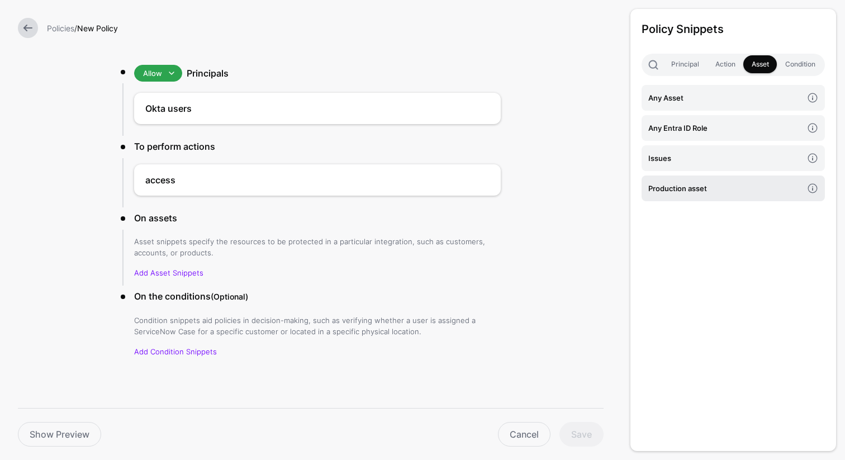
click at [708, 192] on h4 "Production asset" at bounding box center [725, 188] width 154 height 12
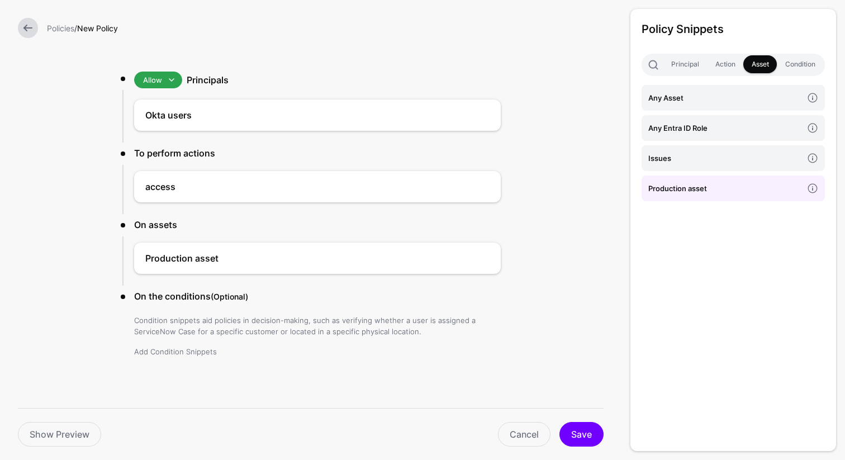
click at [191, 354] on link "Add Condition Snippets" at bounding box center [175, 351] width 83 height 9
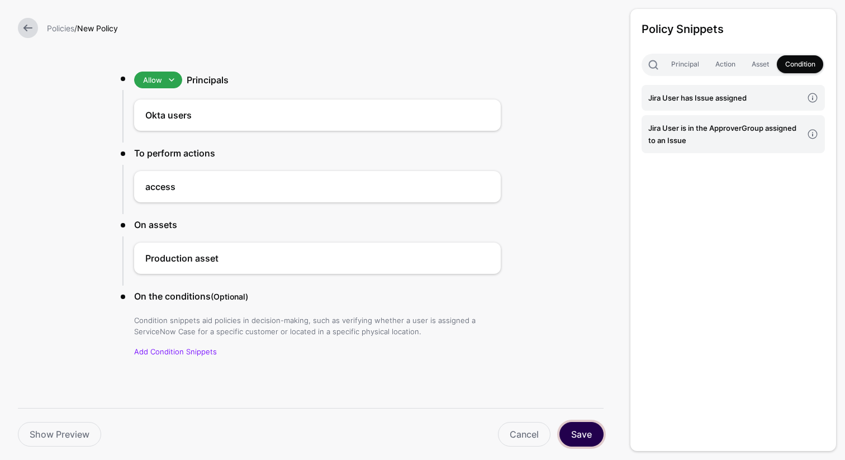
click at [578, 435] on button "Save" at bounding box center [581, 434] width 44 height 25
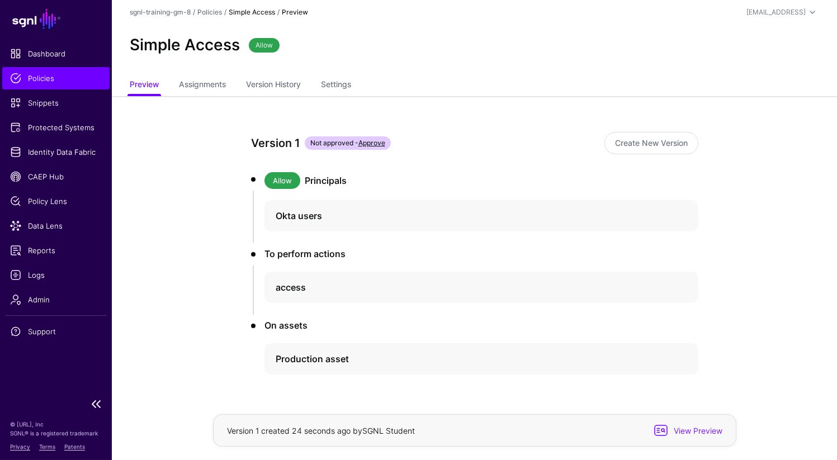
click at [37, 73] on span "Policies" at bounding box center [56, 78] width 92 height 11
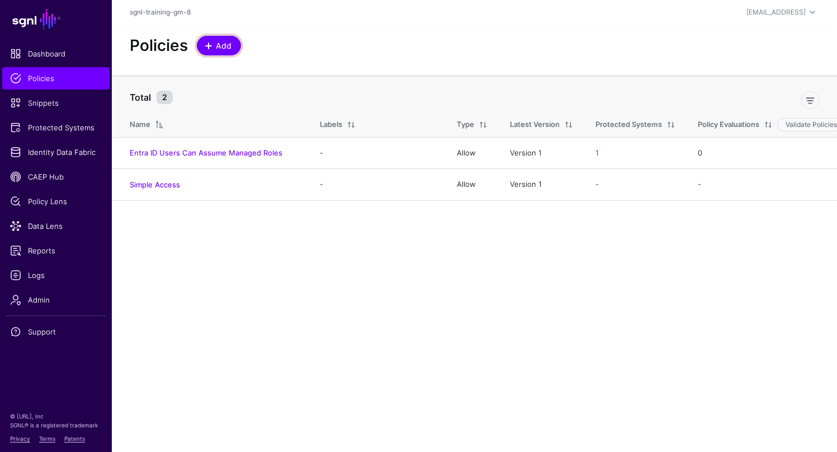
click at [224, 46] on span "Add" at bounding box center [224, 46] width 18 height 12
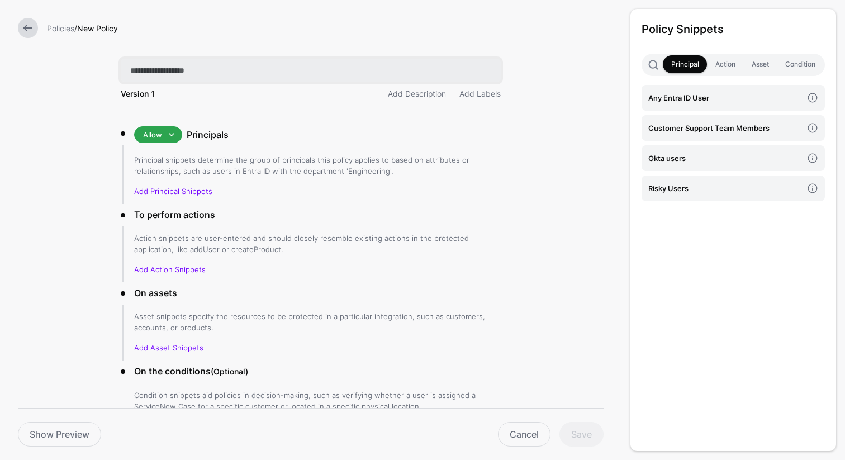
paste input "**********"
type input "**********"
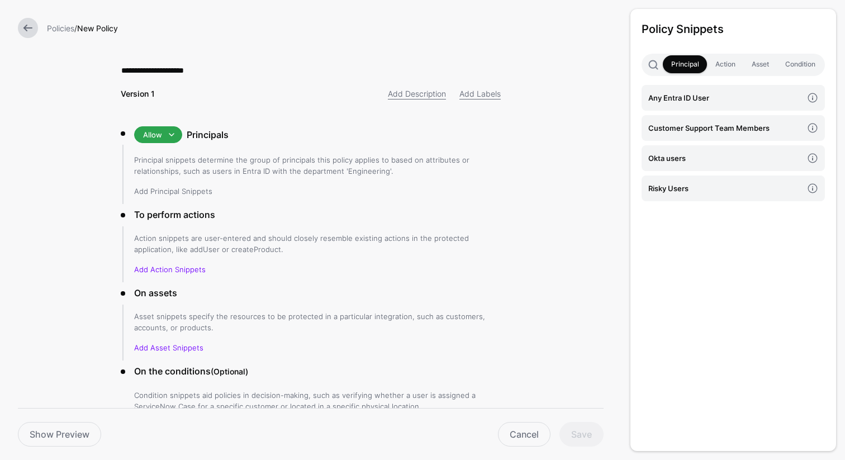
click at [197, 193] on link "Add Principal Snippets" at bounding box center [173, 191] width 78 height 9
click at [191, 191] on link "Add Principal Snippets" at bounding box center [173, 191] width 78 height 9
click at [674, 161] on h4 "Okta users" at bounding box center [725, 158] width 154 height 12
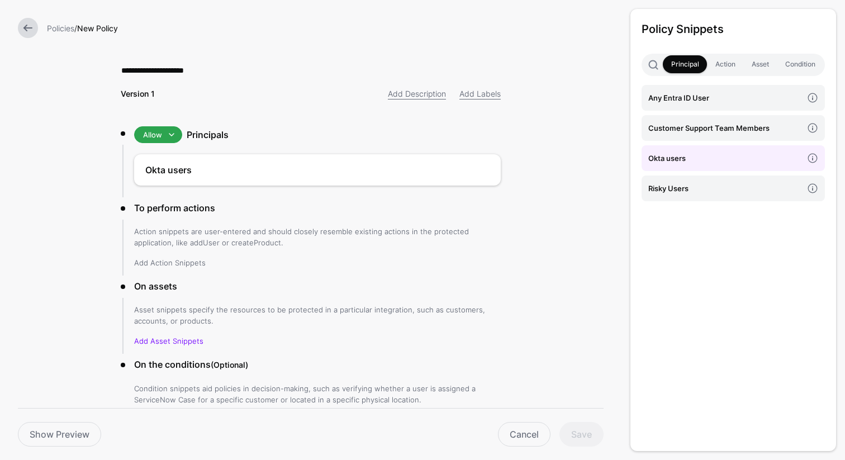
click at [186, 260] on link "Add Action Snippets" at bounding box center [170, 262] width 72 height 9
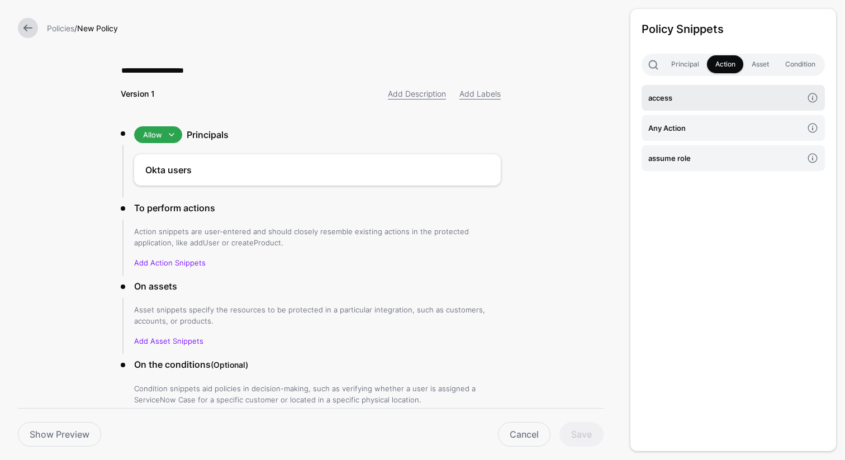
click at [686, 100] on h4 "access" at bounding box center [725, 98] width 154 height 12
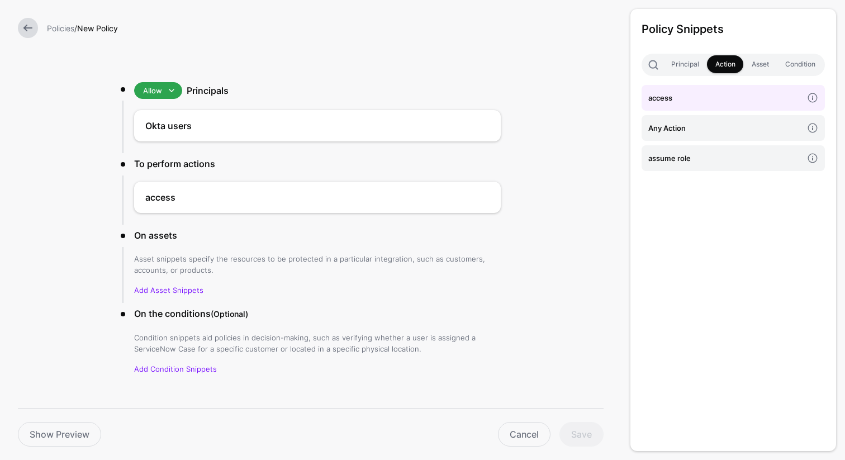
scroll to position [61, 0]
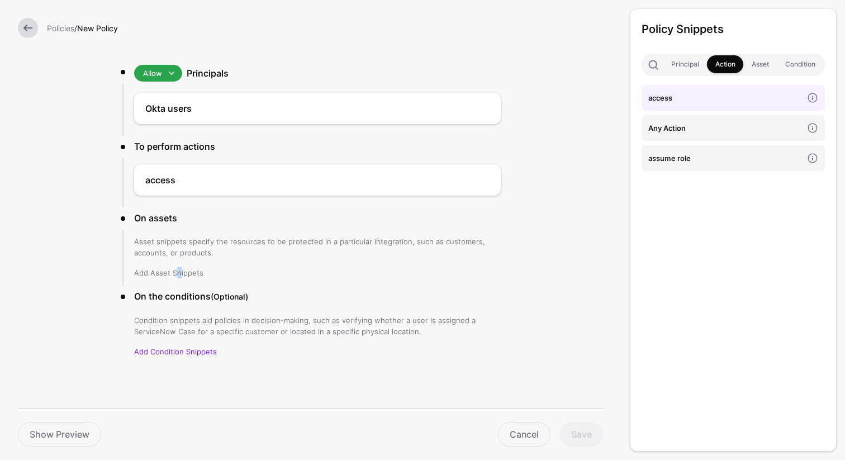
click at [173, 270] on link "Add Asset Snippets" at bounding box center [168, 272] width 69 height 9
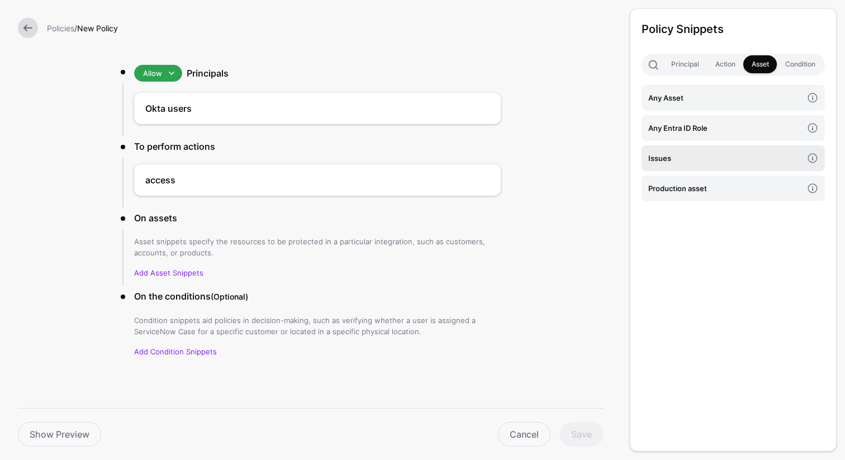
click at [660, 158] on h4 "Issues" at bounding box center [725, 158] width 154 height 12
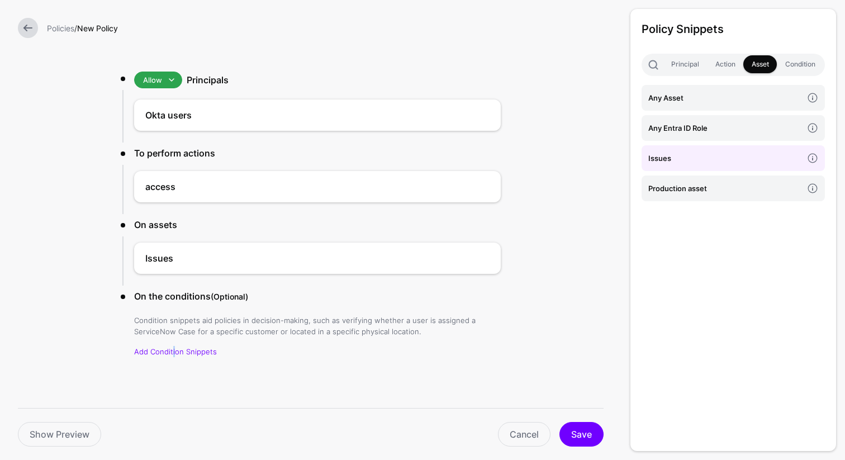
click at [169, 346] on p "Add Condition Snippets" at bounding box center [317, 351] width 367 height 11
click at [169, 351] on link "Add Condition Snippets" at bounding box center [175, 351] width 83 height 9
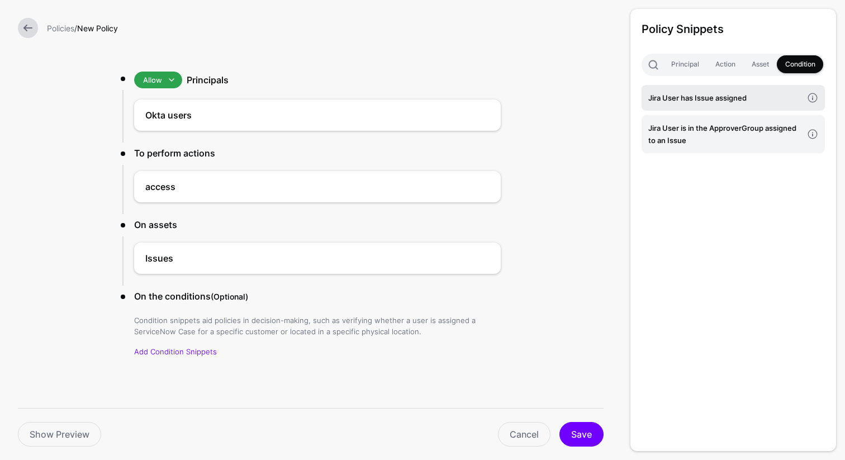
click at [695, 101] on h4 "Jira User has Issue assigned" at bounding box center [725, 98] width 154 height 12
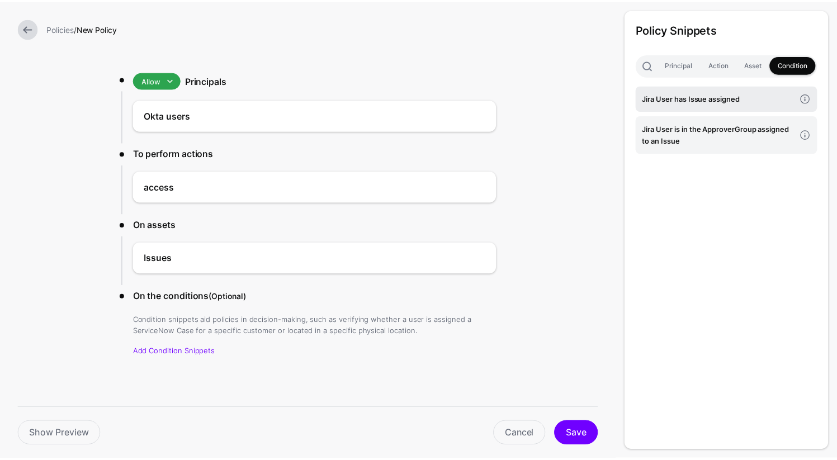
scroll to position [48, 0]
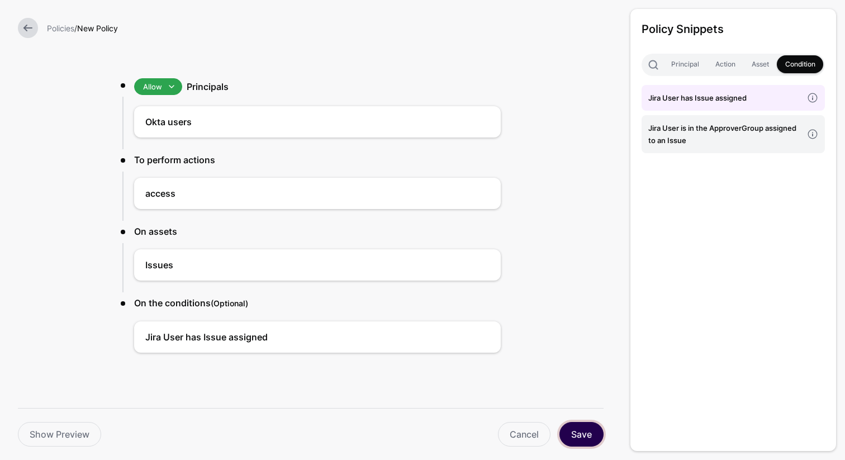
click at [577, 427] on button "Save" at bounding box center [581, 434] width 44 height 25
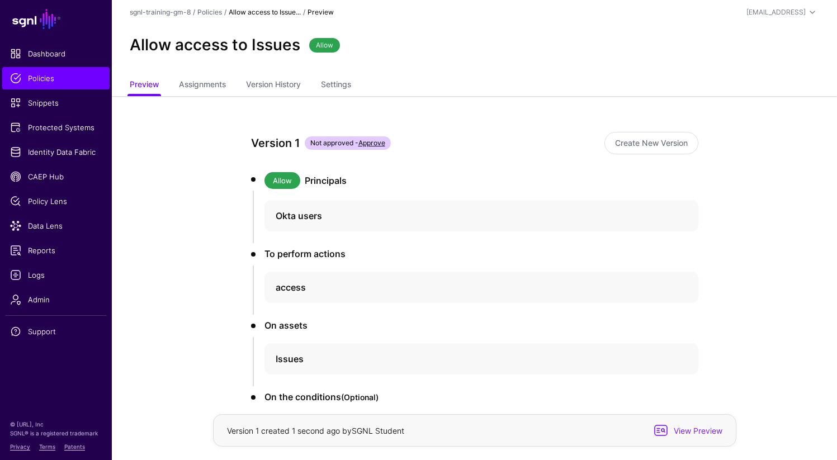
scroll to position [101, 0]
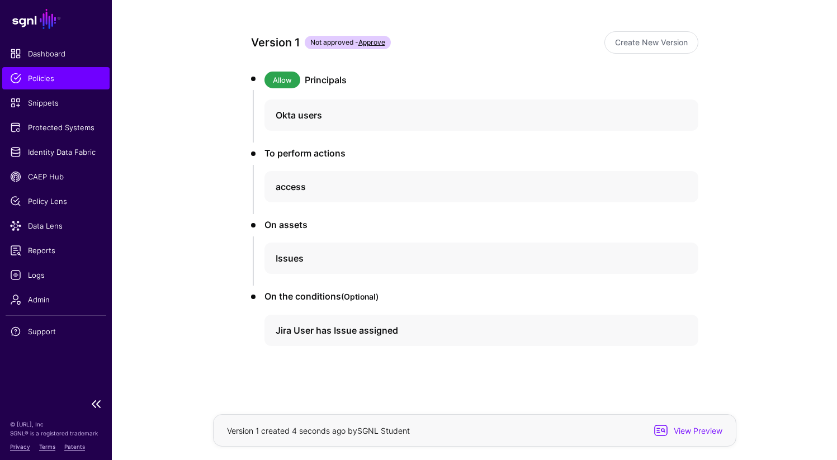
click at [57, 82] on span "Policies" at bounding box center [56, 78] width 92 height 11
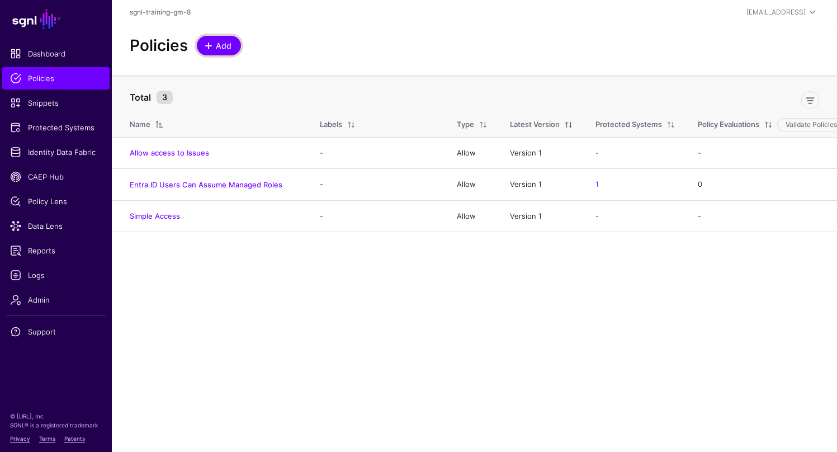
click at [217, 49] on span "Add" at bounding box center [224, 46] width 18 height 12
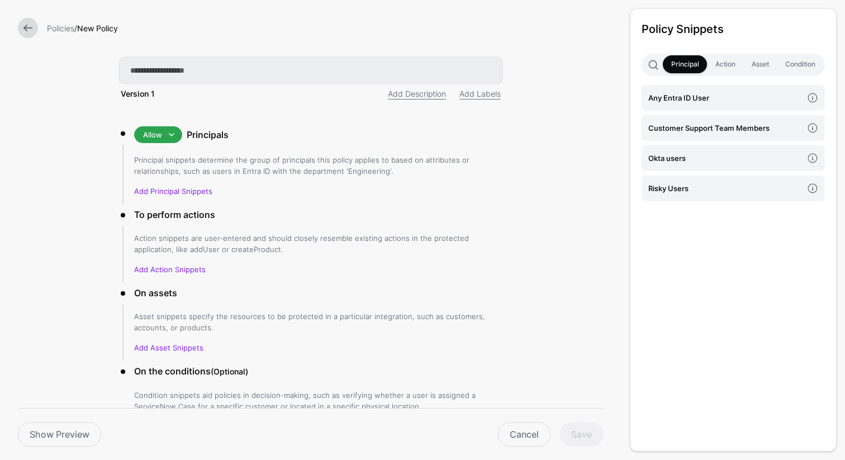
paste input "**********"
type input "**********"
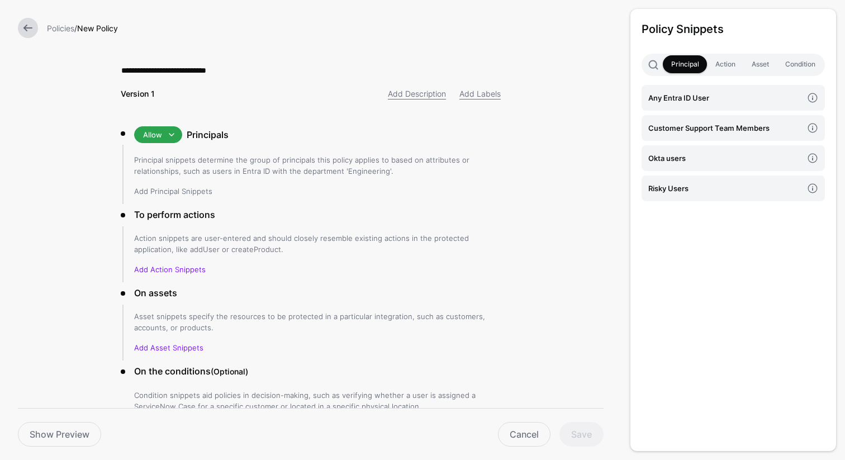
click at [172, 191] on link "Add Principal Snippets" at bounding box center [173, 191] width 78 height 9
click at [696, 127] on h4 "Customer Support Team Members" at bounding box center [725, 128] width 154 height 12
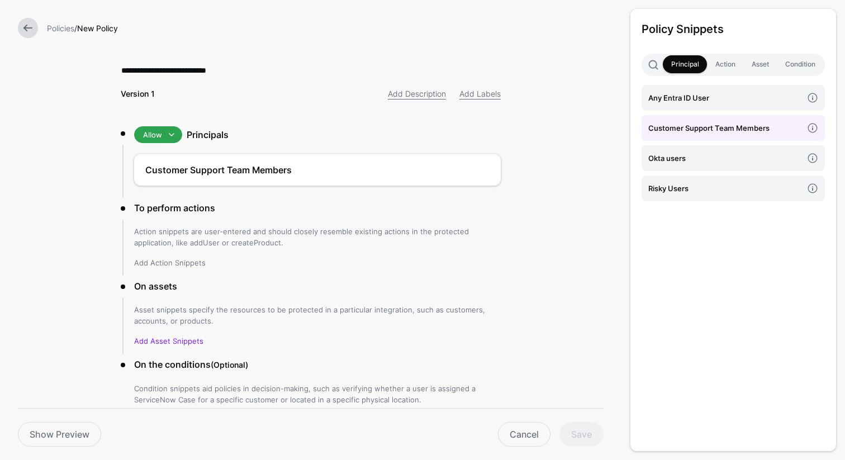
click at [165, 264] on link "Add Action Snippets" at bounding box center [170, 262] width 72 height 9
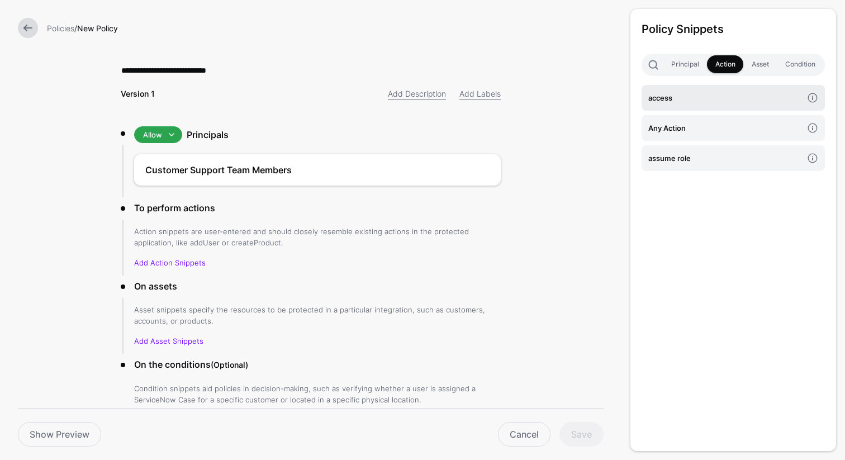
click at [681, 102] on h4 "access" at bounding box center [725, 98] width 154 height 12
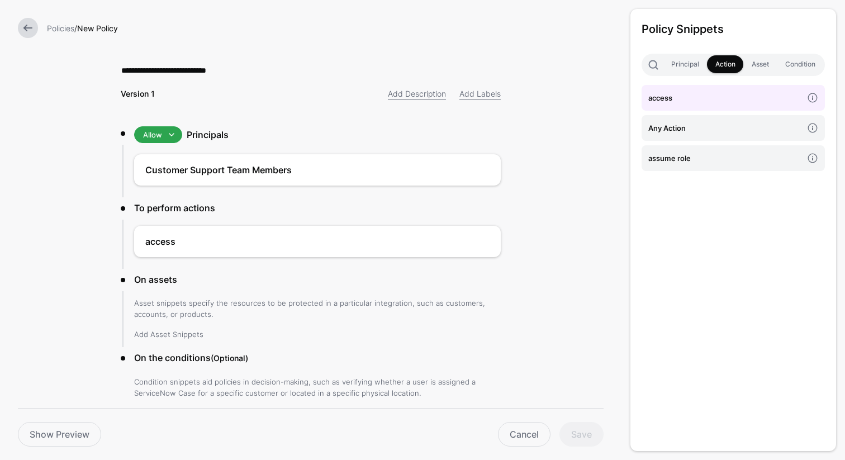
click at [150, 331] on link "Add Asset Snippets" at bounding box center [168, 334] width 69 height 9
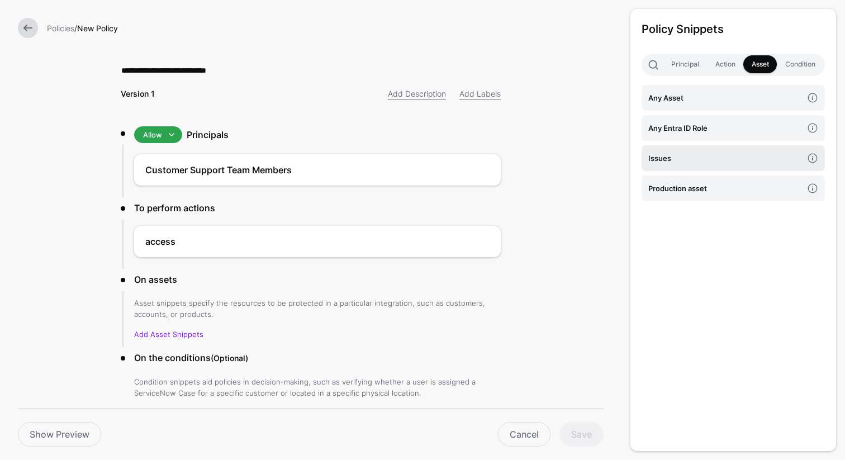
click at [687, 161] on h4 "Issues" at bounding box center [725, 158] width 154 height 12
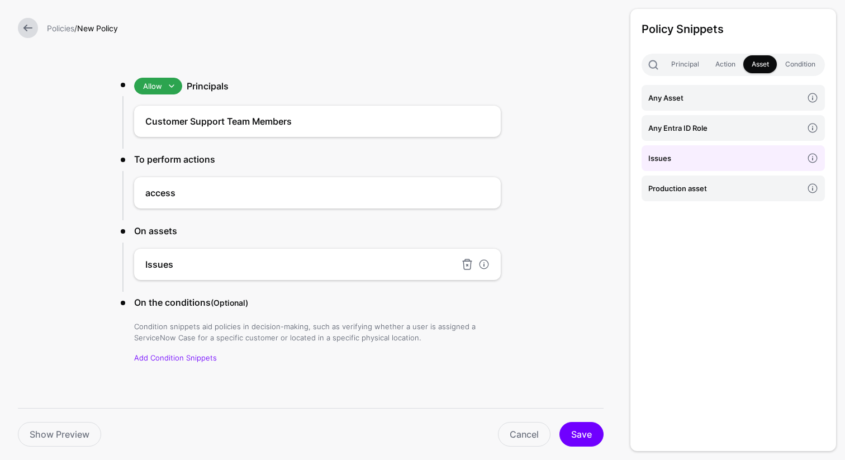
scroll to position [55, 0]
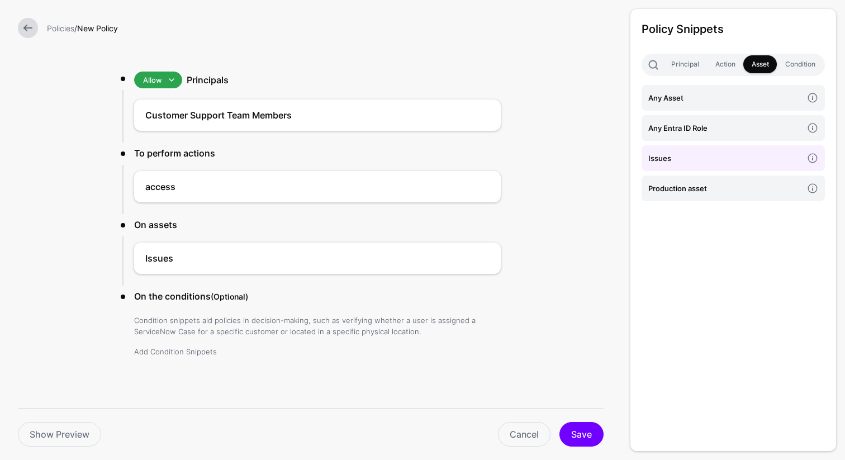
click at [185, 350] on link "Add Condition Snippets" at bounding box center [175, 351] width 83 height 9
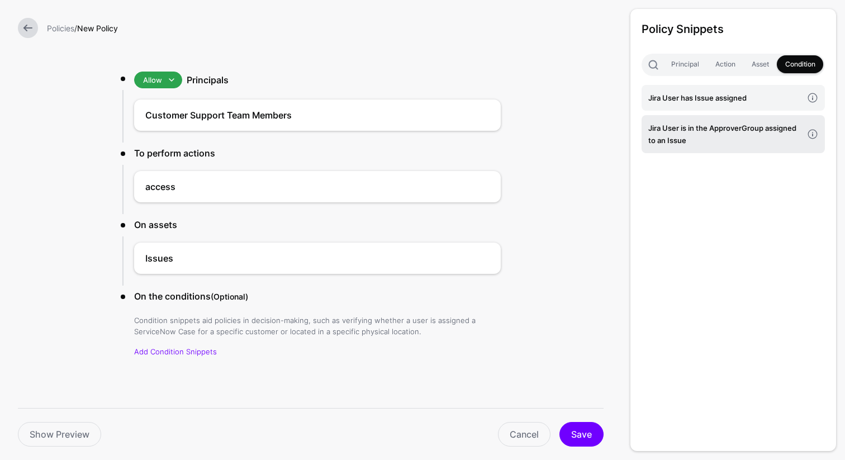
click at [732, 132] on h4 "Jira User is in the ApproverGroup assigned to an Issue" at bounding box center [725, 134] width 154 height 25
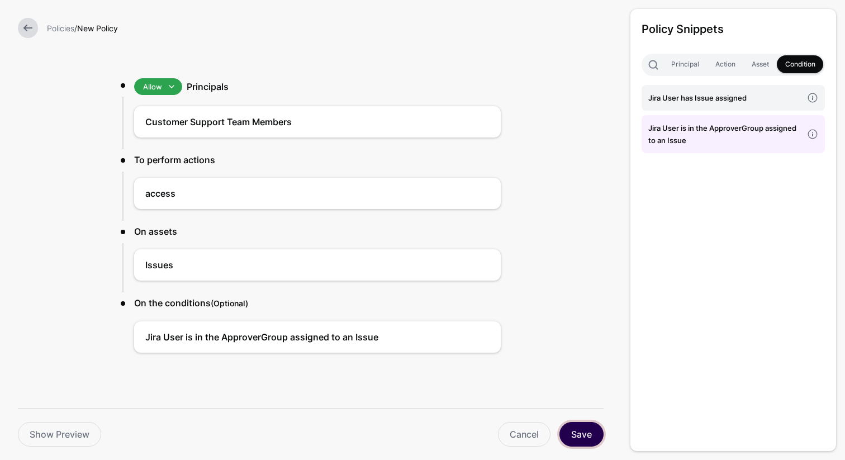
click at [586, 432] on button "Save" at bounding box center [581, 434] width 44 height 25
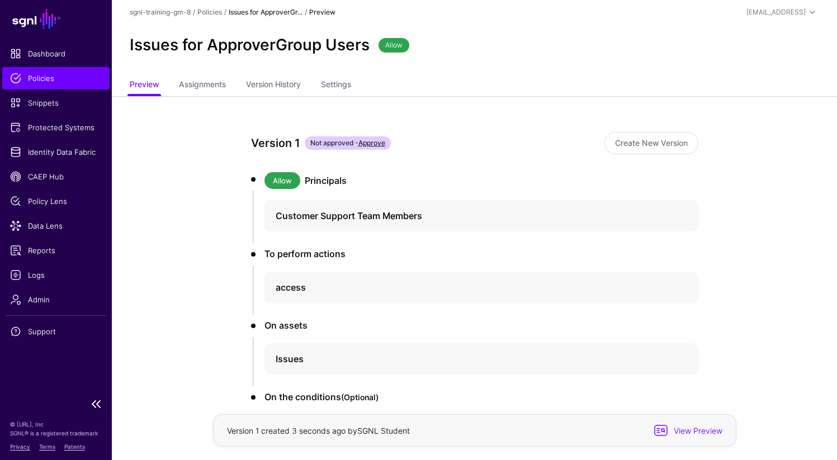
click at [55, 82] on span "Policies" at bounding box center [56, 78] width 92 height 11
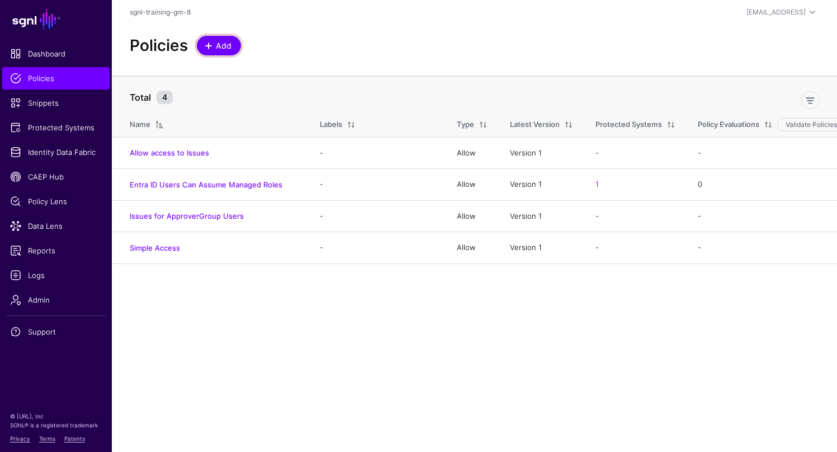
click at [216, 44] on span "Add" at bounding box center [224, 46] width 18 height 12
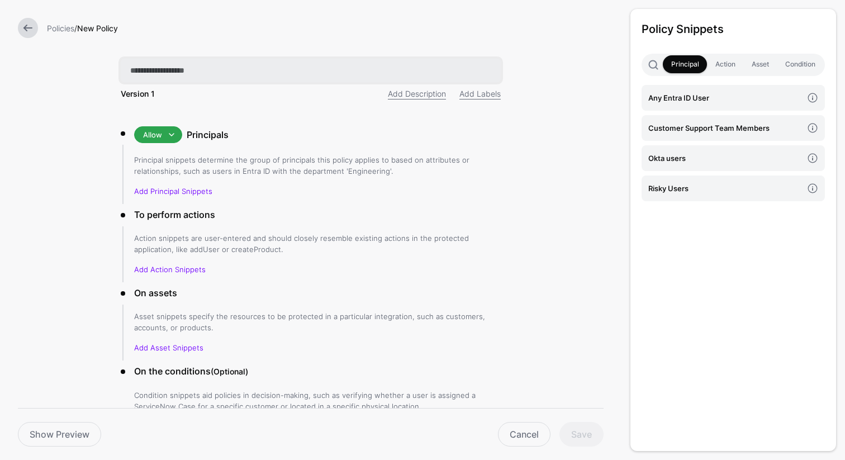
paste input "**********"
type input "**********"
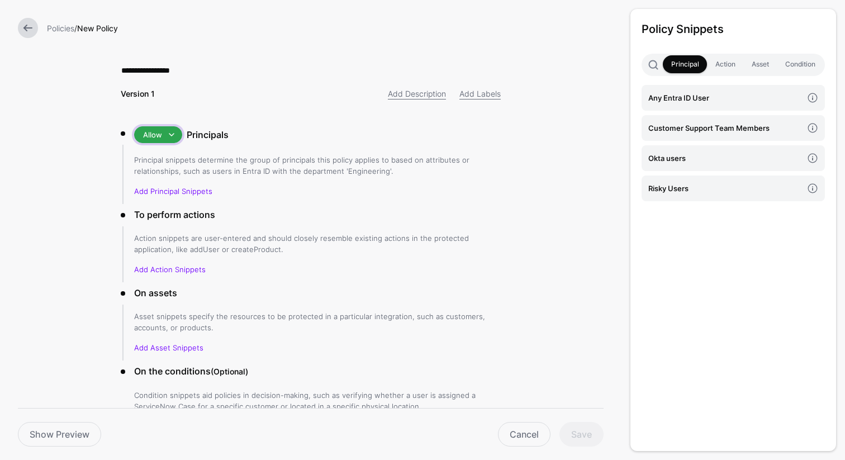
click at [167, 136] on span at bounding box center [171, 134] width 13 height 13
click at [167, 177] on div "Deny" at bounding box center [179, 175] width 72 height 11
click at [165, 187] on link "Add Principal Snippets" at bounding box center [173, 191] width 78 height 9
click at [173, 193] on link "Add Principal Snippets" at bounding box center [173, 191] width 78 height 9
click at [170, 193] on link "Add Principal Snippets" at bounding box center [173, 191] width 78 height 9
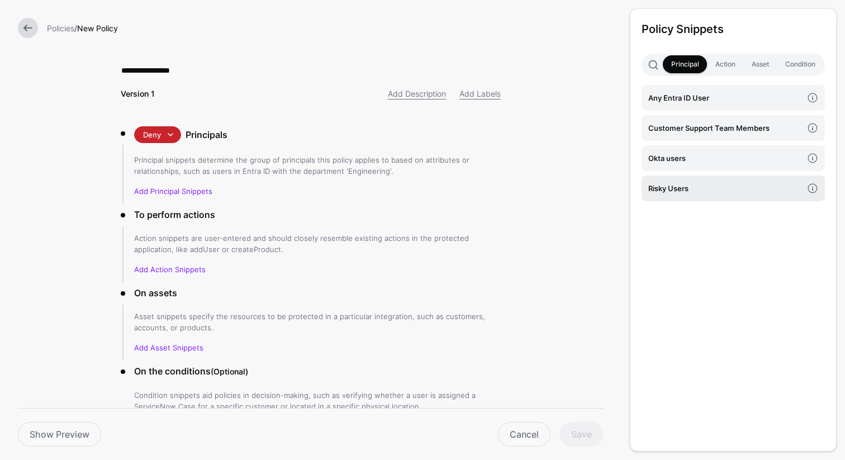
click at [700, 187] on h4 "Risky Users" at bounding box center [725, 188] width 154 height 12
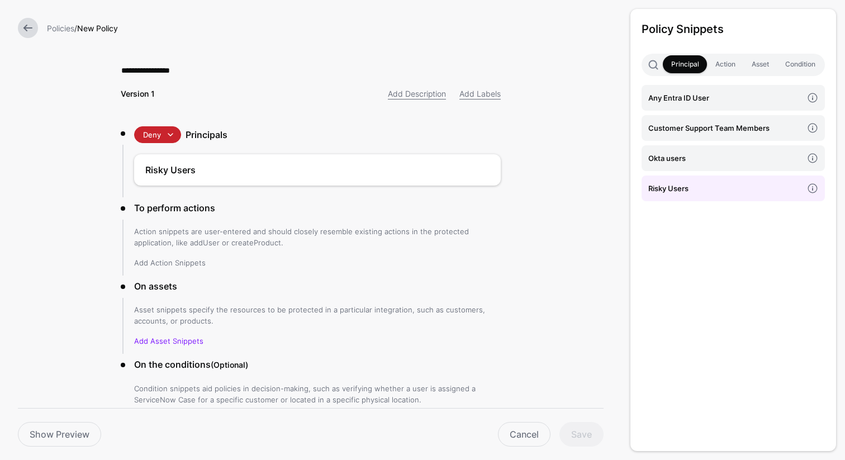
click at [158, 258] on link "Add Action Snippets" at bounding box center [170, 262] width 72 height 9
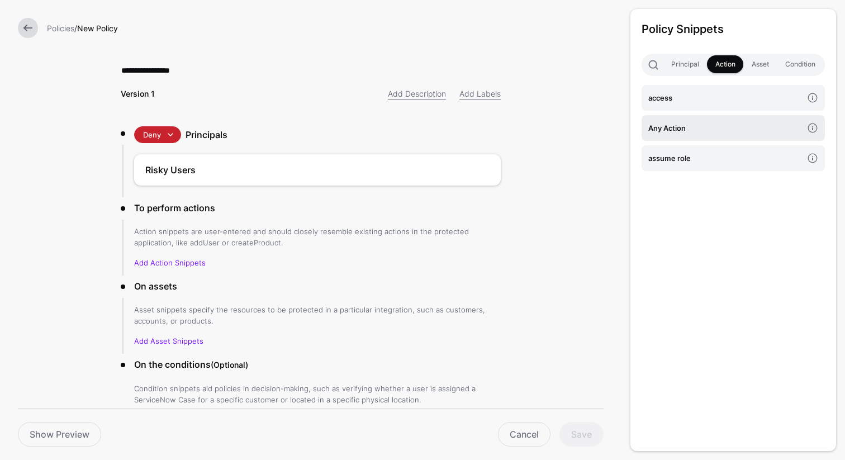
click at [717, 128] on h4 "Any Action" at bounding box center [725, 128] width 154 height 12
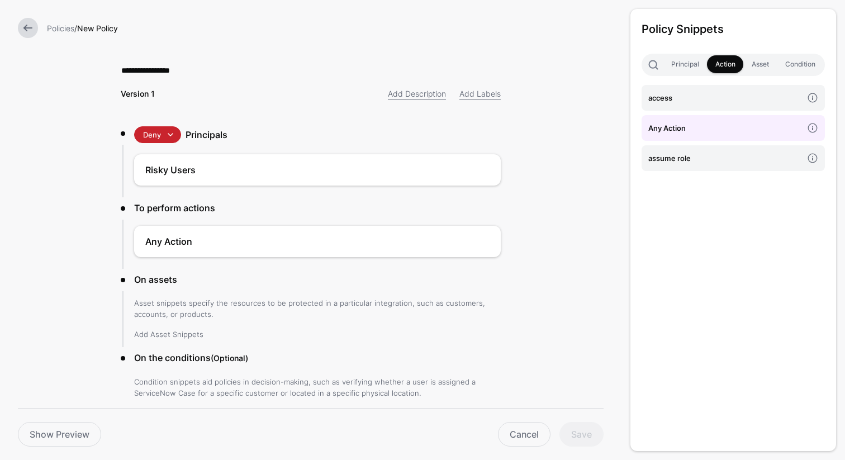
click at [177, 333] on link "Add Asset Snippets" at bounding box center [168, 334] width 69 height 9
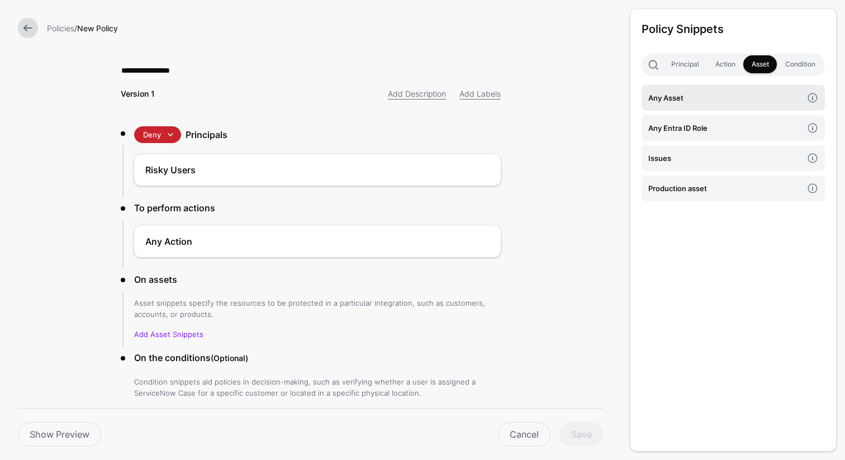
click at [693, 97] on h4 "Any Asset" at bounding box center [725, 98] width 154 height 12
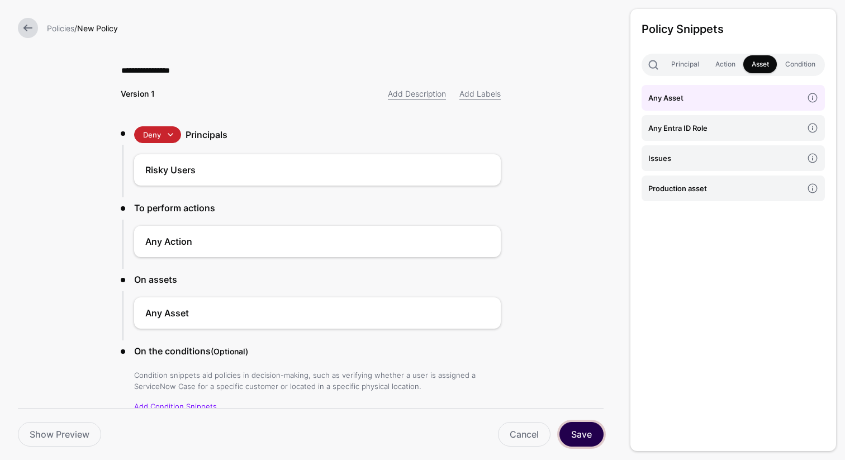
click at [569, 431] on button "Save" at bounding box center [581, 434] width 44 height 25
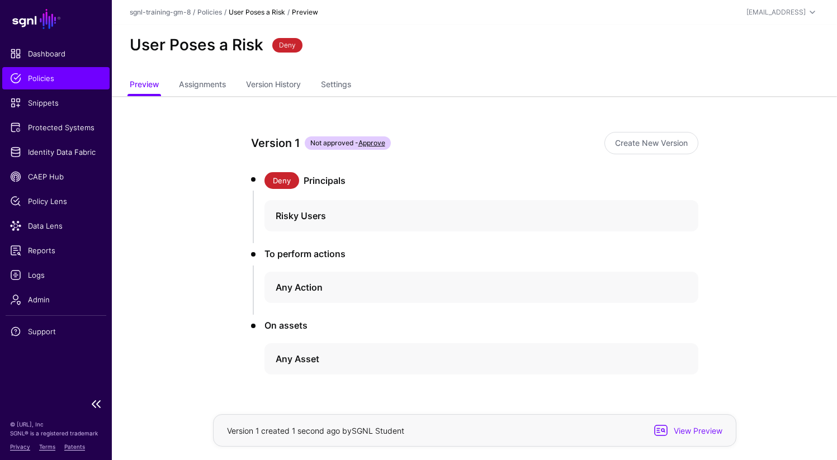
click at [32, 82] on span "Policies" at bounding box center [56, 78] width 92 height 11
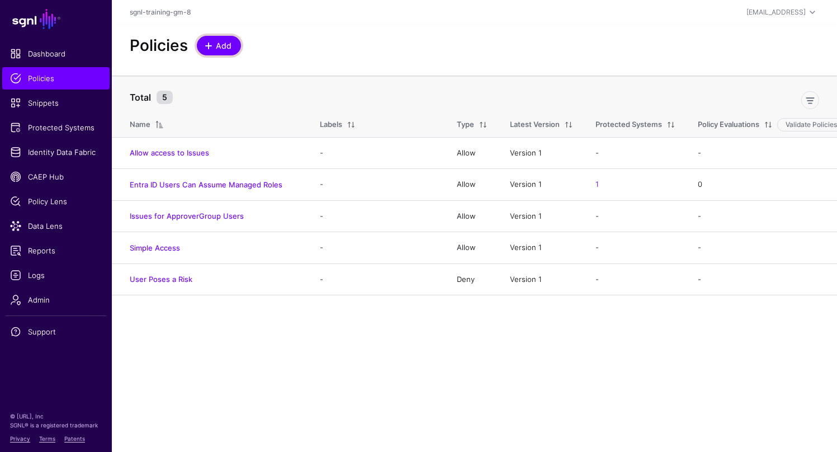
click at [224, 44] on span "Add" at bounding box center [224, 46] width 18 height 12
click at [29, 128] on span "Protected Systems" at bounding box center [56, 127] width 92 height 11
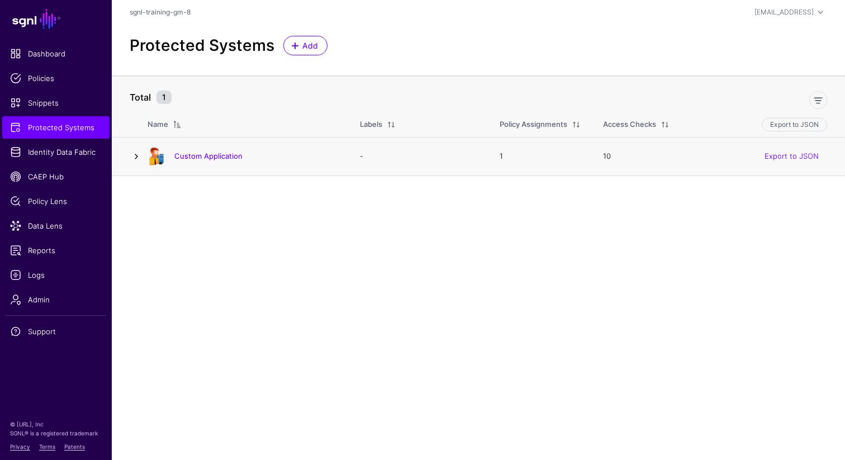
click at [137, 161] on link at bounding box center [136, 156] width 13 height 13
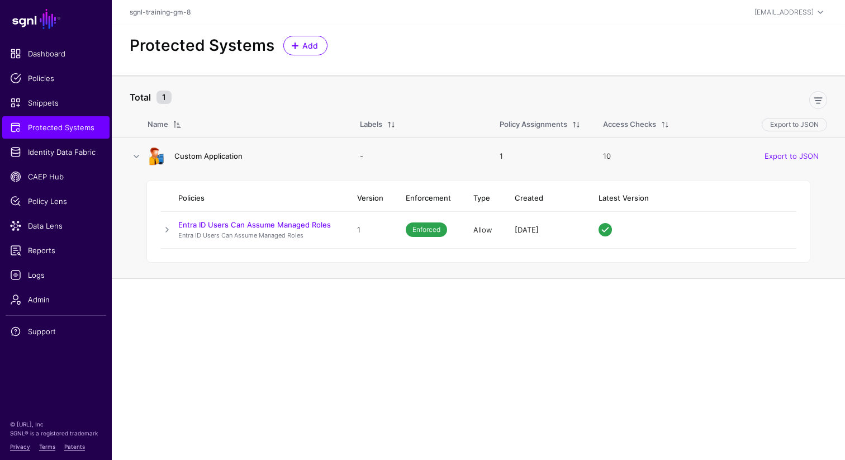
click at [203, 157] on link "Custom Application" at bounding box center [208, 155] width 68 height 9
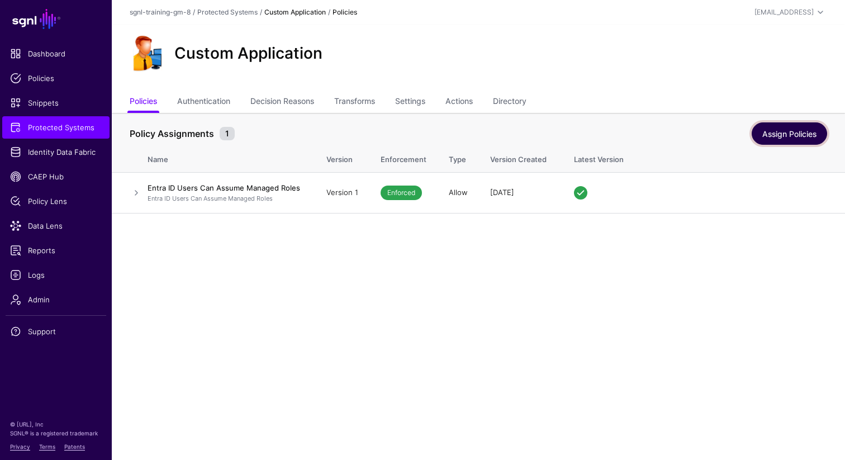
click at [790, 132] on link "Assign Policies" at bounding box center [789, 133] width 75 height 22
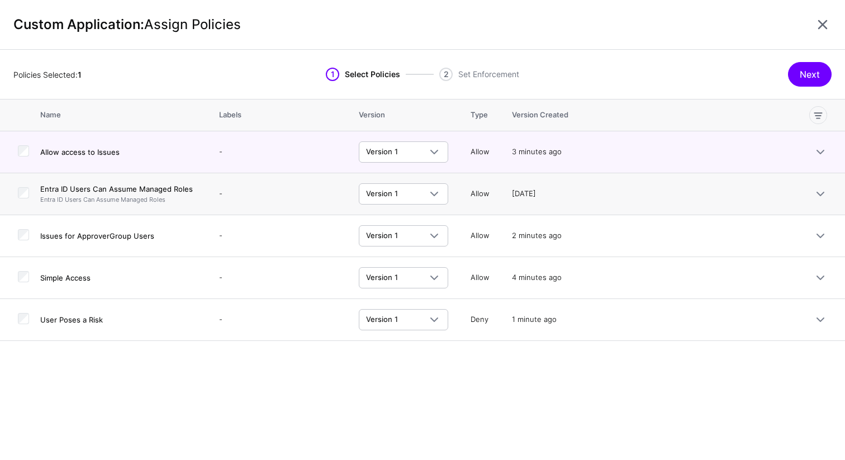
click at [29, 199] on td at bounding box center [20, 194] width 40 height 42
click at [25, 236] on td at bounding box center [20, 236] width 40 height 42
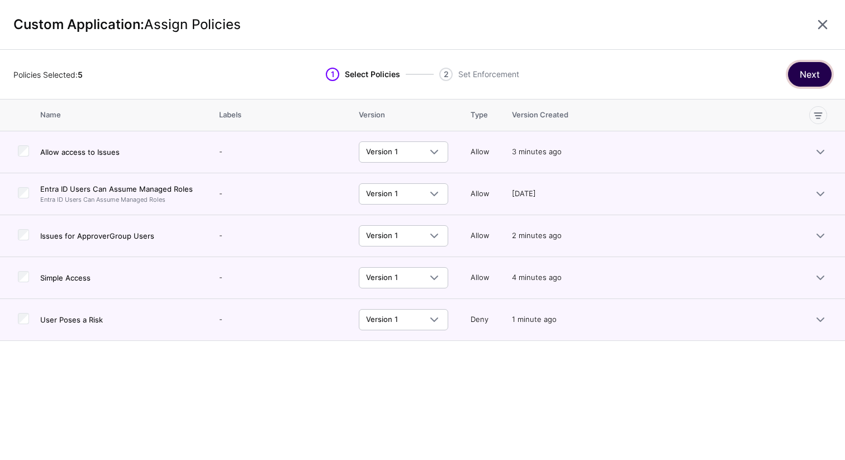
click at [811, 78] on button "Next" at bounding box center [810, 74] width 44 height 25
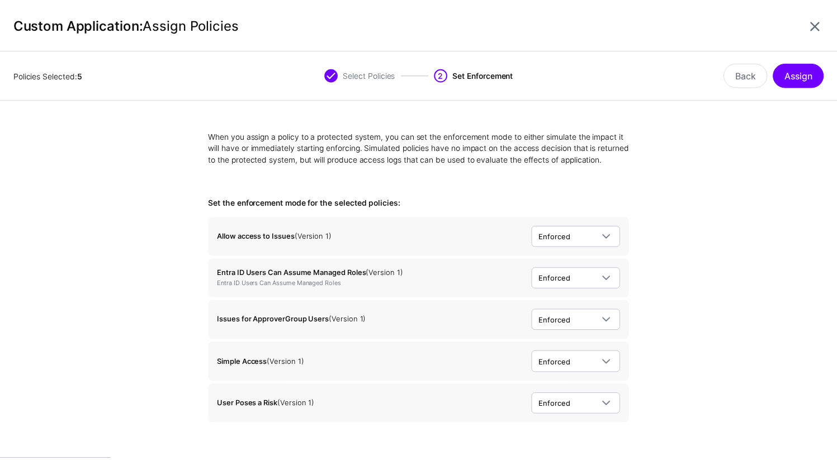
scroll to position [17, 0]
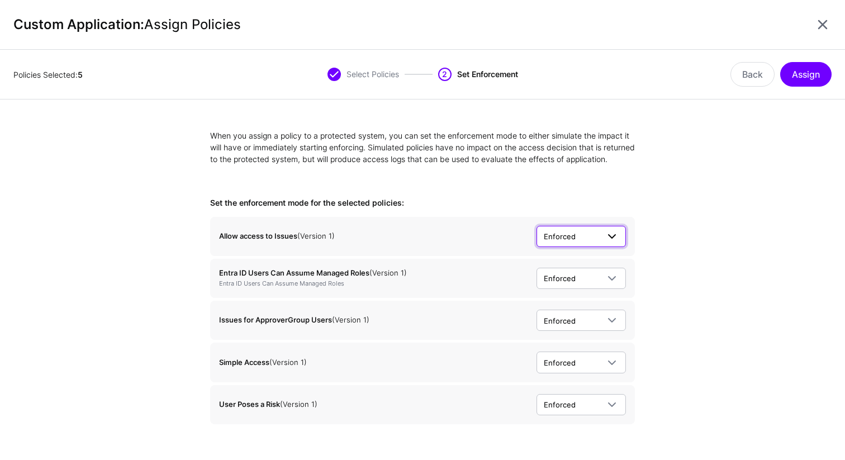
click at [578, 237] on span "Enforced" at bounding box center [571, 236] width 55 height 12
click at [817, 81] on button "Assign" at bounding box center [805, 74] width 51 height 25
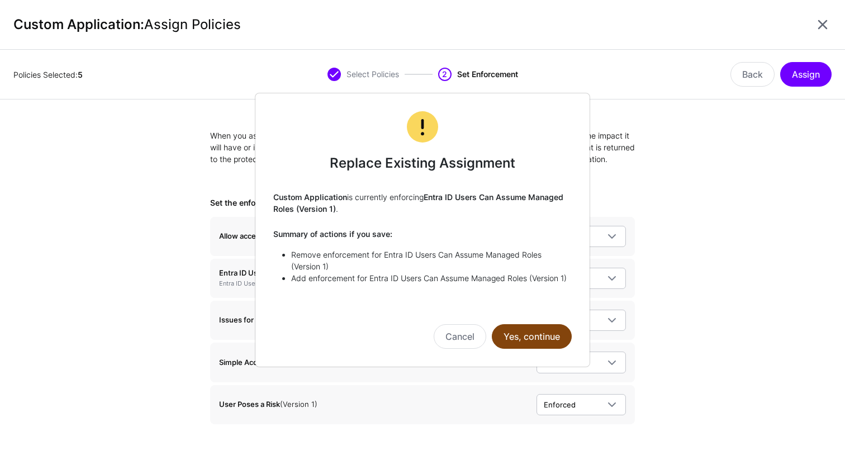
click at [527, 334] on button "Yes, continue" at bounding box center [532, 336] width 80 height 25
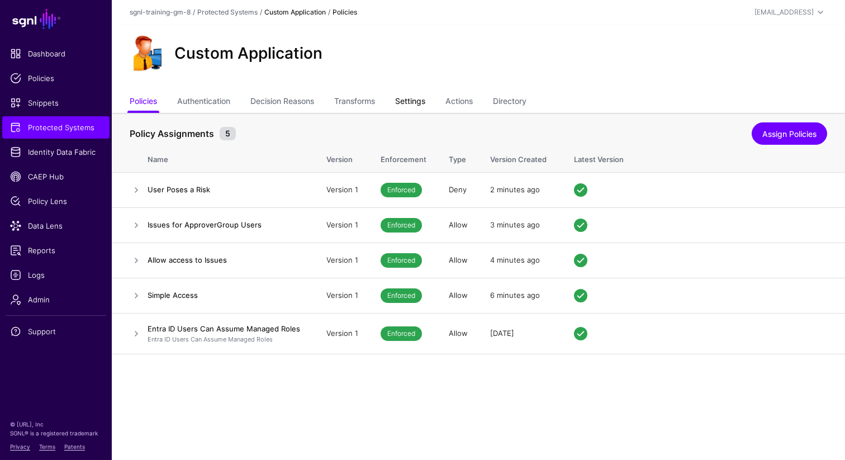
click at [422, 101] on link "Settings" at bounding box center [410, 102] width 30 height 21
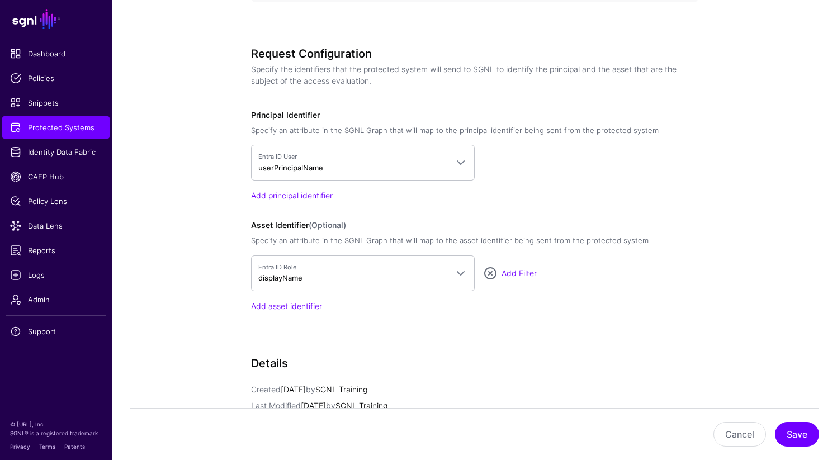
scroll to position [694, 0]
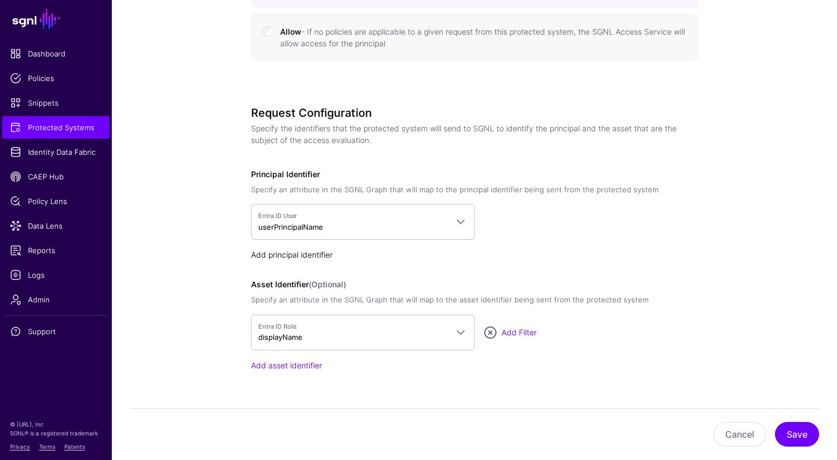
click at [284, 253] on link "Add principal identifier" at bounding box center [292, 254] width 82 height 9
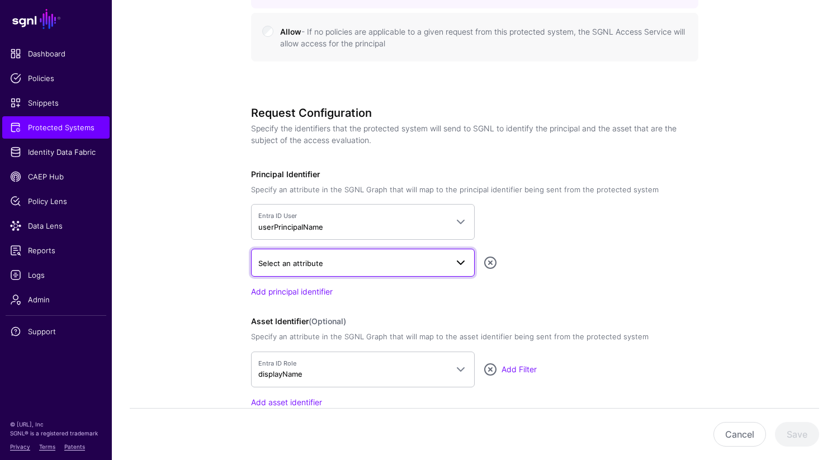
click at [292, 270] on link "Select an attribute" at bounding box center [363, 263] width 224 height 28
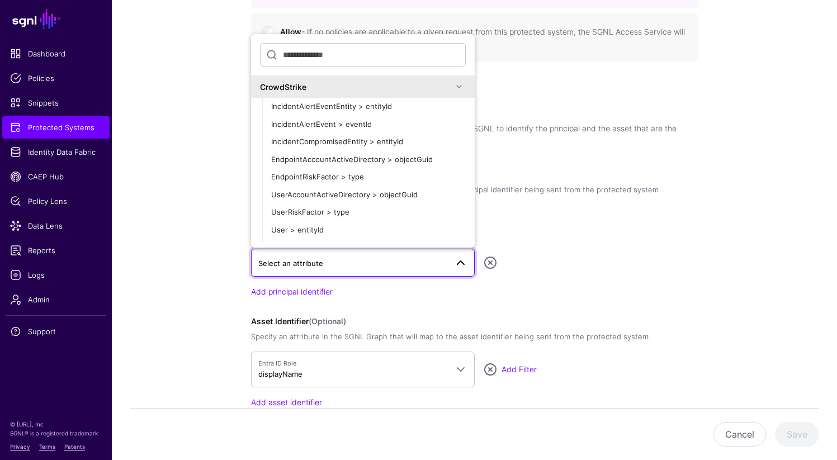
click at [323, 96] on div "CrowdStrike" at bounding box center [363, 86] width 224 height 22
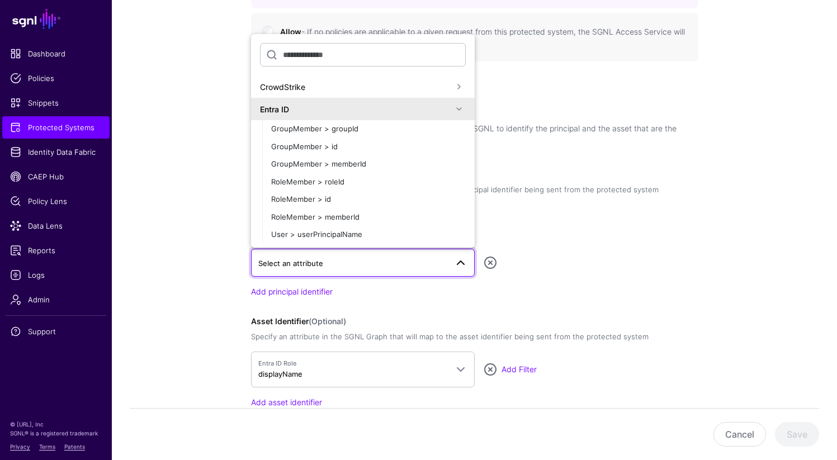
click at [308, 104] on div "Entra ID" at bounding box center [356, 109] width 192 height 12
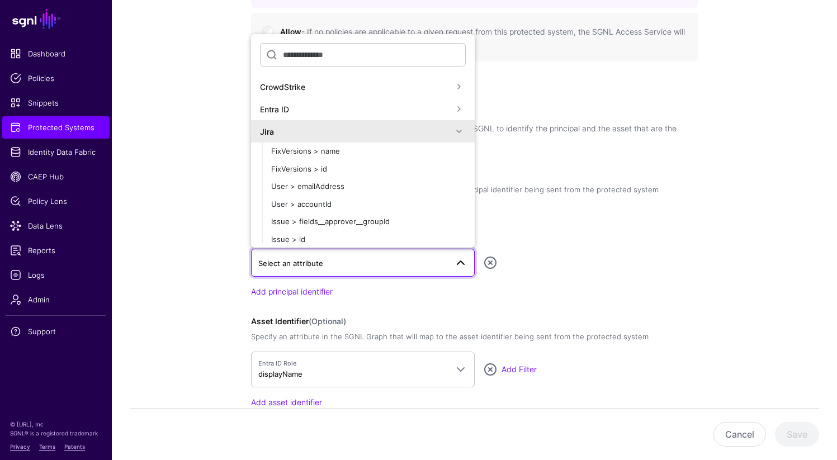
click at [301, 132] on div "Jira" at bounding box center [356, 132] width 192 height 12
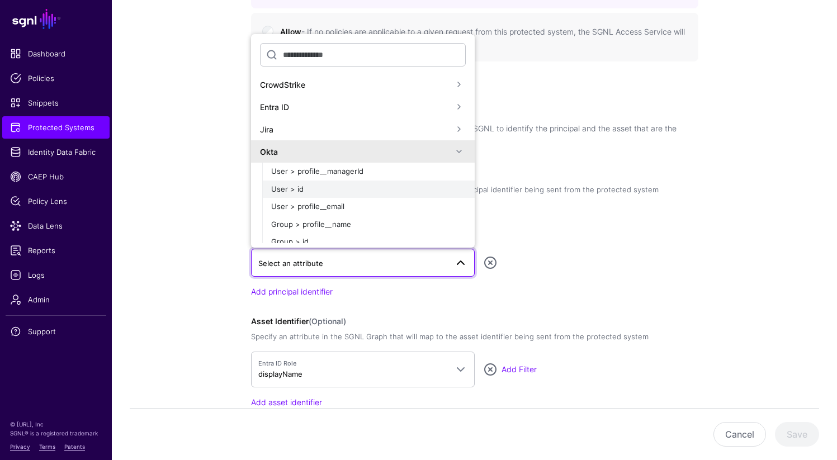
scroll to position [4, 0]
click at [342, 210] on button "User > profile__email" at bounding box center [368, 205] width 212 height 18
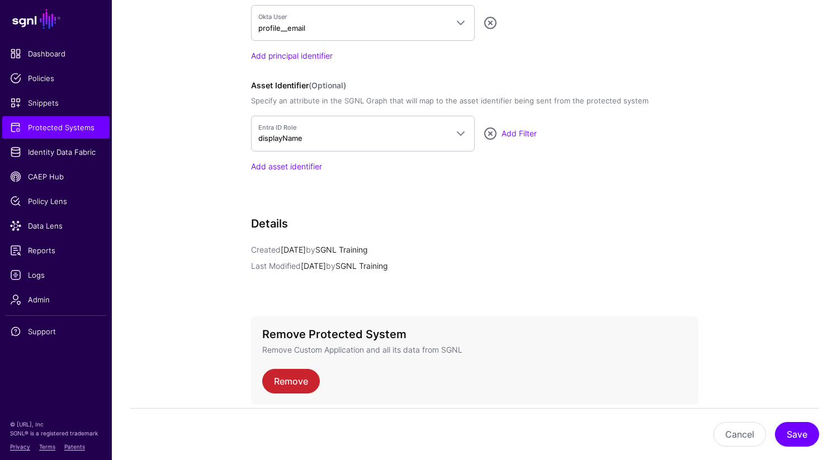
scroll to position [940, 0]
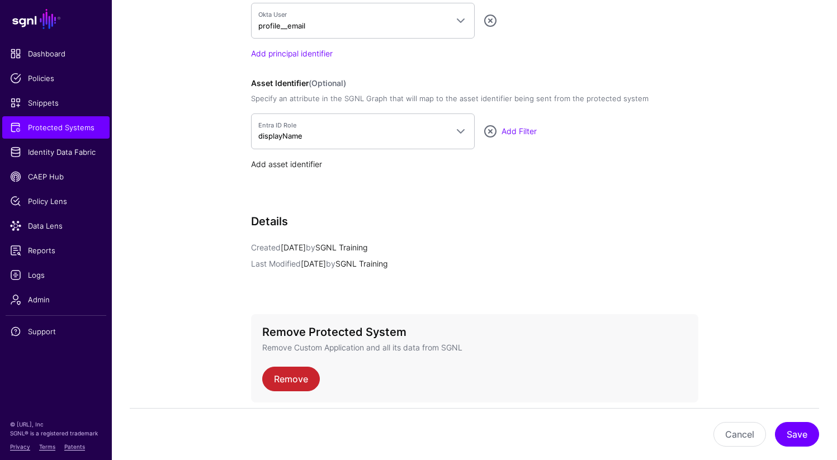
click at [302, 165] on link "Add asset identifier" at bounding box center [286, 163] width 71 height 9
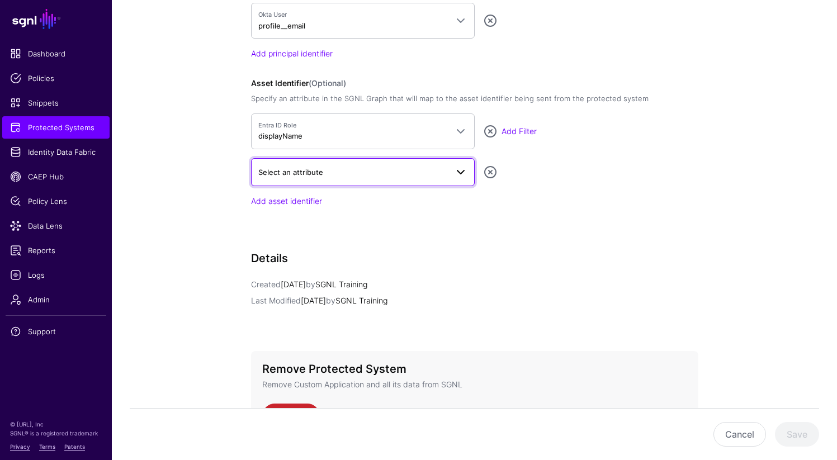
click at [302, 184] on link "Select an attribute" at bounding box center [363, 172] width 224 height 28
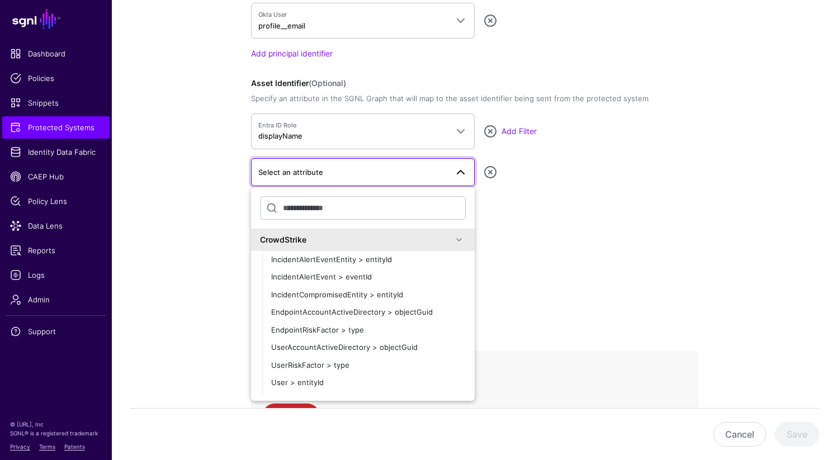
click at [303, 246] on div "CrowdStrike" at bounding box center [363, 240] width 224 height 22
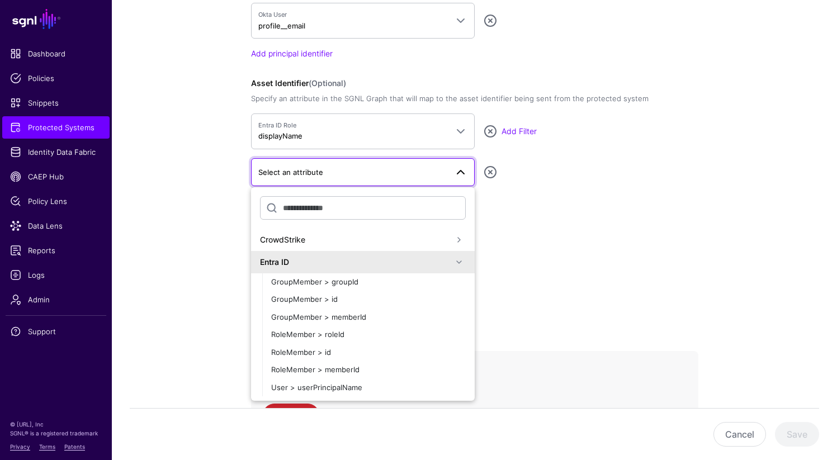
click at [292, 259] on div "Entra ID" at bounding box center [356, 262] width 192 height 12
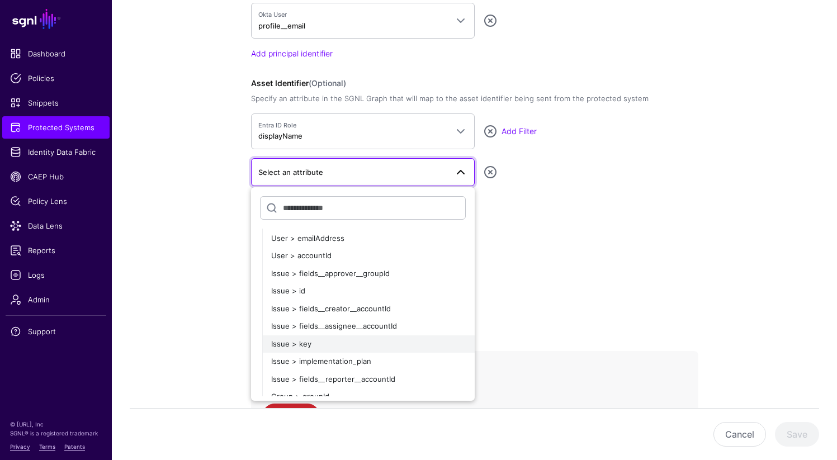
scroll to position [101, 0]
click at [310, 345] on div "Issue > key" at bounding box center [368, 344] width 194 height 11
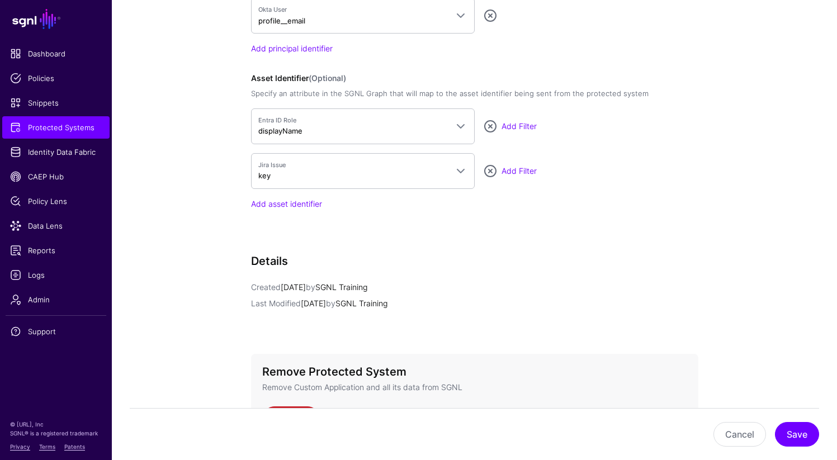
scroll to position [1028, 0]
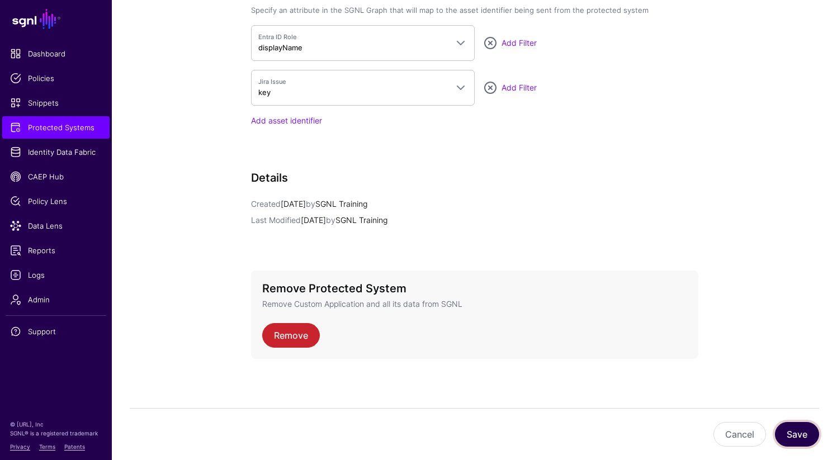
click at [805, 433] on button "Save" at bounding box center [796, 434] width 44 height 25
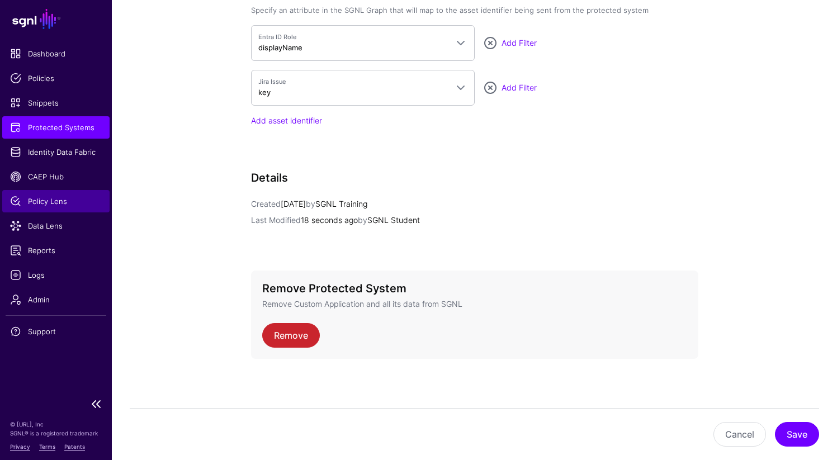
click at [42, 204] on span "Policy Lens" at bounding box center [56, 201] width 92 height 11
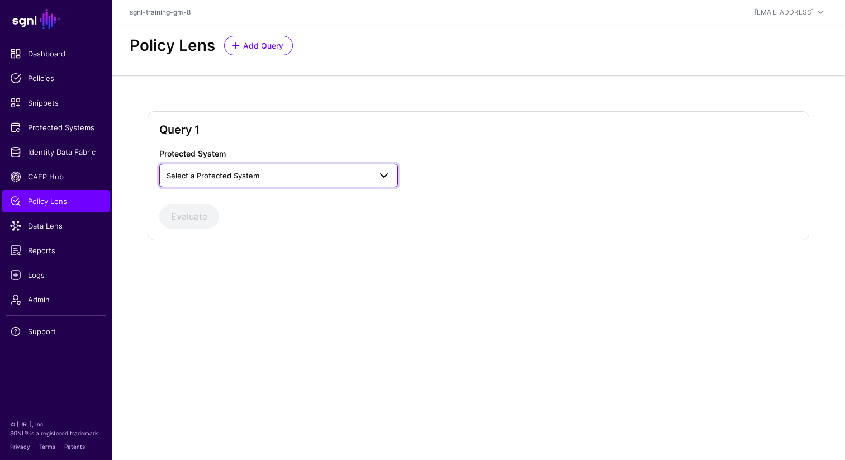
click at [307, 181] on span "Select a Protected System" at bounding box center [269, 175] width 204 height 12
click at [251, 198] on div "Custom Application" at bounding box center [278, 201] width 221 height 11
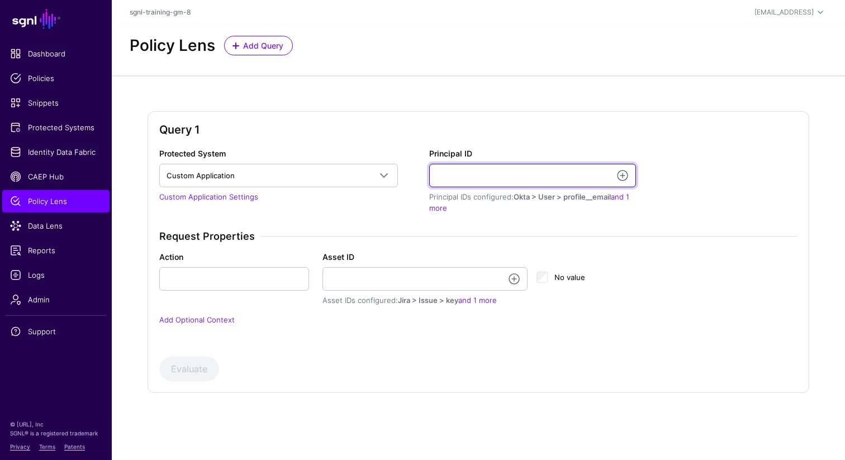
click at [485, 168] on input "Principal ID" at bounding box center [532, 175] width 207 height 23
type input "**********"
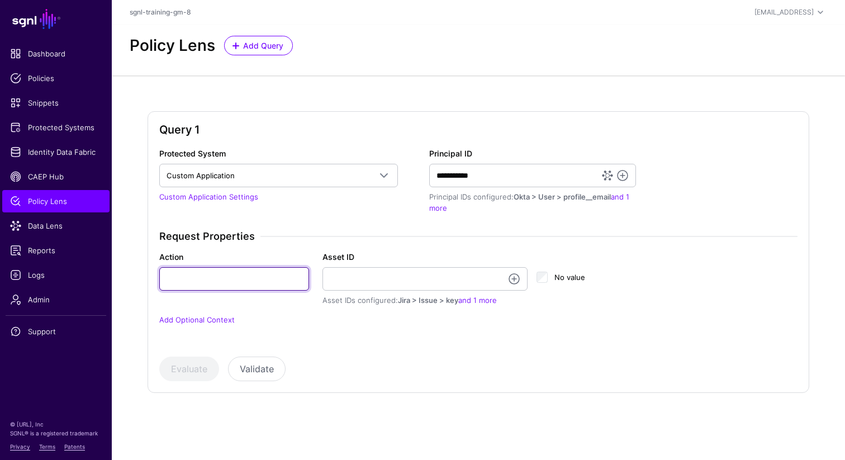
click at [251, 276] on input "Action" at bounding box center [234, 278] width 150 height 23
type input "******"
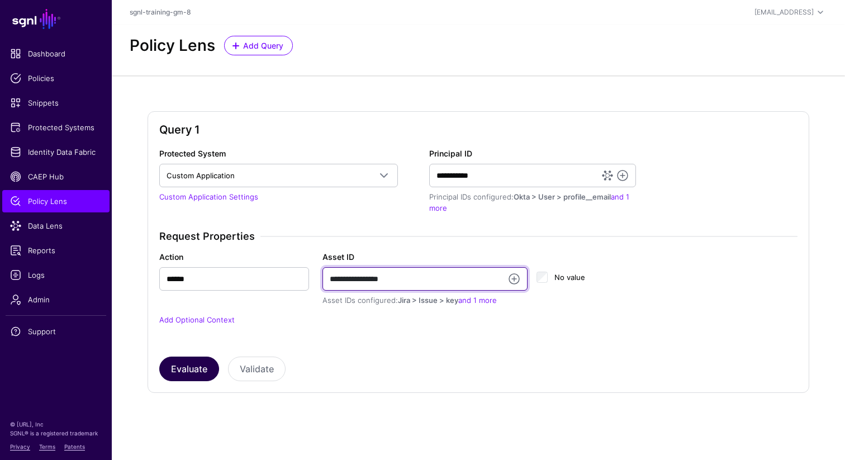
type input "**********"
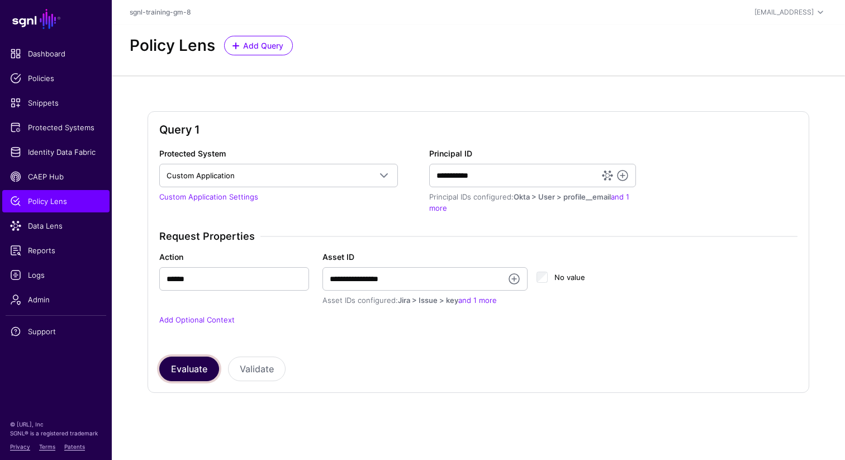
click at [191, 365] on button "Evaluate" at bounding box center [189, 369] width 60 height 25
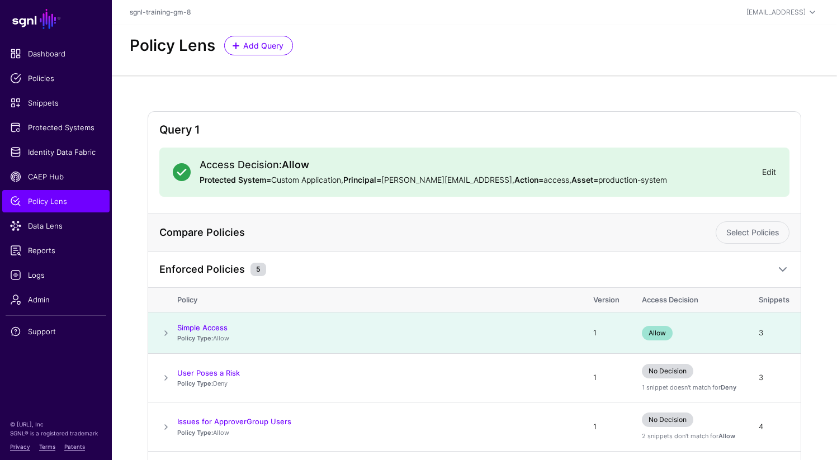
click at [768, 170] on link "Edit" at bounding box center [769, 171] width 14 height 9
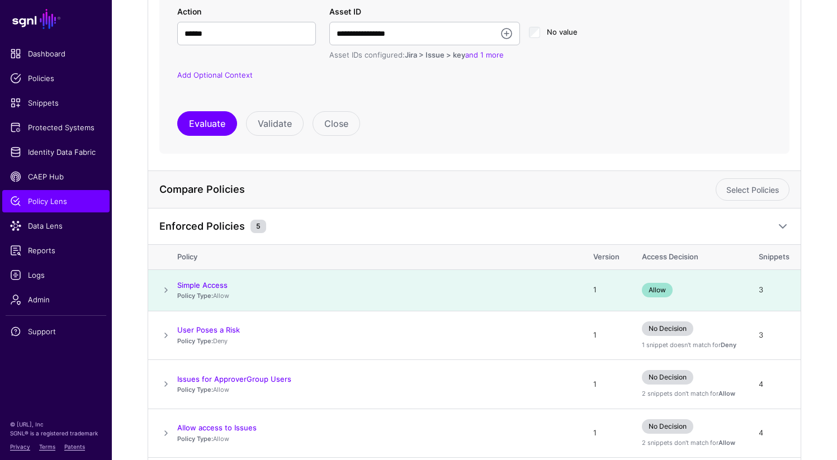
scroll to position [322, 0]
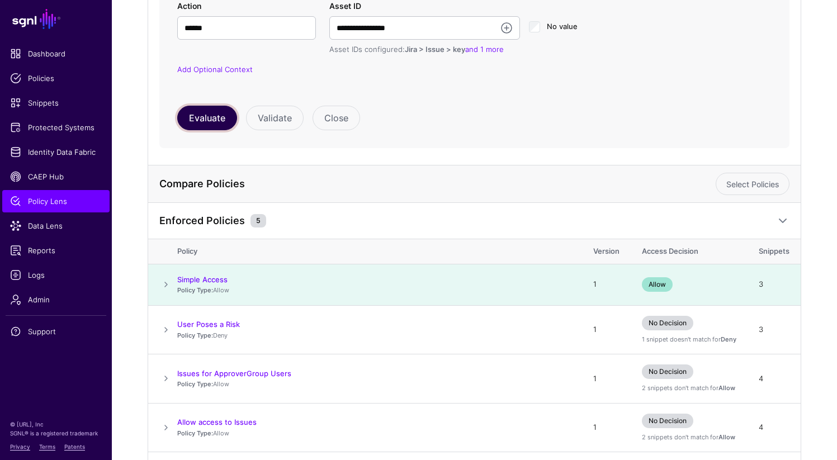
click at [201, 119] on button "Evaluate" at bounding box center [207, 118] width 60 height 25
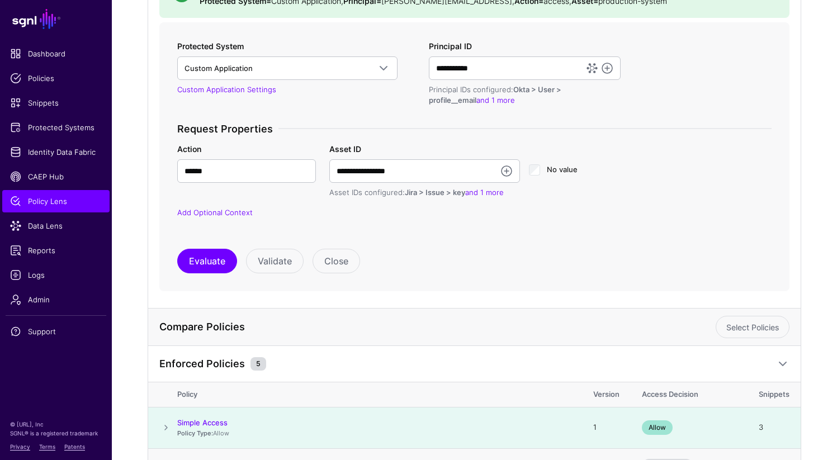
scroll to position [12, 0]
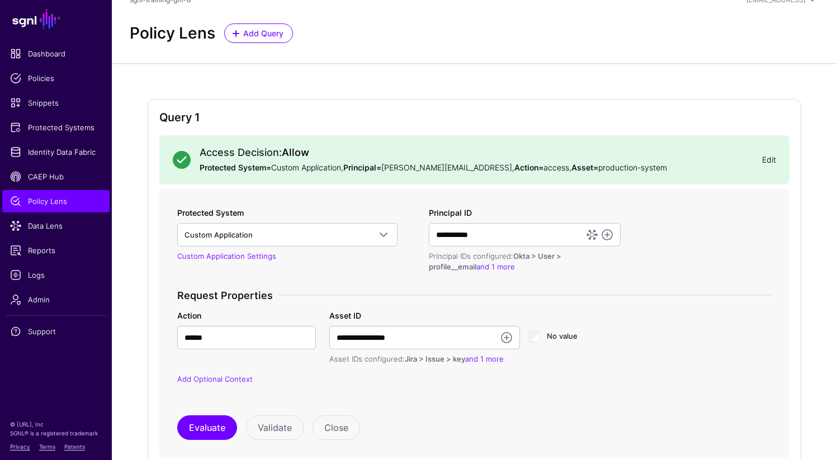
click at [767, 159] on link "Edit" at bounding box center [769, 159] width 14 height 9
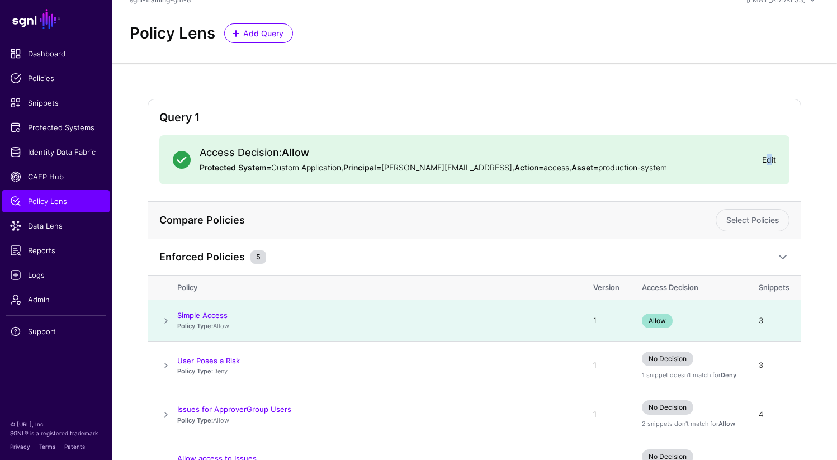
click at [768, 159] on link "Edit" at bounding box center [769, 159] width 14 height 9
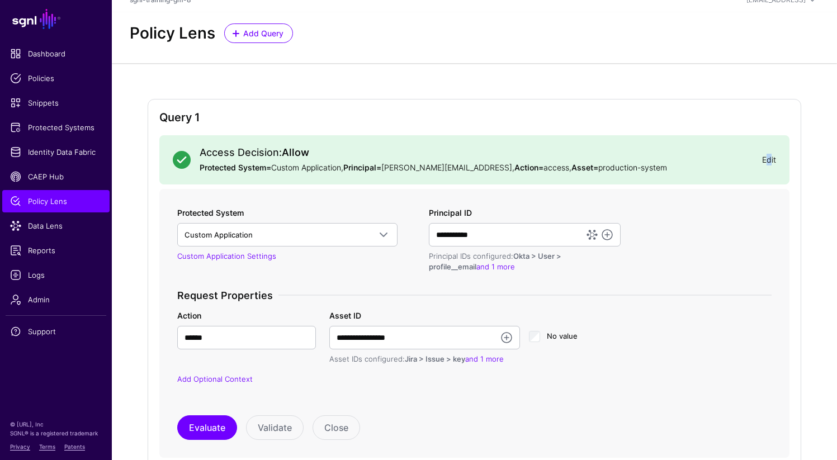
click at [768, 159] on link "Edit" at bounding box center [769, 159] width 14 height 9
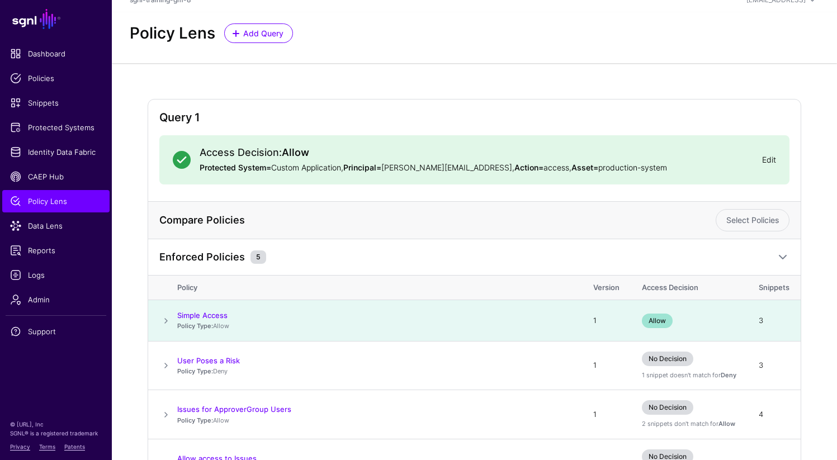
click at [768, 159] on link "Edit" at bounding box center [769, 159] width 14 height 9
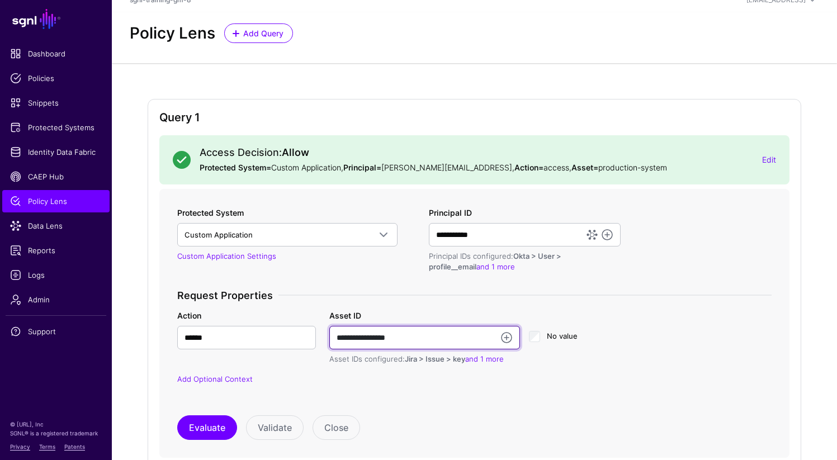
click at [442, 340] on input "**********" at bounding box center [424, 337] width 191 height 23
click at [504, 336] on link at bounding box center [506, 337] width 13 height 13
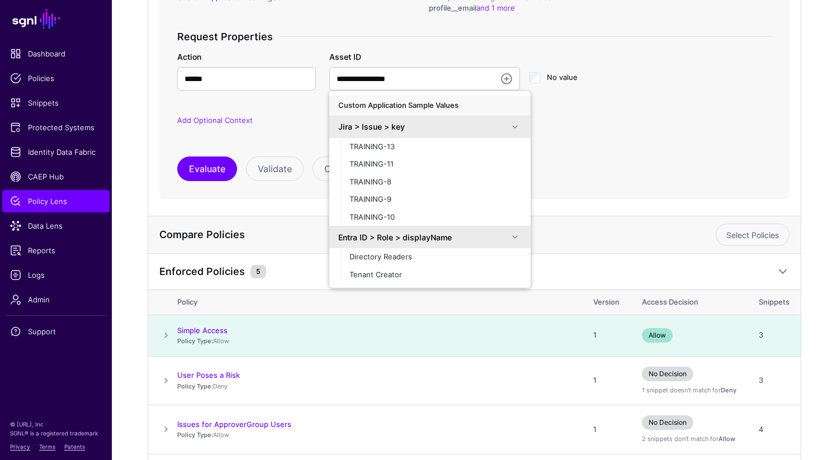
scroll to position [318, 0]
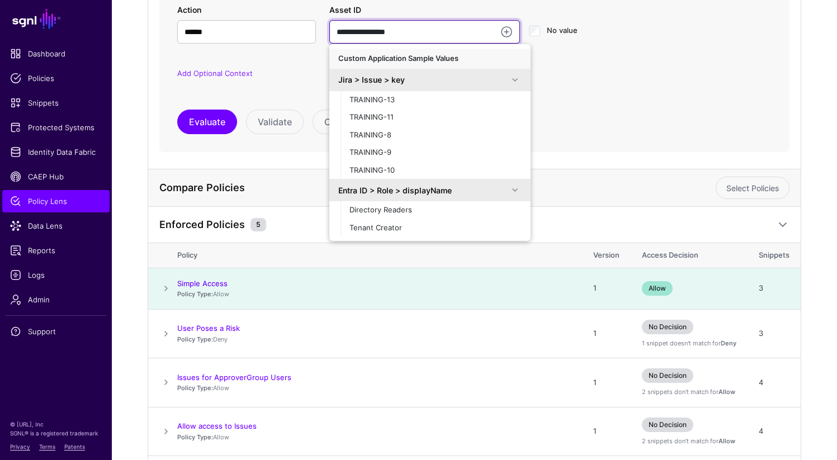
click at [424, 36] on input "**********" at bounding box center [424, 31] width 191 height 23
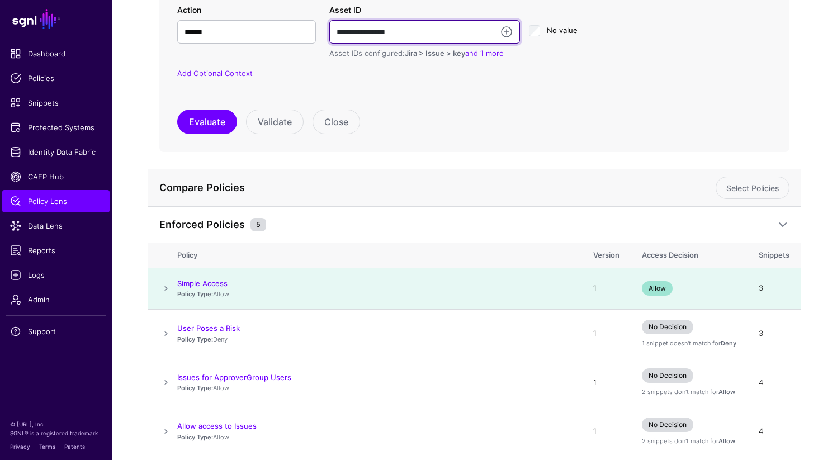
click at [424, 36] on input "**********" at bounding box center [424, 31] width 191 height 23
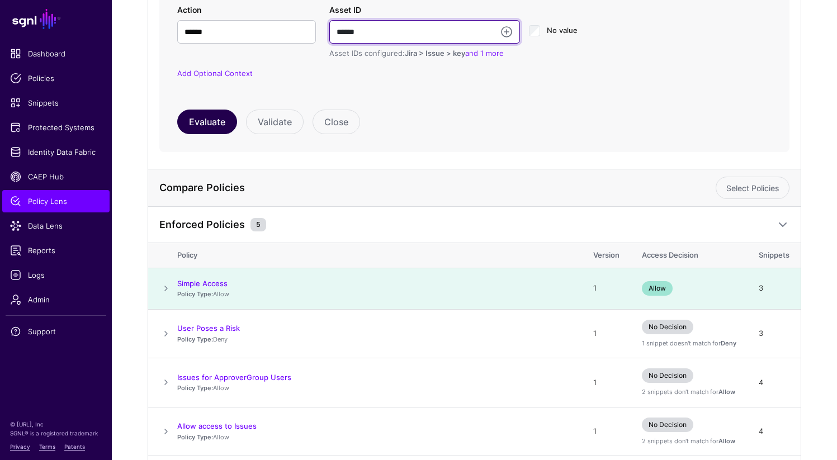
type input "******"
click at [198, 126] on button "Evaluate" at bounding box center [207, 122] width 60 height 25
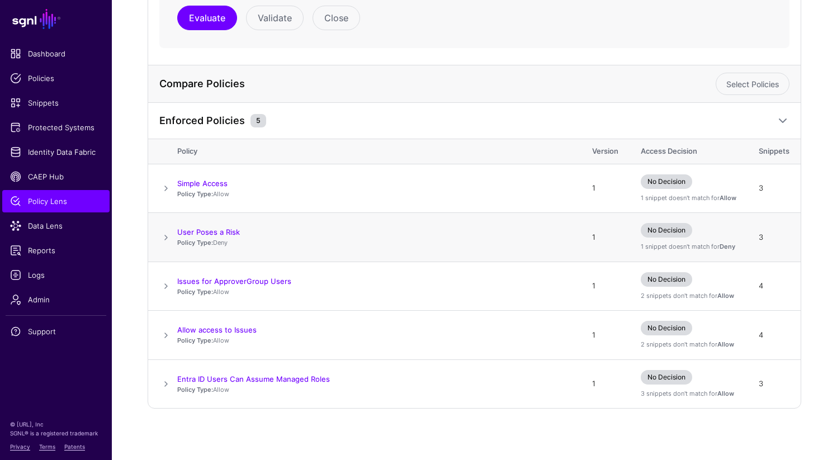
scroll to position [424, 0]
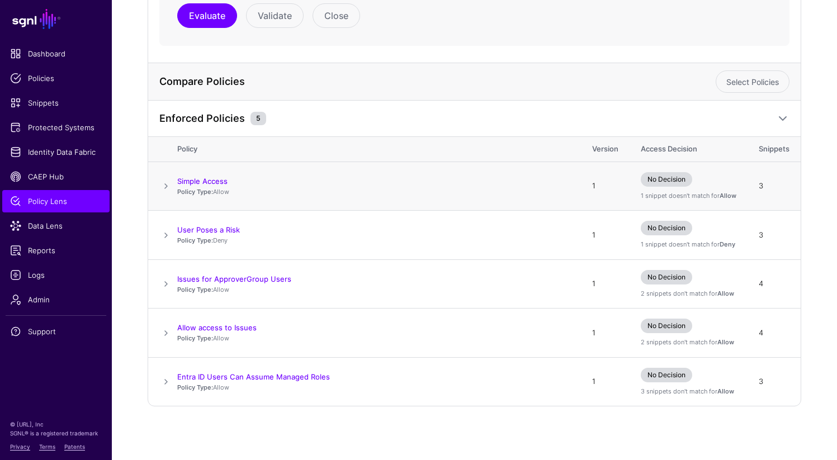
click at [168, 188] on span at bounding box center [165, 185] width 13 height 13
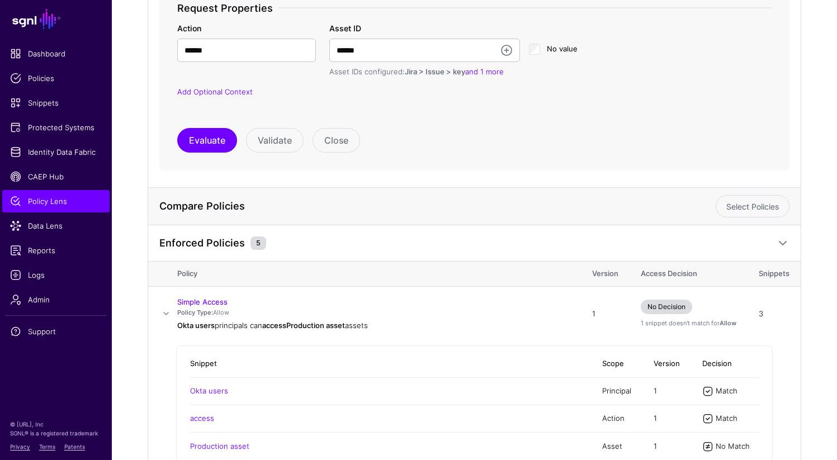
scroll to position [299, 0]
click at [368, 53] on input "******" at bounding box center [424, 50] width 191 height 23
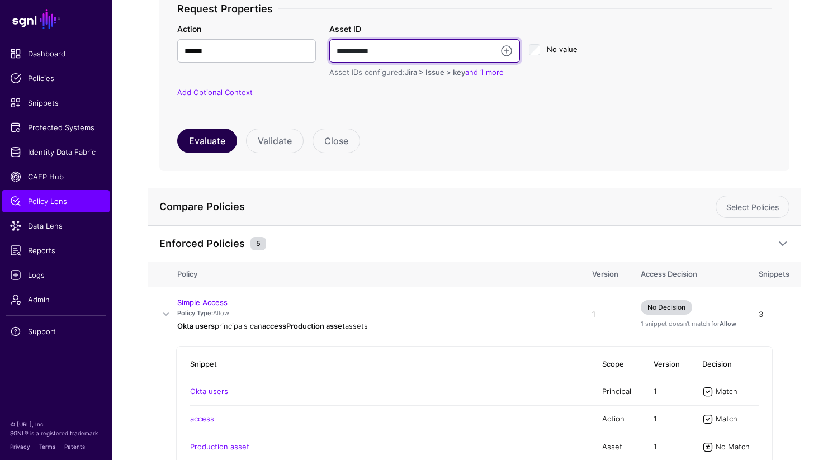
type input "**********"
click at [197, 134] on button "Evaluate" at bounding box center [207, 141] width 60 height 25
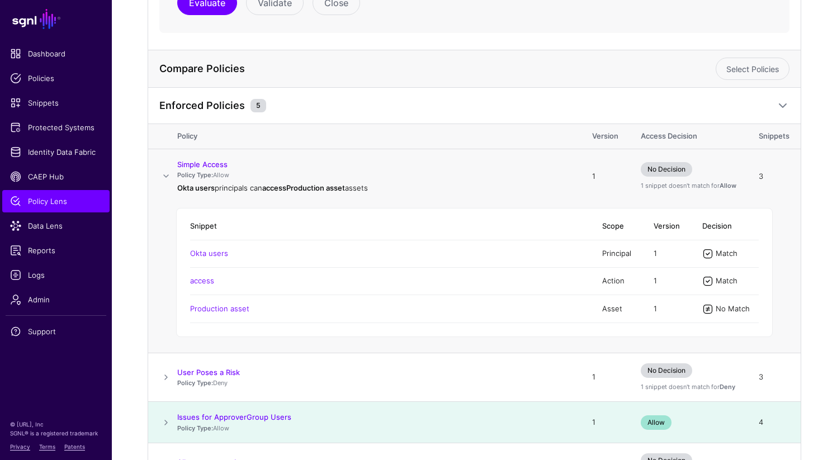
scroll to position [440, 0]
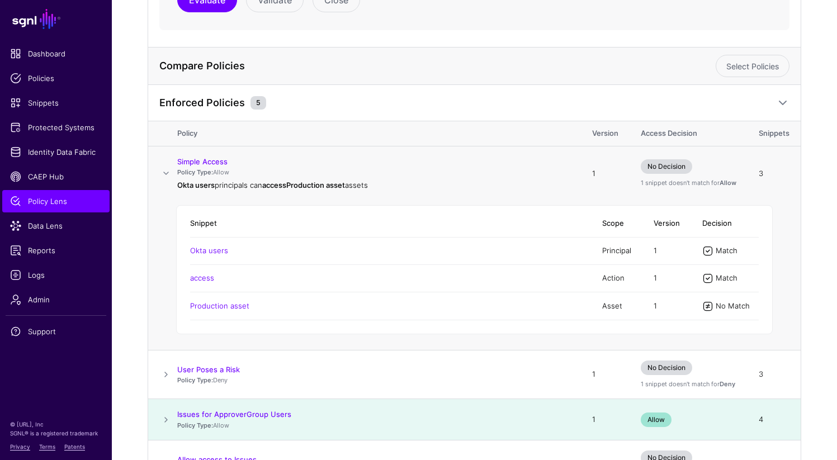
click at [164, 171] on span at bounding box center [165, 173] width 13 height 13
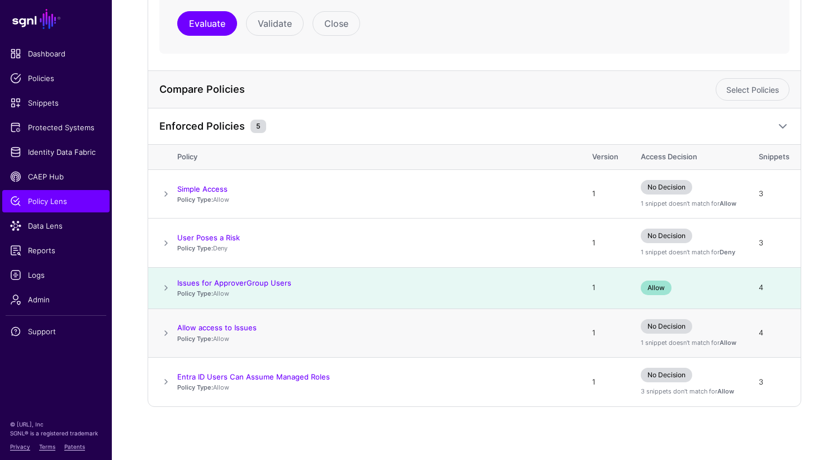
click at [168, 333] on span at bounding box center [165, 332] width 13 height 13
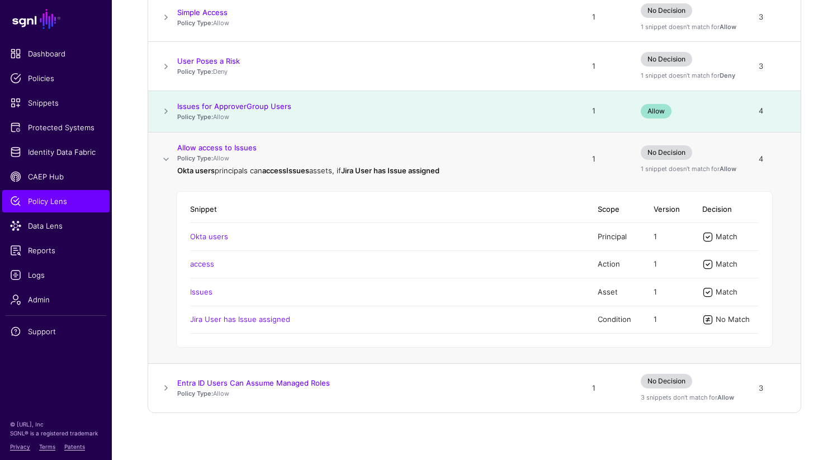
scroll to position [600, 0]
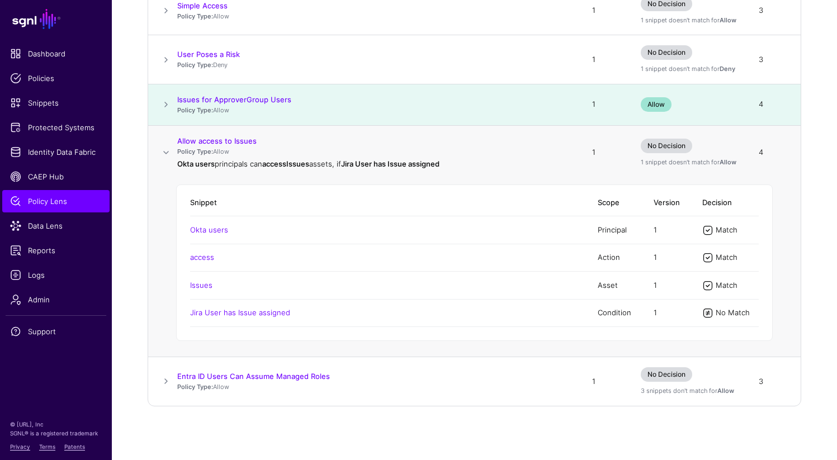
click at [165, 152] on span at bounding box center [165, 152] width 13 height 13
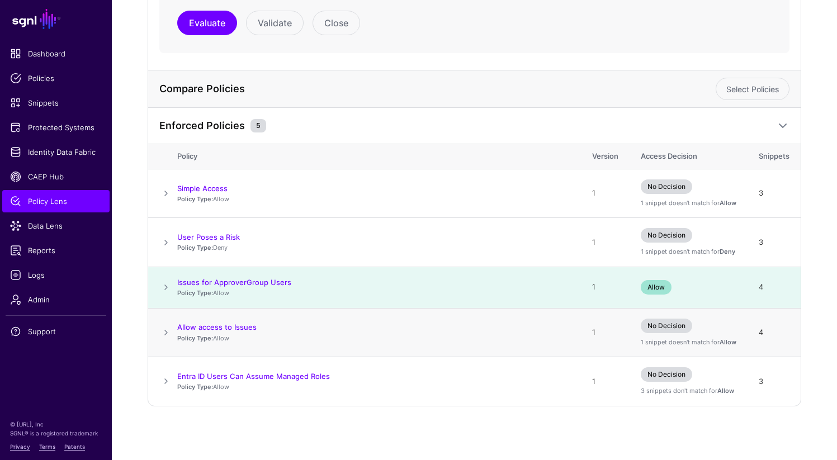
scroll to position [416, 0]
click at [169, 290] on span at bounding box center [165, 287] width 13 height 13
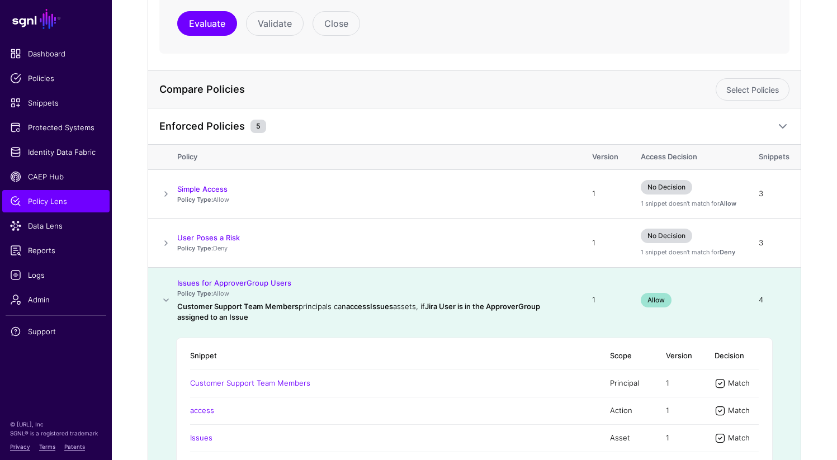
scroll to position [600, 0]
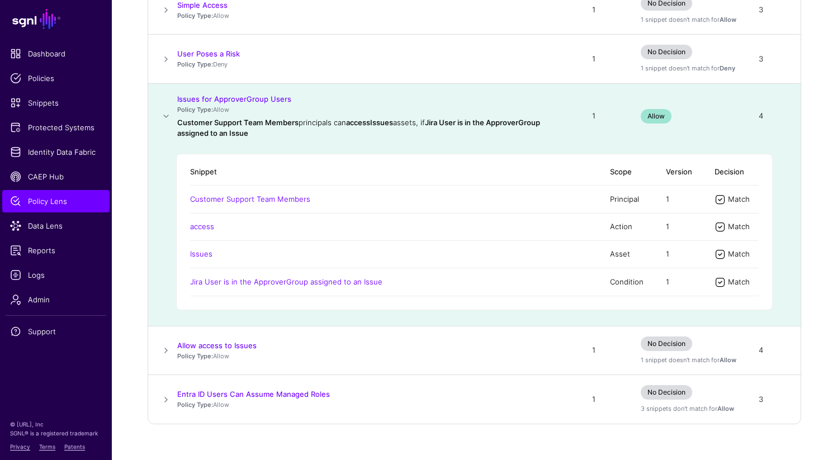
click at [167, 113] on span at bounding box center [165, 116] width 13 height 13
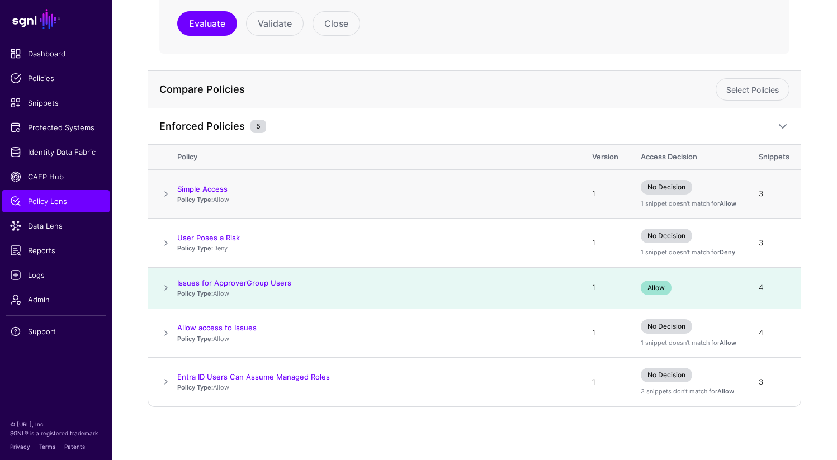
click at [167, 195] on span at bounding box center [165, 193] width 13 height 13
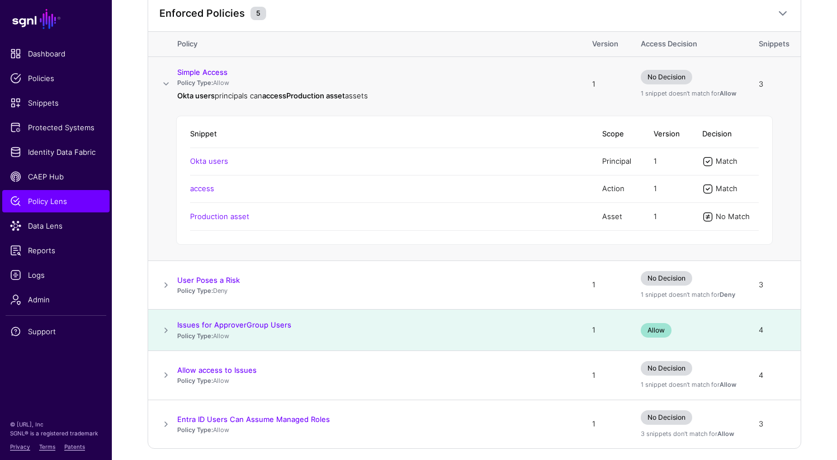
scroll to position [440, 0]
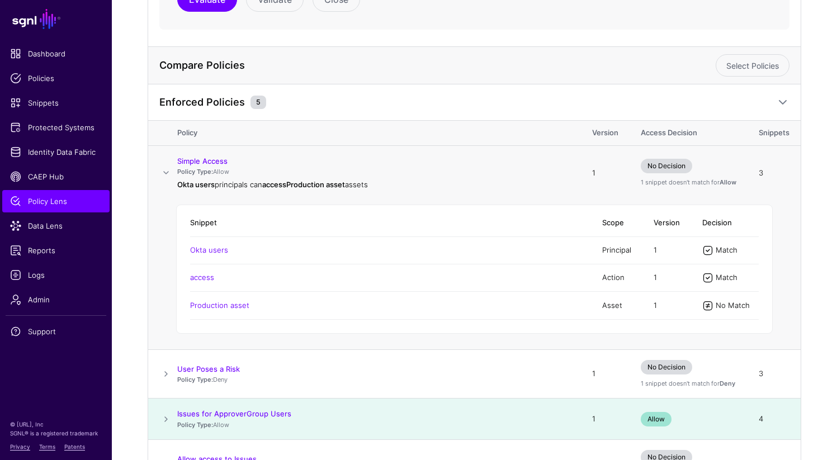
click at [167, 174] on span at bounding box center [165, 172] width 13 height 13
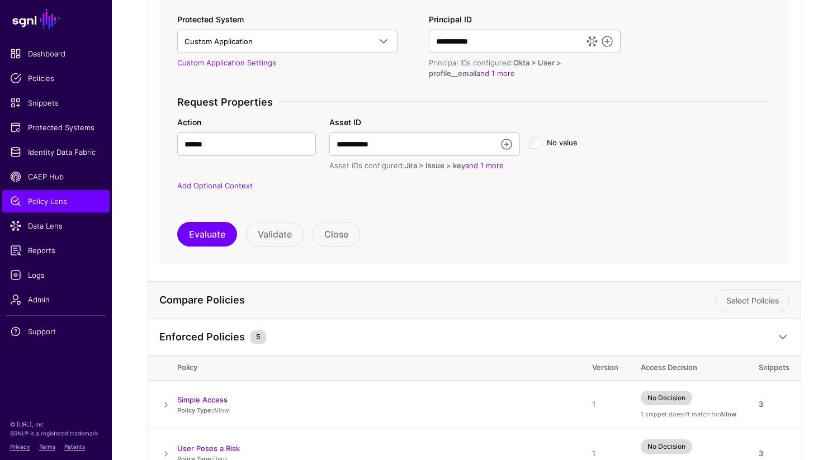
scroll to position [38, 0]
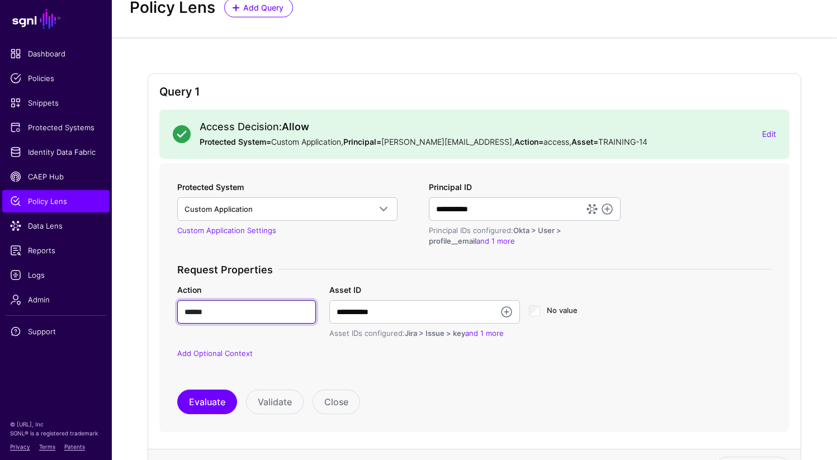
click at [210, 305] on input "******" at bounding box center [246, 311] width 139 height 23
click at [209, 306] on input "******" at bounding box center [246, 311] width 139 height 23
type input "**********"
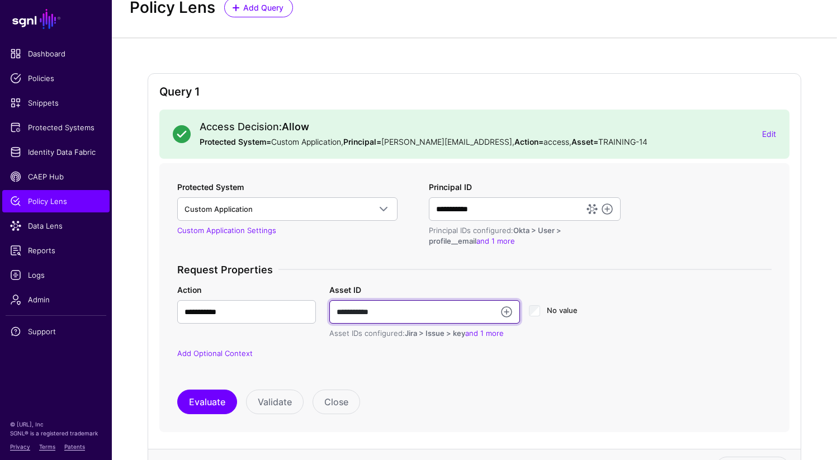
click at [369, 307] on input "**********" at bounding box center [424, 311] width 191 height 23
paste input "**********"
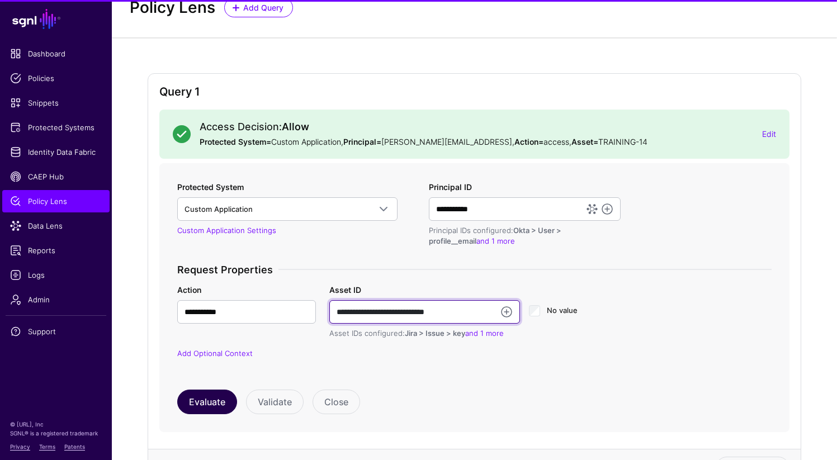
type input "**********"
click at [211, 405] on button "Evaluate" at bounding box center [207, 401] width 60 height 25
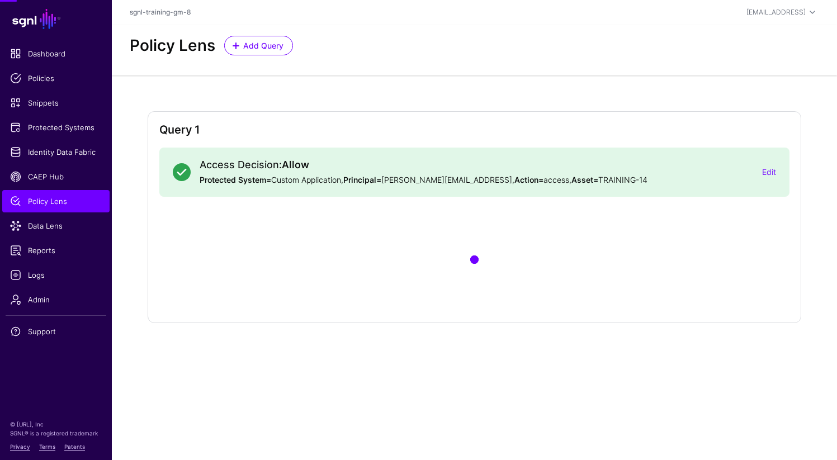
scroll to position [0, 0]
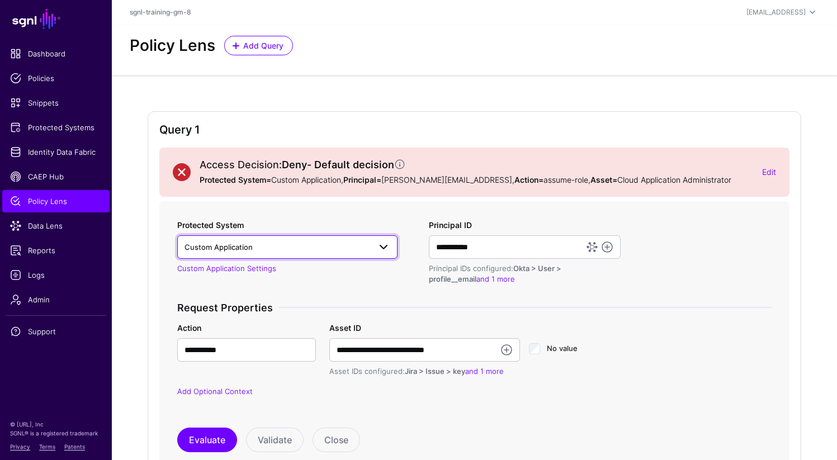
click at [372, 246] on span at bounding box center [380, 246] width 20 height 13
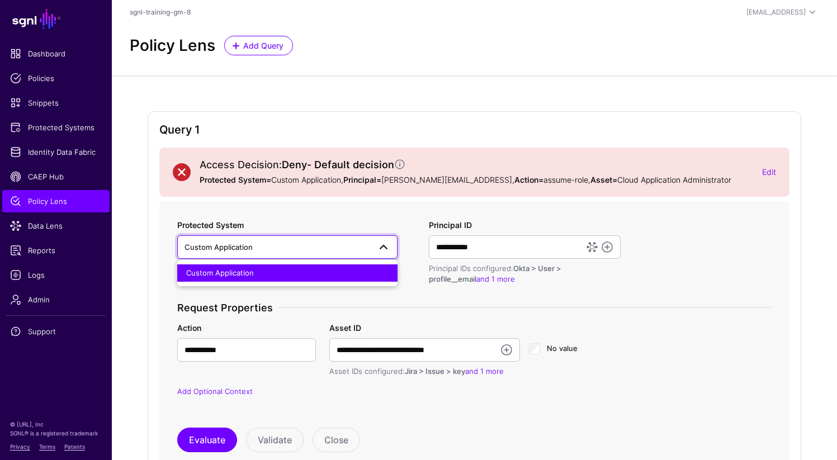
click at [372, 246] on span at bounding box center [380, 246] width 20 height 13
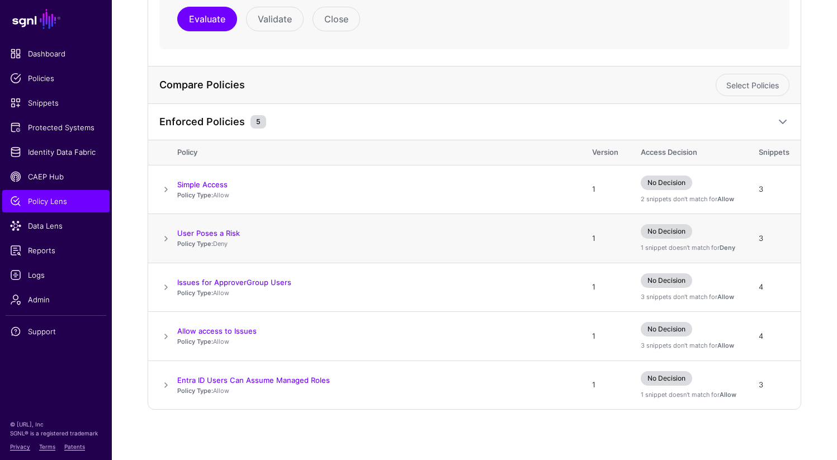
scroll to position [424, 0]
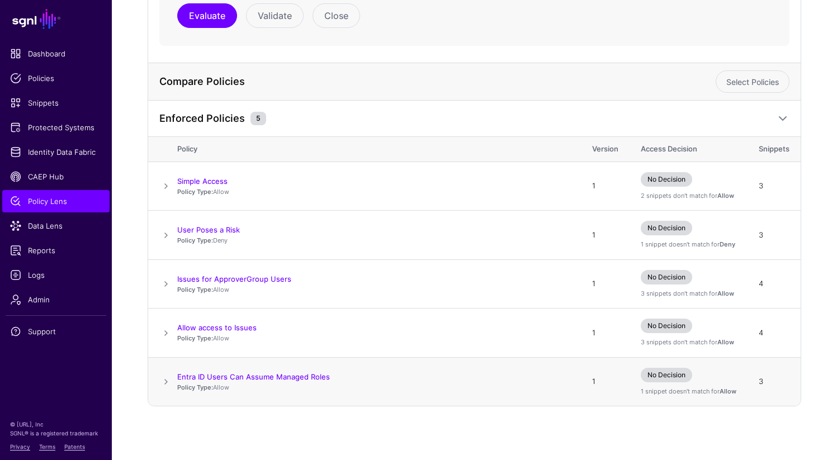
click at [162, 379] on span at bounding box center [165, 381] width 13 height 13
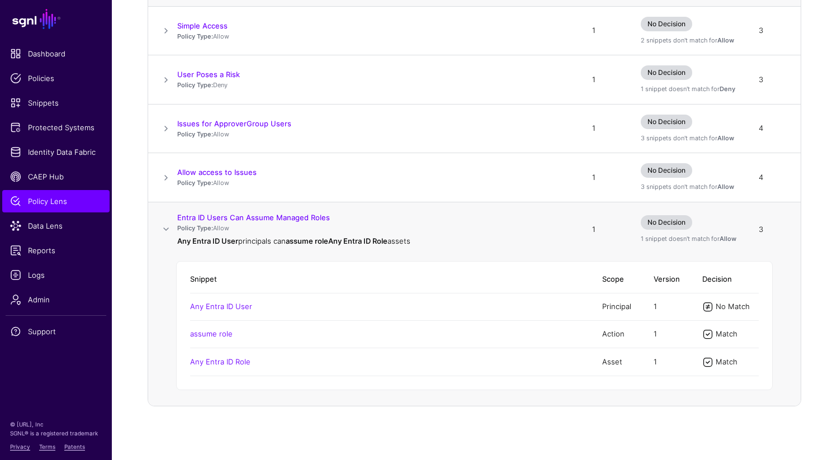
scroll to position [196, 0]
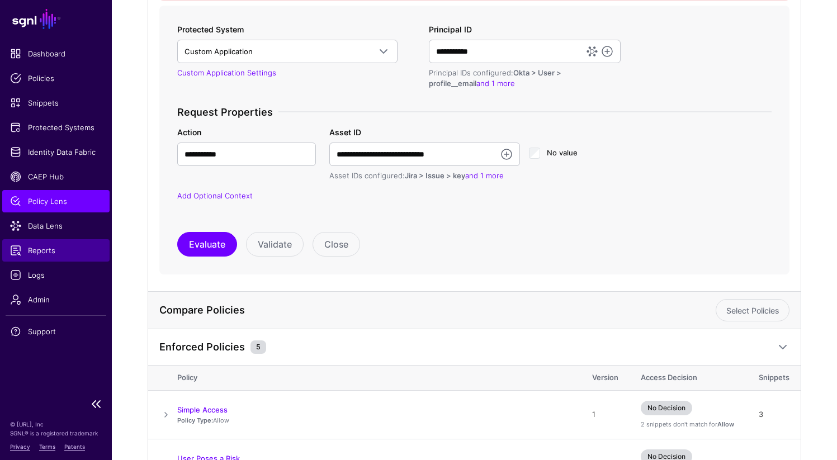
click at [56, 253] on span "Reports" at bounding box center [56, 250] width 92 height 11
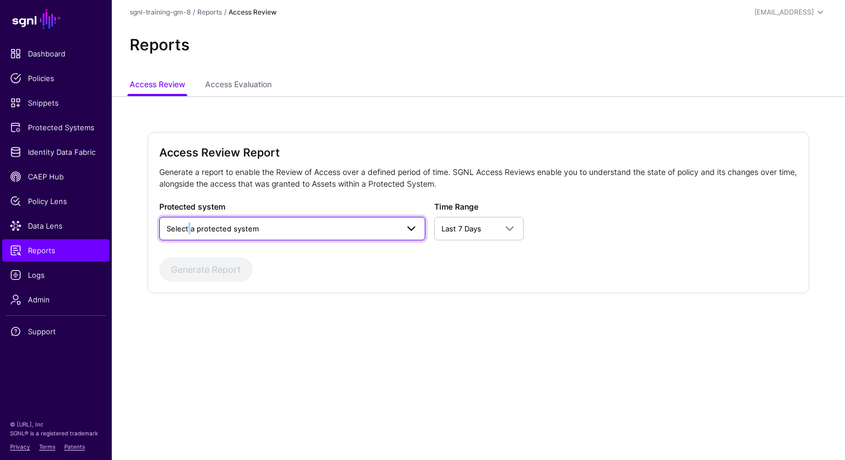
click at [187, 229] on span "Select a protected system" at bounding box center [213, 228] width 92 height 9
click at [209, 288] on div "Access Review Report Generate a report to enable the Review of Access over a de…" at bounding box center [479, 212] width 662 height 161
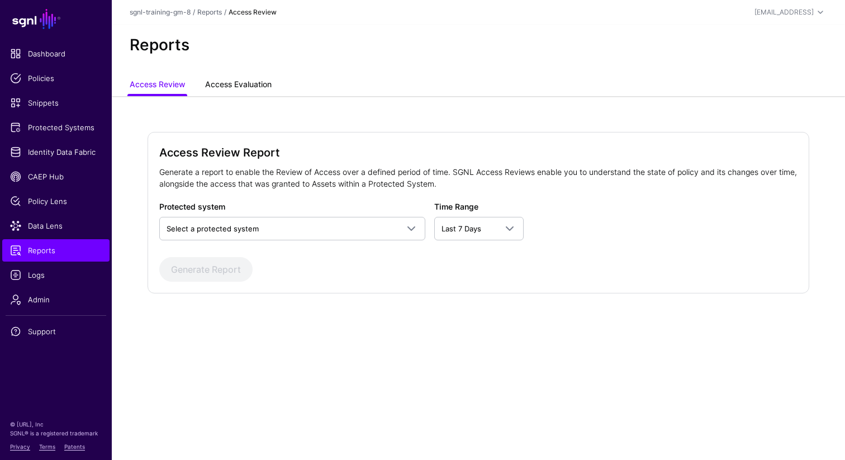
click at [238, 89] on link "Access Evaluation" at bounding box center [238, 85] width 66 height 21
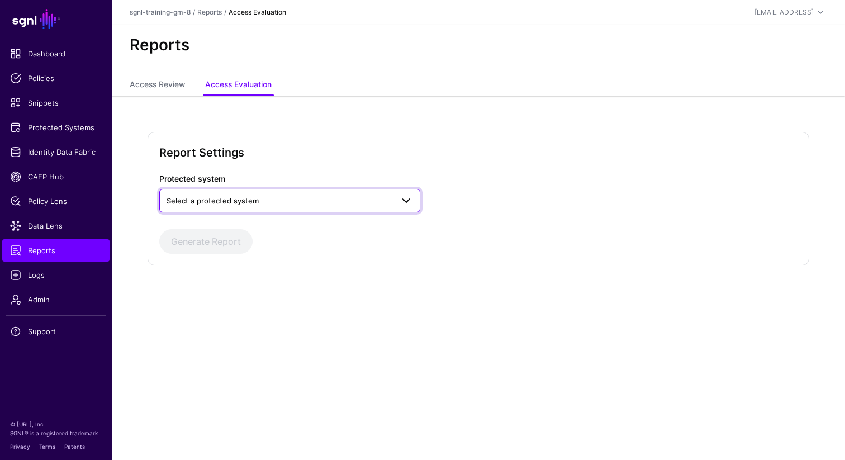
click at [217, 202] on span "Select a protected system" at bounding box center [213, 200] width 92 height 9
click at [217, 227] on span "Custom Application" at bounding box center [202, 226] width 68 height 9
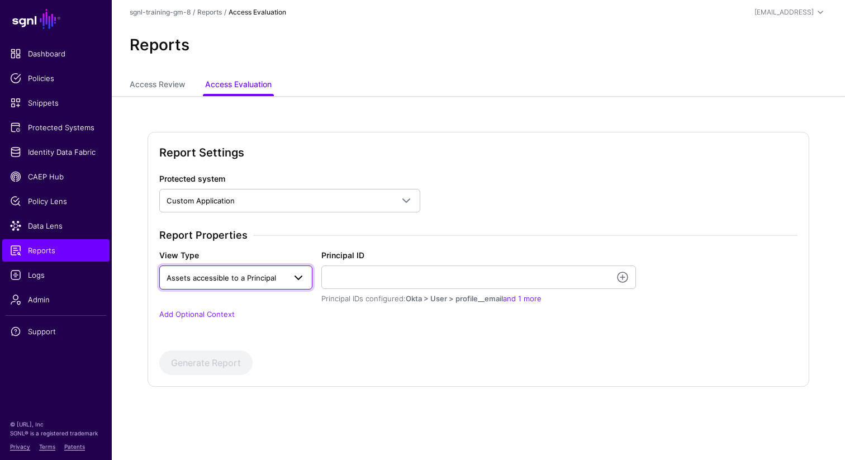
click at [255, 282] on span "Assets accessible to a Principal" at bounding box center [226, 278] width 118 height 12
click at [619, 173] on div "Protected system Custom Application Custom Application Report Properties View T…" at bounding box center [478, 253] width 647 height 161
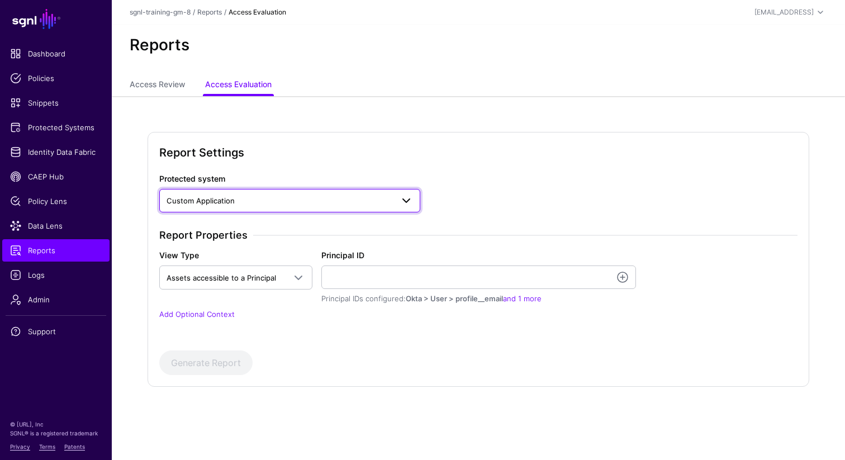
click at [345, 205] on span "Custom Application" at bounding box center [280, 200] width 226 height 12
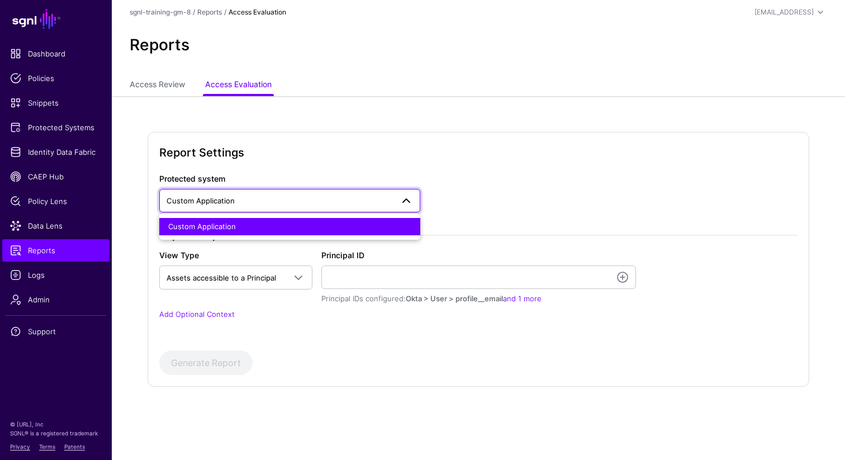
click at [345, 205] on span "Custom Application" at bounding box center [280, 200] width 226 height 12
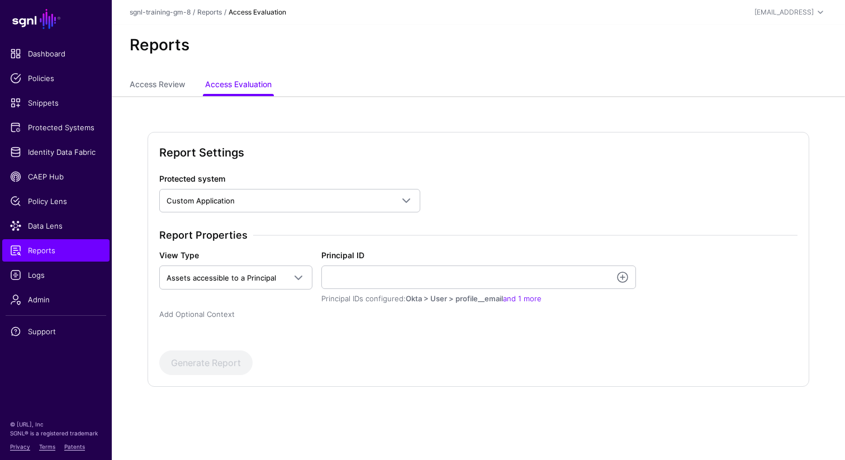
click at [177, 315] on link "Add Optional Context" at bounding box center [196, 314] width 75 height 9
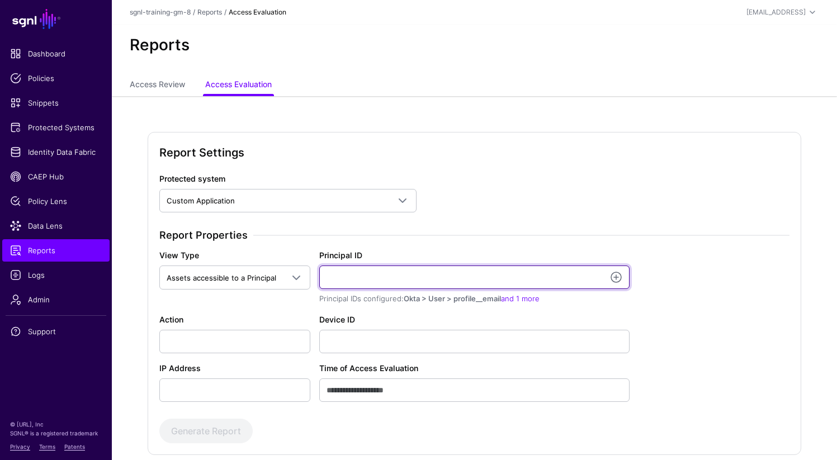
click at [348, 277] on input "Principal ID" at bounding box center [474, 276] width 311 height 23
paste input "**********"
type input "**********"
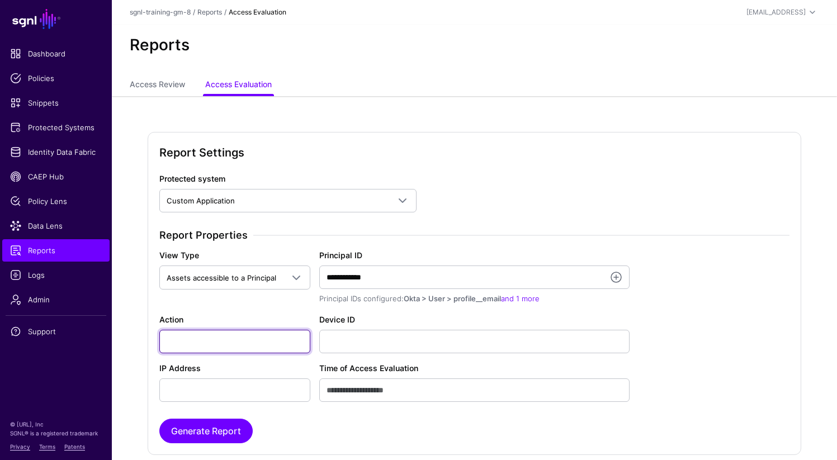
click at [251, 337] on input "Action" at bounding box center [234, 341] width 151 height 23
type input "******"
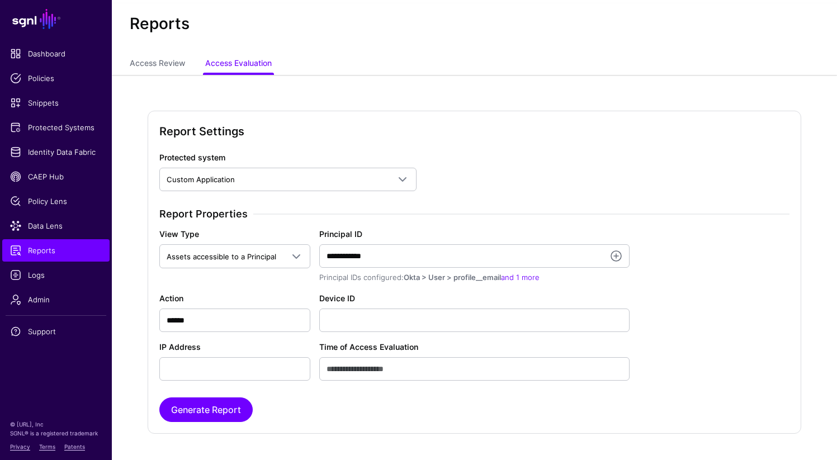
scroll to position [28, 0]
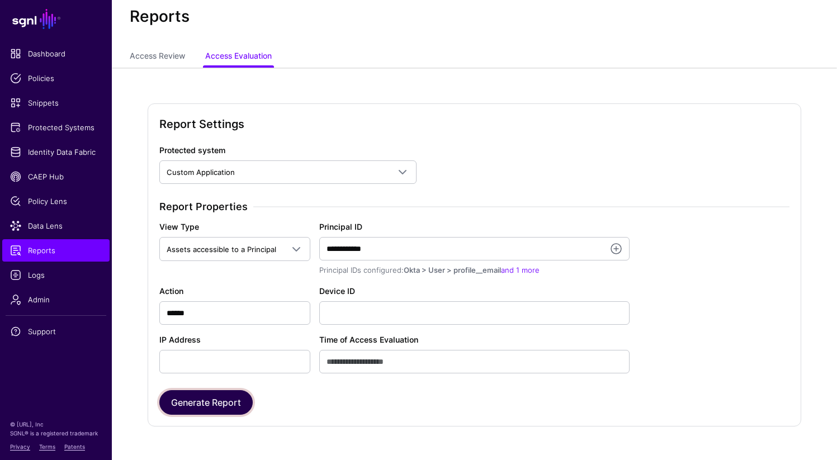
click at [205, 403] on button "Generate Report" at bounding box center [205, 402] width 93 height 25
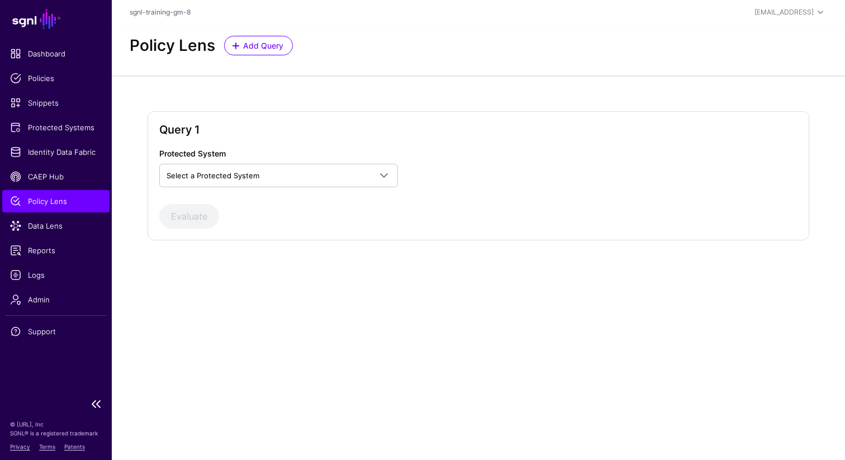
click at [59, 200] on span "Policy Lens" at bounding box center [56, 201] width 92 height 11
click at [68, 199] on span "Policy Lens" at bounding box center [56, 201] width 92 height 11
click at [46, 199] on span "Policy Lens" at bounding box center [56, 201] width 92 height 11
click at [46, 250] on span "Reports" at bounding box center [56, 250] width 92 height 11
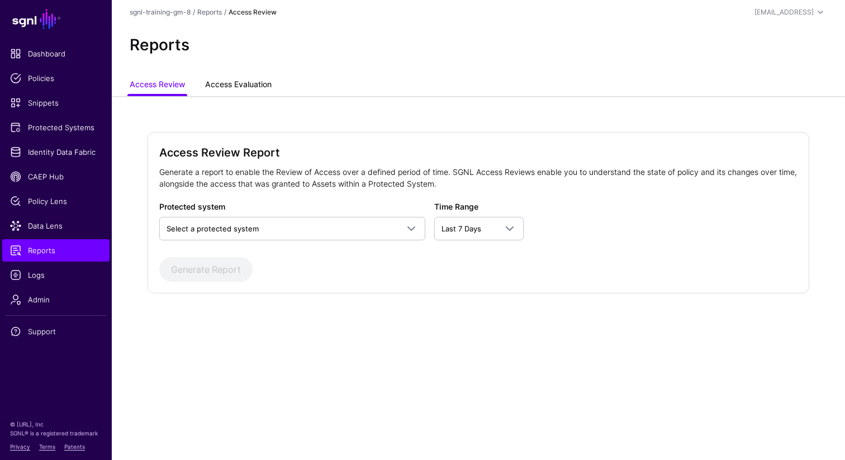
click at [232, 87] on link "Access Evaluation" at bounding box center [238, 85] width 66 height 21
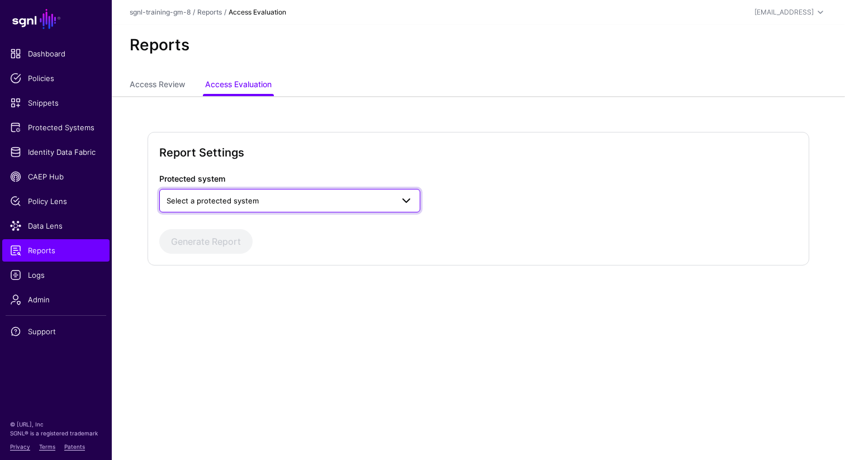
click at [234, 199] on span "Select a protected system" at bounding box center [213, 200] width 92 height 9
click at [222, 225] on span "Custom Application" at bounding box center [202, 226] width 68 height 9
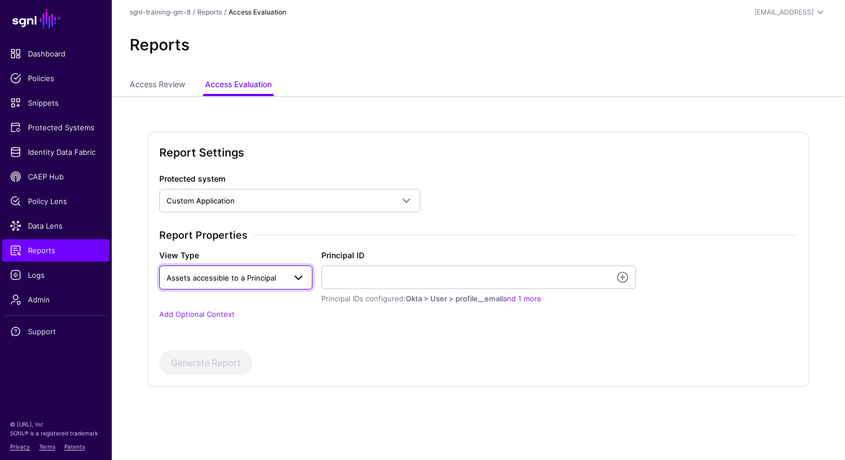
click at [298, 278] on span at bounding box center [298, 277] width 13 height 13
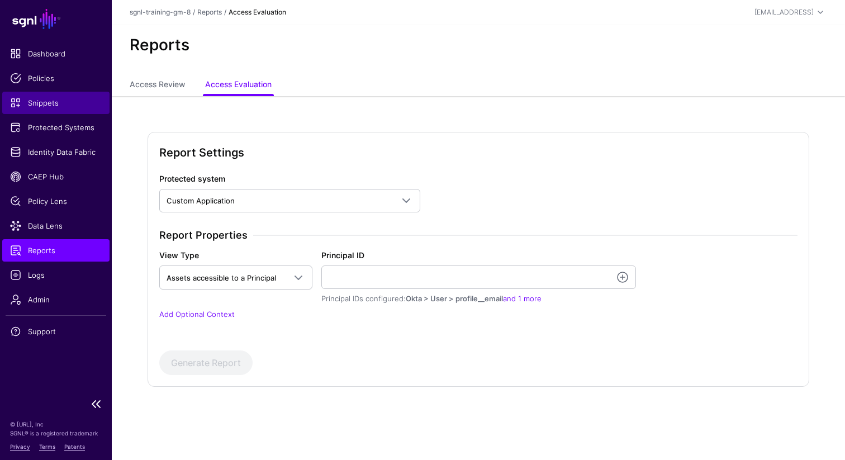
click at [57, 107] on span "Snippets" at bounding box center [56, 102] width 92 height 11
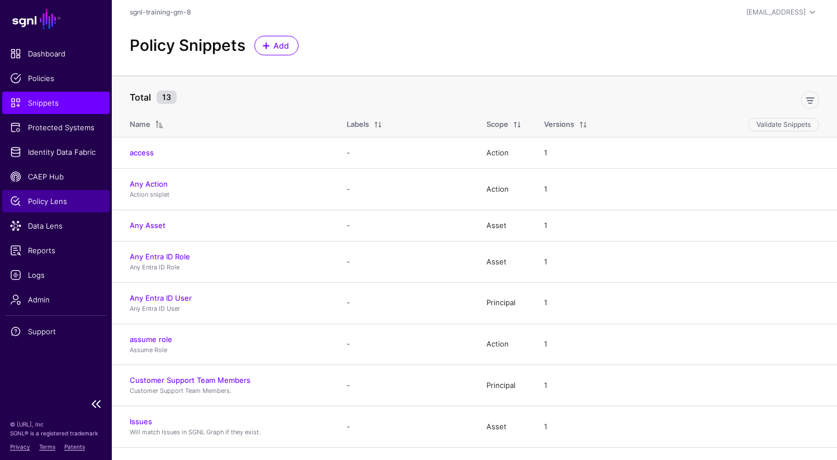
click at [48, 198] on span "Policy Lens" at bounding box center [56, 201] width 92 height 11
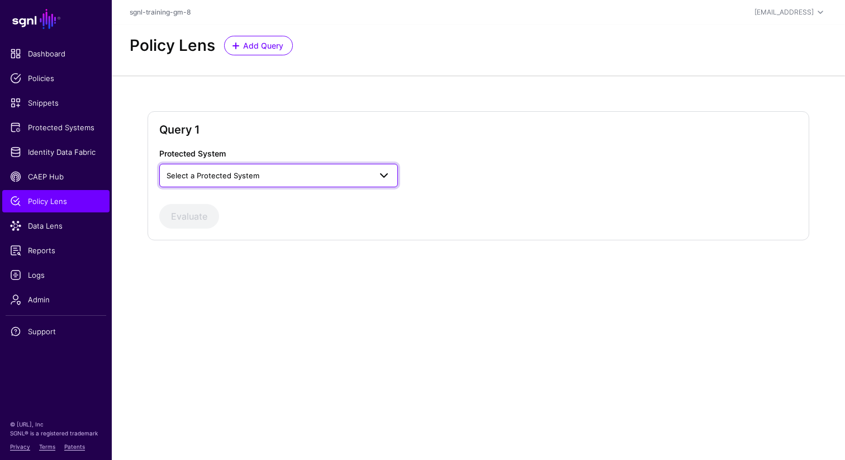
click at [200, 175] on span "Select a Protected System" at bounding box center [213, 175] width 93 height 9
click at [190, 205] on span "Custom Application" at bounding box center [202, 201] width 68 height 9
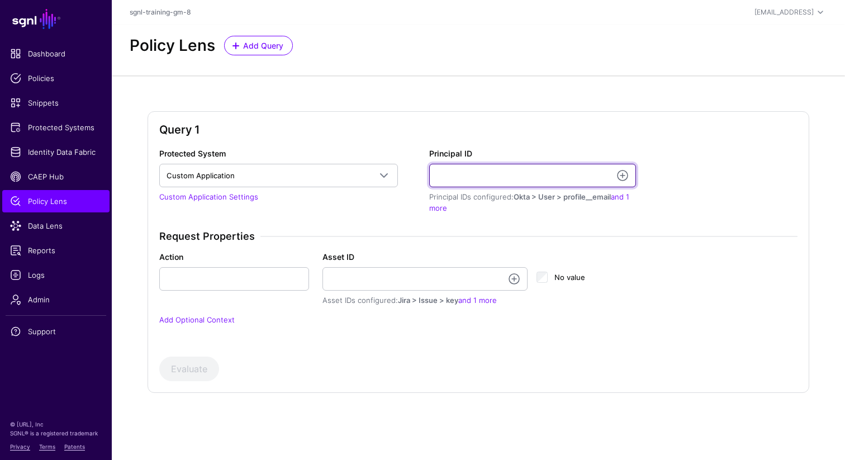
click at [465, 179] on input "Principal ID" at bounding box center [532, 175] width 207 height 23
type input "**********"
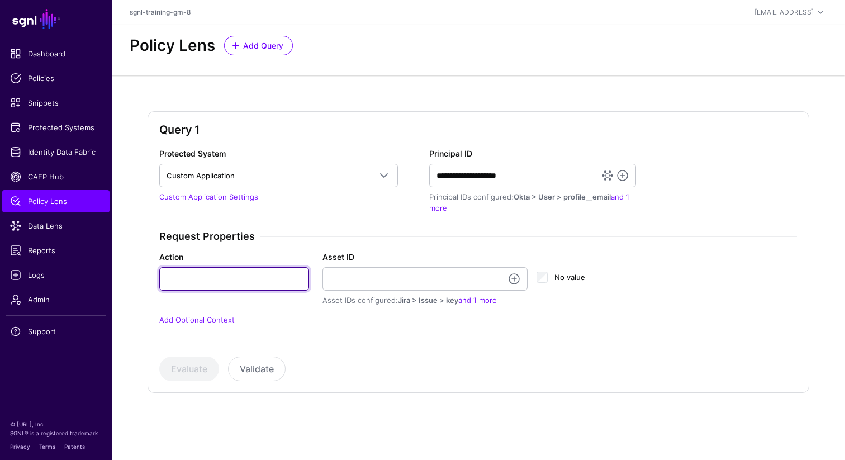
click at [231, 281] on input "Action" at bounding box center [234, 278] width 150 height 23
type input "******"
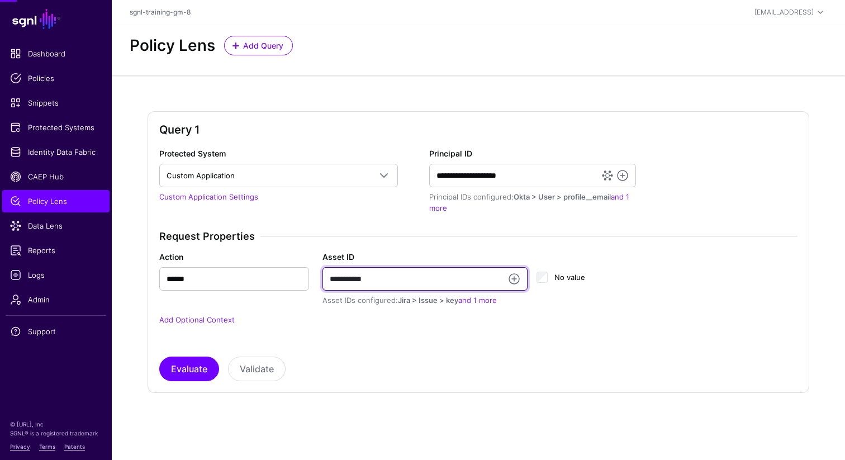
type input "**********"
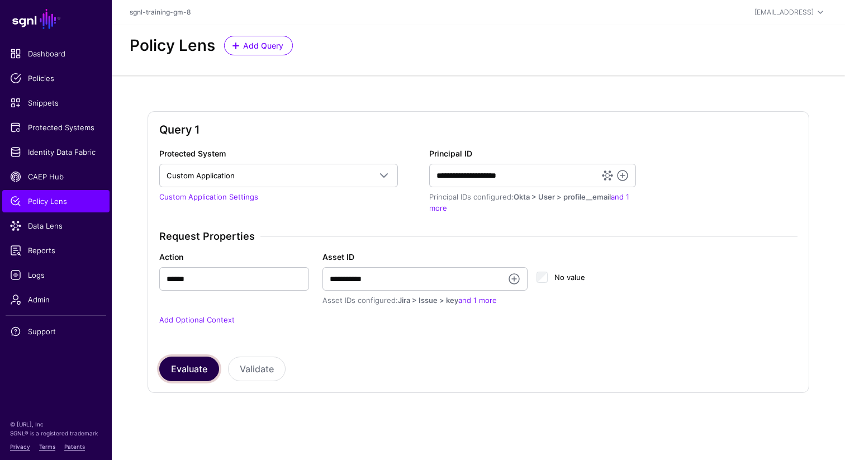
click at [172, 363] on button "Evaluate" at bounding box center [189, 369] width 60 height 25
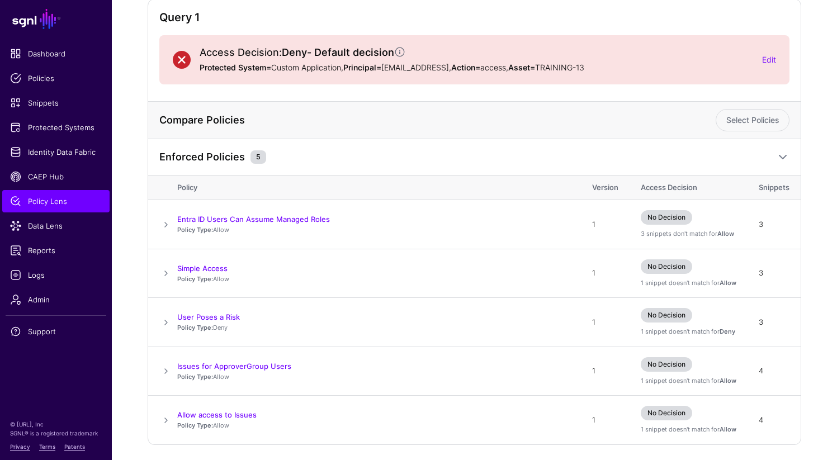
scroll to position [150, 0]
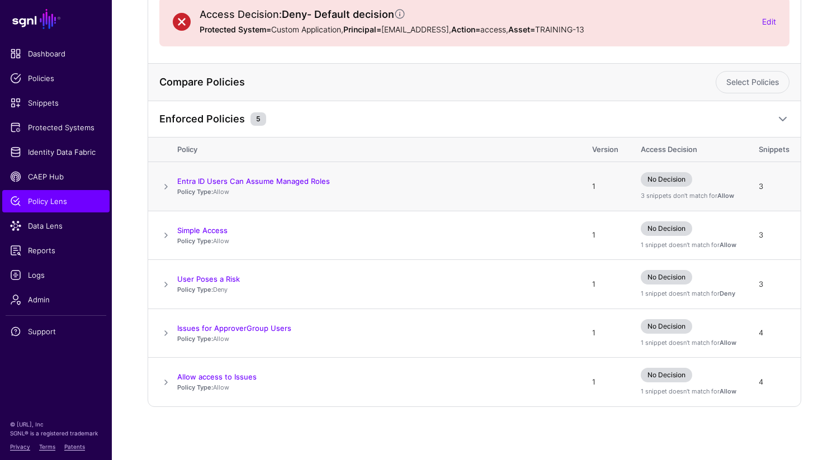
click at [166, 185] on span at bounding box center [165, 186] width 13 height 13
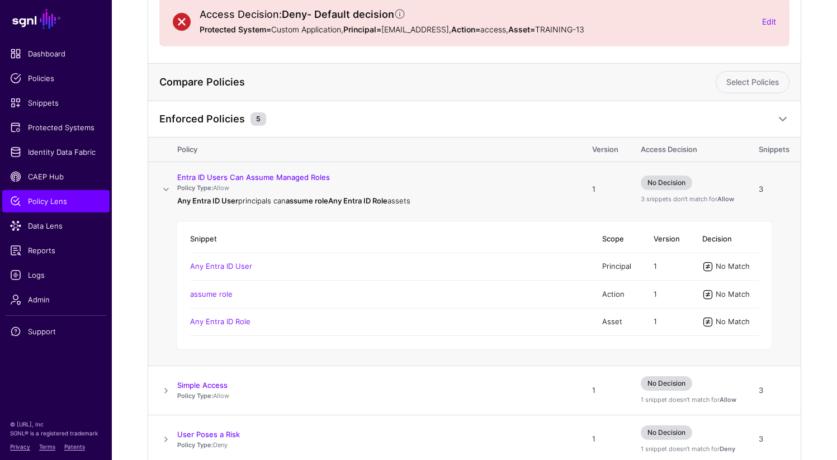
click at [167, 189] on span at bounding box center [165, 189] width 13 height 13
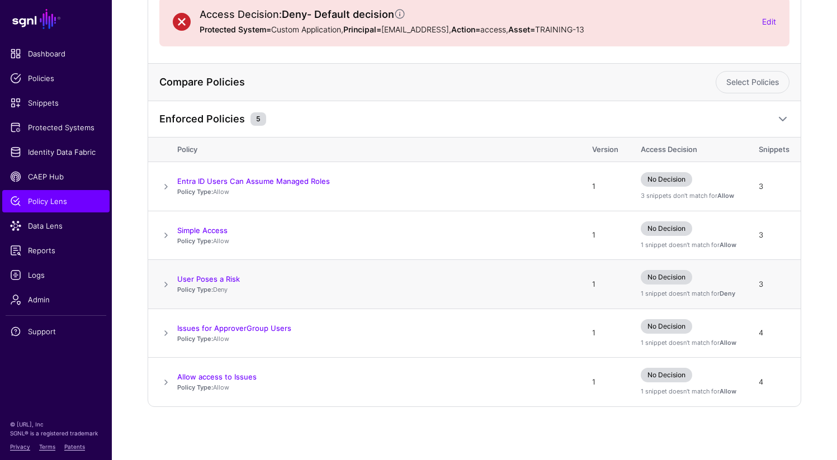
scroll to position [0, 0]
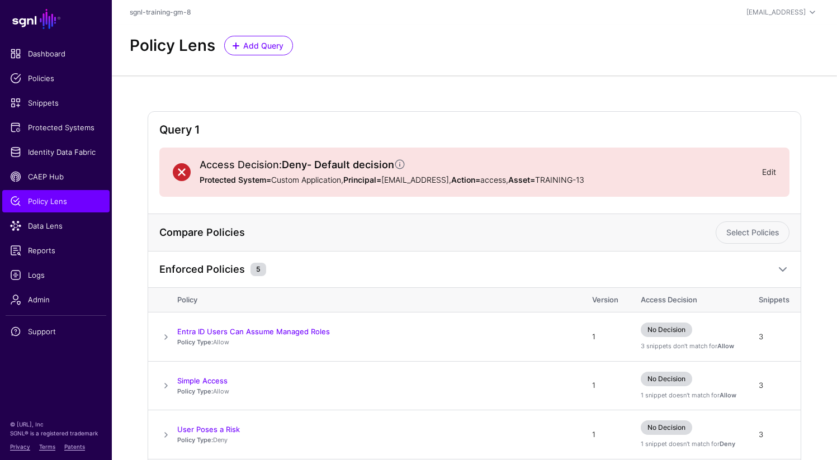
click at [766, 174] on link "Edit" at bounding box center [769, 171] width 14 height 9
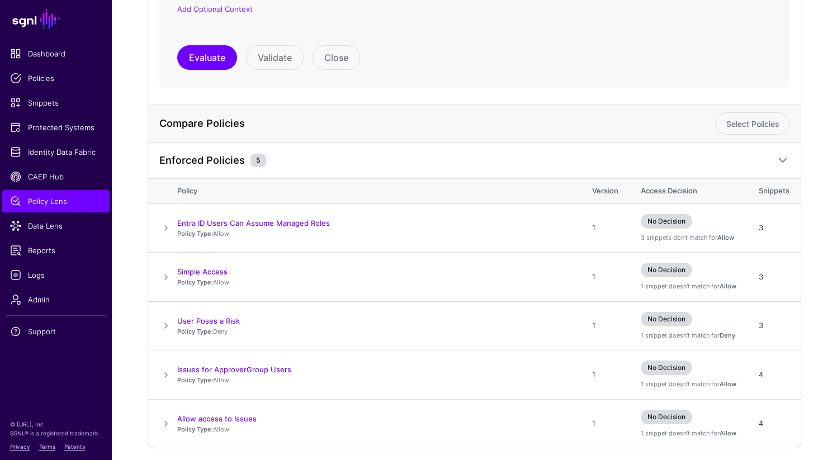
scroll to position [424, 0]
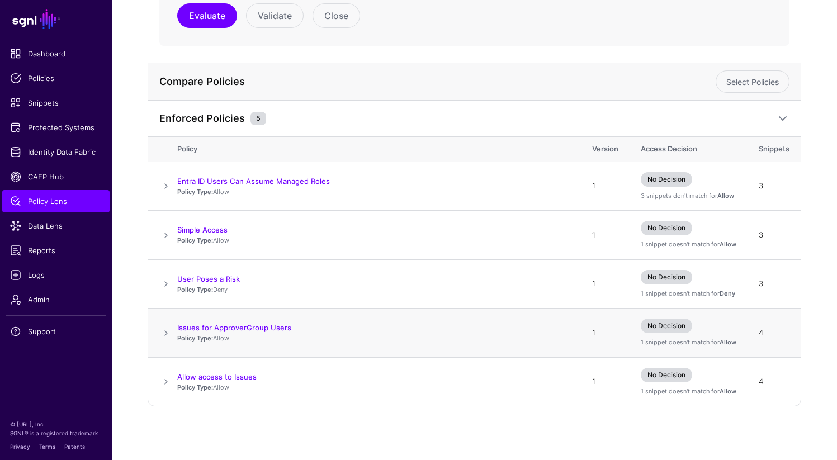
click at [168, 334] on span at bounding box center [165, 332] width 13 height 13
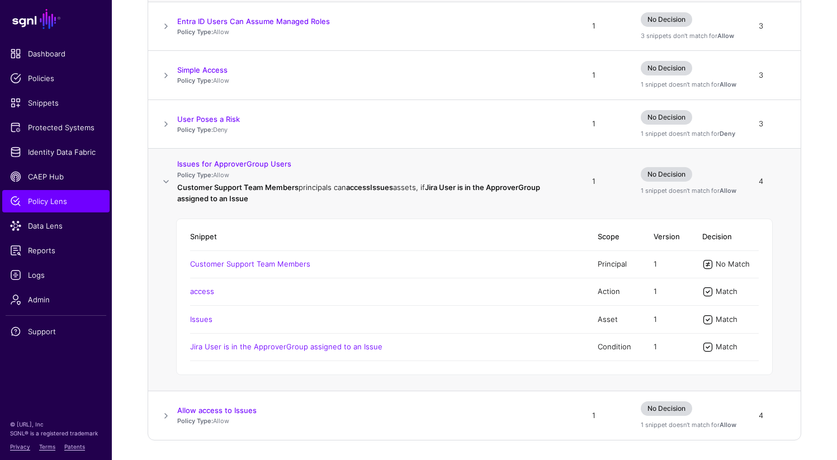
scroll to position [619, 0]
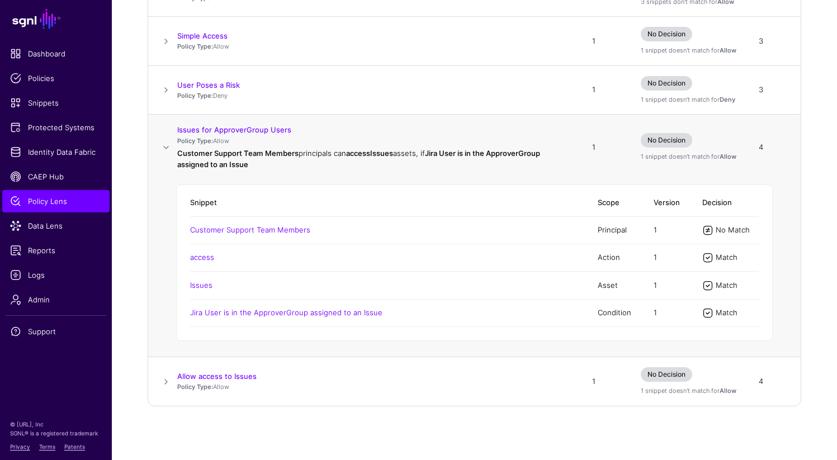
click at [165, 147] on span at bounding box center [165, 147] width 13 height 13
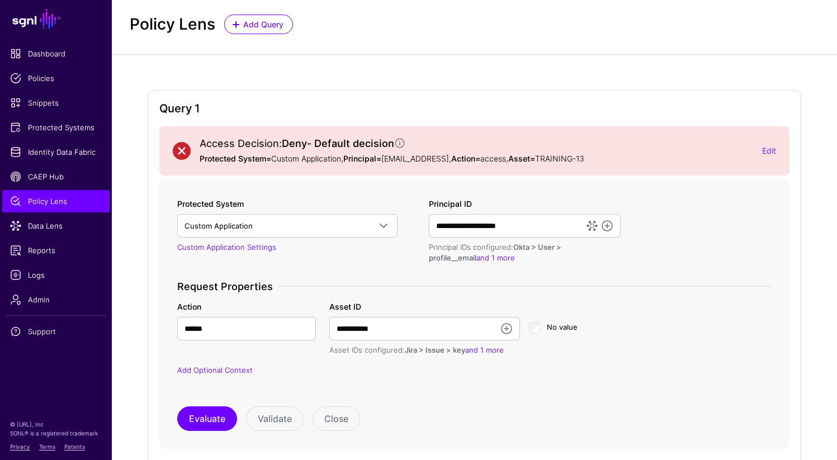
scroll to position [0, 0]
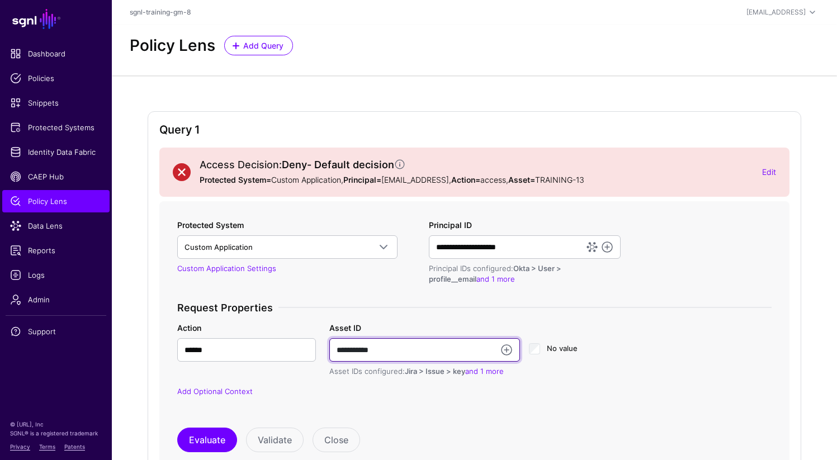
click at [389, 353] on input "**********" at bounding box center [424, 349] width 191 height 23
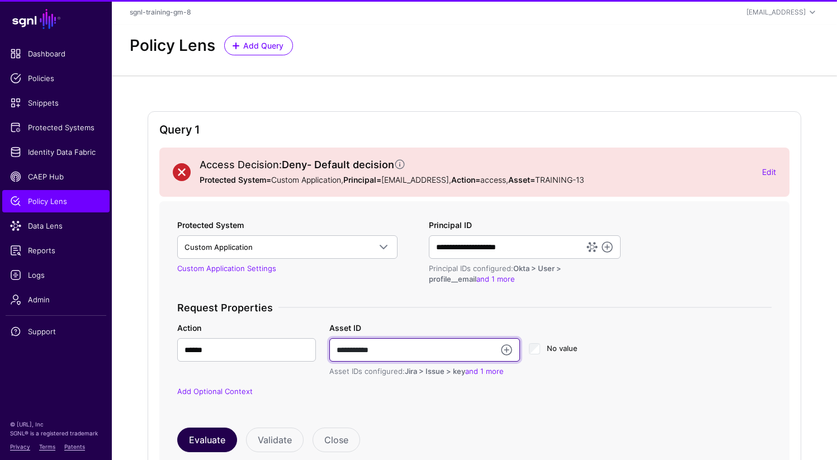
type input "**********"
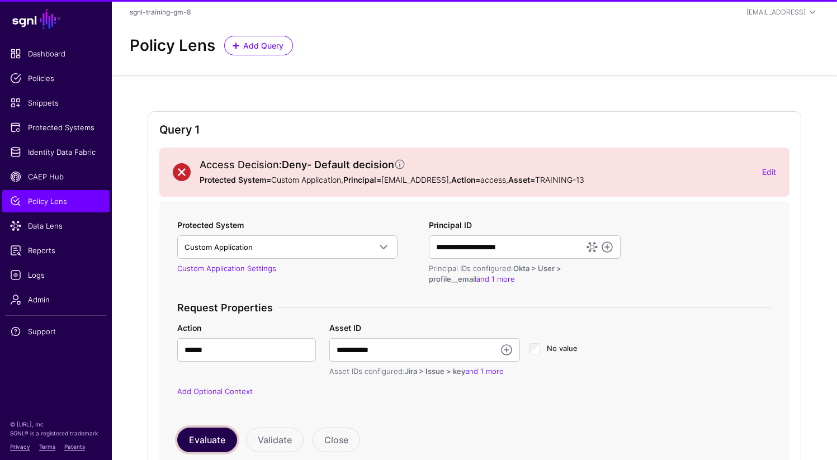
click at [205, 438] on button "Evaluate" at bounding box center [207, 439] width 60 height 25
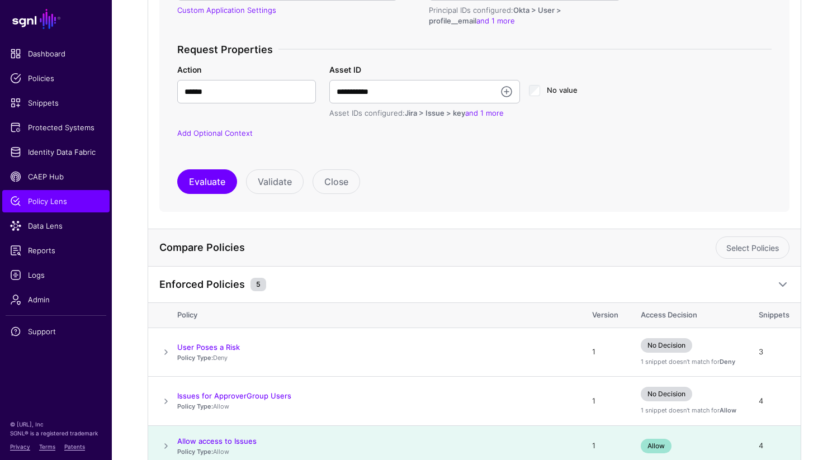
scroll to position [416, 0]
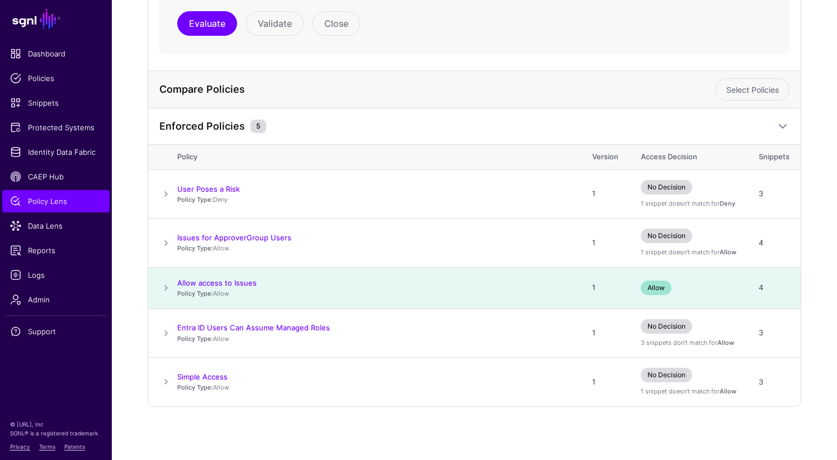
click at [165, 290] on span at bounding box center [165, 287] width 13 height 13
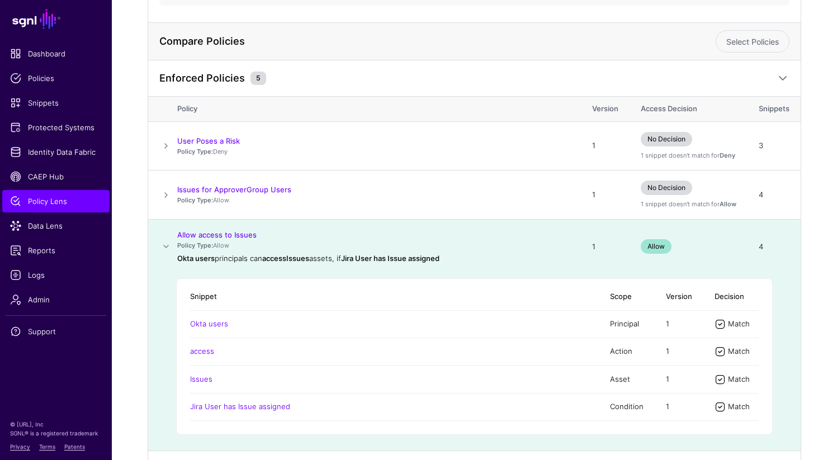
scroll to position [471, 0]
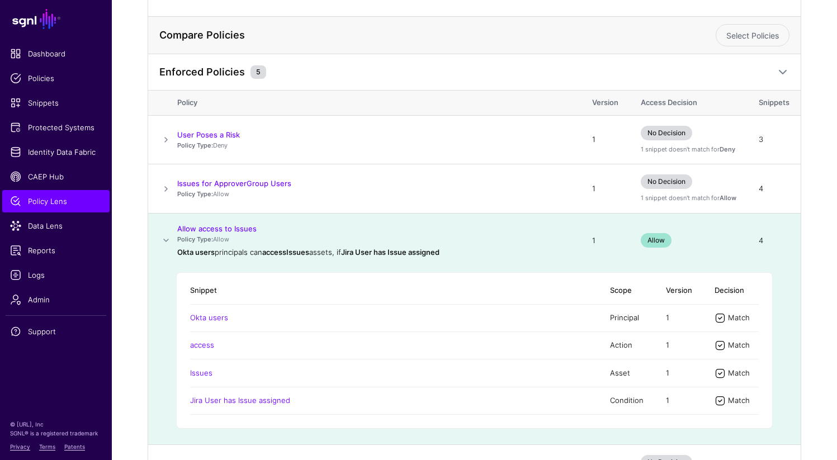
click at [165, 243] on span at bounding box center [165, 240] width 13 height 13
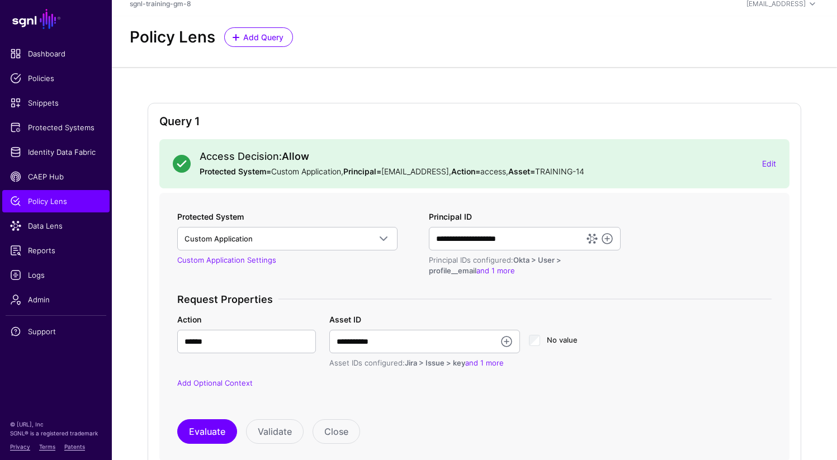
scroll to position [12, 0]
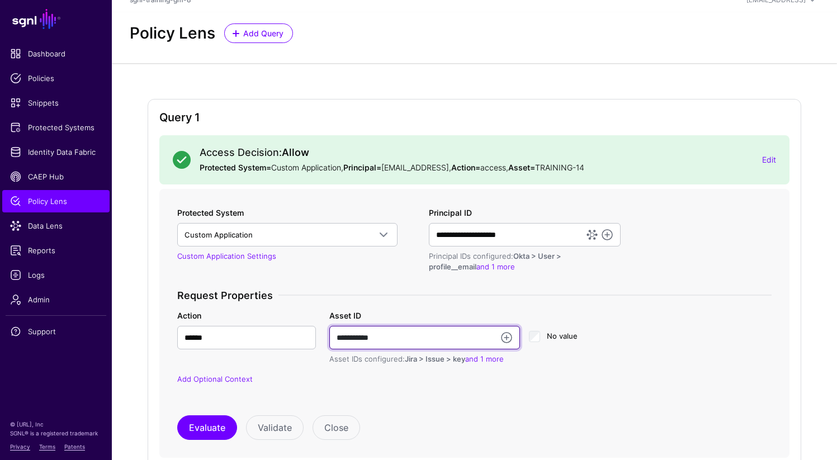
click at [402, 337] on input "**********" at bounding box center [424, 337] width 191 height 23
type input "**********"
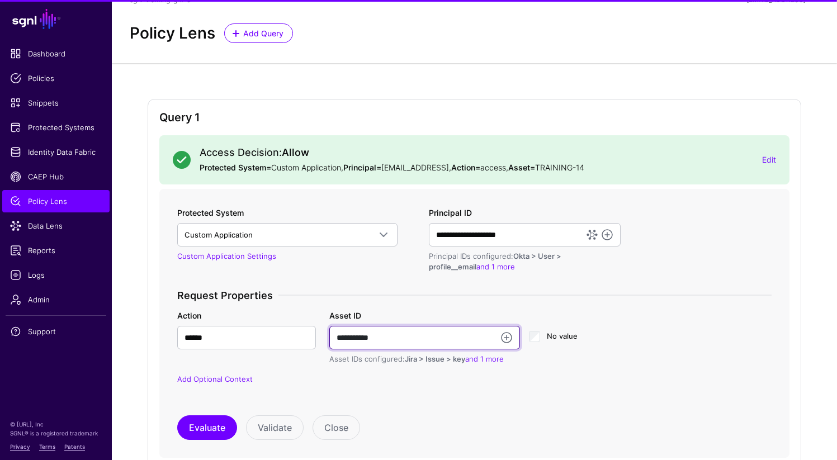
click at [177, 415] on button "Evaluate" at bounding box center [207, 427] width 60 height 25
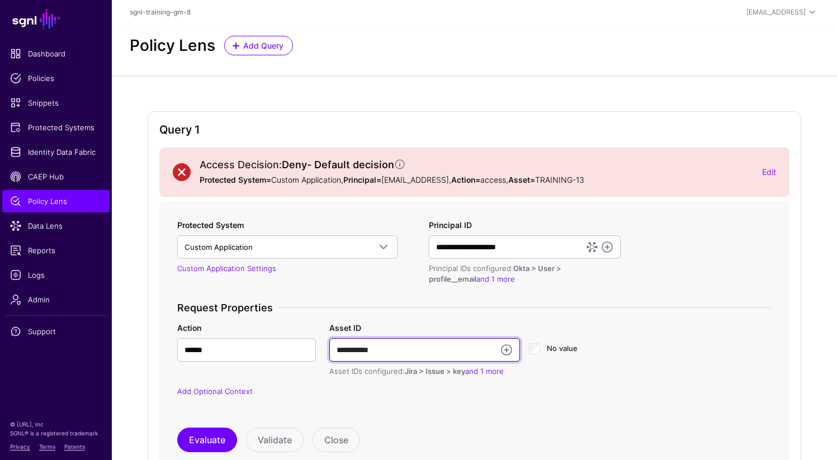
click at [396, 353] on input "**********" at bounding box center [424, 349] width 191 height 23
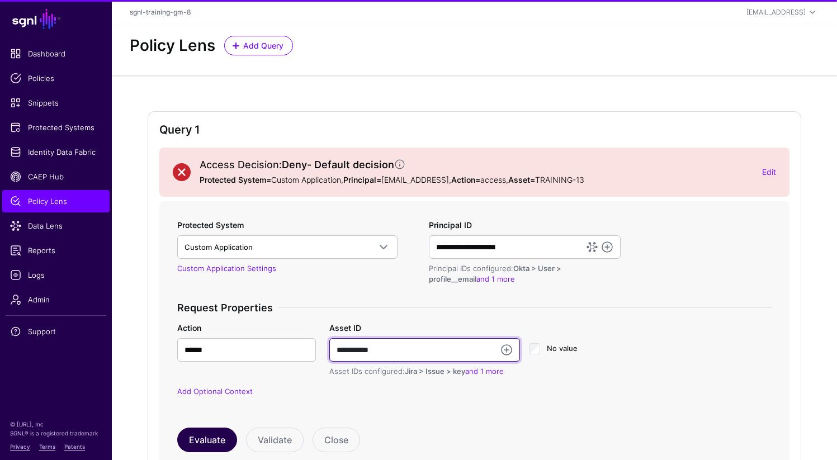
type input "**********"
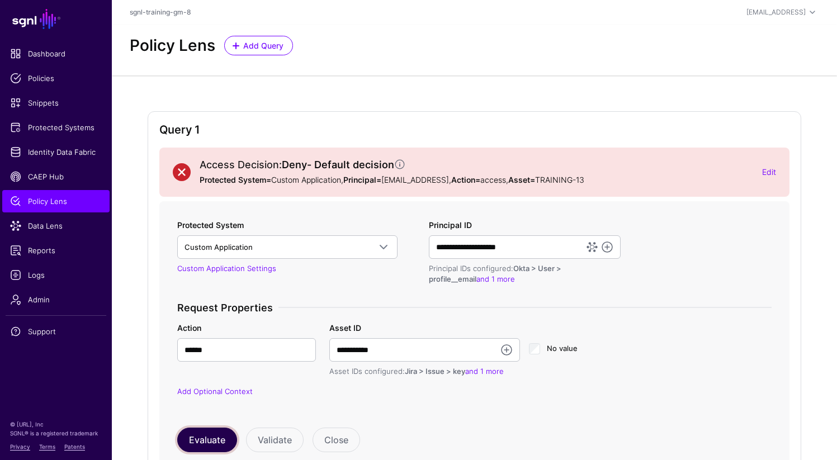
click at [213, 441] on button "Evaluate" at bounding box center [207, 439] width 60 height 25
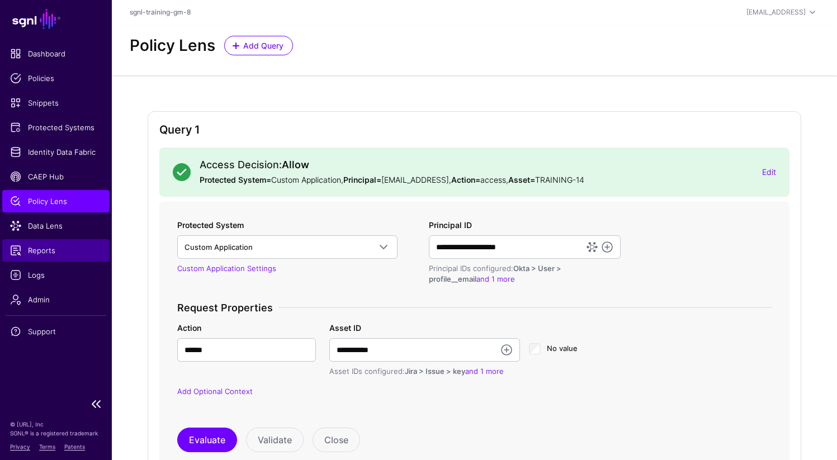
click at [44, 258] on link "Reports" at bounding box center [55, 250] width 107 height 22
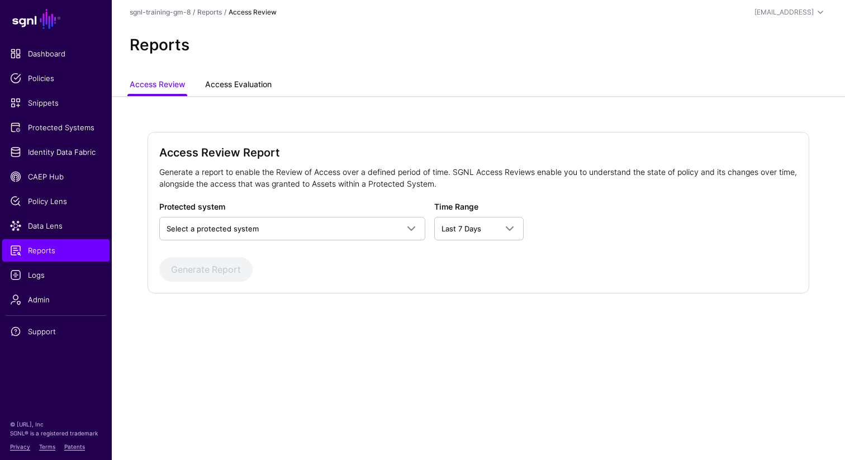
click at [249, 82] on link "Access Evaluation" at bounding box center [238, 85] width 66 height 21
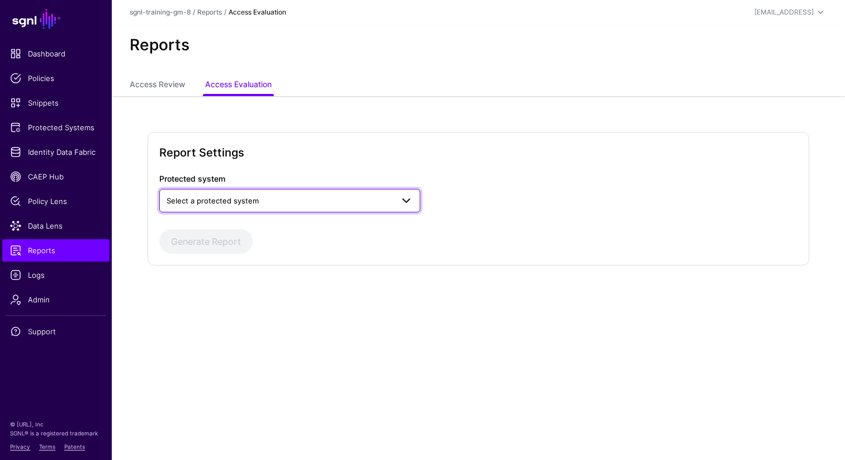
click at [249, 201] on span "Select a protected system" at bounding box center [213, 200] width 92 height 9
click at [237, 228] on div "Custom Application" at bounding box center [289, 226] width 243 height 11
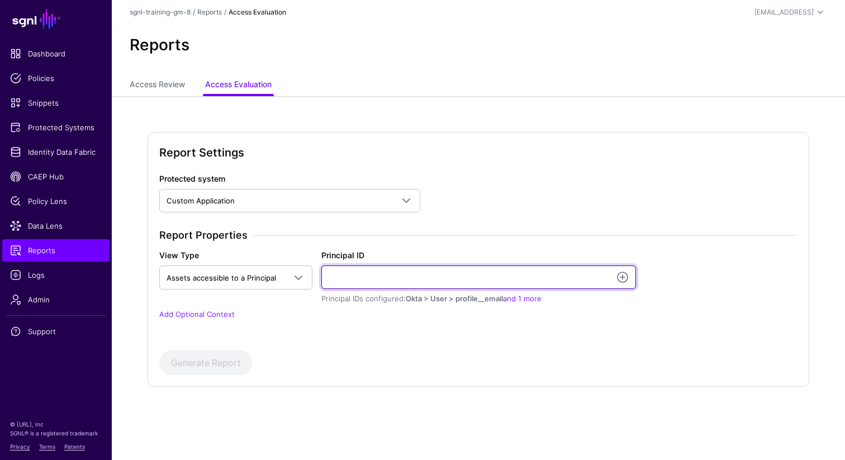
click at [358, 279] on input "Principal ID" at bounding box center [478, 276] width 315 height 23
type input "**********"
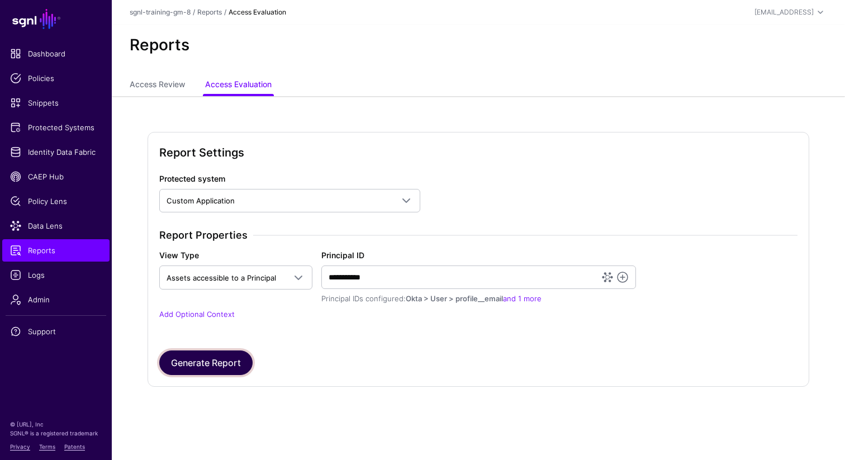
click at [230, 367] on button "Generate Report" at bounding box center [205, 362] width 93 height 25
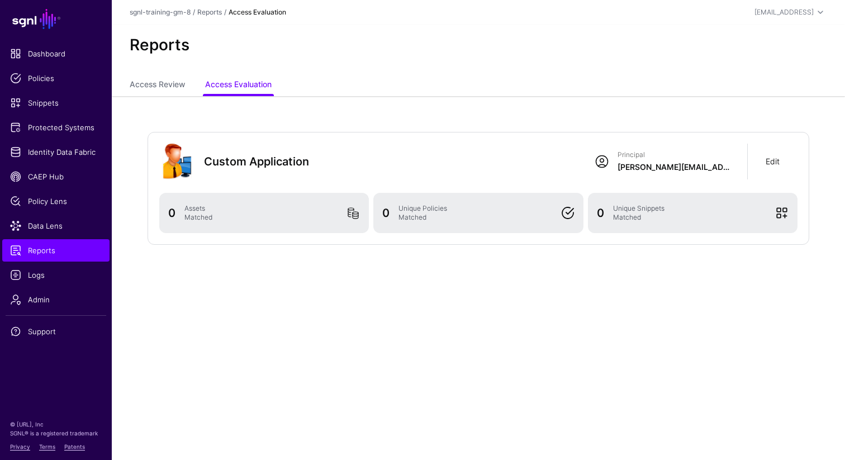
click at [773, 164] on link "Edit" at bounding box center [773, 160] width 14 height 9
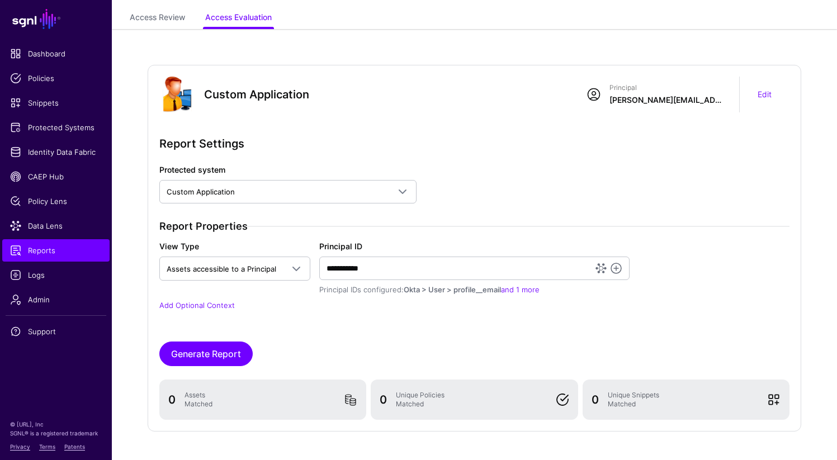
scroll to position [92, 0]
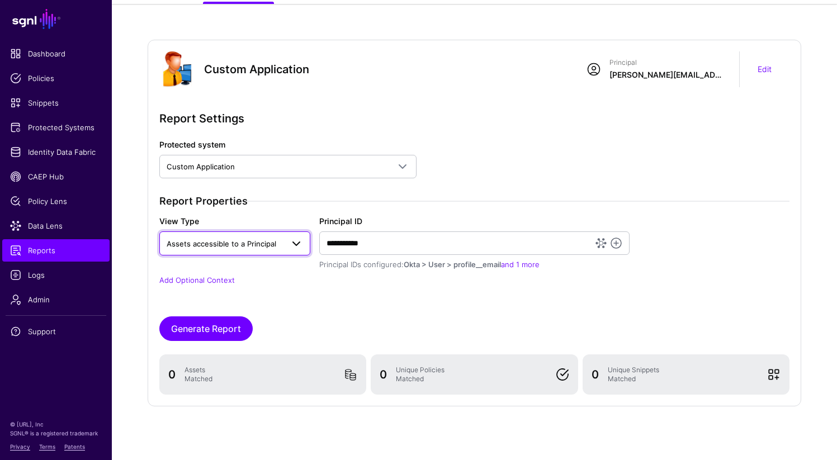
click at [256, 243] on span "Assets accessible to a Principal" at bounding box center [222, 243] width 110 height 9
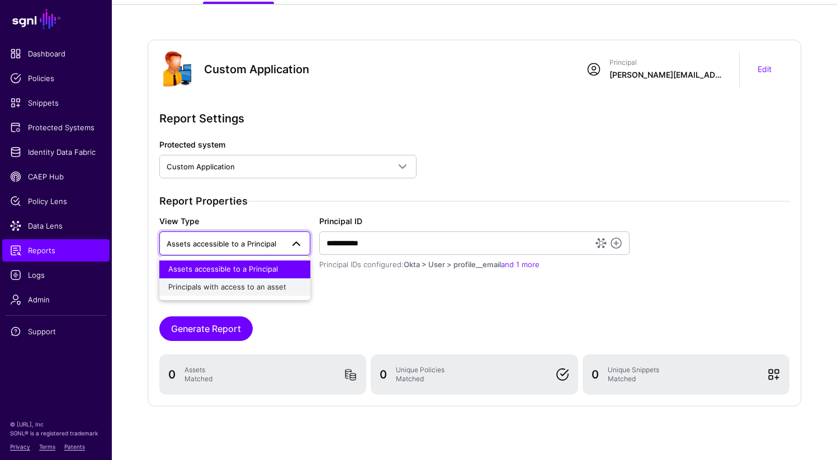
click at [255, 288] on span "Principals with access to an asset" at bounding box center [227, 286] width 118 height 9
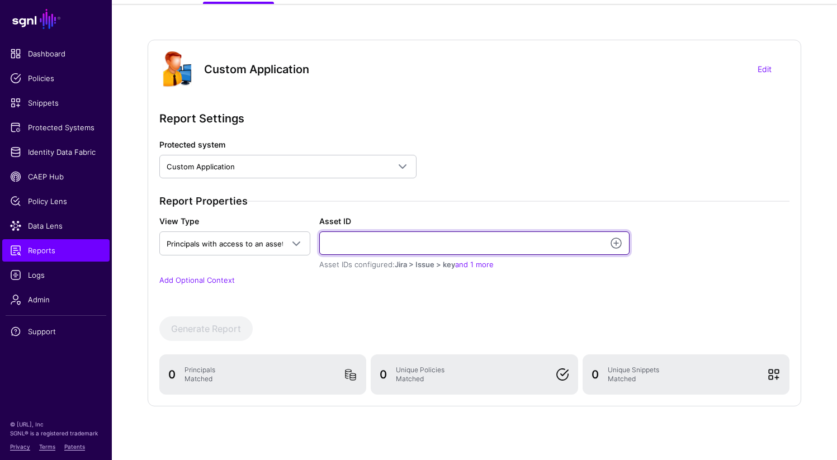
click at [346, 242] on input "Asset ID" at bounding box center [474, 242] width 311 height 23
click at [378, 241] on input "Asset ID" at bounding box center [474, 242] width 311 height 23
type input "*"
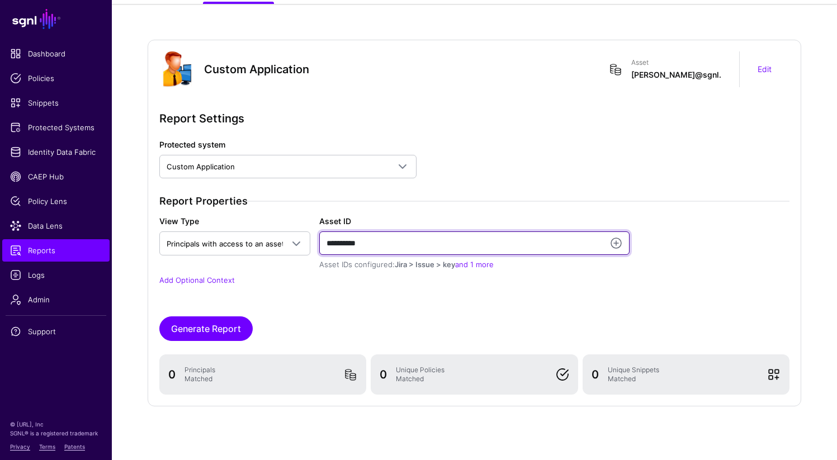
type input "**********"
click at [159, 316] on button "Generate Report" at bounding box center [205, 328] width 93 height 25
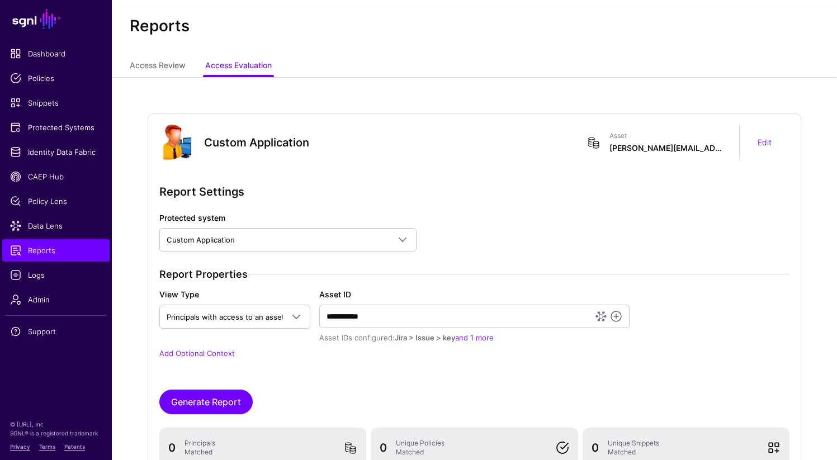
scroll to position [0, 0]
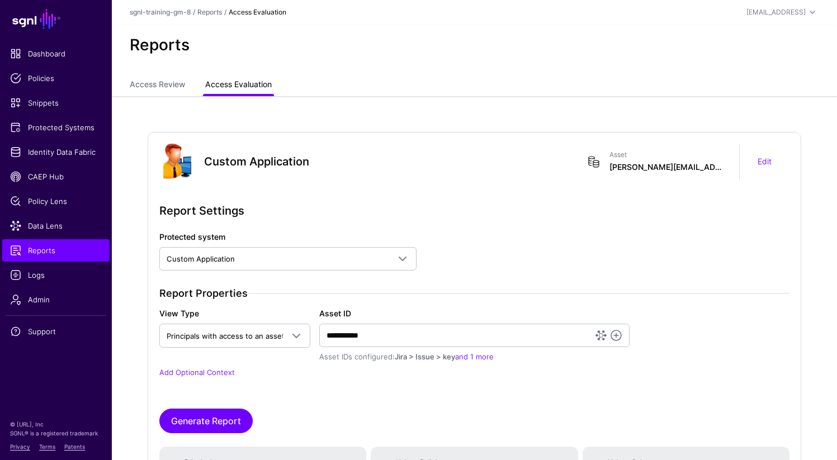
click at [248, 88] on link "Access Evaluation" at bounding box center [238, 85] width 66 height 21
click at [164, 86] on link "Access Review" at bounding box center [157, 85] width 55 height 21
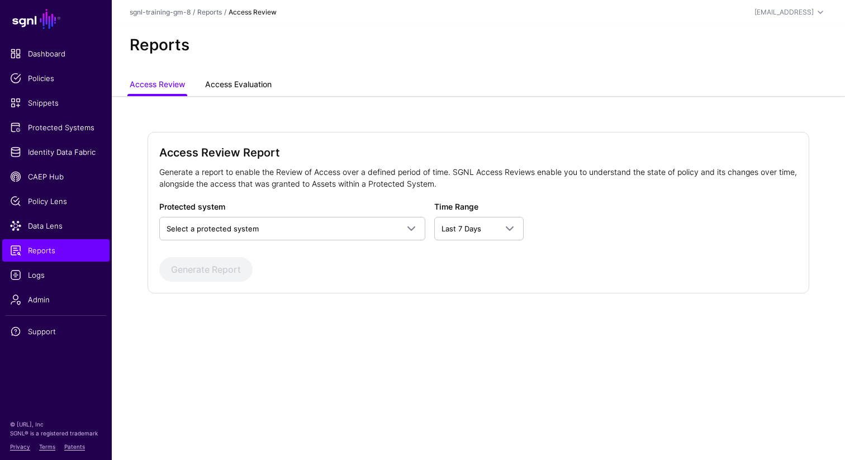
click at [229, 84] on link "Access Evaluation" at bounding box center [238, 85] width 66 height 21
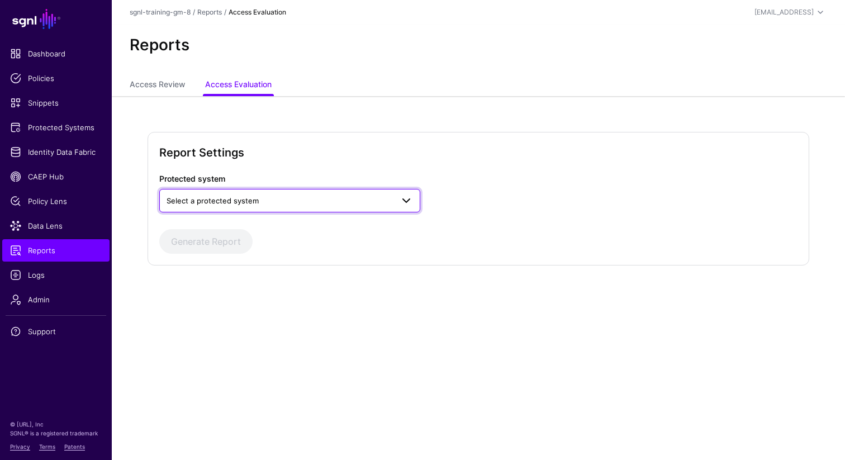
click at [258, 203] on span "Select a protected system" at bounding box center [280, 200] width 226 height 12
click at [245, 230] on div "Custom Application" at bounding box center [289, 226] width 243 height 11
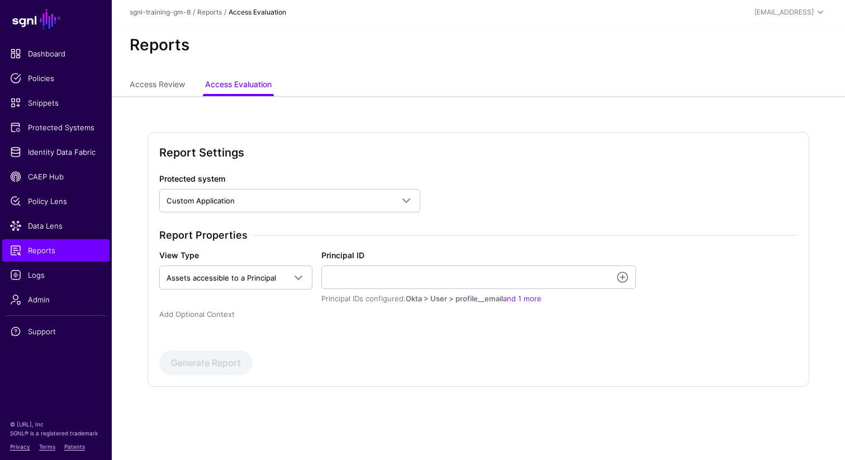
click at [218, 316] on link "Add Optional Context" at bounding box center [196, 314] width 75 height 9
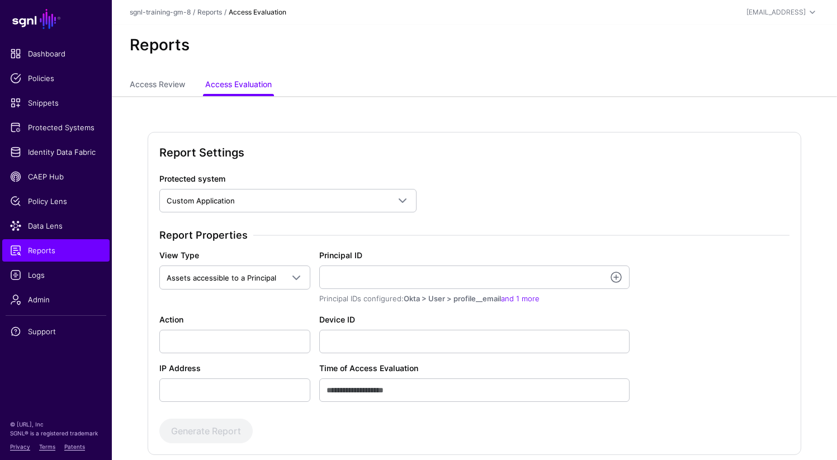
scroll to position [64, 0]
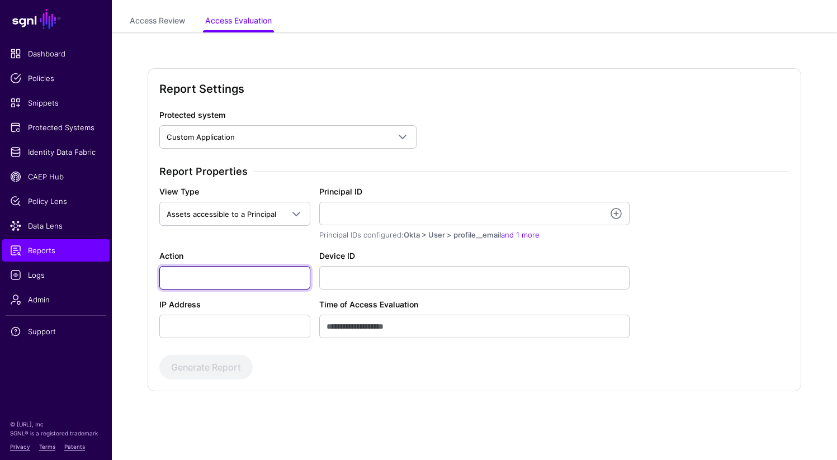
click at [240, 283] on input "Action" at bounding box center [234, 277] width 151 height 23
type input "******"
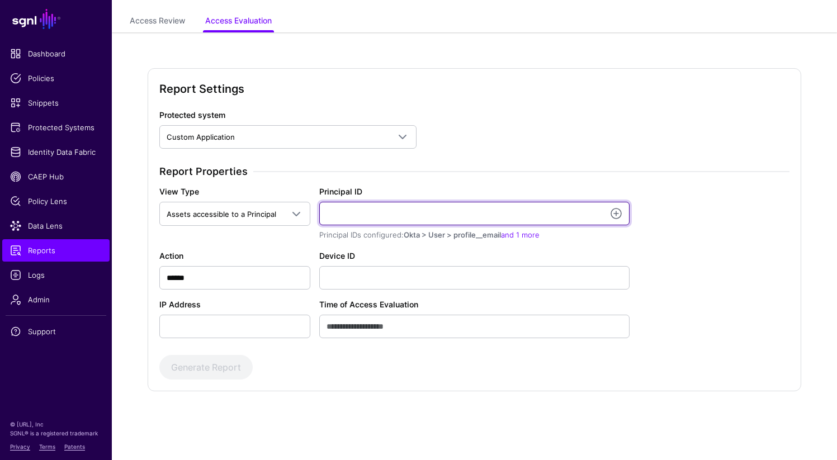
click at [355, 211] on input "Principal ID" at bounding box center [474, 213] width 311 height 23
type input "**********"
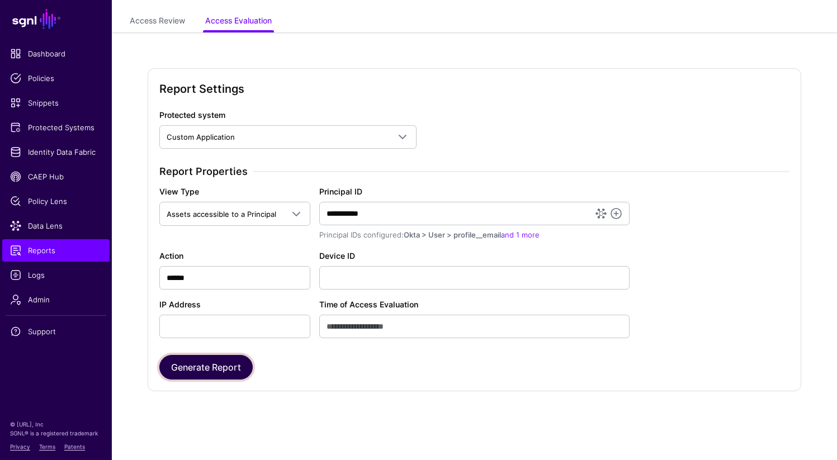
click at [206, 363] on button "Generate Report" at bounding box center [205, 367] width 93 height 25
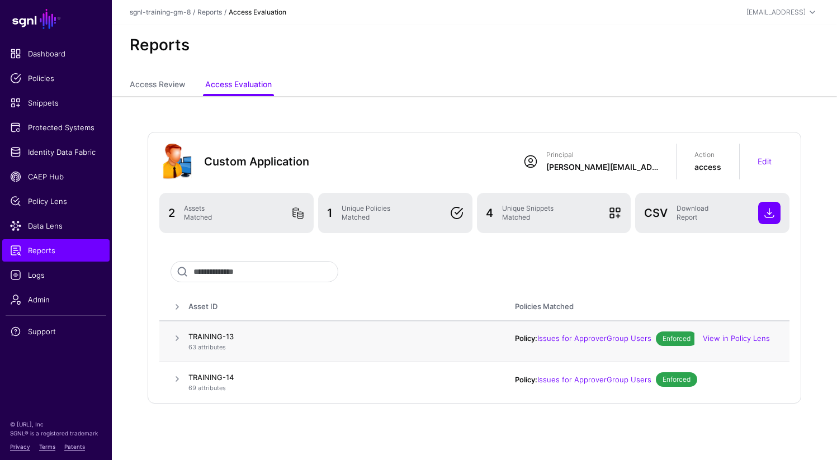
click at [177, 340] on span at bounding box center [176, 337] width 13 height 13
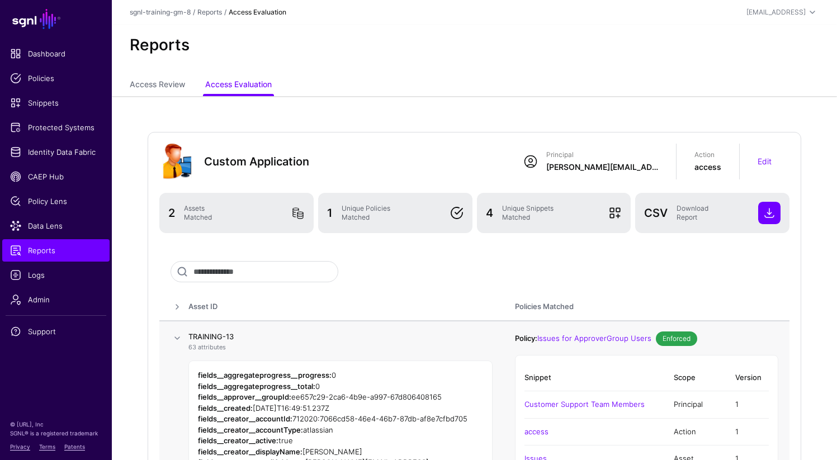
click at [177, 340] on span at bounding box center [176, 337] width 13 height 13
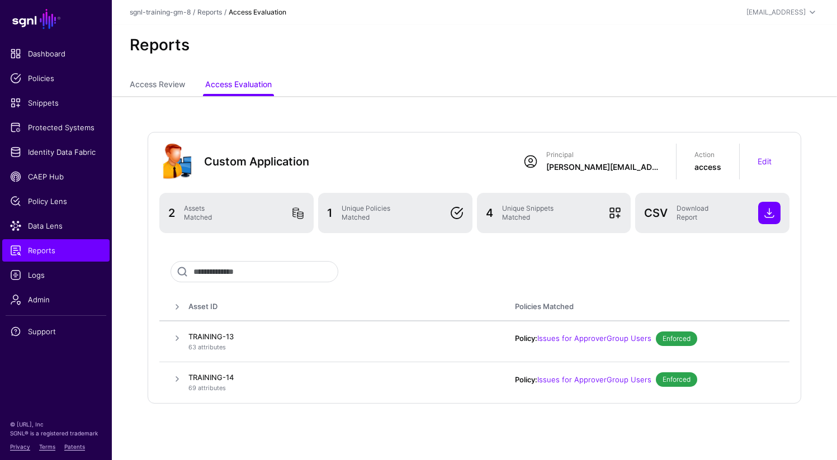
click at [178, 311] on span at bounding box center [176, 306] width 13 height 13
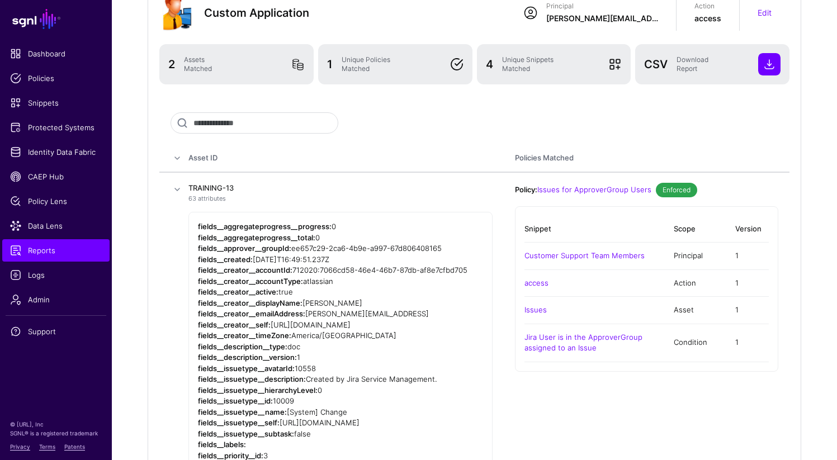
scroll to position [149, 0]
click at [175, 156] on span at bounding box center [176, 157] width 13 height 13
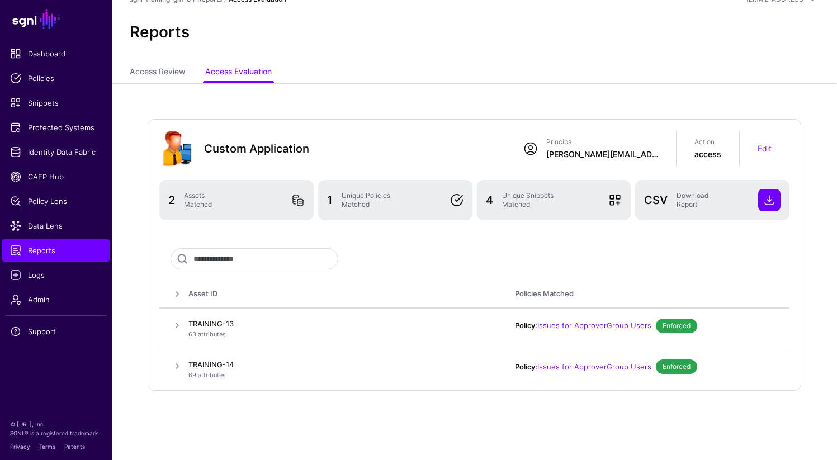
scroll to position [13, 0]
click at [178, 297] on span at bounding box center [176, 293] width 13 height 13
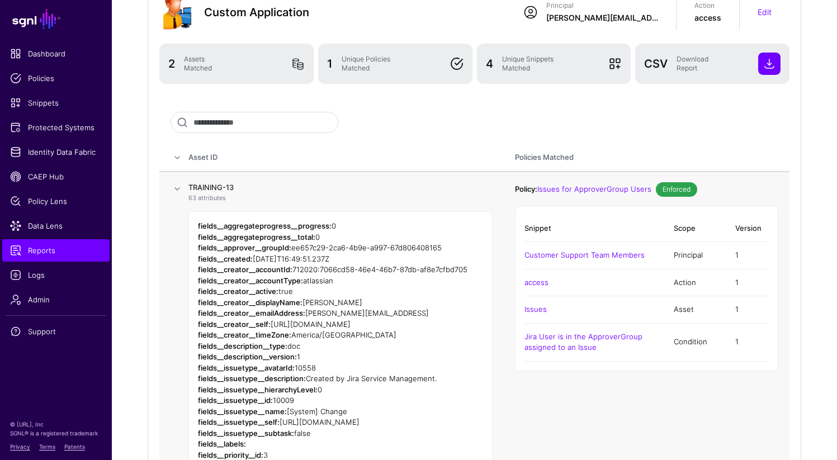
click at [174, 192] on span at bounding box center [176, 188] width 13 height 13
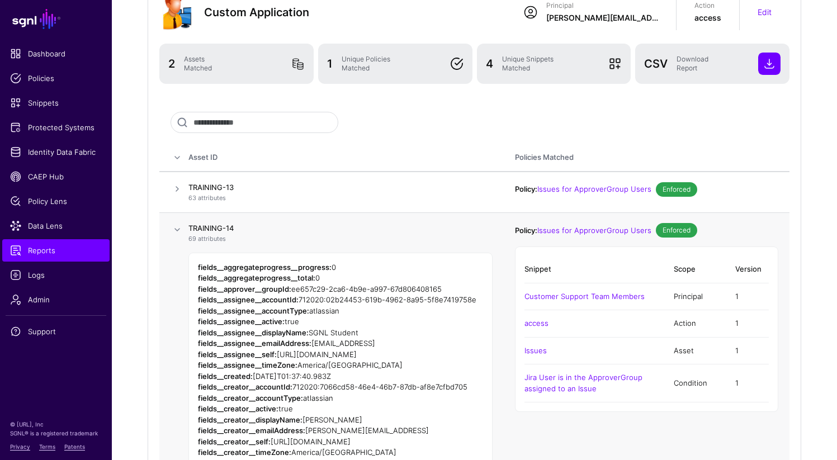
click at [178, 232] on span at bounding box center [176, 229] width 13 height 13
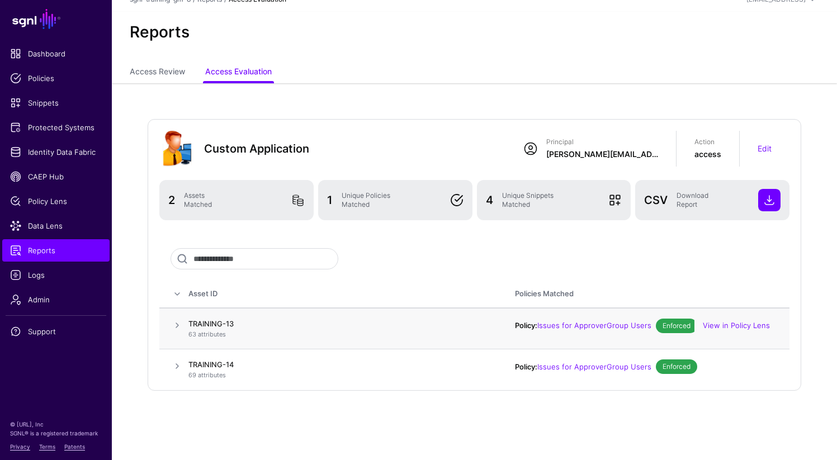
click at [178, 328] on span at bounding box center [176, 325] width 13 height 13
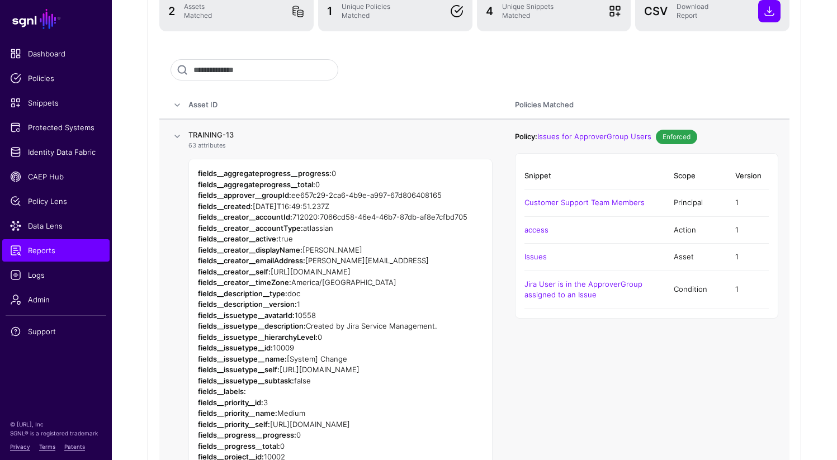
scroll to position [212, 0]
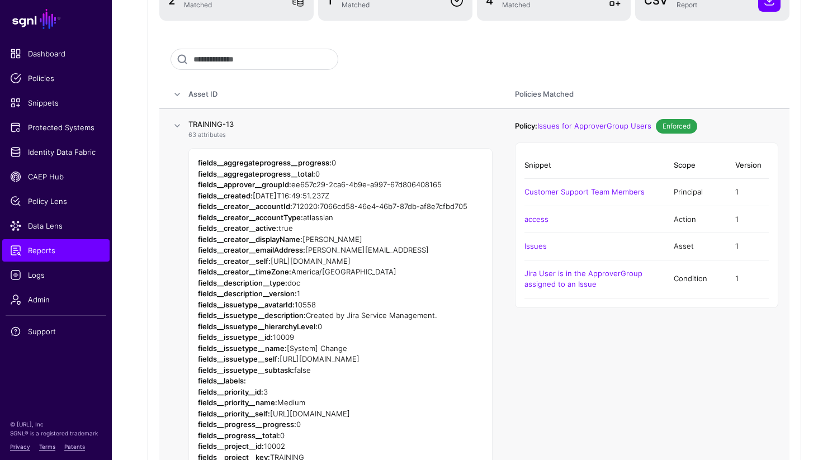
click at [174, 129] on span at bounding box center [176, 125] width 13 height 13
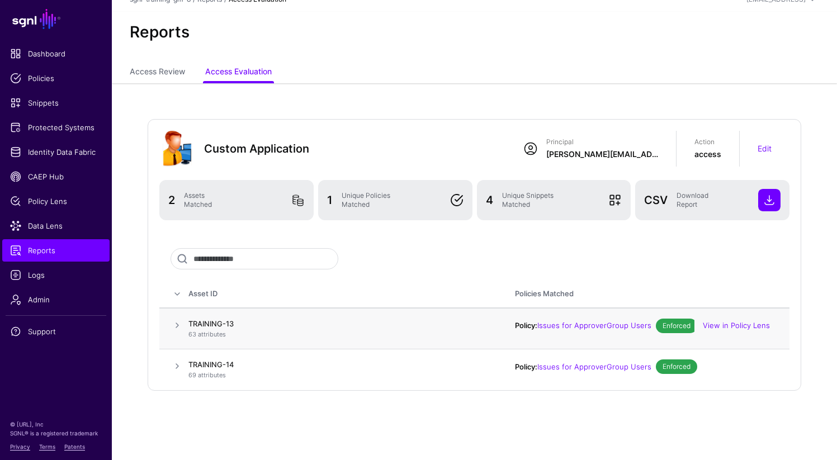
scroll to position [13, 0]
click at [730, 326] on link "View in Policy Lens" at bounding box center [735, 325] width 67 height 9
click at [177, 327] on span at bounding box center [176, 325] width 13 height 13
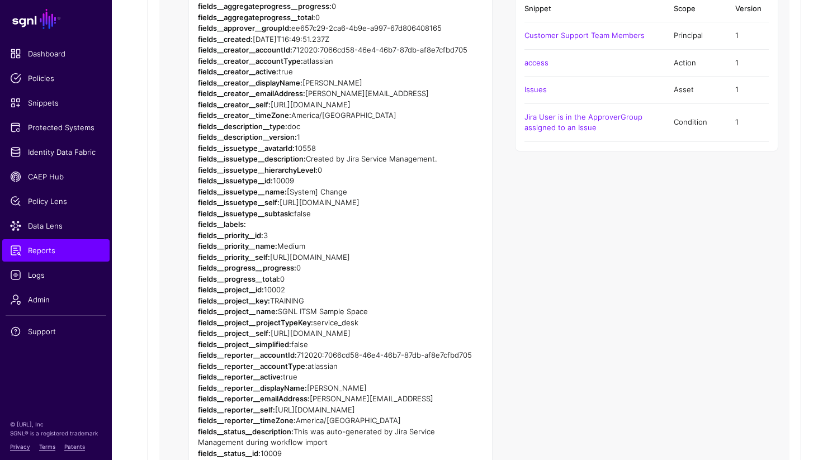
scroll to position [370, 0]
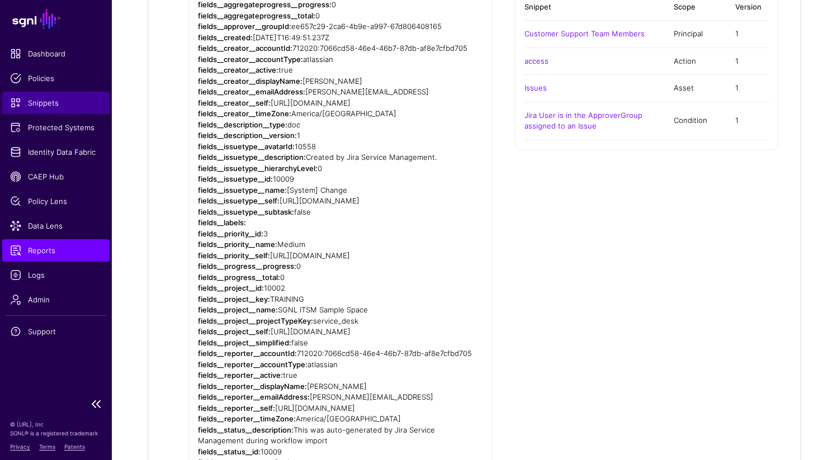
click at [45, 96] on link "Snippets" at bounding box center [55, 103] width 107 height 22
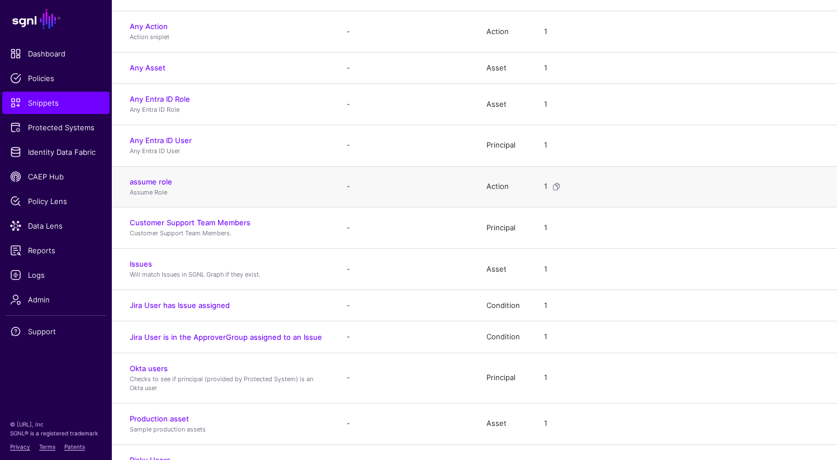
scroll to position [163, 0]
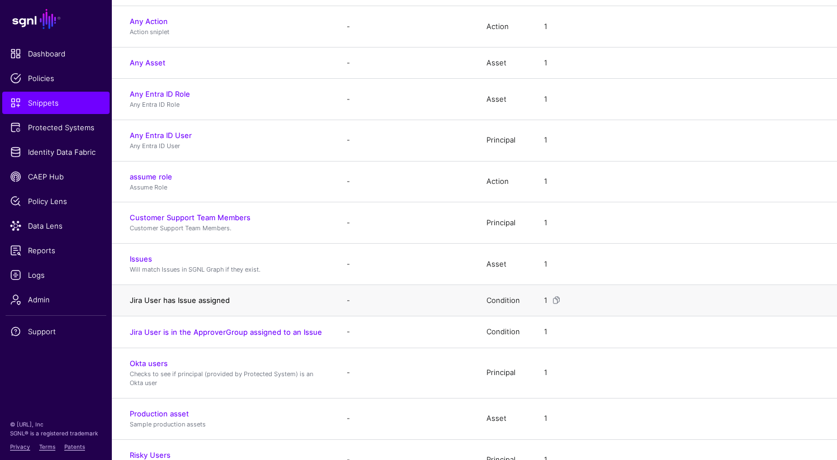
click at [203, 301] on link "Jira User has Issue assigned" at bounding box center [180, 300] width 100 height 9
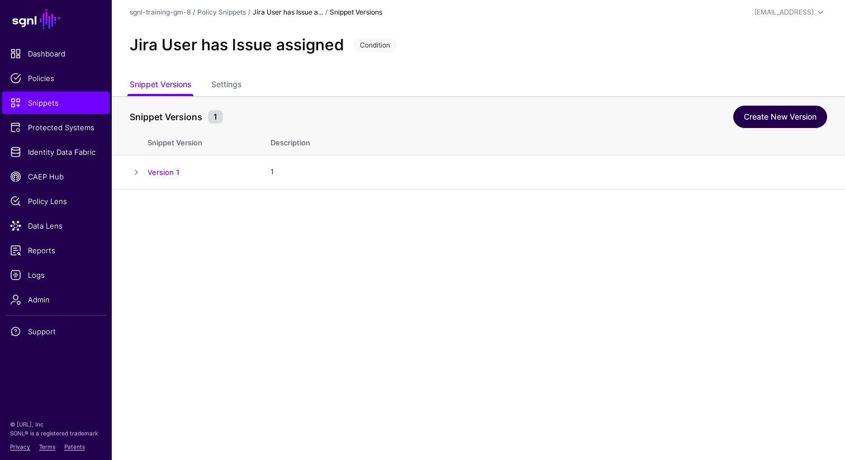
click at [789, 122] on link "Create New Version" at bounding box center [780, 117] width 94 height 22
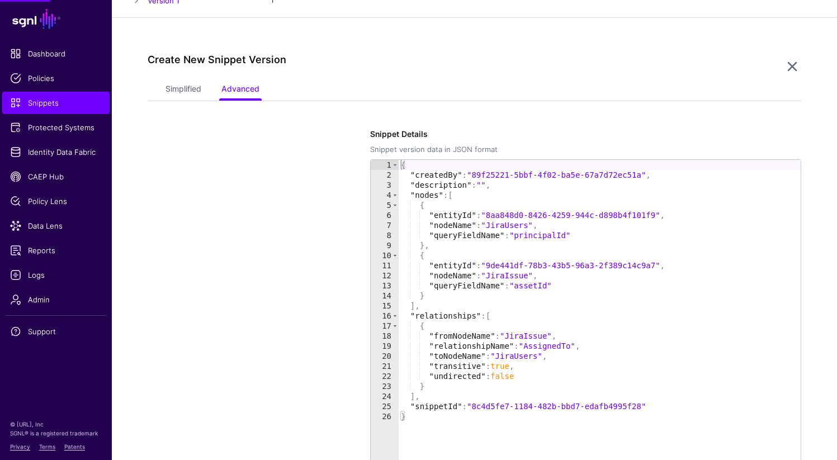
scroll to position [189, 0]
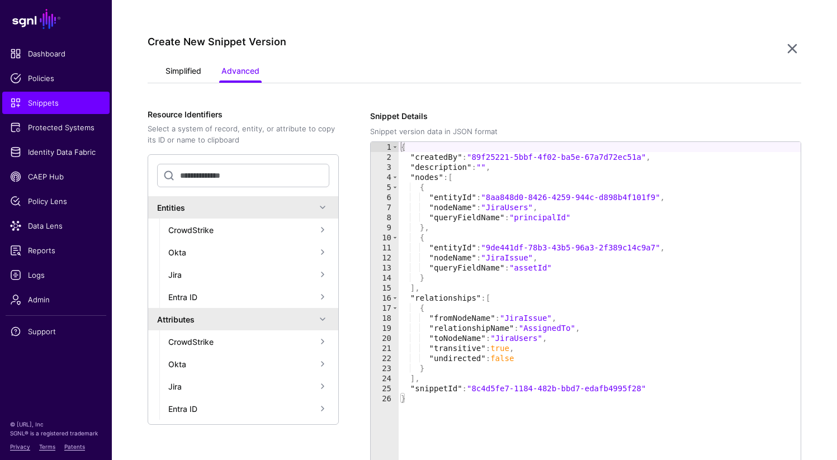
click at [190, 66] on link "Simplified" at bounding box center [183, 71] width 36 height 21
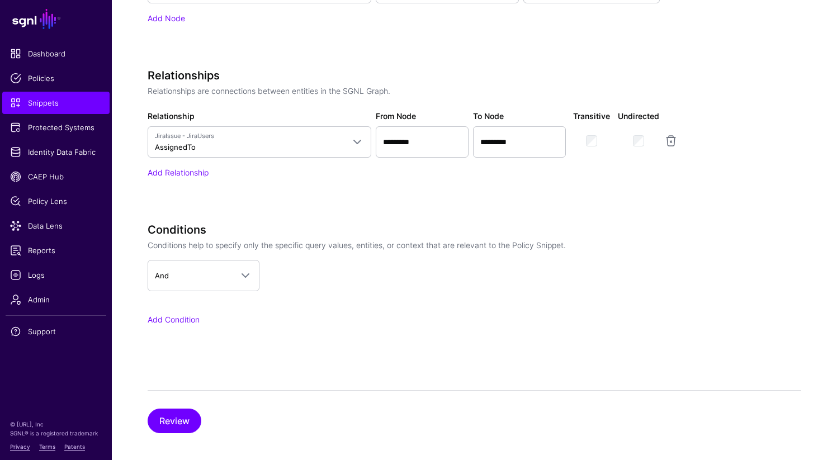
scroll to position [640, 0]
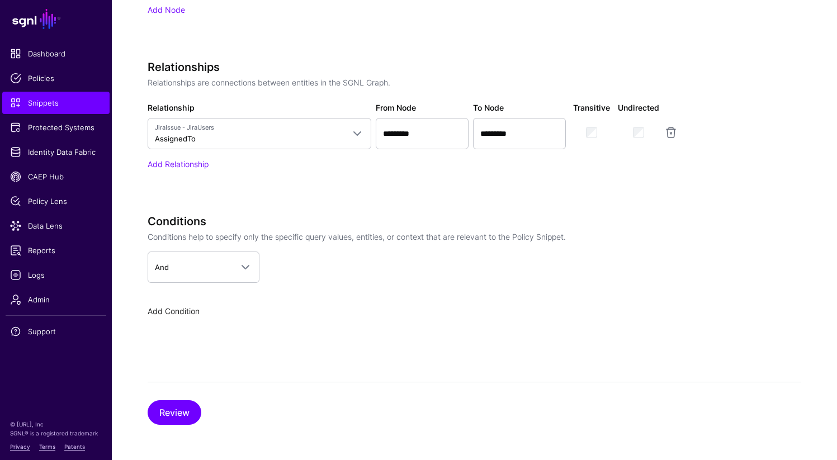
click at [176, 310] on link "Add Condition" at bounding box center [174, 310] width 52 height 9
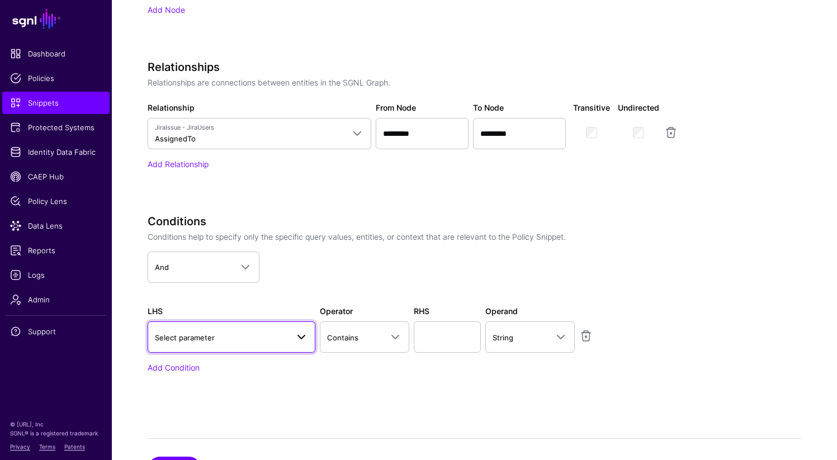
click at [243, 344] on link "Select parameter" at bounding box center [232, 336] width 168 height 31
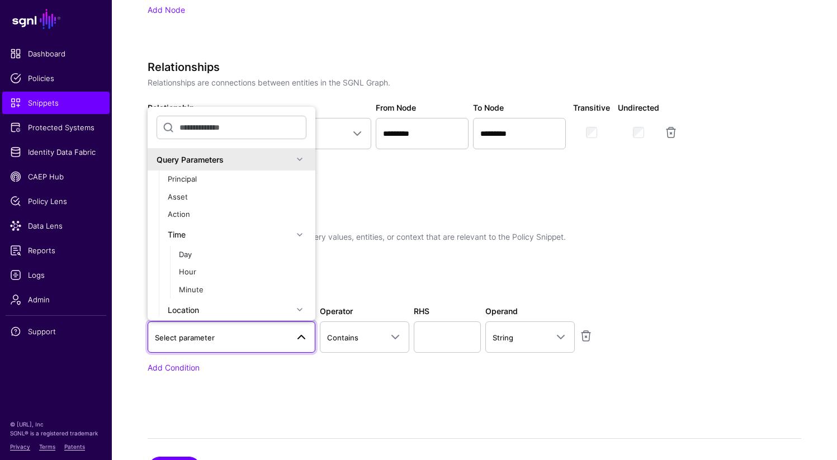
click at [240, 157] on div "Query Parameters" at bounding box center [224, 160] width 136 height 12
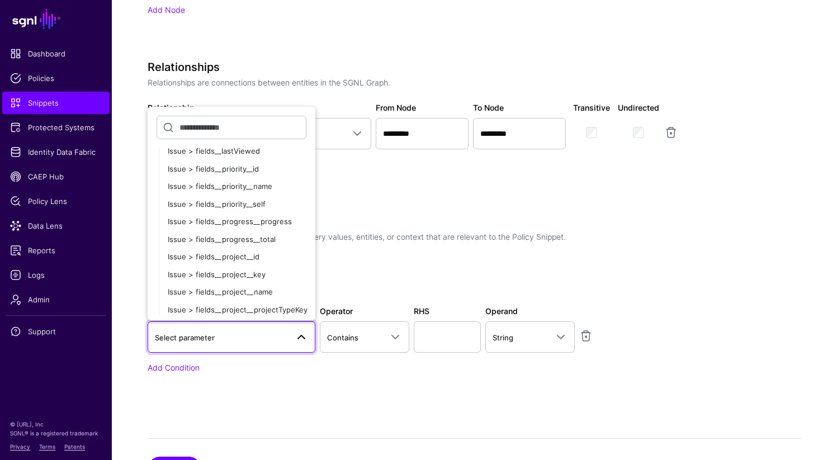
scroll to position [649, 0]
click at [250, 186] on span "Issue > fields__priority__name" at bounding box center [220, 185] width 104 height 9
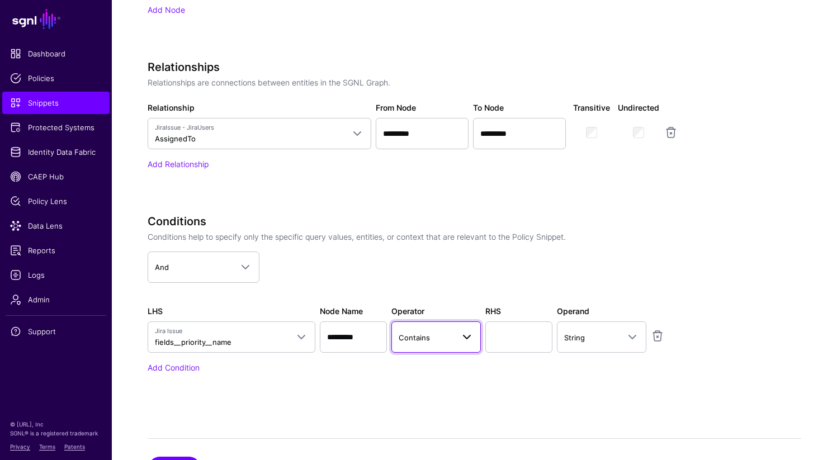
click at [457, 340] on span at bounding box center [463, 336] width 20 height 13
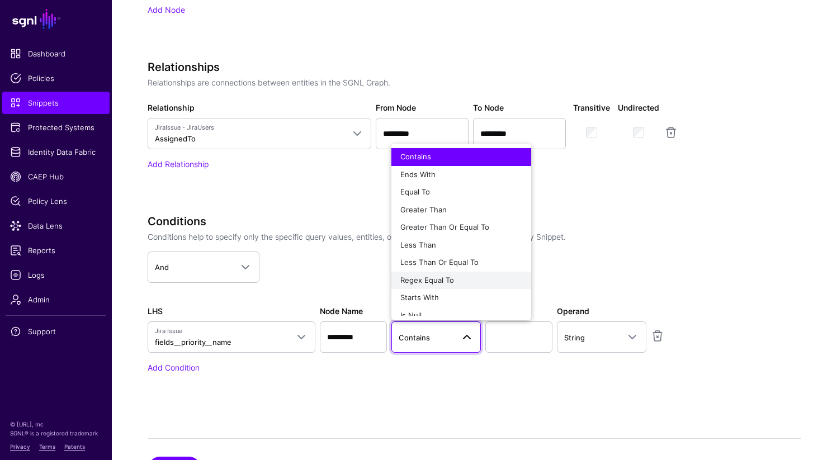
scroll to position [8, 0]
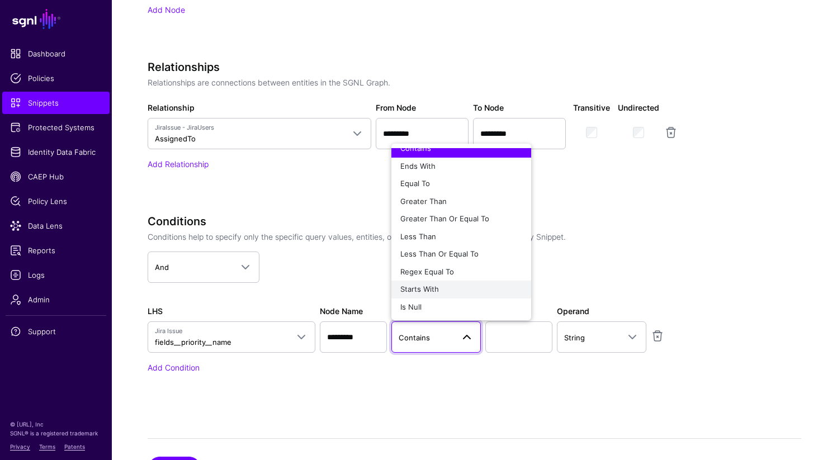
click at [444, 288] on div "Starts With" at bounding box center [461, 289] width 122 height 11
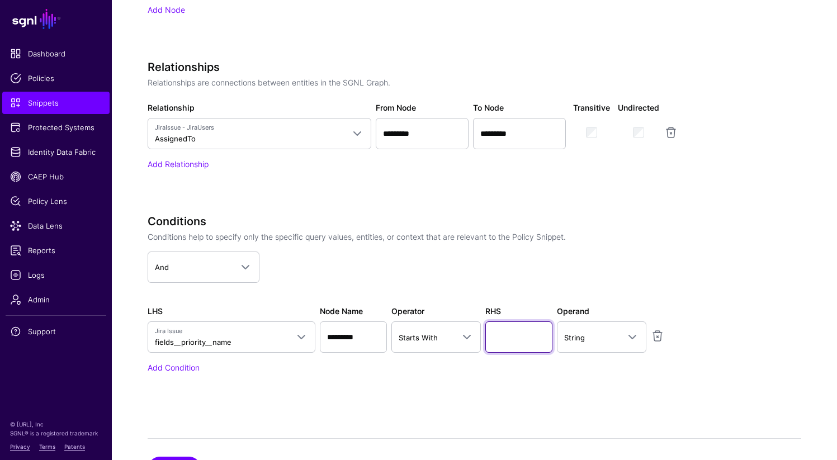
click at [511, 338] on input "text" at bounding box center [518, 336] width 67 height 31
click at [515, 338] on input "text" at bounding box center [518, 336] width 67 height 31
type input "****"
click at [564, 397] on div "Conditions Conditions help to specify only the specific query values, entities,…" at bounding box center [427, 310] width 559 height 190
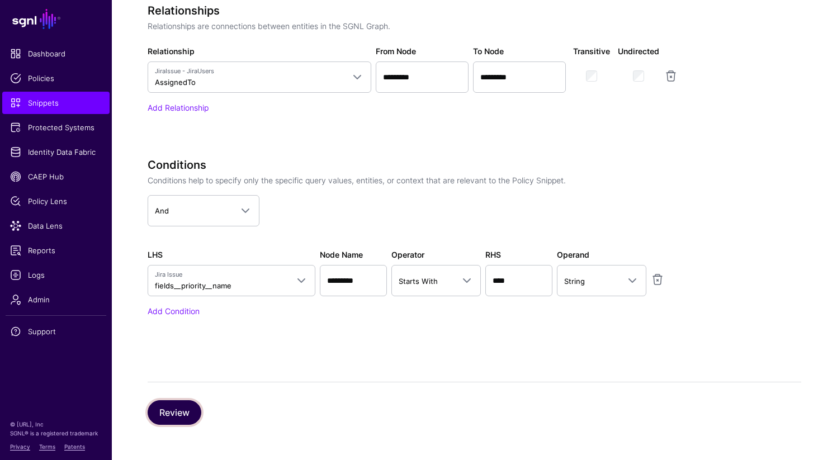
click at [189, 408] on button "Review" at bounding box center [175, 412] width 54 height 25
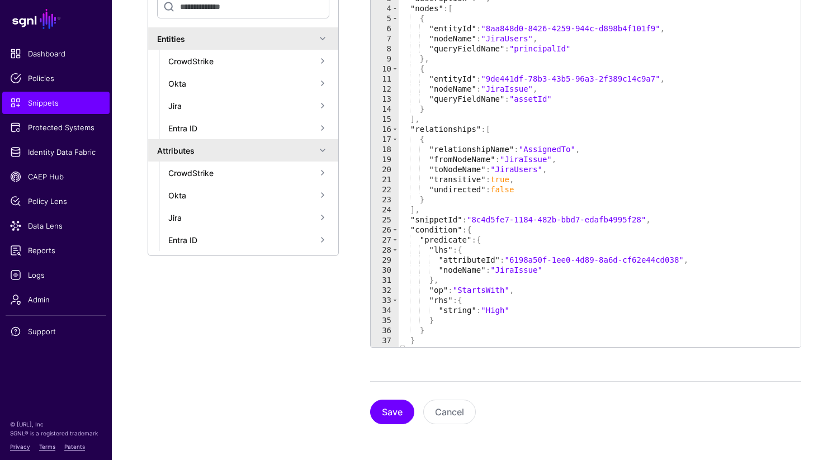
scroll to position [358, 0]
click at [384, 412] on button "Save" at bounding box center [392, 412] width 44 height 25
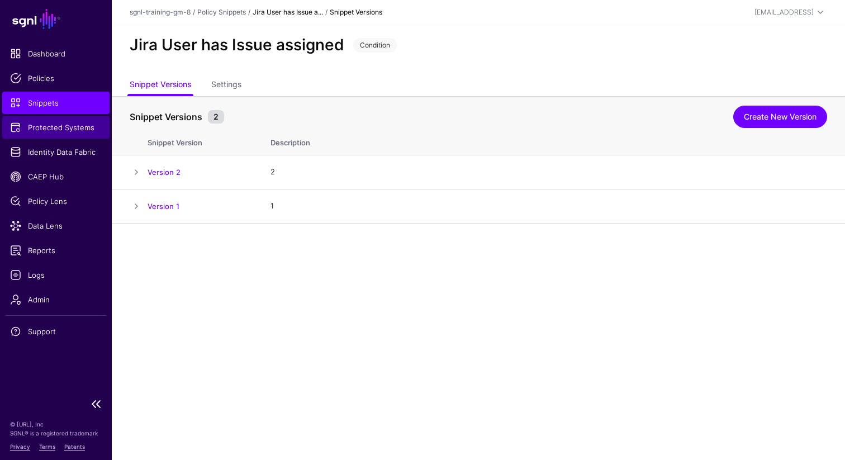
click at [35, 131] on span "Protected Systems" at bounding box center [56, 127] width 92 height 11
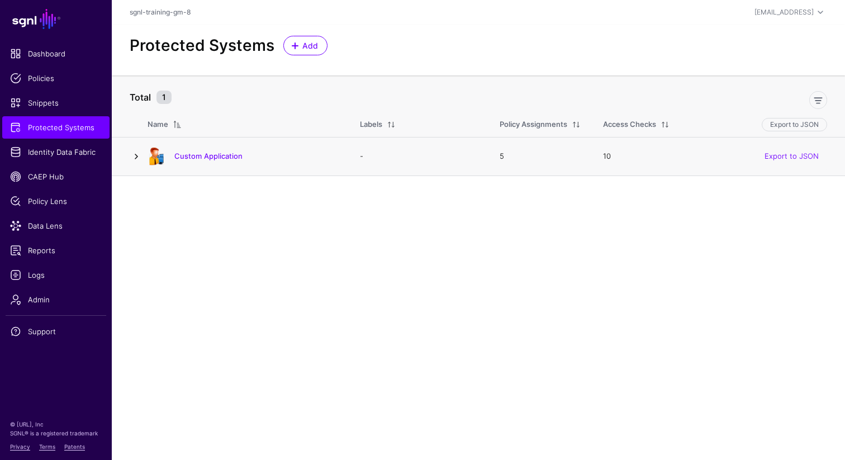
click at [134, 155] on link at bounding box center [136, 156] width 13 height 13
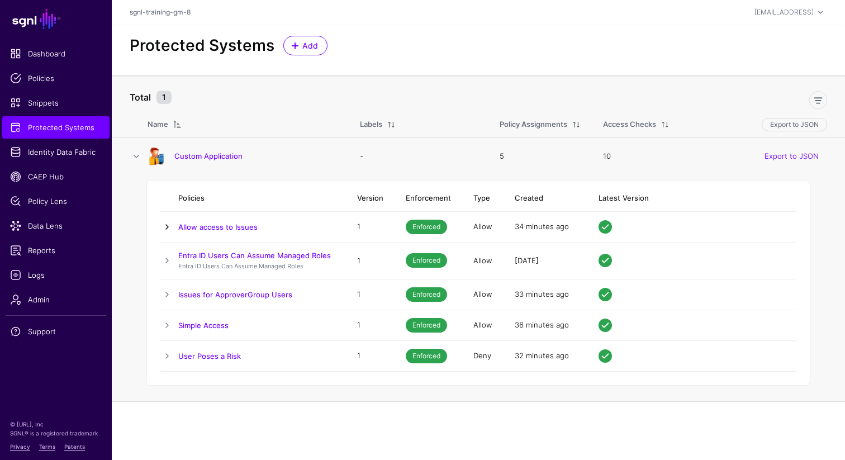
click at [170, 227] on link at bounding box center [166, 226] width 13 height 13
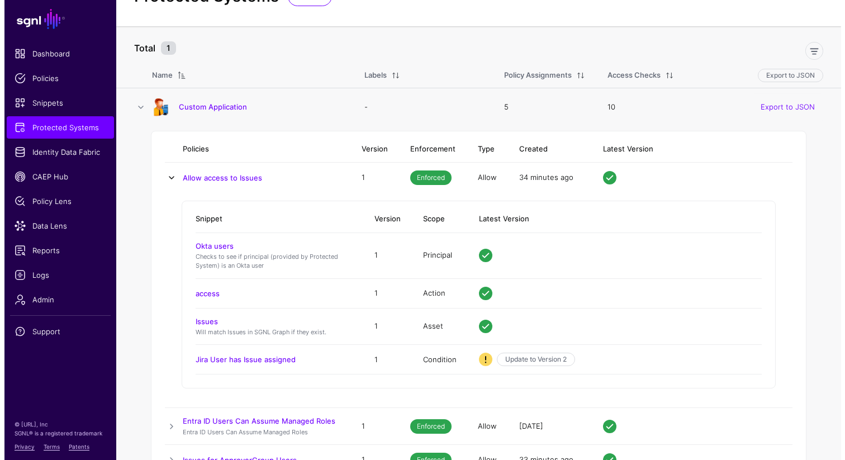
scroll to position [50, 0]
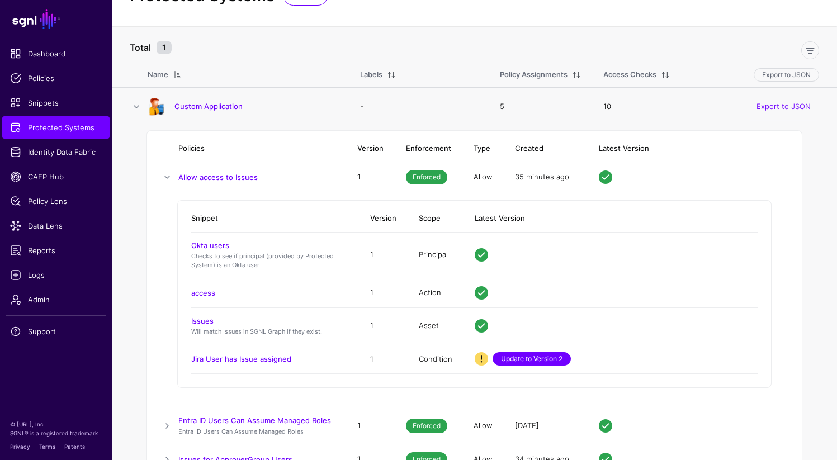
click at [544, 358] on link "Update to Version 2" at bounding box center [531, 358] width 78 height 13
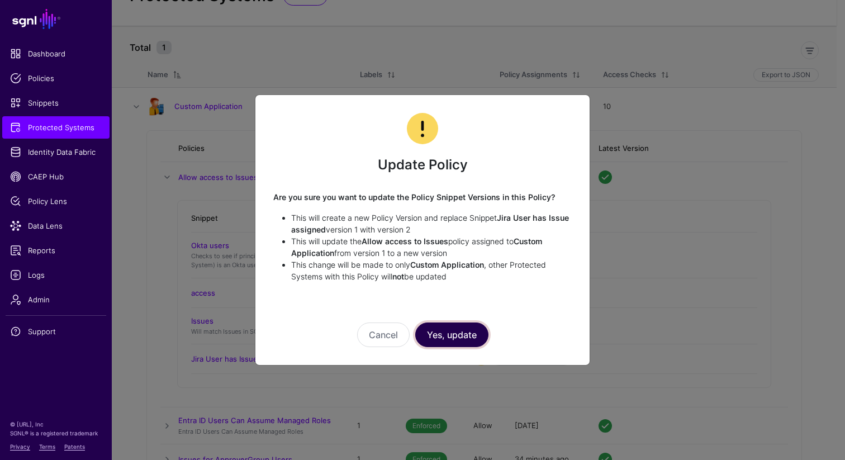
click at [459, 338] on button "Yes, update" at bounding box center [451, 334] width 73 height 25
click at [459, 338] on ngb-modal-window "Update Policy Are you sure you want to update the Policy Snippet Versions in th…" at bounding box center [422, 230] width 845 height 460
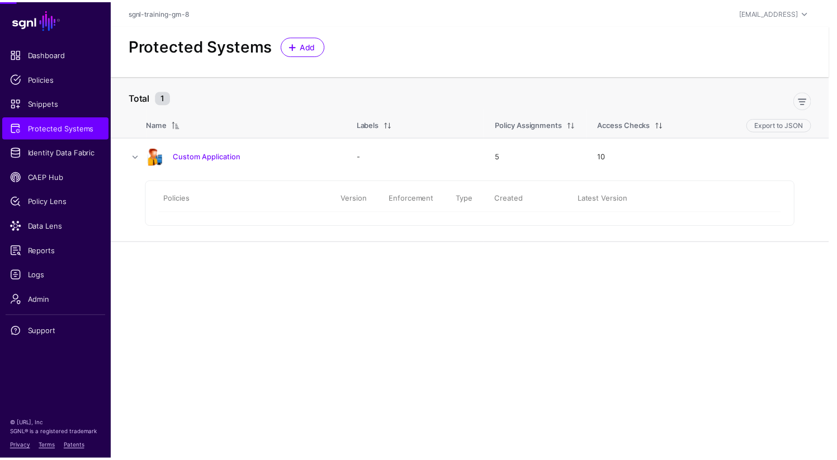
scroll to position [0, 0]
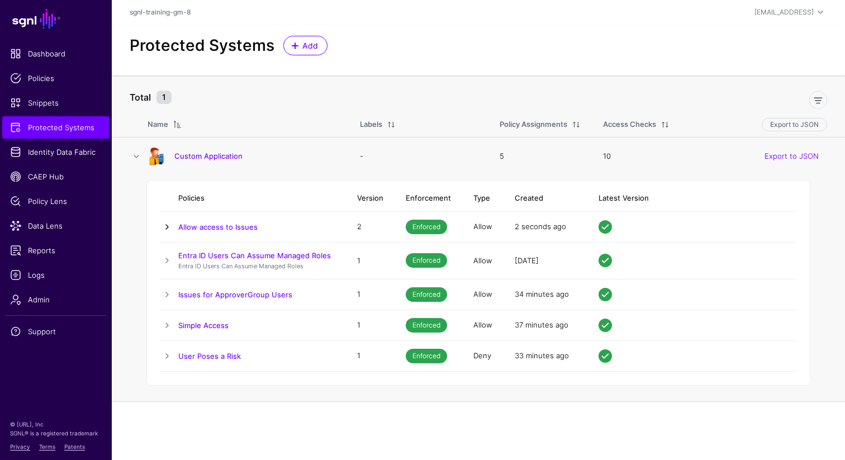
click at [166, 227] on link at bounding box center [166, 226] width 13 height 13
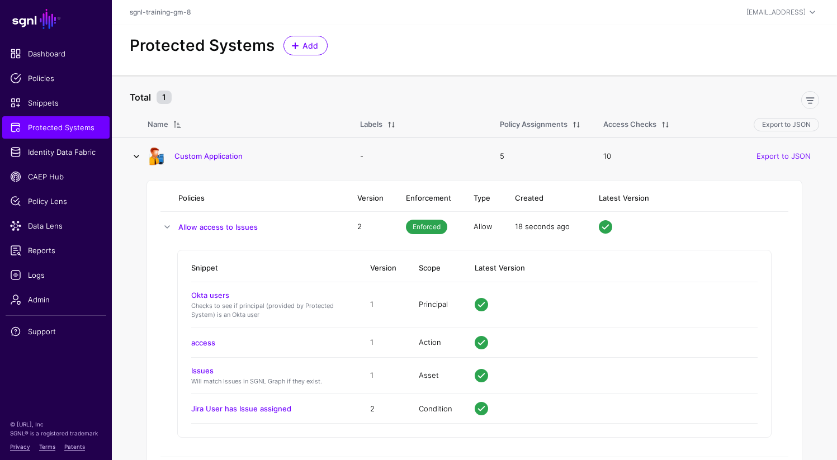
click at [134, 158] on link at bounding box center [136, 156] width 13 height 13
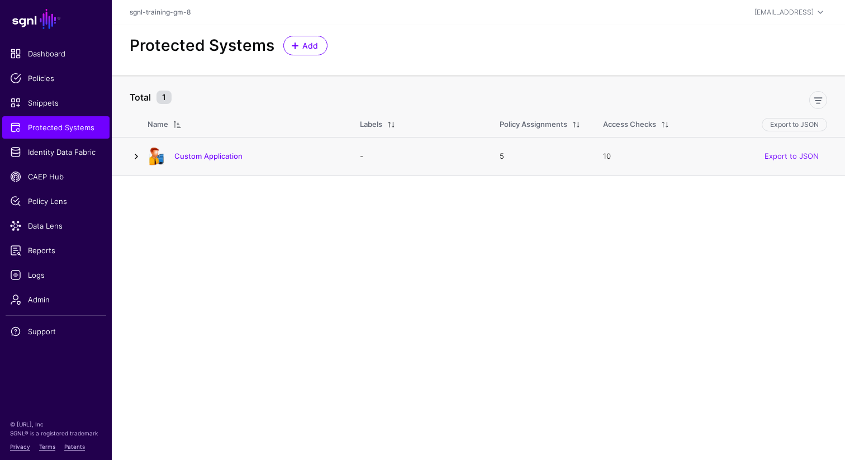
click at [134, 159] on link at bounding box center [136, 156] width 13 height 13
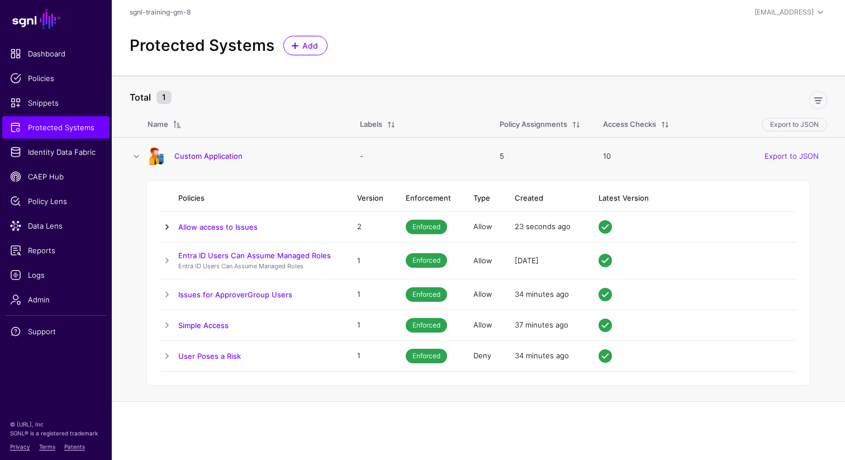
click at [168, 229] on link at bounding box center [166, 226] width 13 height 13
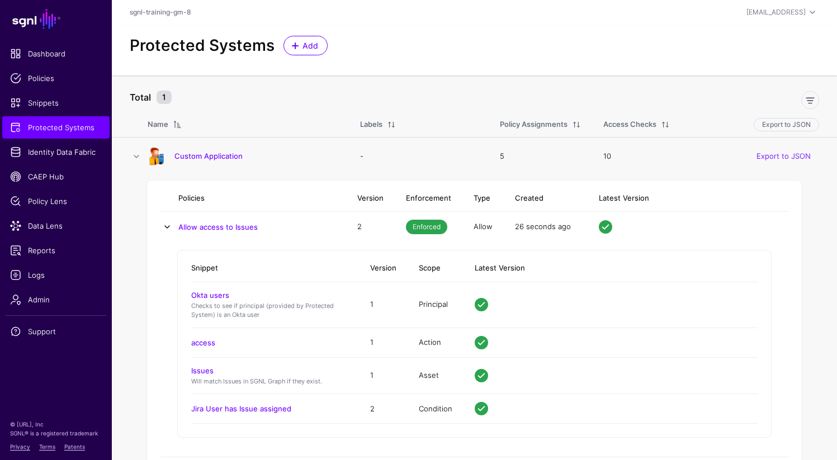
click at [168, 229] on link at bounding box center [166, 226] width 13 height 13
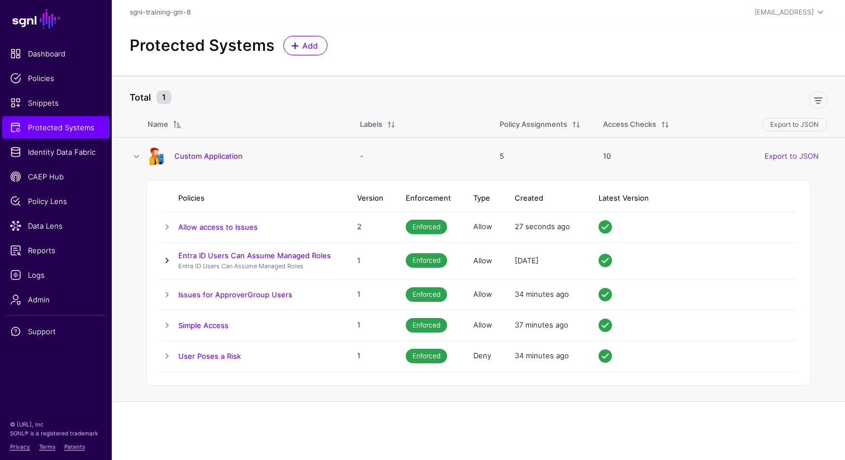
click at [169, 259] on link at bounding box center [166, 260] width 13 height 13
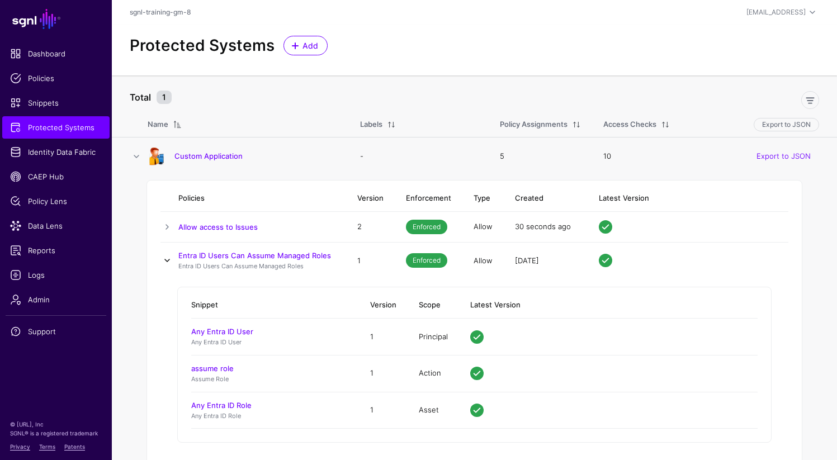
click at [169, 259] on link at bounding box center [166, 260] width 13 height 13
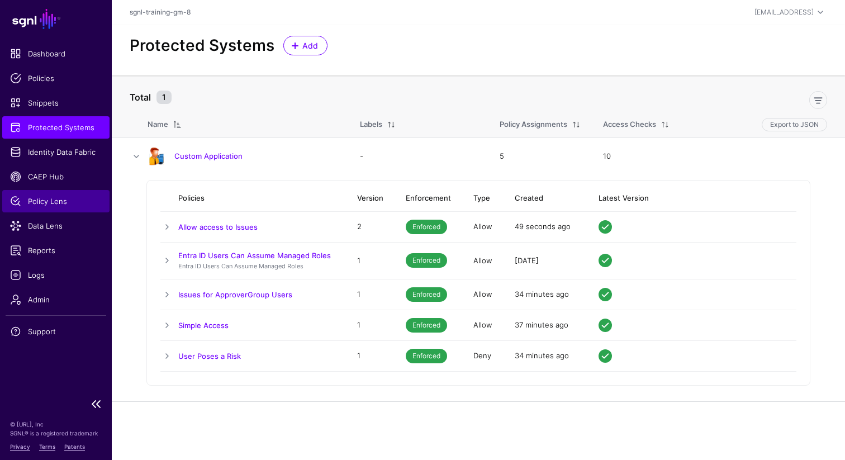
click at [30, 201] on span "Policy Lens" at bounding box center [56, 201] width 92 height 11
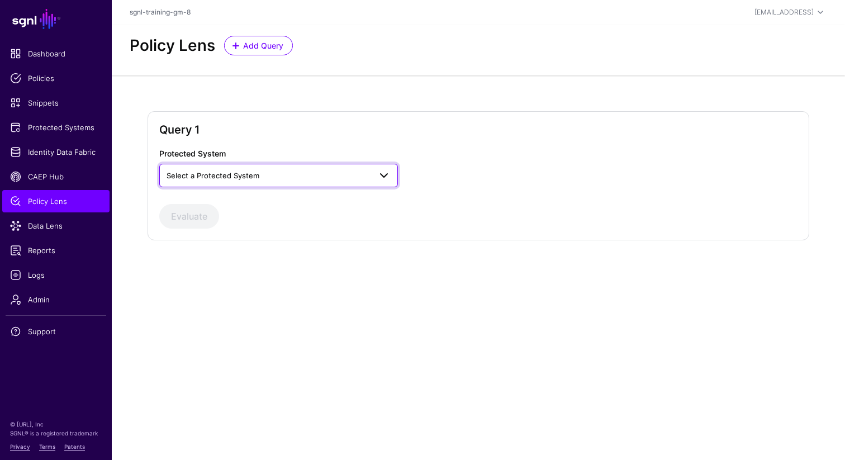
click at [286, 178] on span "Select a Protected System" at bounding box center [269, 175] width 204 height 12
click at [263, 199] on div "Custom Application" at bounding box center [278, 201] width 221 height 11
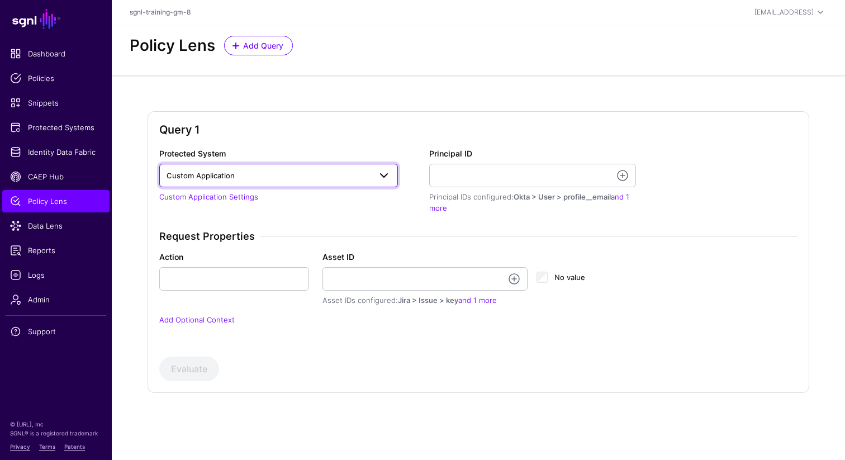
click at [299, 180] on span "Custom Application" at bounding box center [269, 175] width 204 height 12
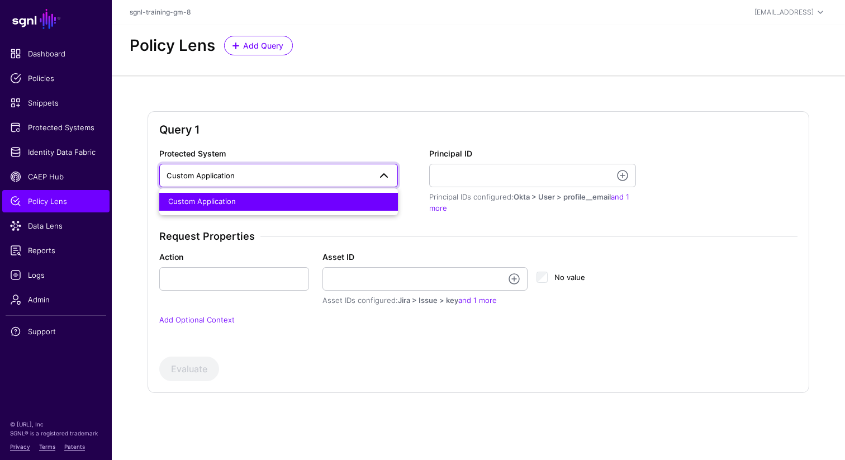
click at [299, 180] on span "Custom Application" at bounding box center [269, 175] width 204 height 12
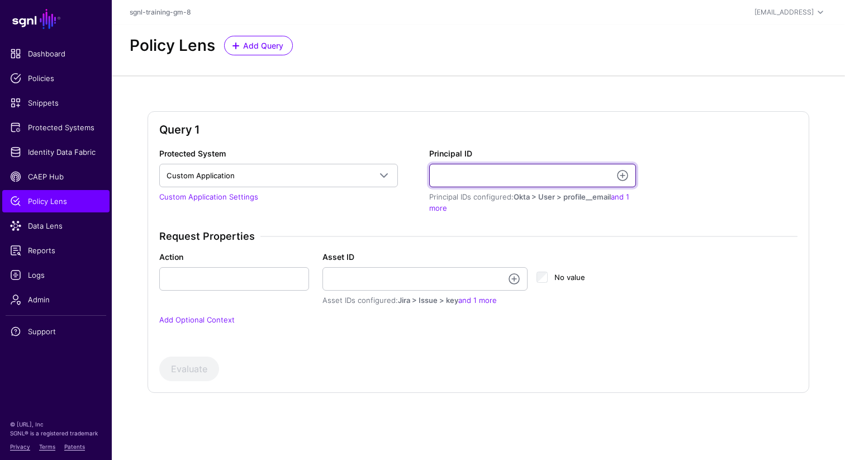
click at [464, 174] on input "Principal ID" at bounding box center [532, 175] width 207 height 23
type input "**********"
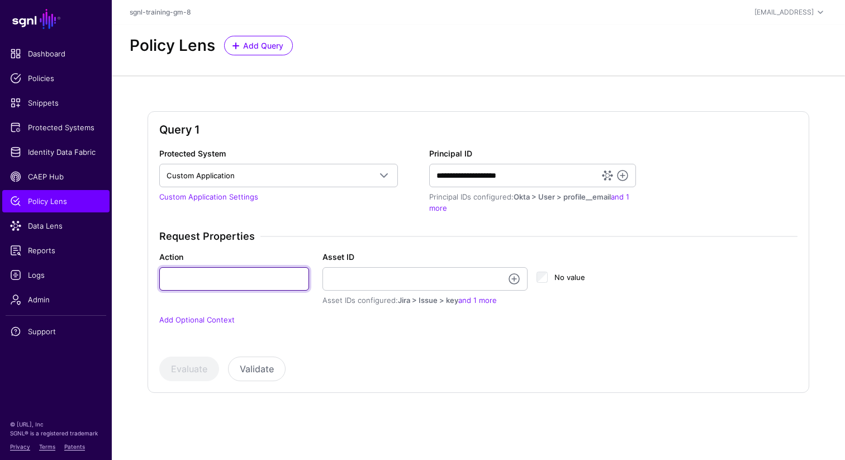
click at [227, 271] on input "Action" at bounding box center [234, 278] width 150 height 23
type input "******"
click at [199, 273] on input "******" at bounding box center [234, 278] width 150 height 23
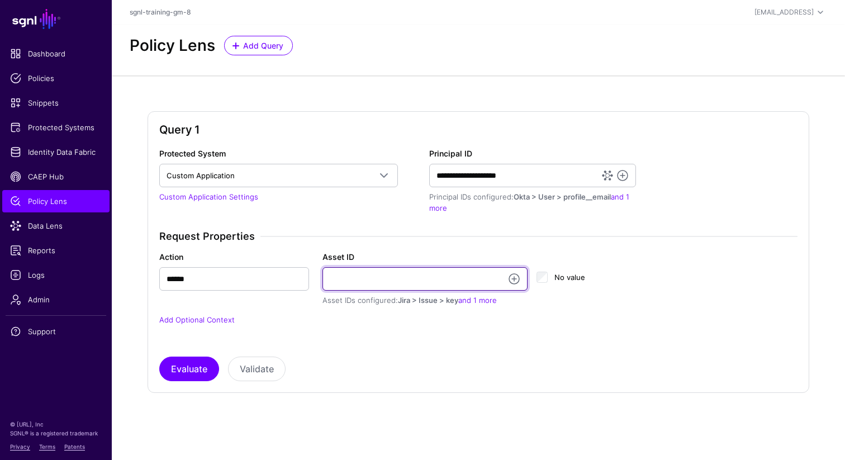
click at [340, 274] on input "Asset ID" at bounding box center [424, 278] width 205 height 23
type input "**********"
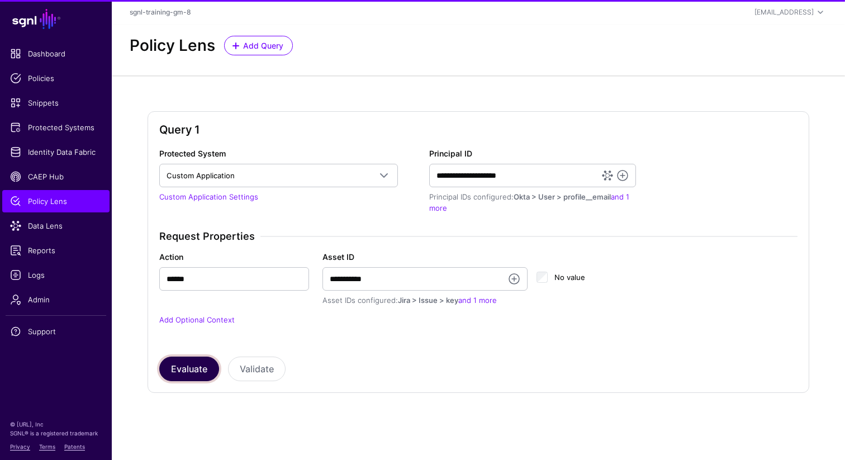
click at [182, 368] on button "Evaluate" at bounding box center [189, 369] width 60 height 25
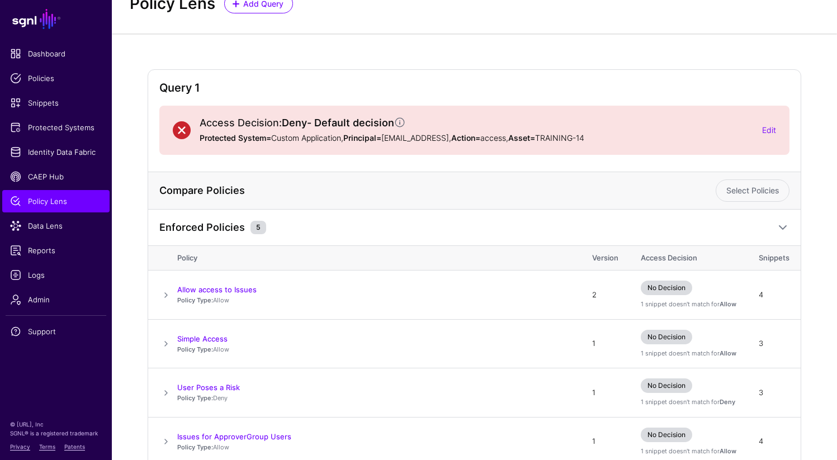
scroll to position [146, 0]
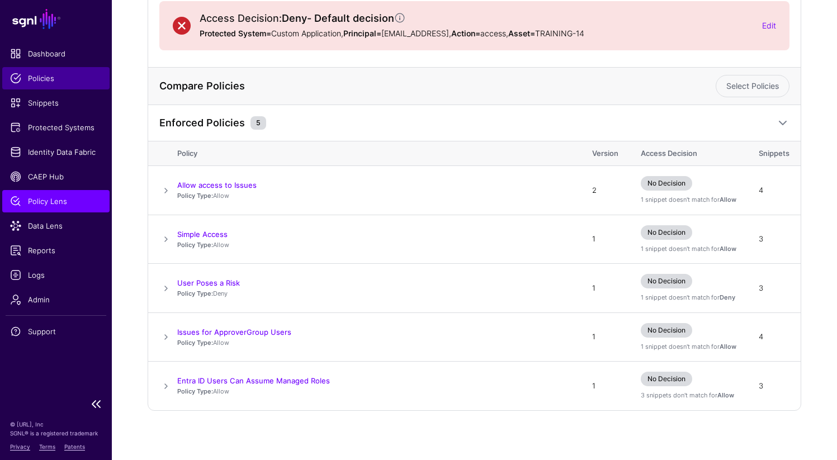
click at [41, 80] on span "Policies" at bounding box center [56, 78] width 92 height 11
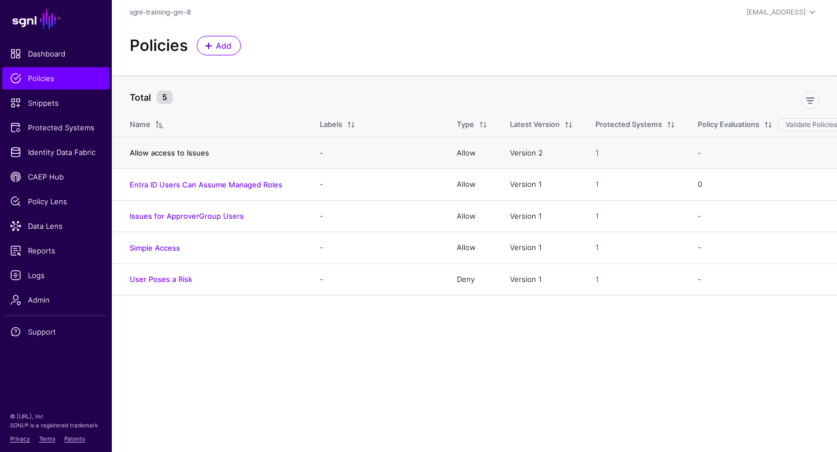
click at [165, 151] on link "Allow access to Issues" at bounding box center [169, 152] width 79 height 9
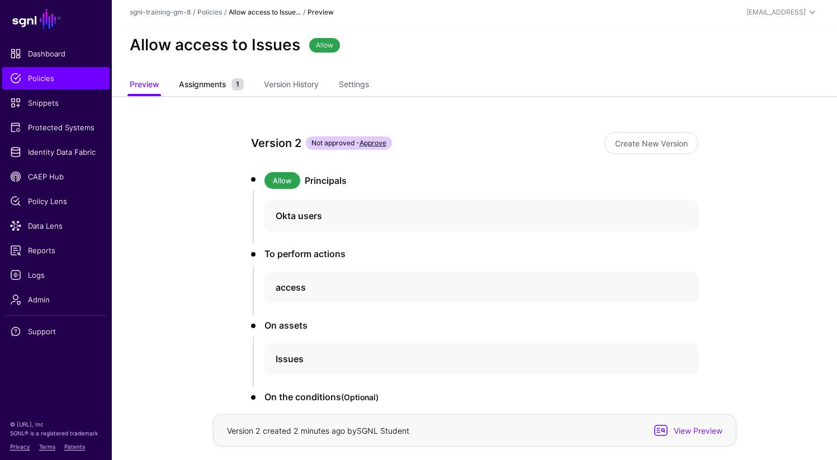
click at [202, 83] on span "Assignments" at bounding box center [202, 84] width 53 height 12
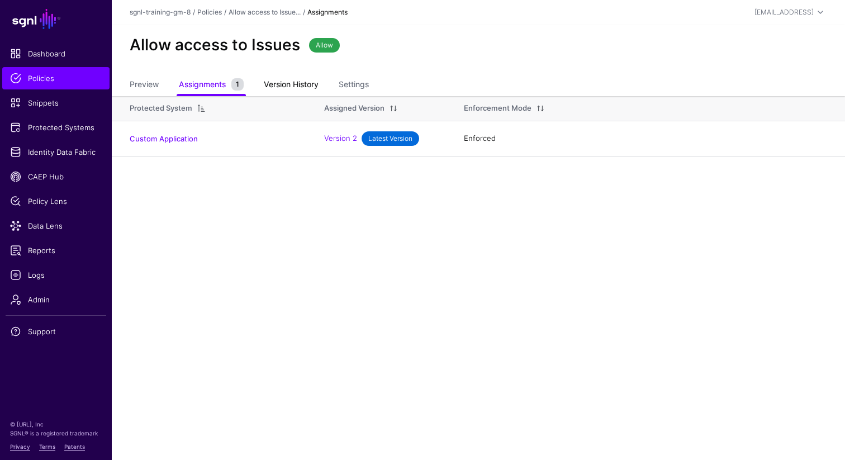
click at [270, 78] on link "Version History" at bounding box center [291, 85] width 55 height 21
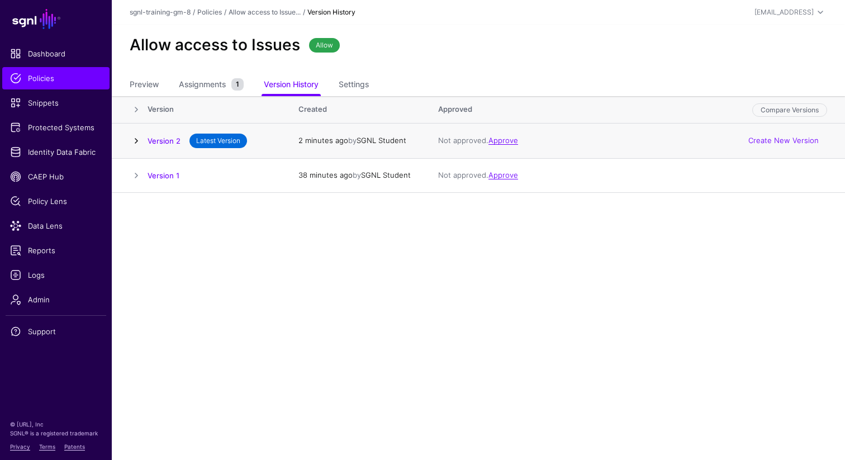
click at [134, 143] on link at bounding box center [136, 140] width 13 height 13
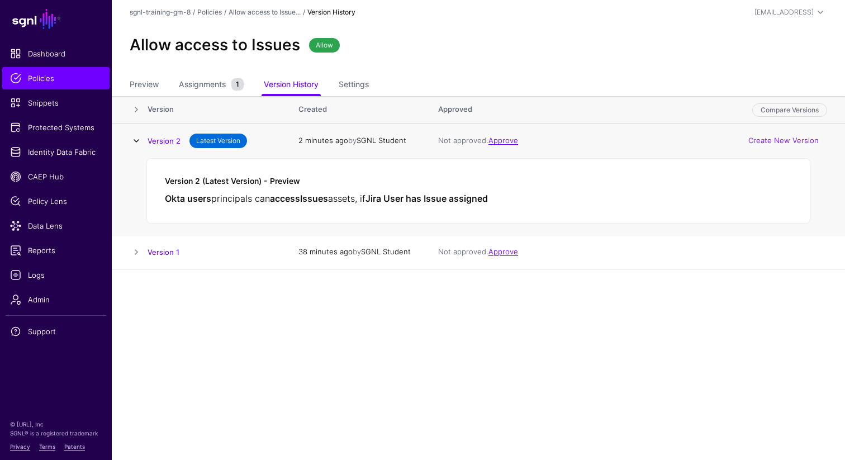
click at [134, 136] on link at bounding box center [136, 140] width 13 height 13
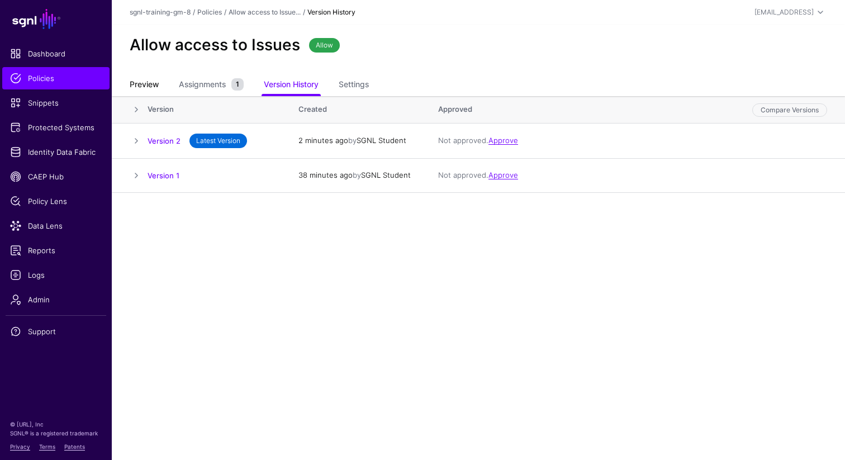
click at [144, 87] on link "Preview" at bounding box center [144, 85] width 29 height 21
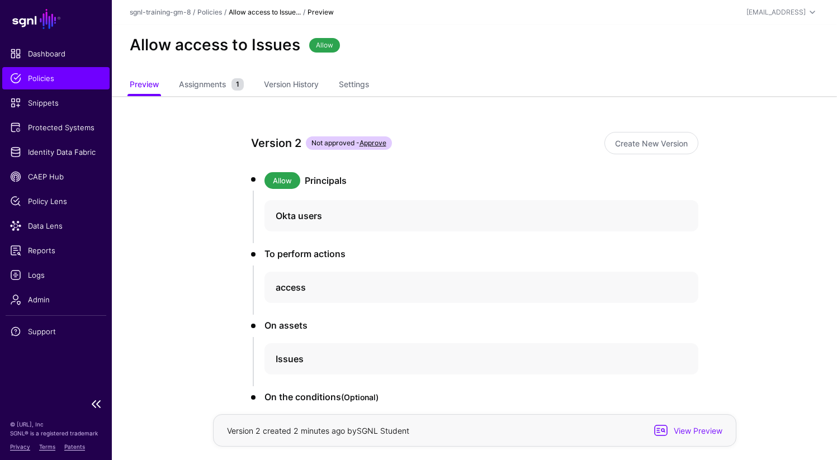
click at [53, 83] on span "Policies" at bounding box center [56, 78] width 92 height 11
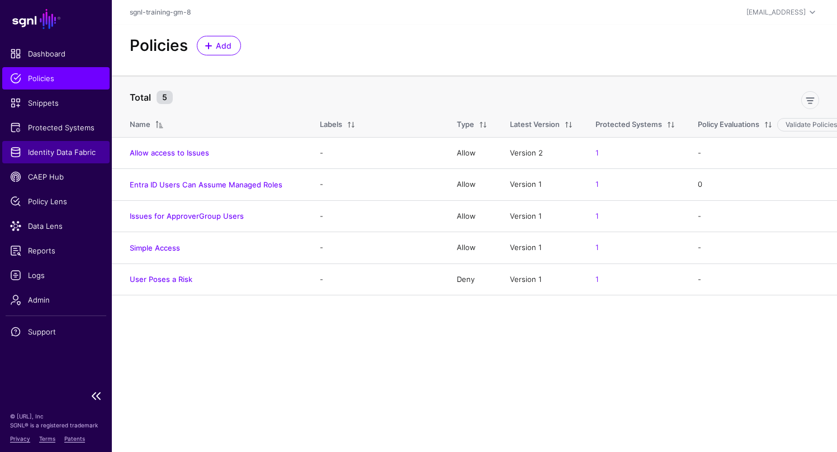
click at [46, 150] on span "Identity Data Fabric" at bounding box center [56, 151] width 92 height 11
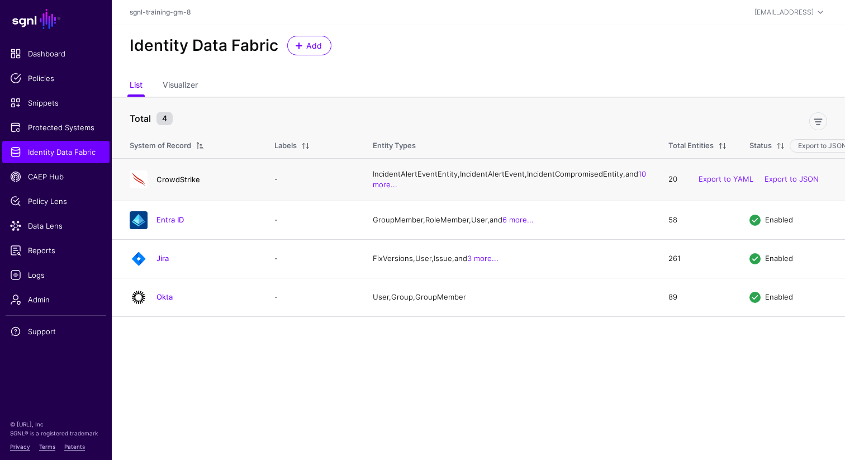
click at [180, 184] on link "CrowdStrike" at bounding box center [178, 179] width 44 height 9
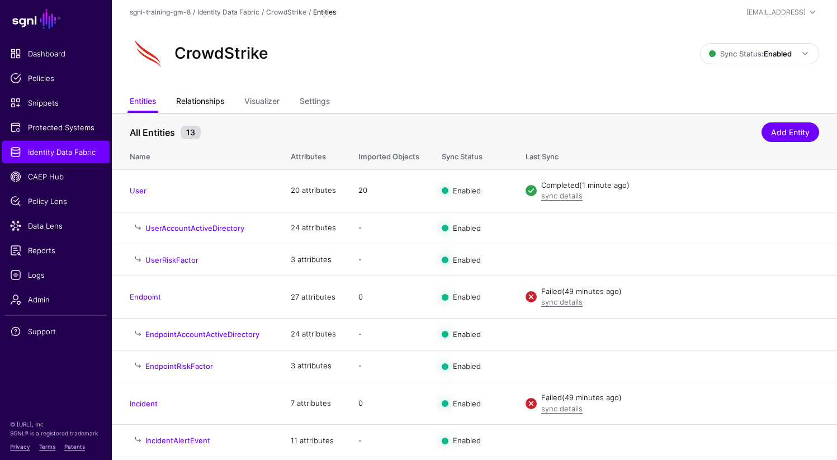
click at [217, 99] on link "Relationships" at bounding box center [200, 102] width 48 height 21
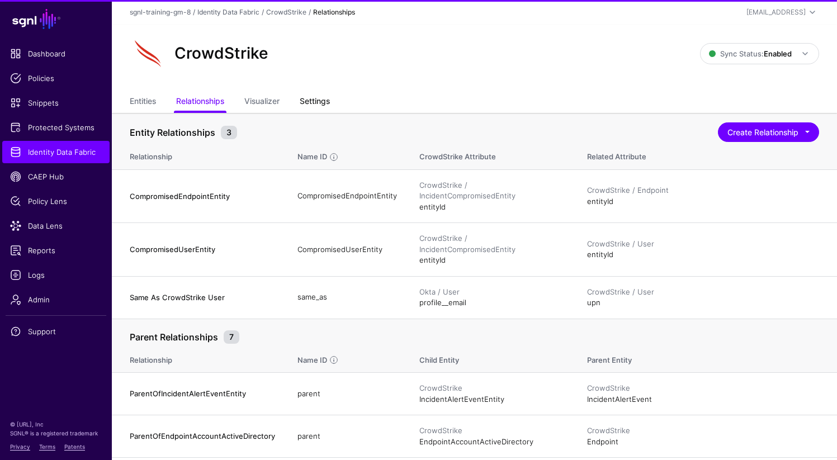
click at [315, 102] on link "Settings" at bounding box center [315, 102] width 30 height 21
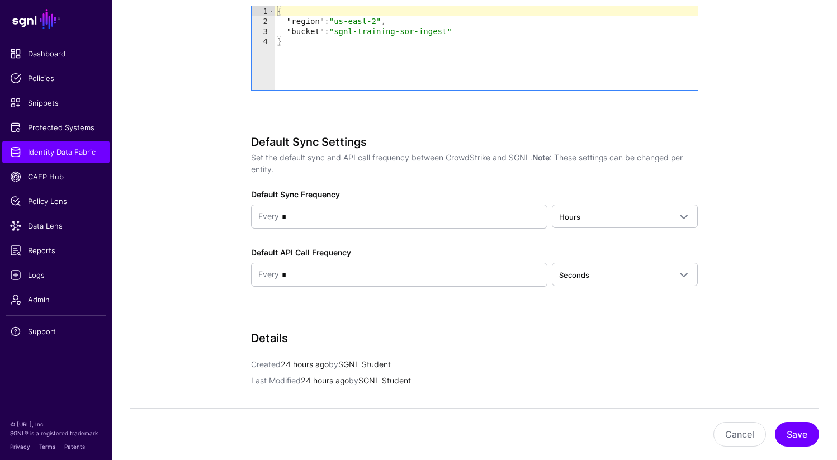
scroll to position [1015, 0]
click at [581, 220] on span "Hours" at bounding box center [614, 217] width 111 height 12
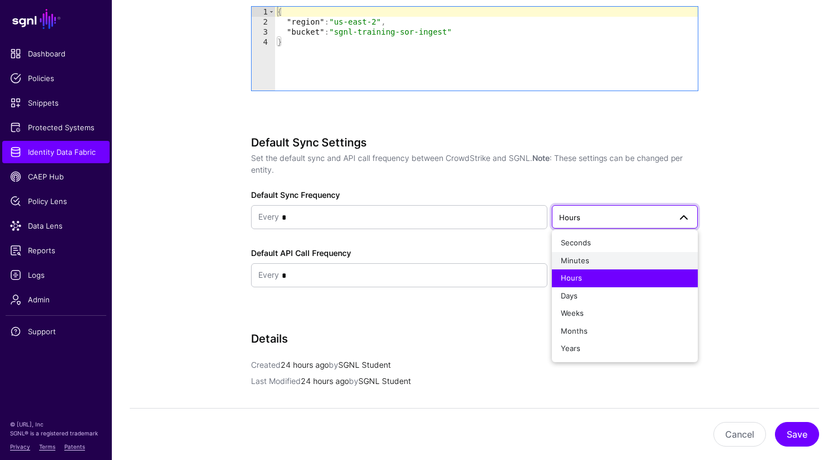
click at [577, 259] on span "Minutes" at bounding box center [574, 260] width 28 height 9
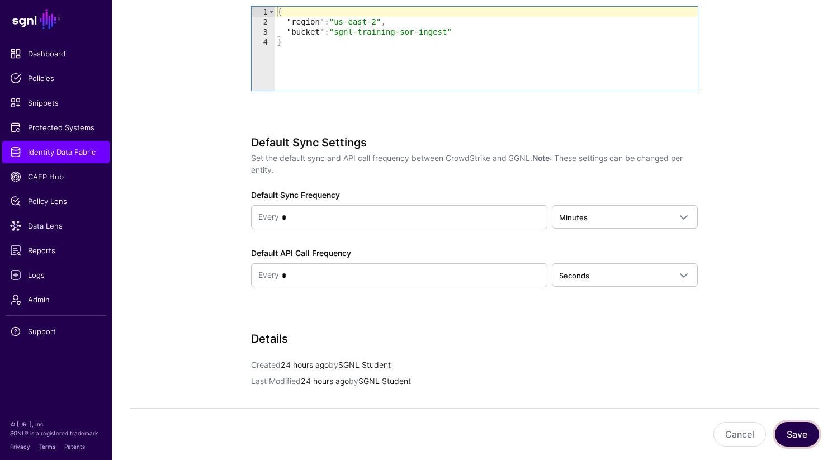
click at [792, 436] on button "Save" at bounding box center [796, 434] width 44 height 25
click at [804, 430] on button "Save" at bounding box center [796, 434] width 44 height 25
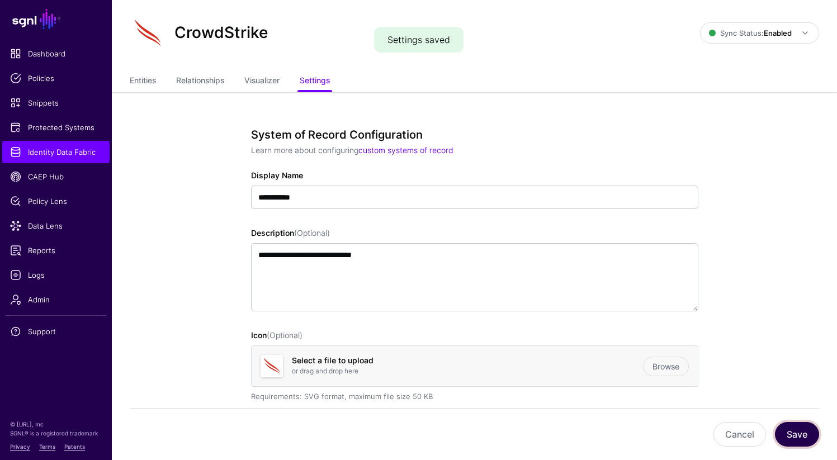
scroll to position [0, 0]
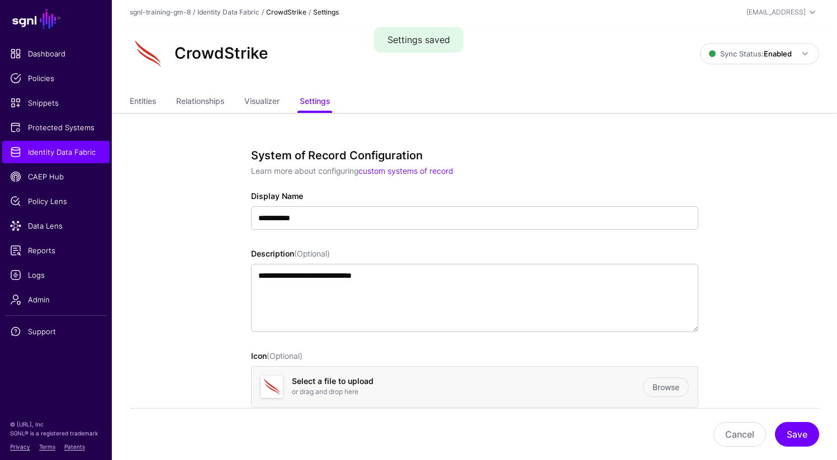
click at [281, 12] on strong "CrowdStrike" at bounding box center [286, 12] width 40 height 8
click at [244, 12] on link "Identity Data Fabric" at bounding box center [228, 12] width 62 height 8
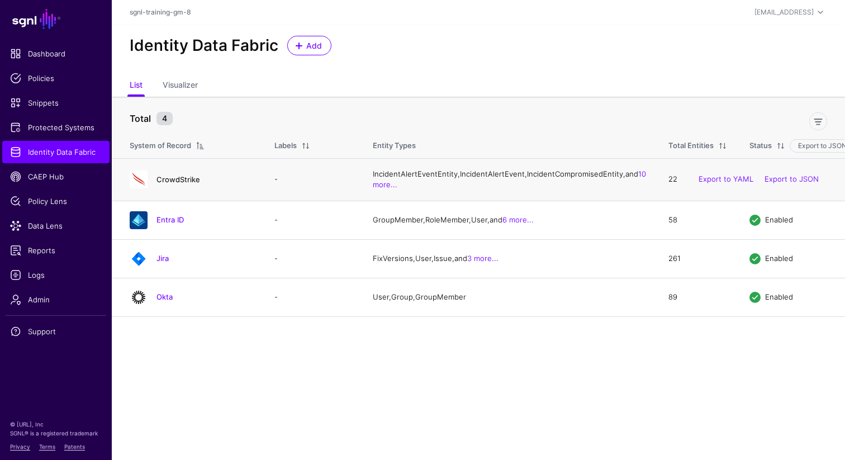
click at [182, 184] on link "CrowdStrike" at bounding box center [178, 179] width 44 height 9
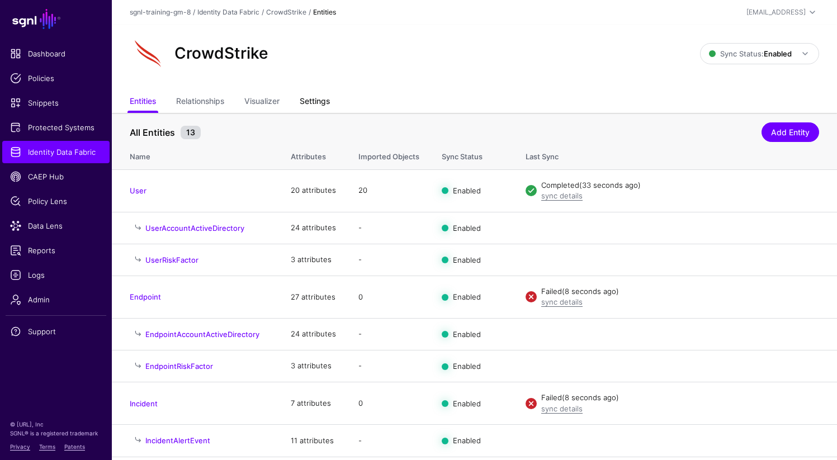
click at [319, 102] on link "Settings" at bounding box center [315, 102] width 30 height 21
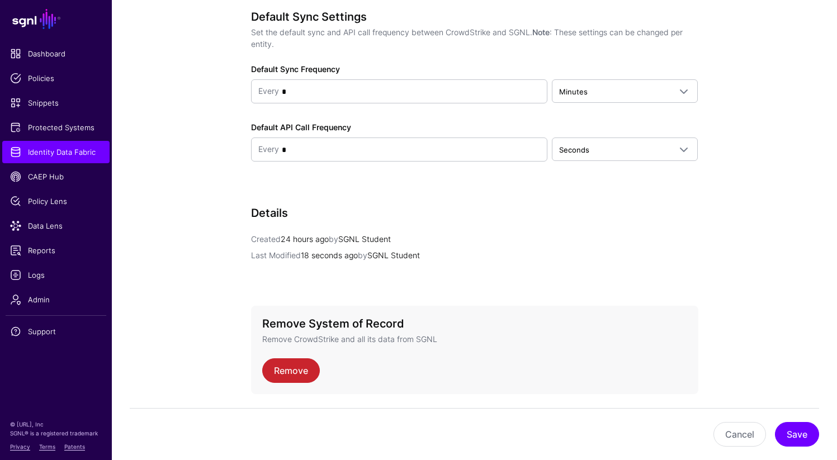
scroll to position [1176, 0]
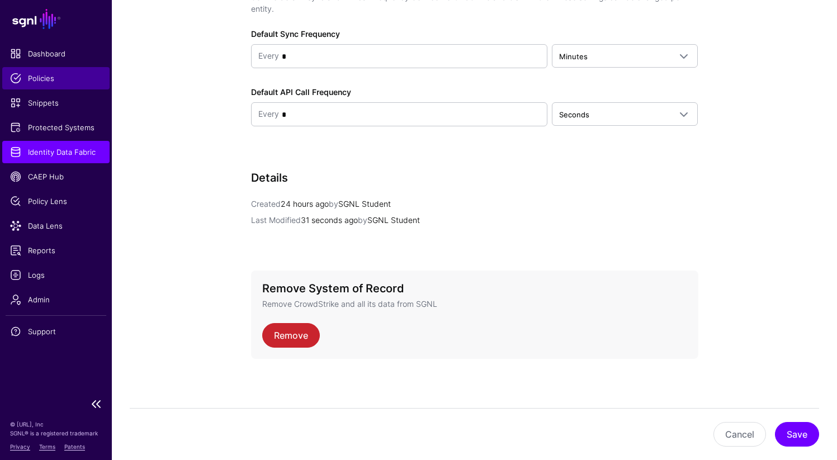
click at [55, 82] on span "Policies" at bounding box center [56, 78] width 92 height 11
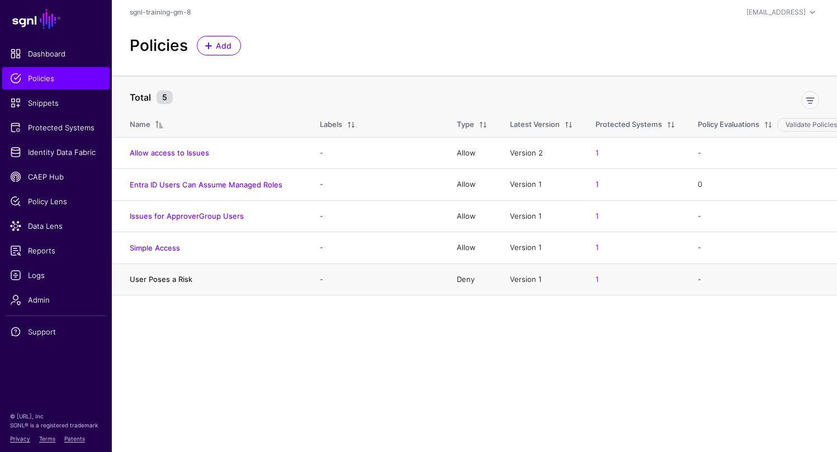
click at [179, 280] on link "User Poses a Risk" at bounding box center [161, 278] width 63 height 9
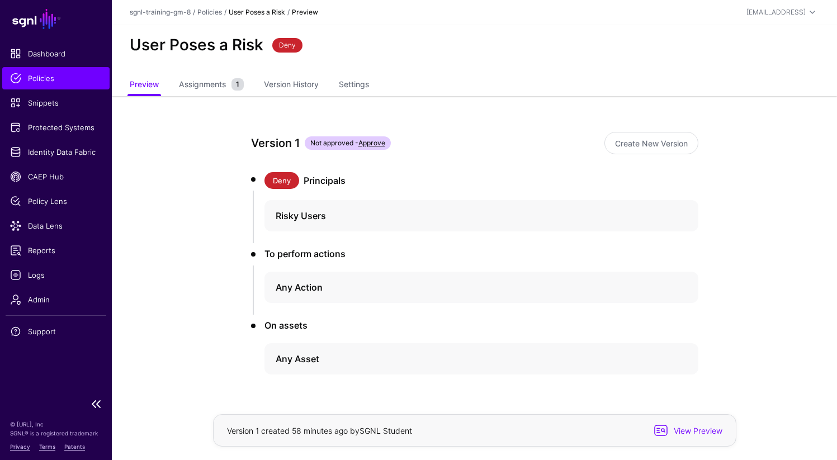
click at [56, 79] on span "Policies" at bounding box center [56, 78] width 92 height 11
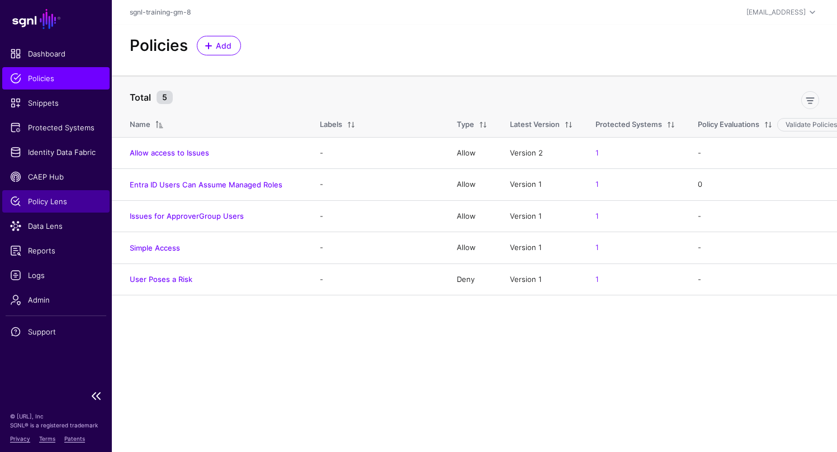
click at [61, 203] on span "Policy Lens" at bounding box center [56, 201] width 92 height 11
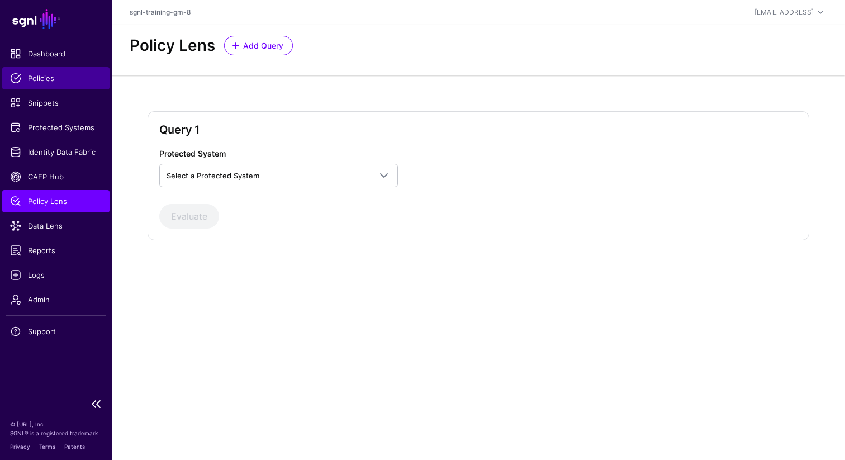
click at [41, 80] on span "Policies" at bounding box center [56, 78] width 92 height 11
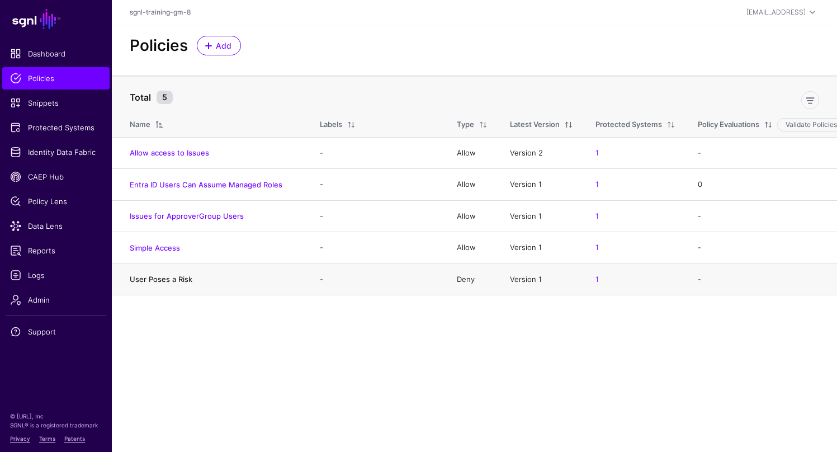
click at [170, 279] on link "User Poses a Risk" at bounding box center [161, 278] width 63 height 9
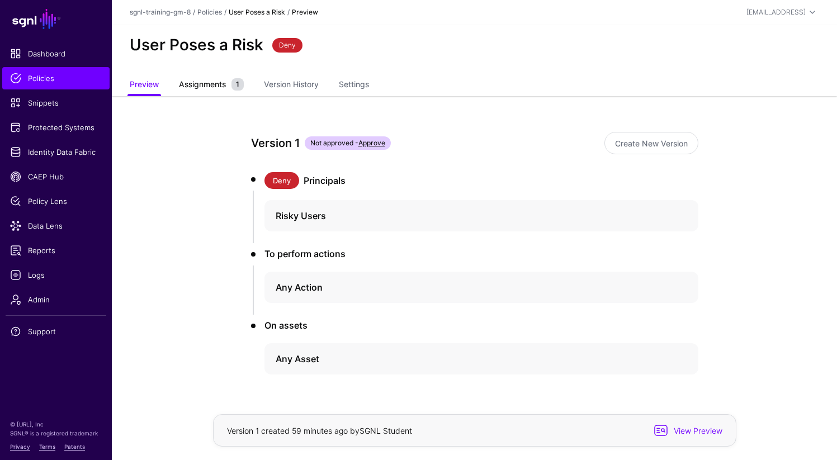
click at [209, 84] on span "Assignments" at bounding box center [202, 84] width 53 height 12
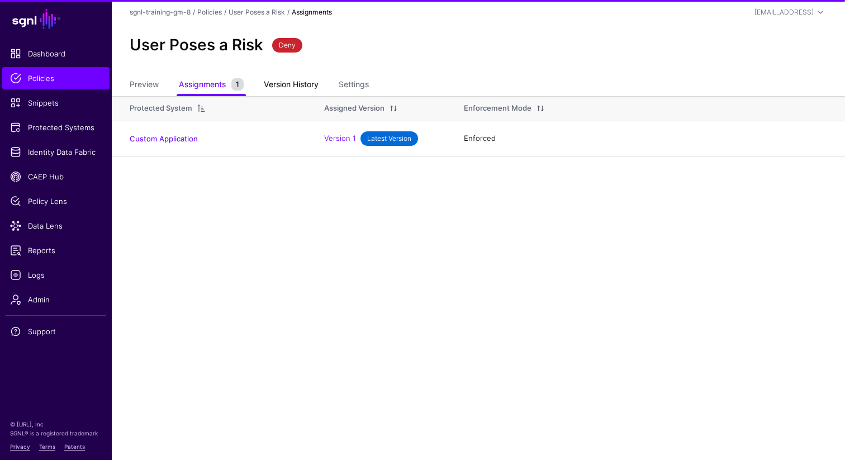
click at [285, 84] on link "Version History" at bounding box center [291, 85] width 55 height 21
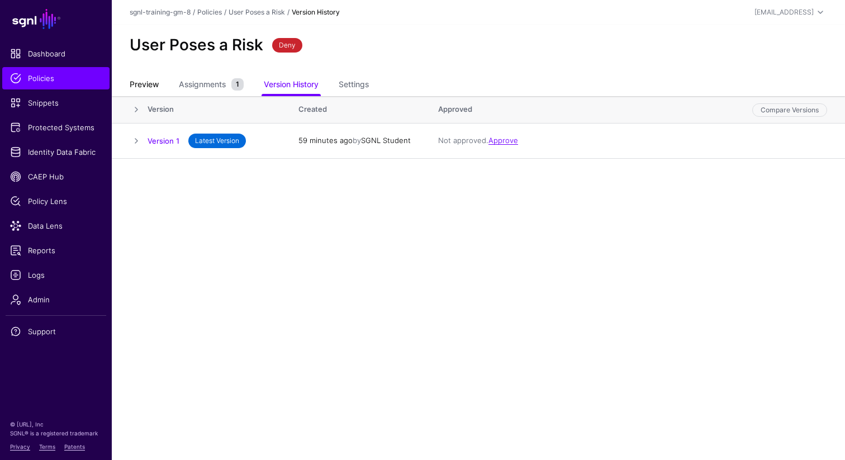
click at [141, 87] on link "Preview" at bounding box center [144, 85] width 29 height 21
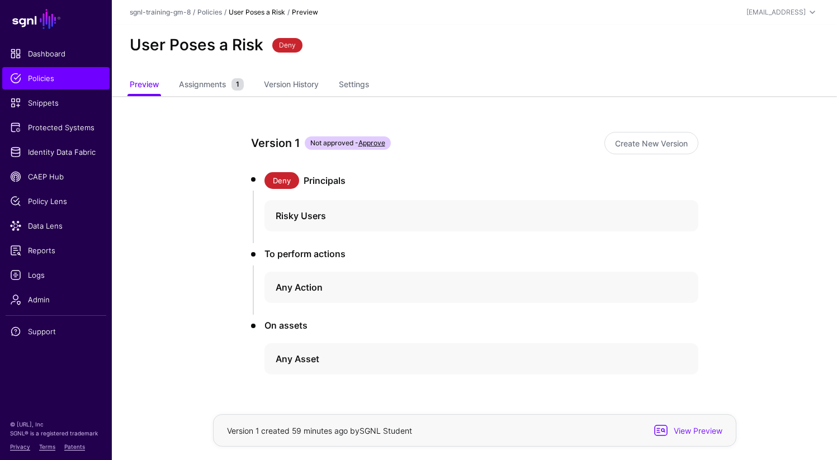
scroll to position [29, 0]
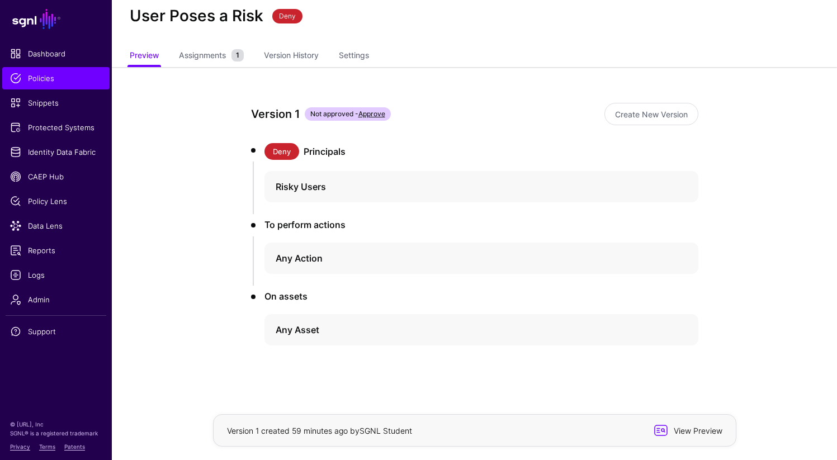
click at [696, 429] on span "View Preview" at bounding box center [696, 431] width 55 height 12
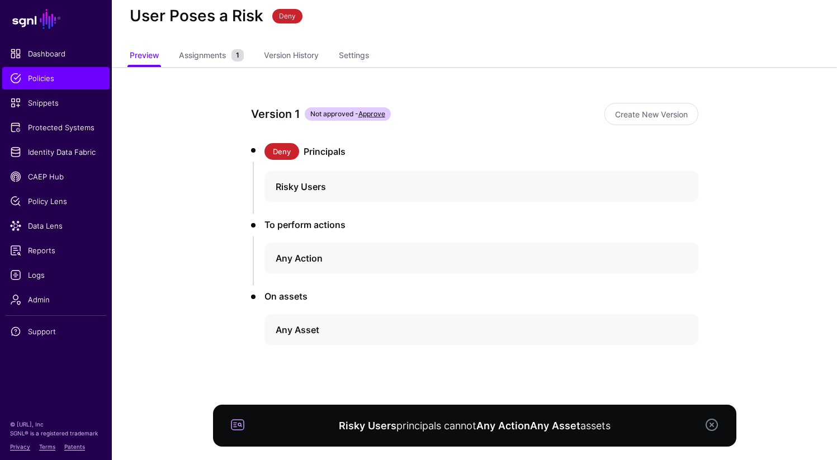
click at [763, 378] on app-policies-v2-item-preview "Version 1 Not approved - Approve Create New Version Deny Principals Risky Users…" at bounding box center [474, 263] width 725 height 393
click at [710, 427] on link at bounding box center [711, 424] width 13 height 13
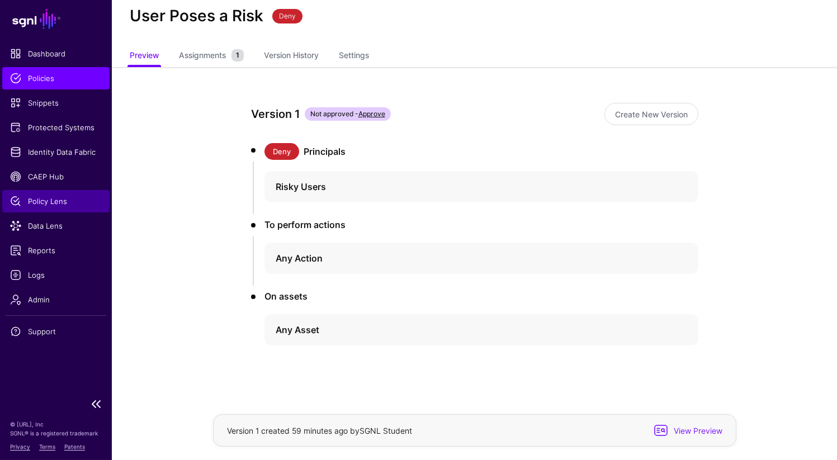
click at [49, 199] on span "Policy Lens" at bounding box center [56, 201] width 92 height 11
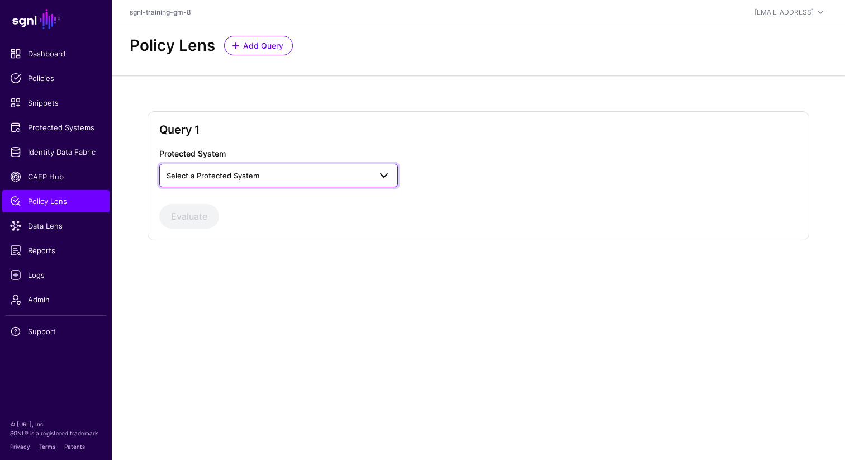
click at [271, 178] on span "Select a Protected System" at bounding box center [269, 175] width 204 height 12
click at [257, 201] on div "Custom Application" at bounding box center [278, 201] width 221 height 11
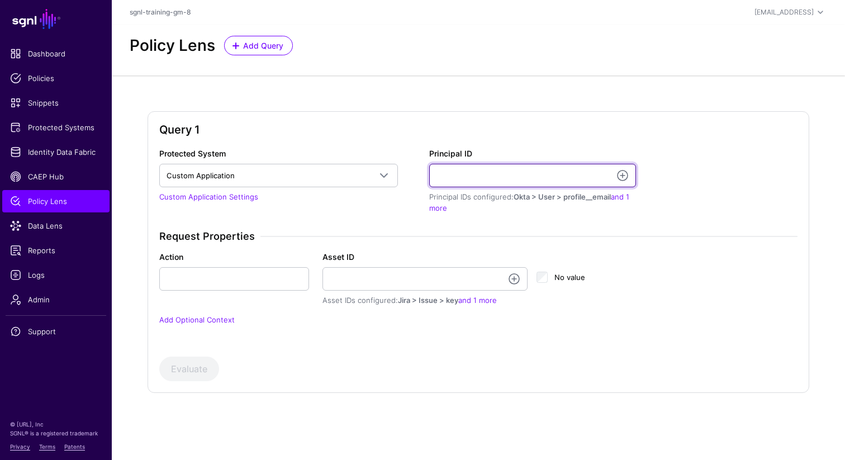
click at [448, 182] on input "Principal ID" at bounding box center [532, 175] width 207 height 23
type input "**********"
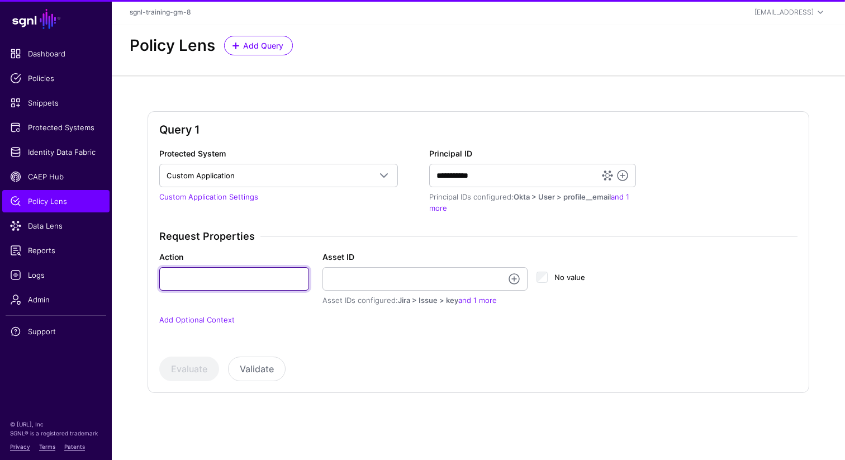
click at [261, 282] on input "Action" at bounding box center [234, 278] width 150 height 23
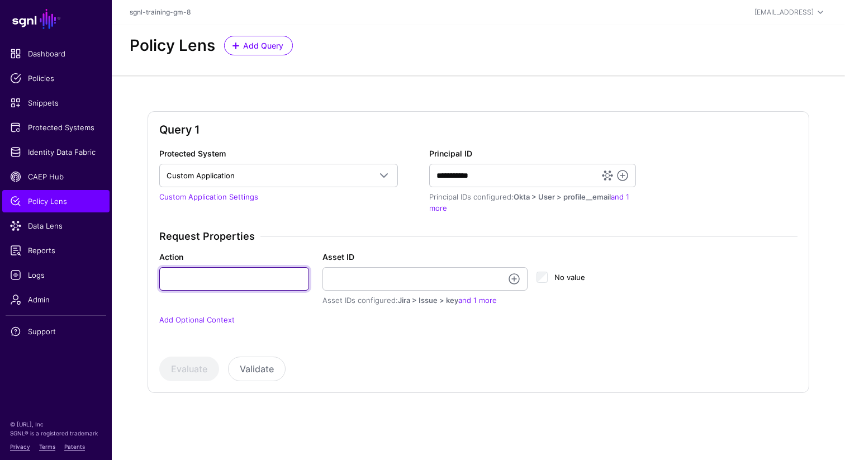
type input "******"
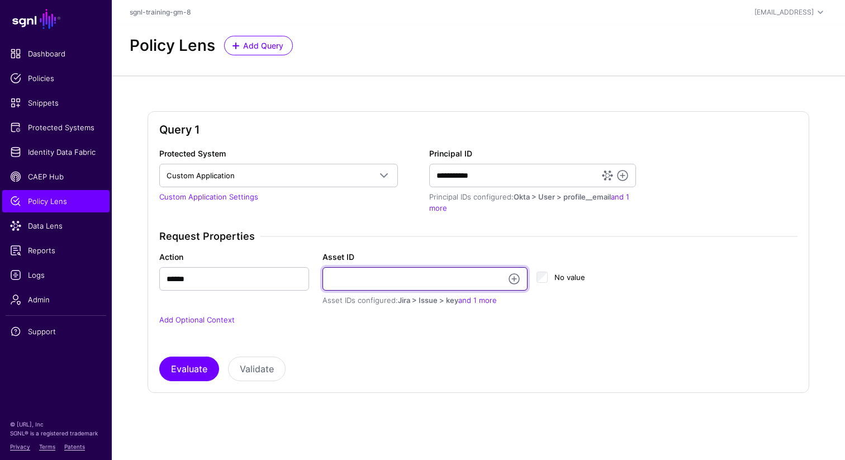
click at [374, 275] on input "Asset ID" at bounding box center [424, 278] width 205 height 23
type input "**********"
click at [412, 275] on input "**********" at bounding box center [424, 278] width 205 height 23
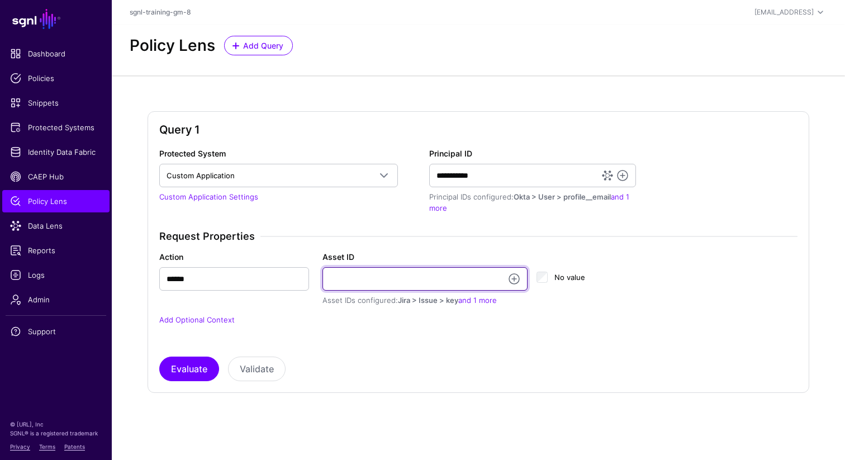
click at [412, 275] on input "Asset ID" at bounding box center [424, 278] width 205 height 23
type input "**********"
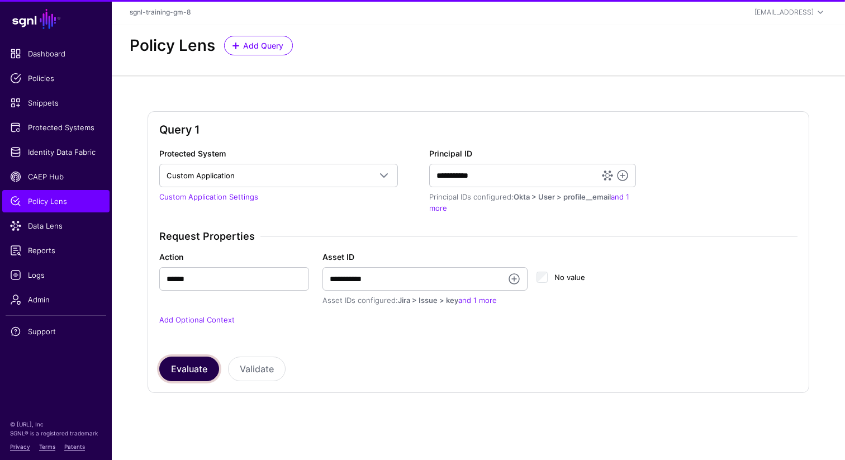
click at [187, 365] on button "Evaluate" at bounding box center [189, 369] width 60 height 25
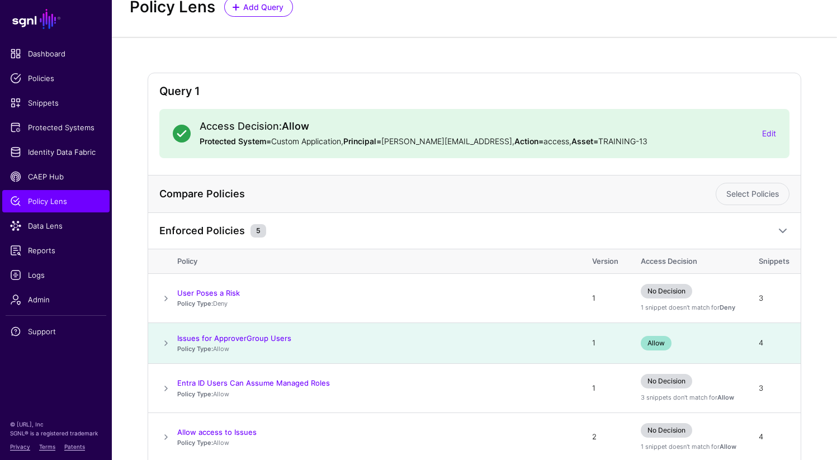
scroll to position [143, 0]
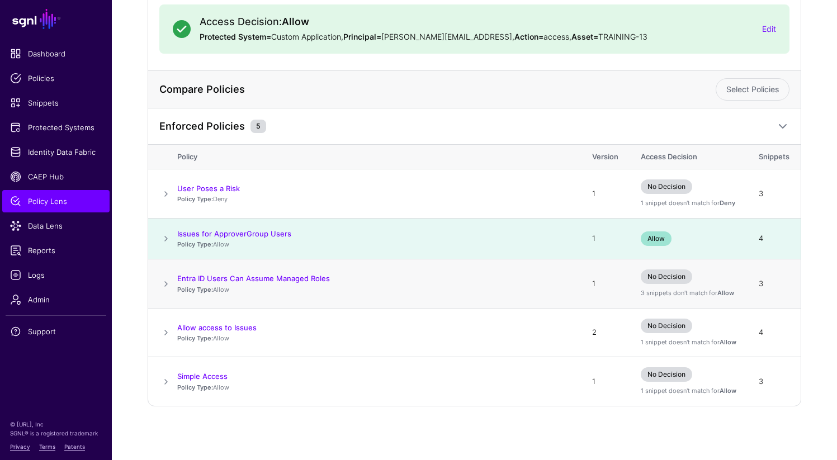
click at [165, 284] on span at bounding box center [165, 283] width 13 height 13
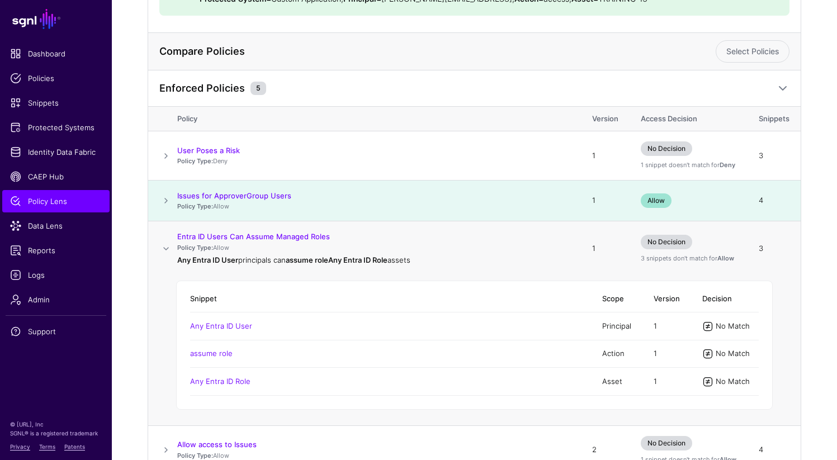
scroll to position [189, 0]
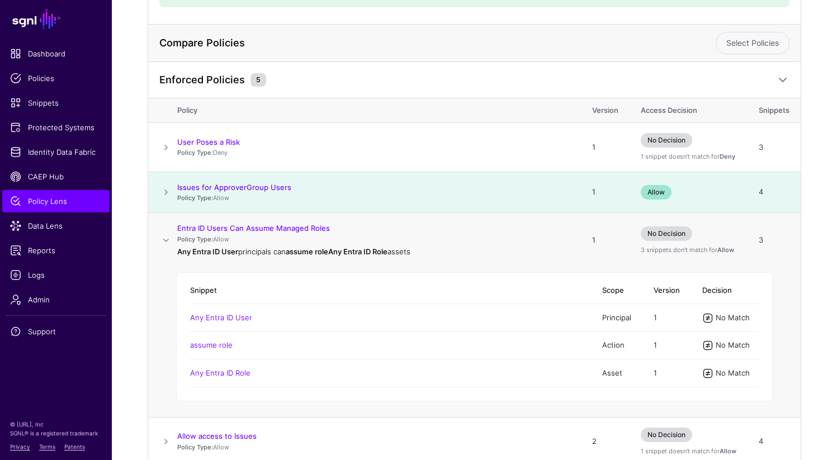
click at [167, 240] on span at bounding box center [165, 240] width 13 height 13
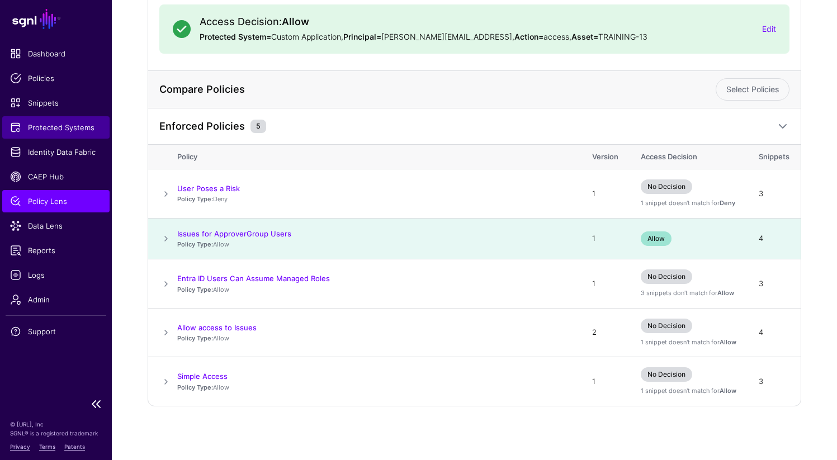
click at [64, 125] on span "Protected Systems" at bounding box center [56, 127] width 92 height 11
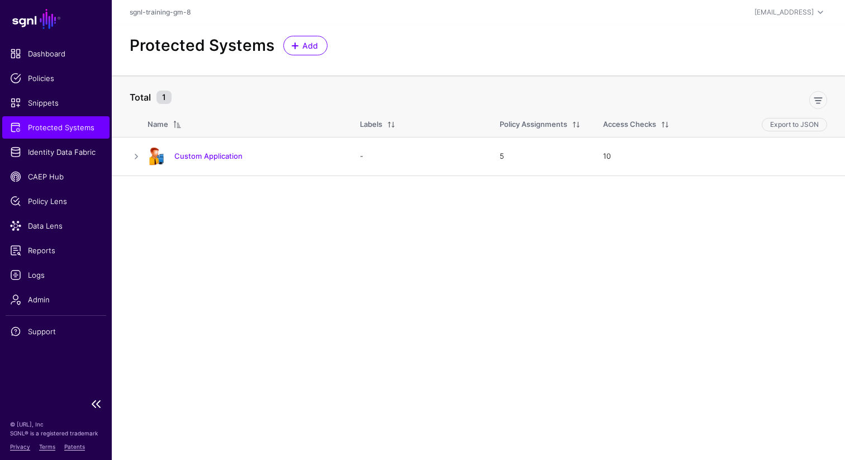
click at [64, 125] on span "Protected Systems" at bounding box center [56, 127] width 92 height 11
click at [60, 154] on span "Identity Data Fabric" at bounding box center [56, 151] width 92 height 11
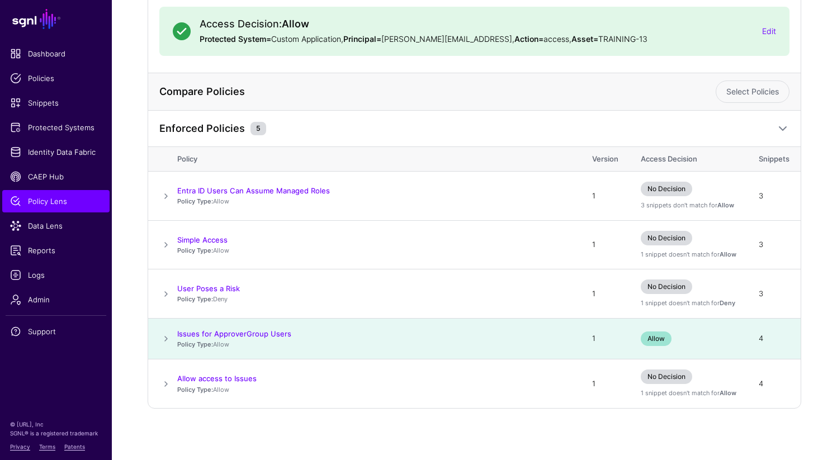
scroll to position [201, 0]
